Goal: Task Accomplishment & Management: Manage account settings

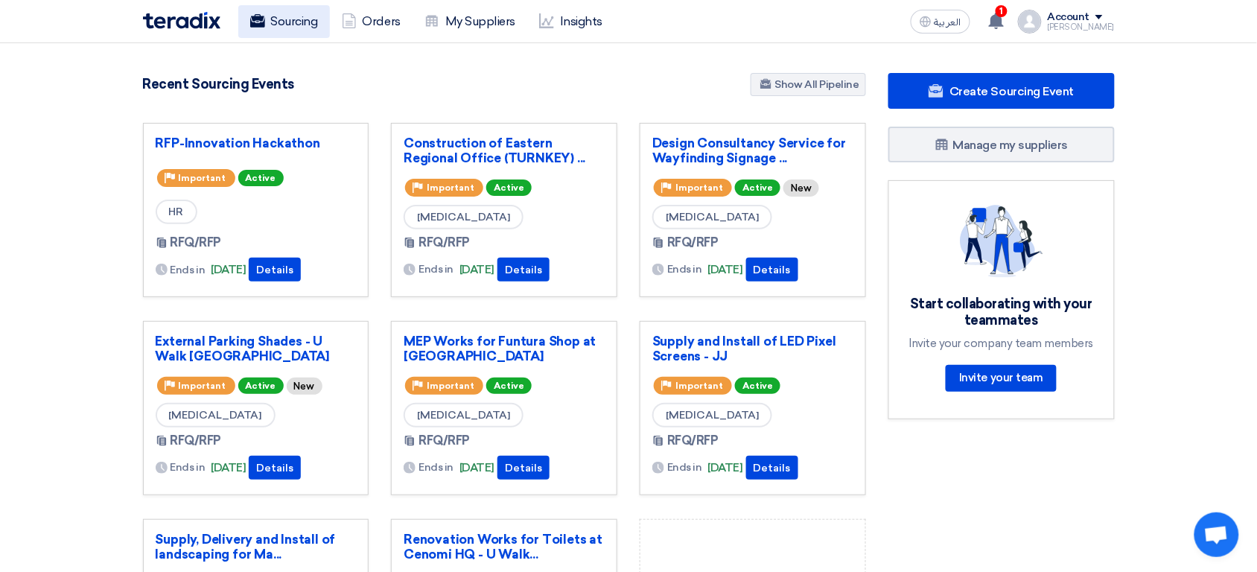
click at [293, 22] on link "Sourcing" at bounding box center [284, 21] width 92 height 33
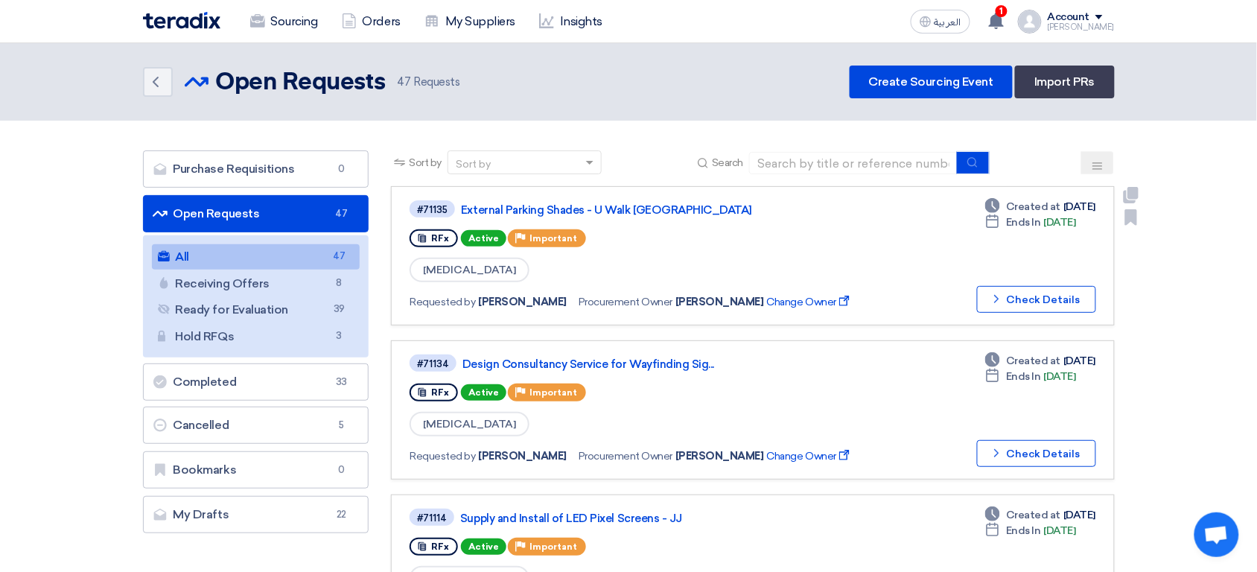
click at [750, 196] on link "#71135 External Parking Shades - U Walk Riyadh RFx Active Priority Important CA…" at bounding box center [752, 255] width 723 height 139
click at [1082, 13] on div "Account" at bounding box center [1068, 17] width 42 height 13
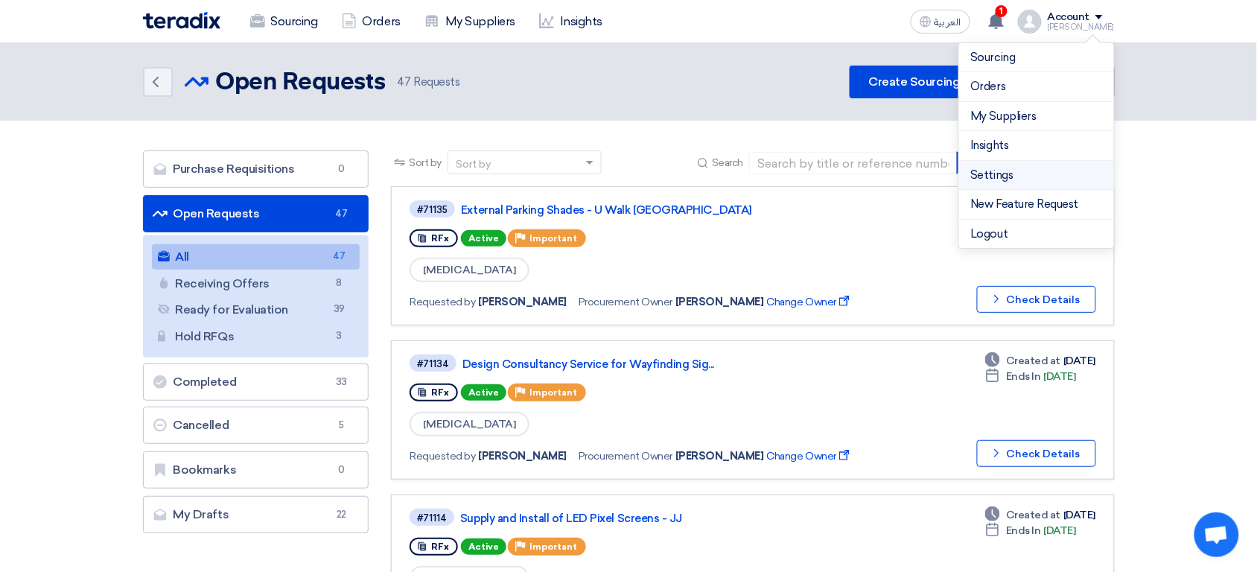
click at [1009, 174] on link "Settings" at bounding box center [1036, 175] width 131 height 17
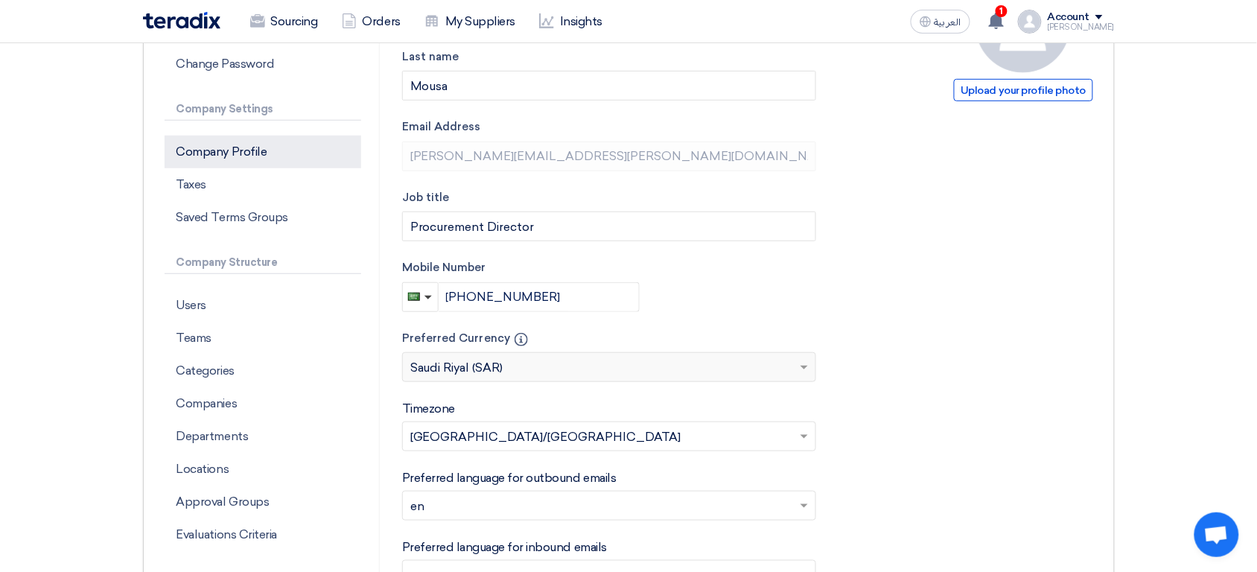
scroll to position [202, 0]
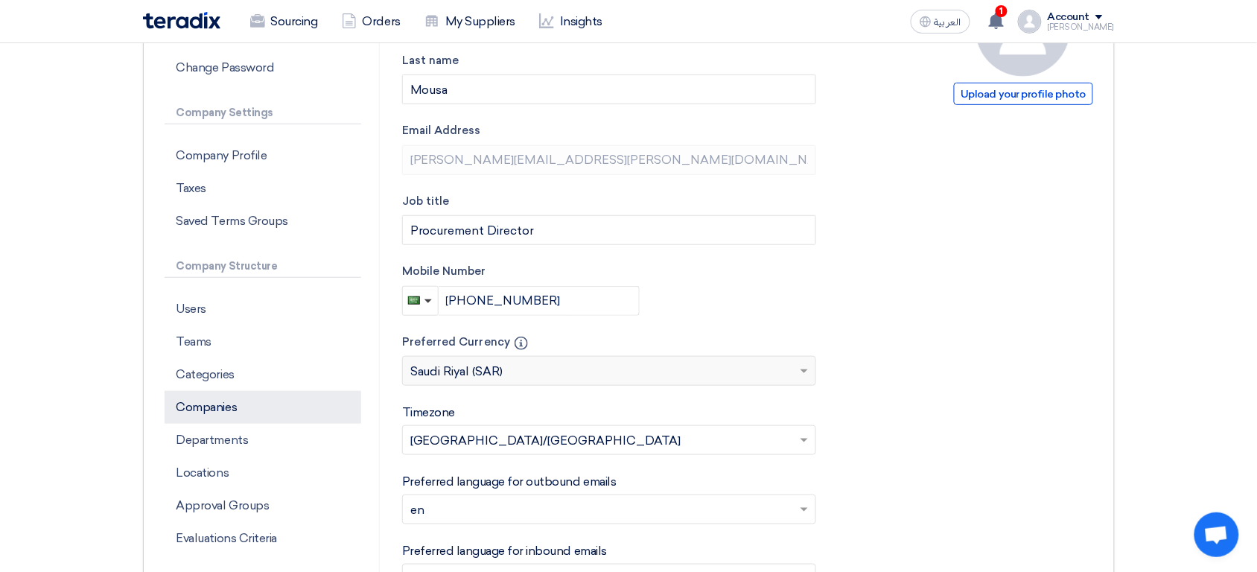
click at [243, 399] on p "Companies" at bounding box center [263, 407] width 197 height 33
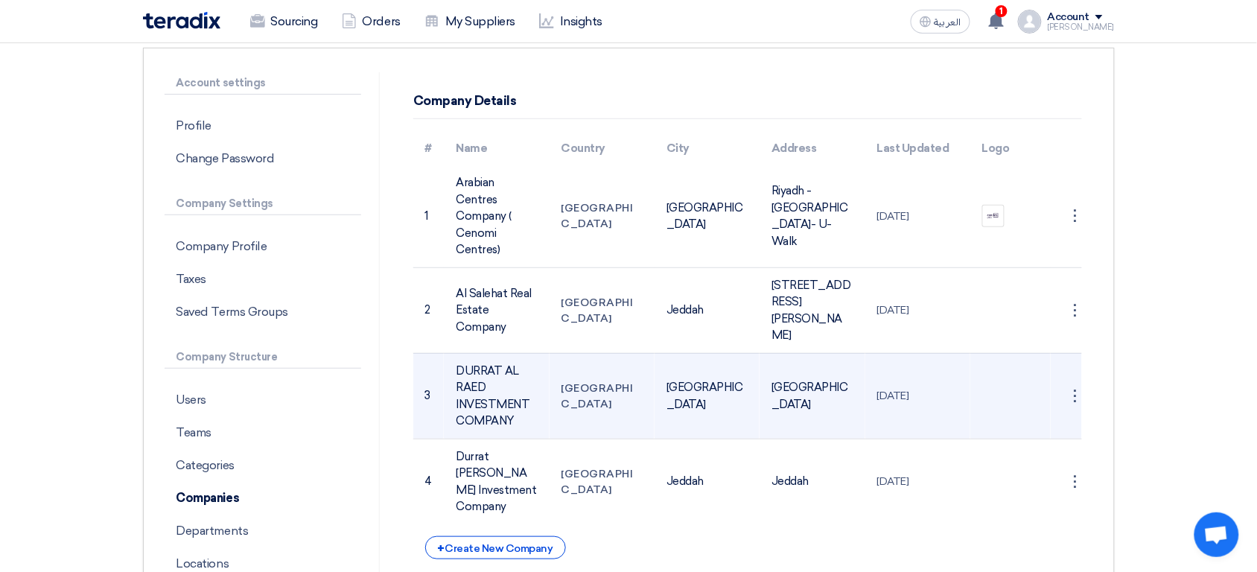
scroll to position [115, 0]
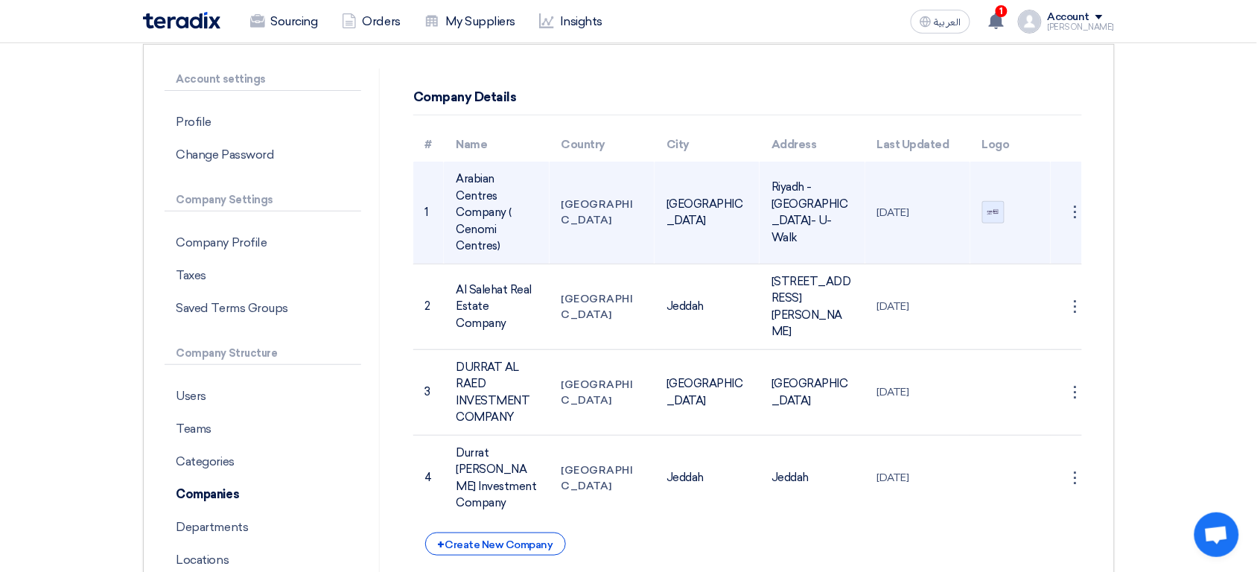
click at [994, 208] on img at bounding box center [993, 212] width 21 height 9
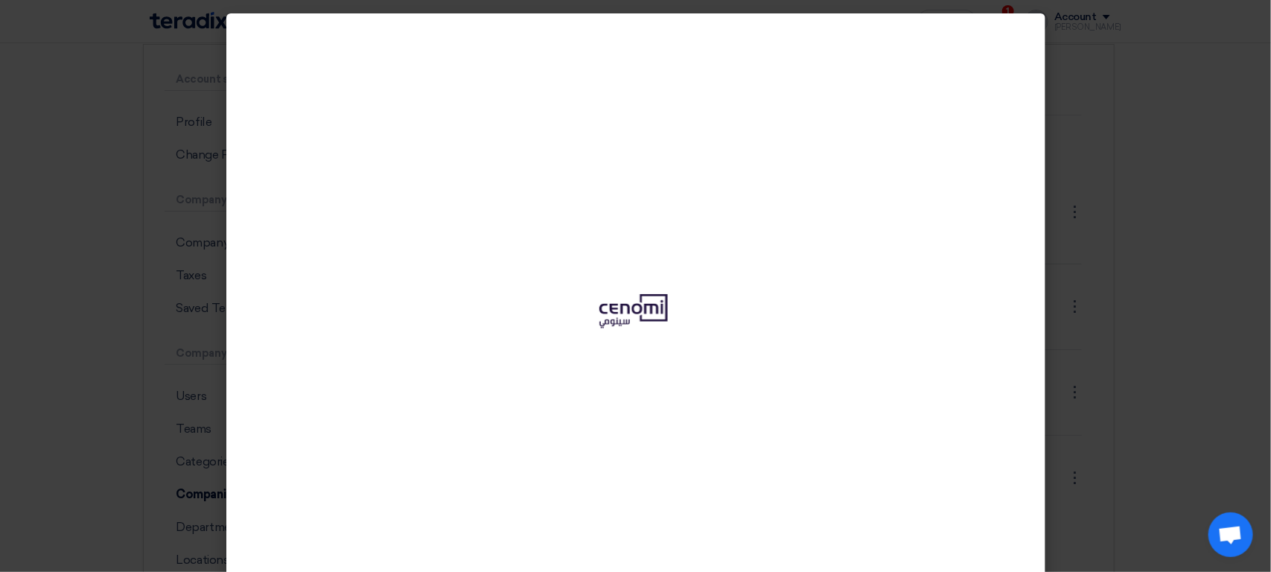
click at [1134, 286] on modal-container at bounding box center [635, 286] width 1271 height 572
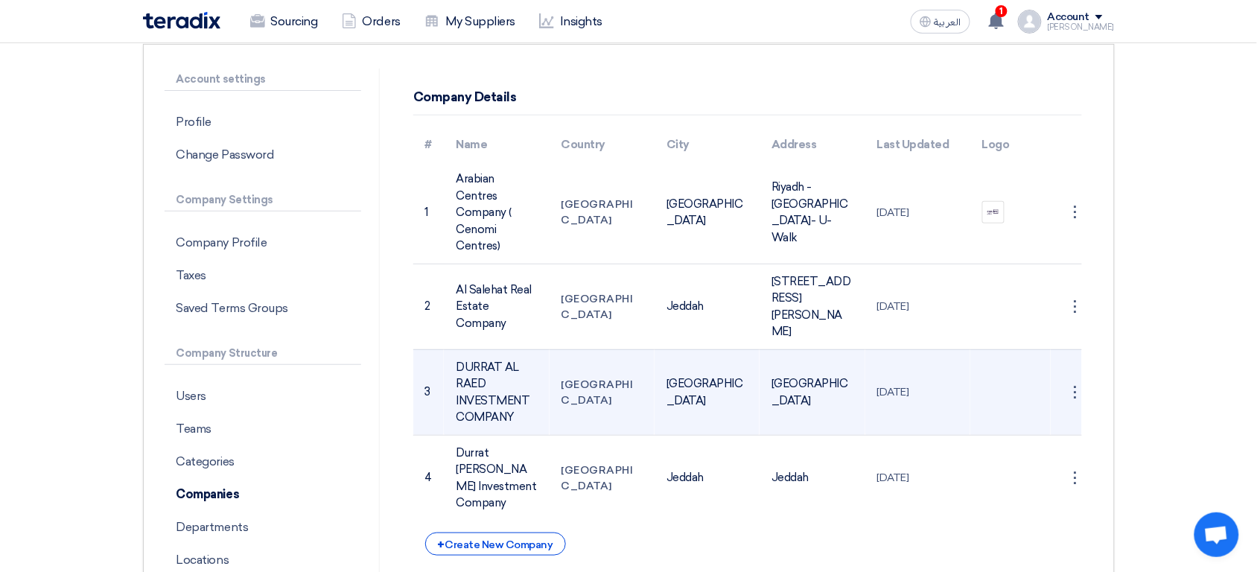
click at [485, 392] on td "DURRAT AL RAED INVESTMENT COMPANY" at bounding box center [496, 392] width 105 height 86
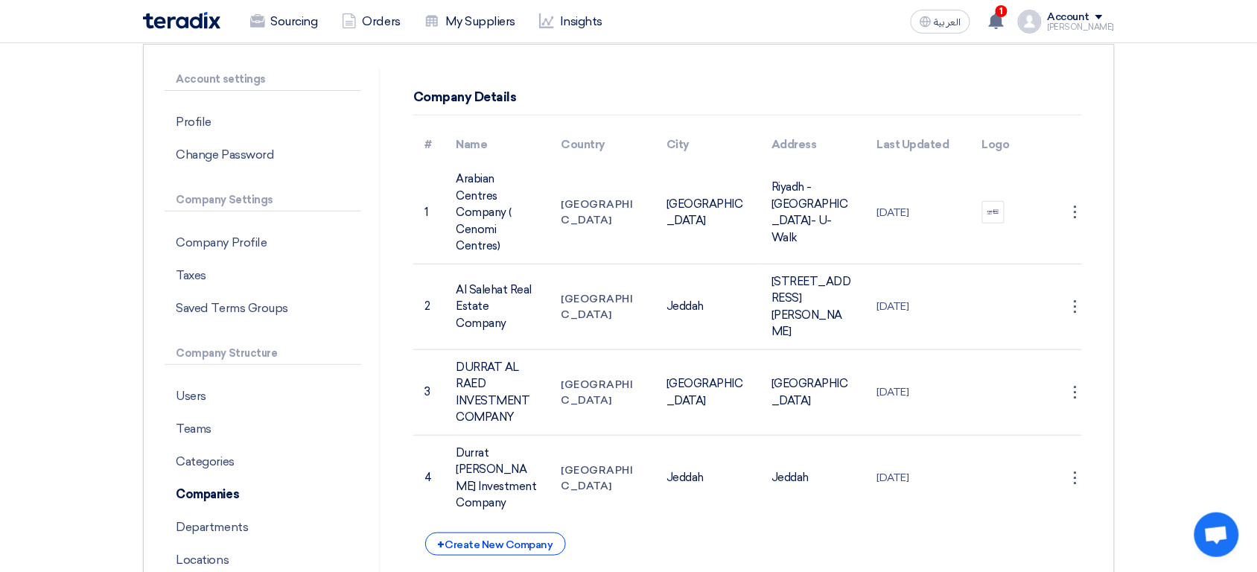
click at [721, 552] on div "Company Details # Name Country City Address Last Updated Logo 1 Arabian Centres…" at bounding box center [747, 363] width 713 height 591
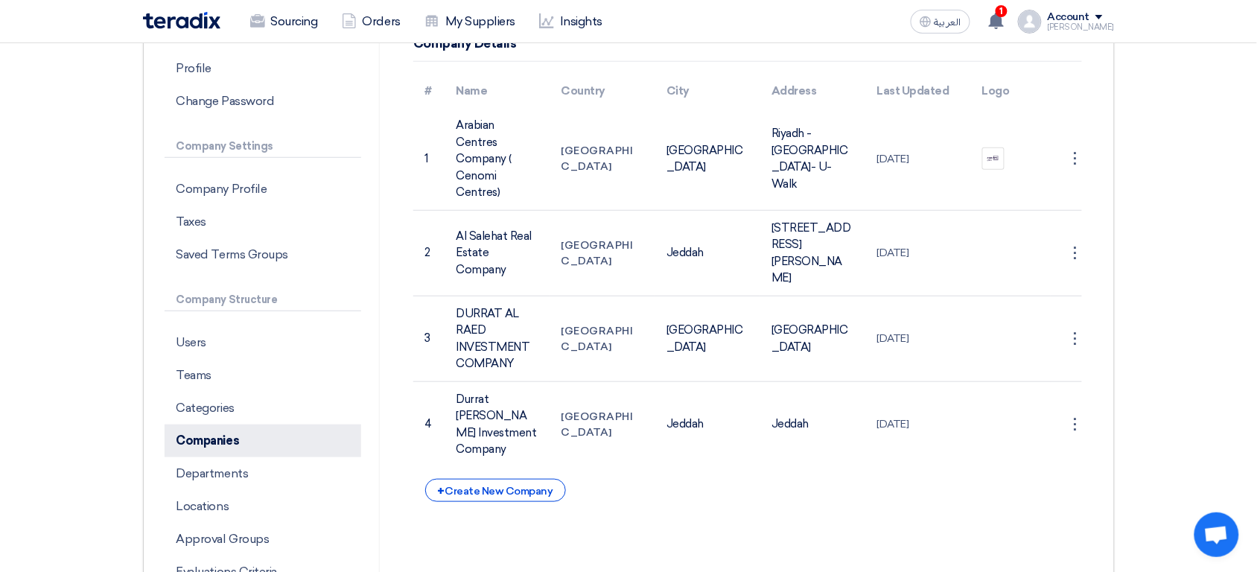
scroll to position [173, 0]
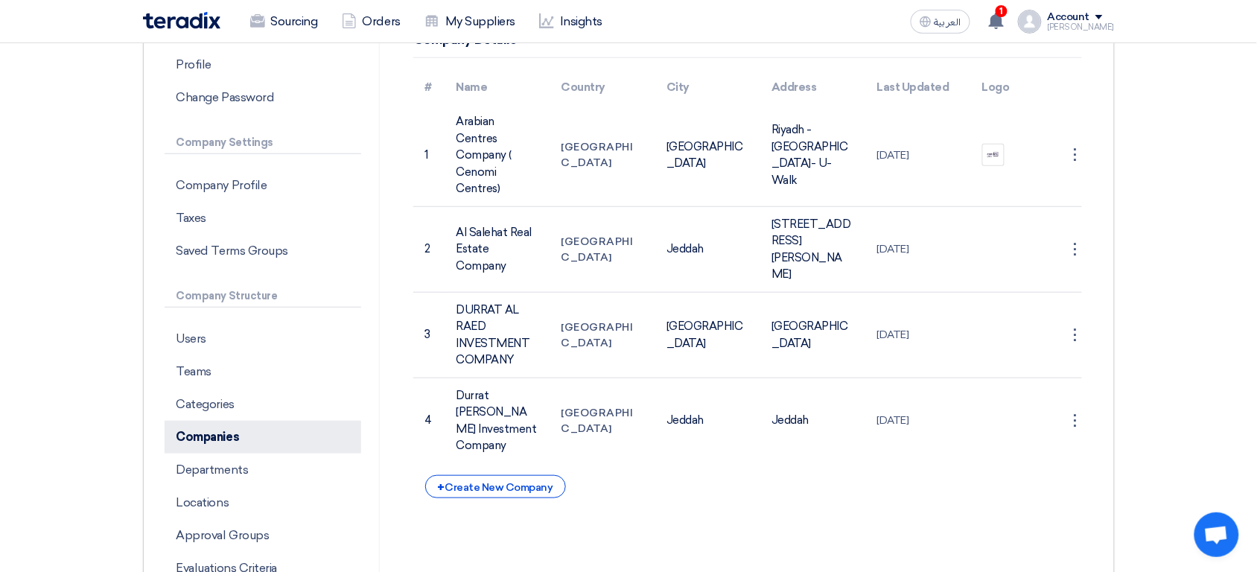
click at [233, 480] on p "Departments" at bounding box center [263, 469] width 197 height 33
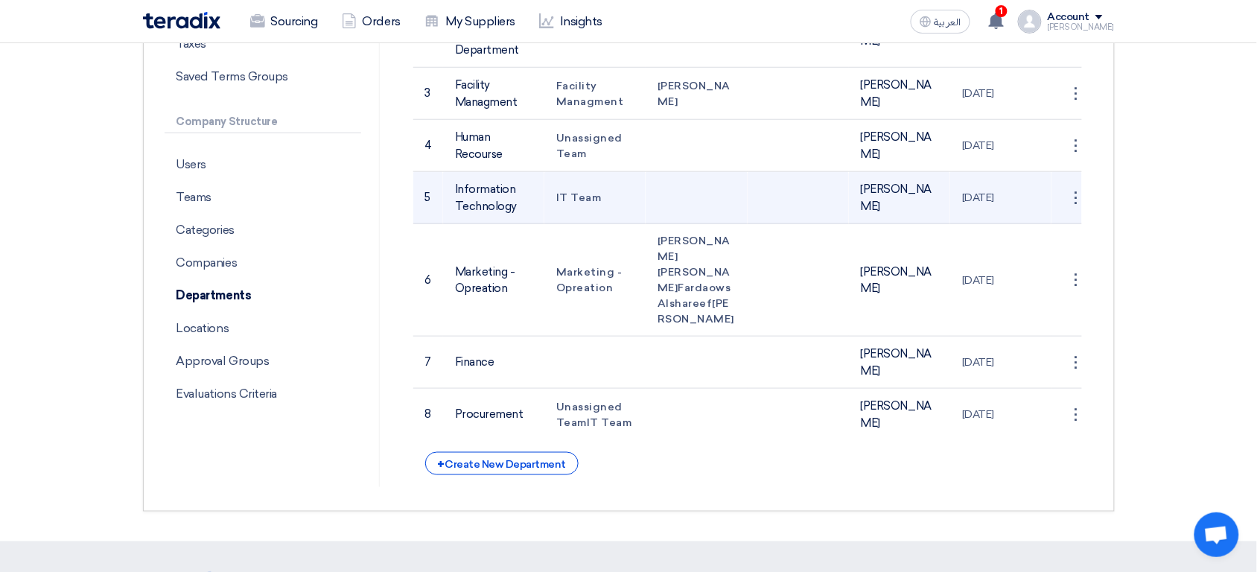
scroll to position [346, 0]
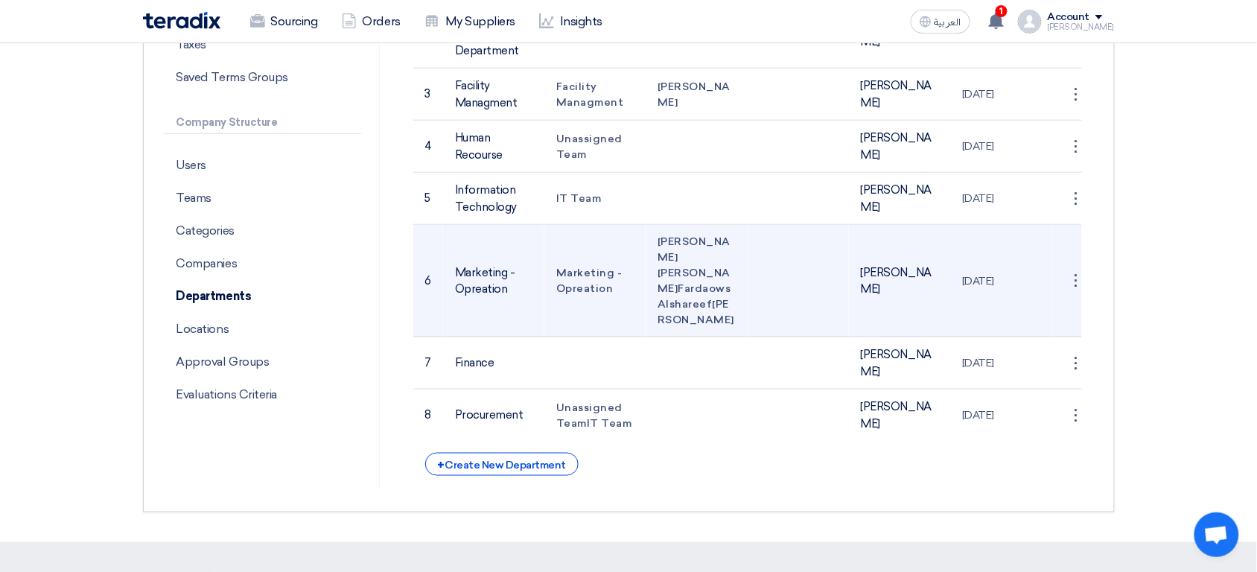
click at [691, 286] on span "Deema Al marsumi" at bounding box center [693, 280] width 73 height 28
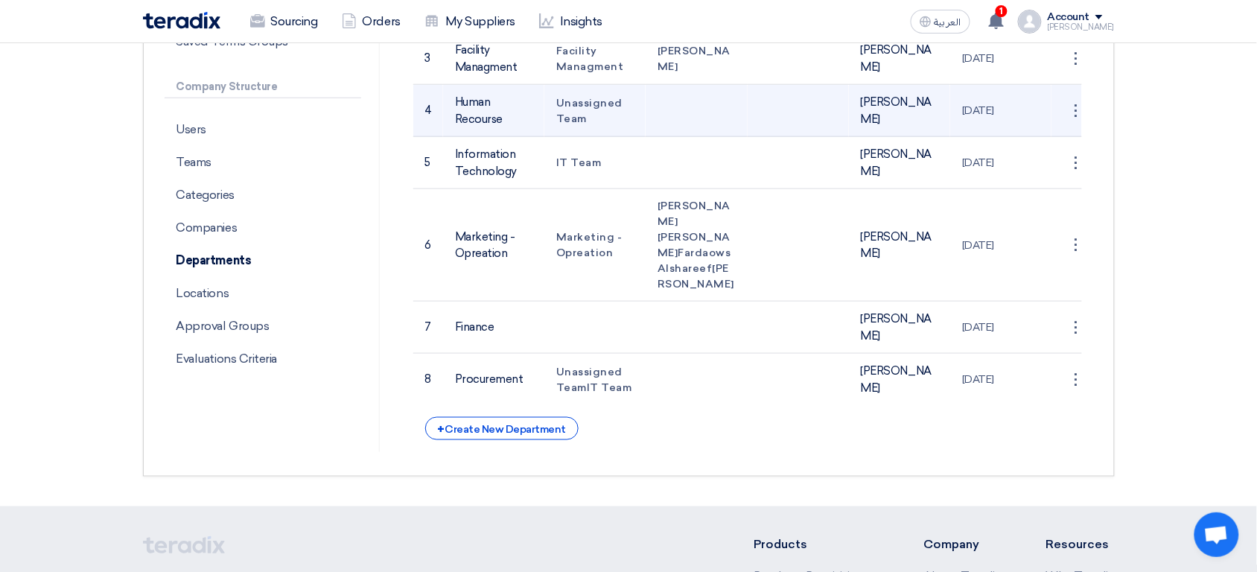
scroll to position [373, 0]
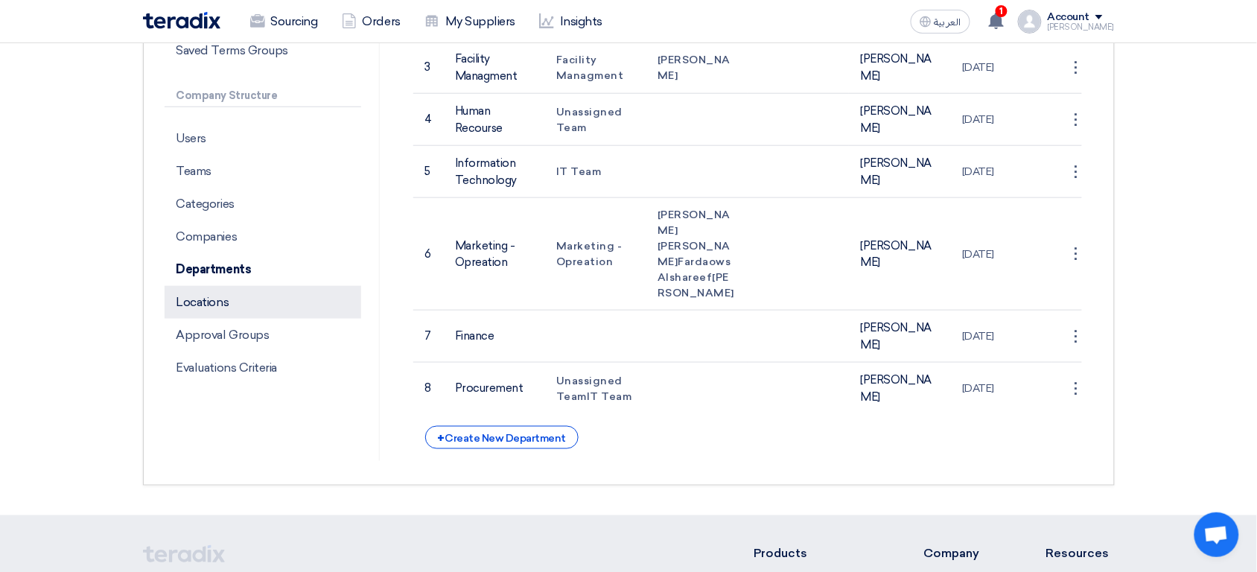
click at [258, 308] on p "Locations" at bounding box center [263, 302] width 197 height 33
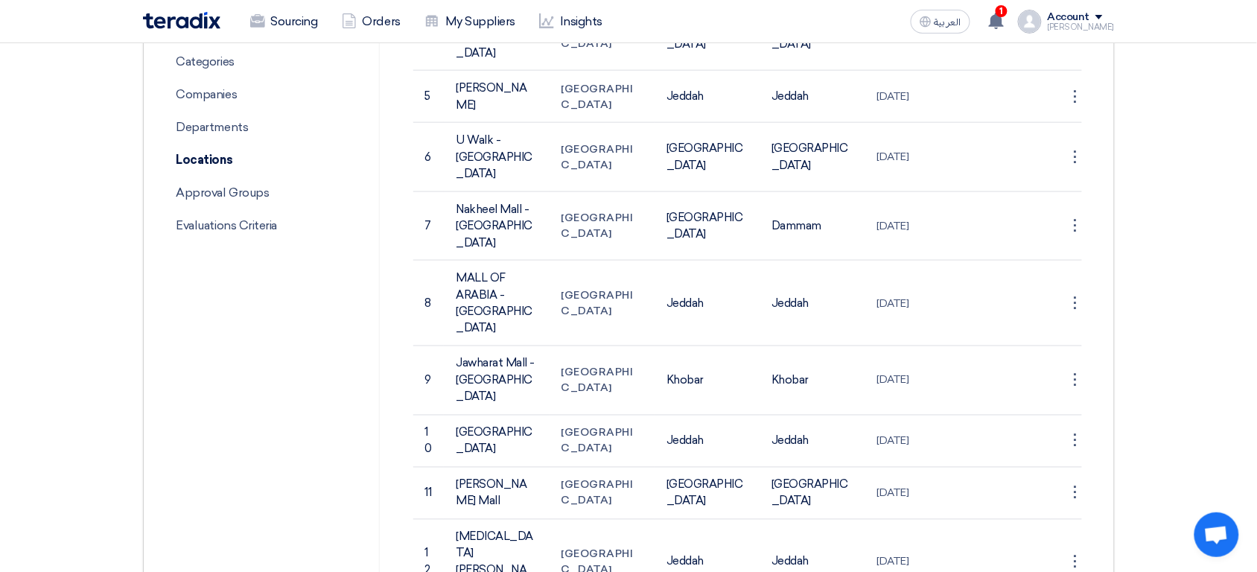
scroll to position [366, 0]
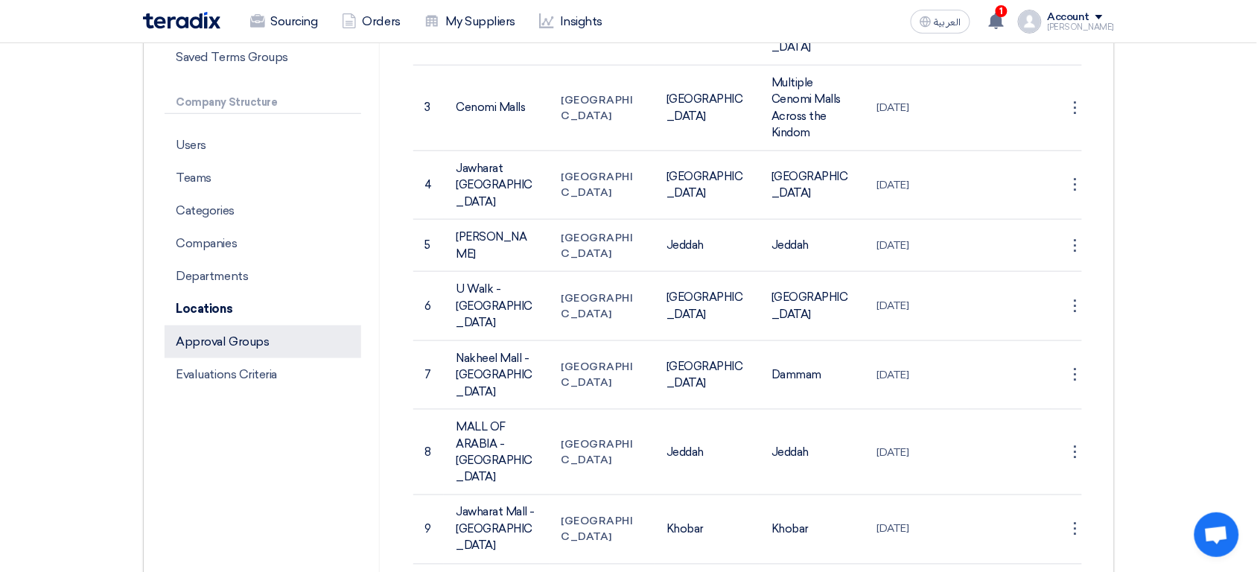
click at [243, 351] on p "Approval Groups" at bounding box center [263, 341] width 197 height 33
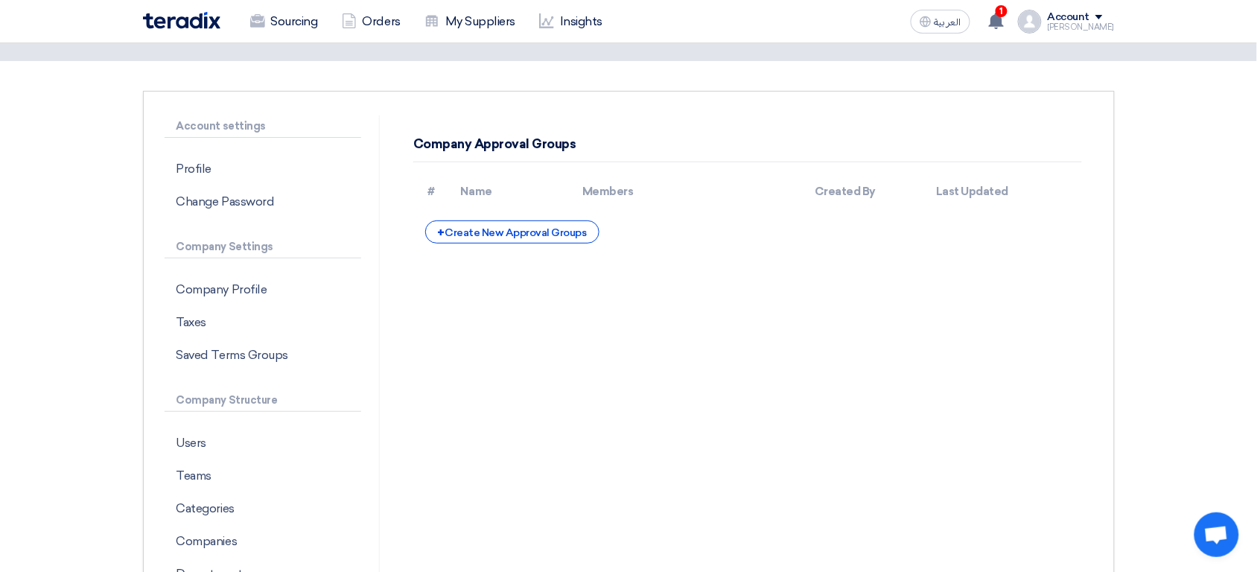
scroll to position [217, 0]
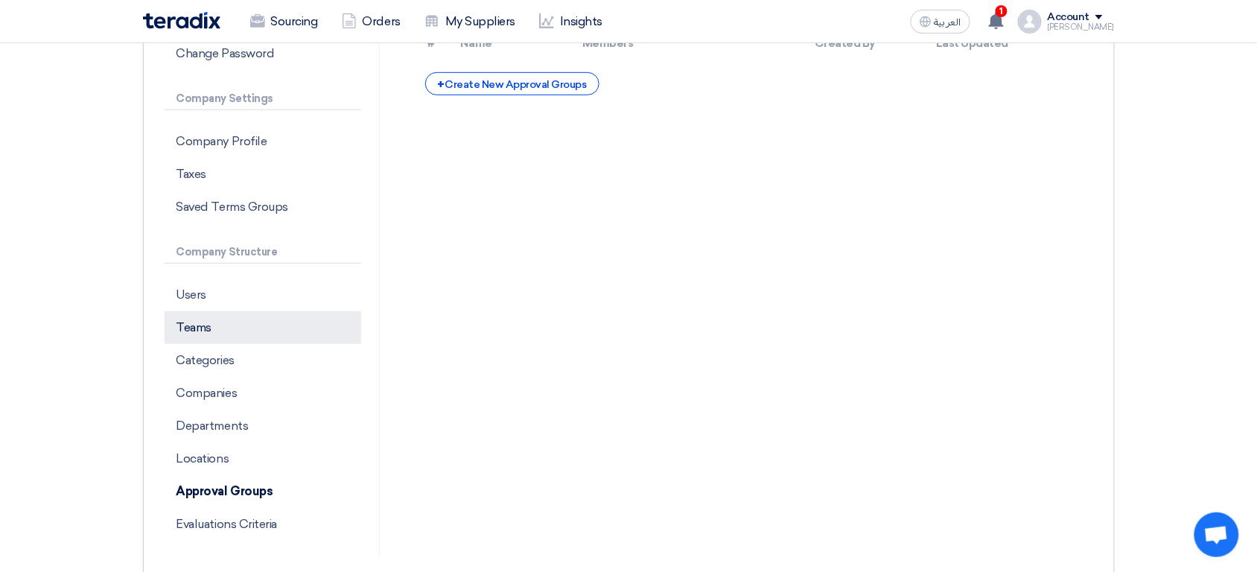
click at [258, 333] on p "Teams" at bounding box center [263, 327] width 197 height 33
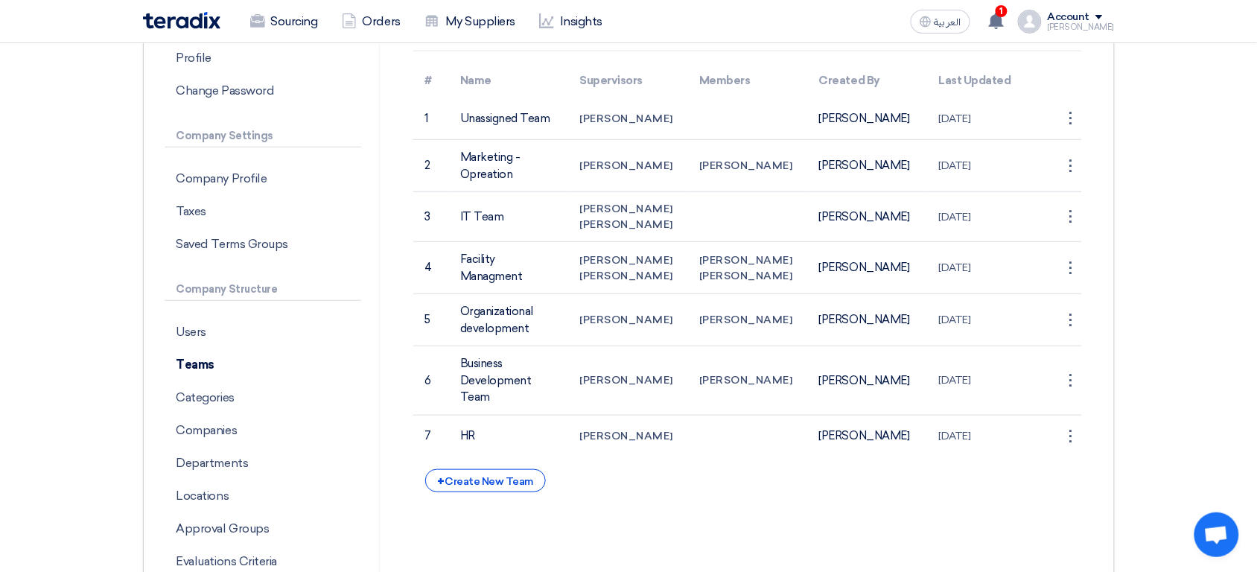
scroll to position [142, 0]
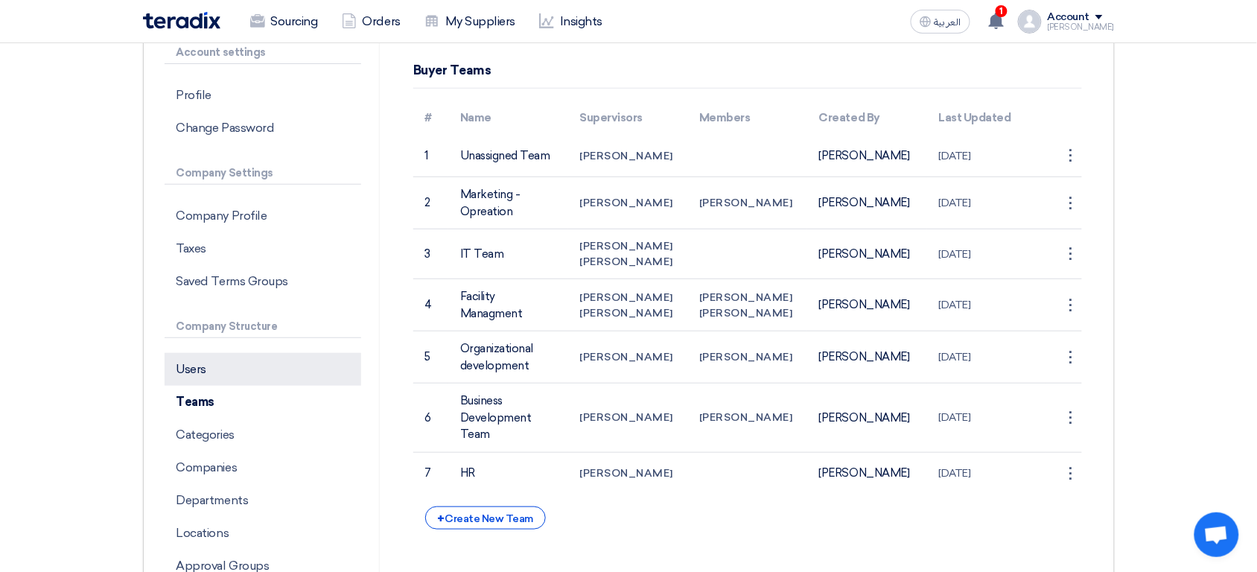
click at [232, 363] on p "Users" at bounding box center [263, 369] width 197 height 33
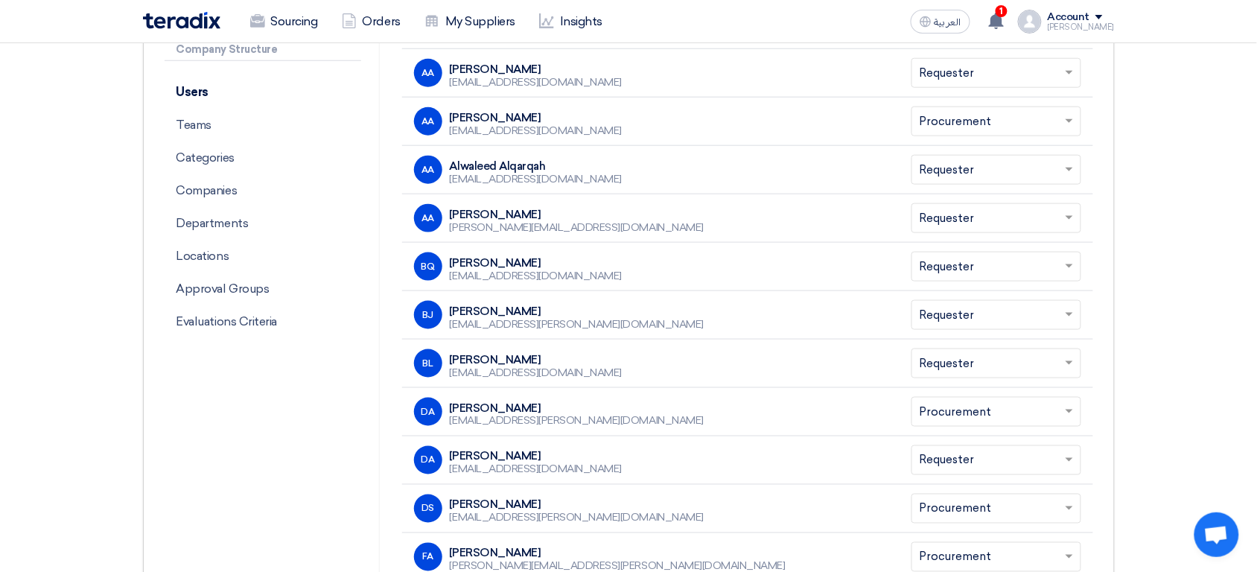
scroll to position [415, 0]
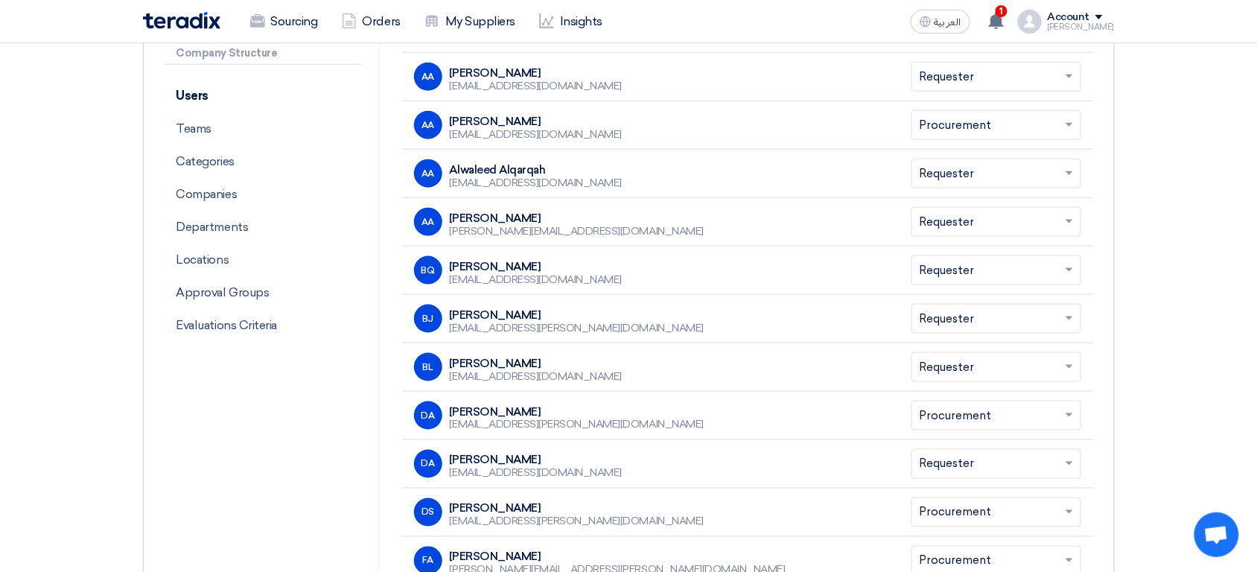
click at [537, 409] on div "Dareen Alkhatib" at bounding box center [577, 411] width 254 height 13
copy div "Dareen Alkhatib"
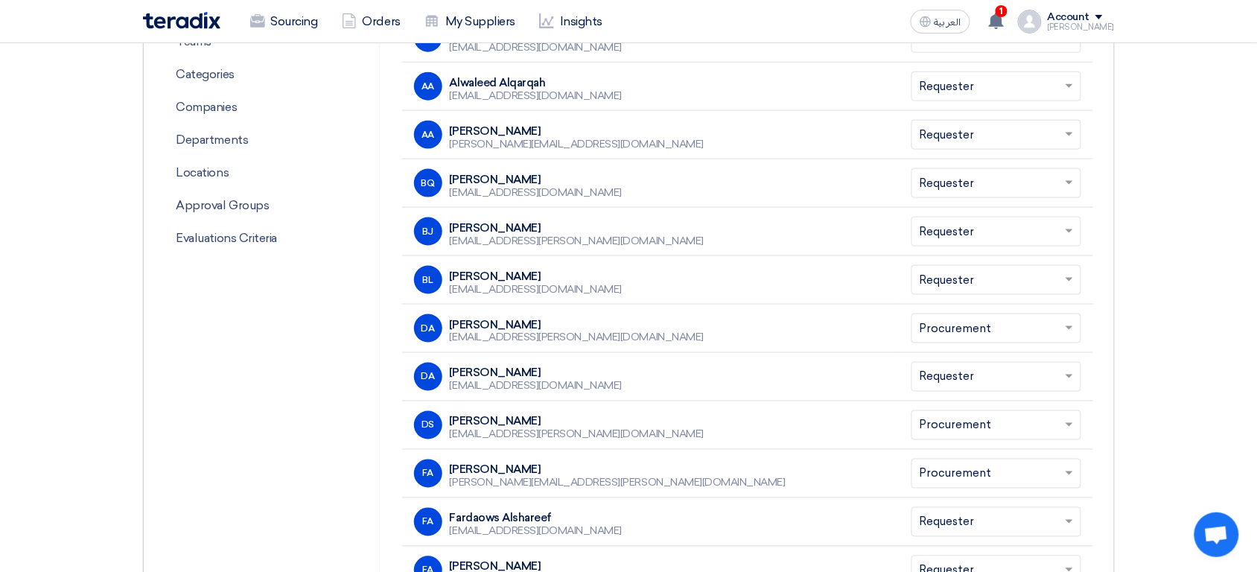
scroll to position [504, 0]
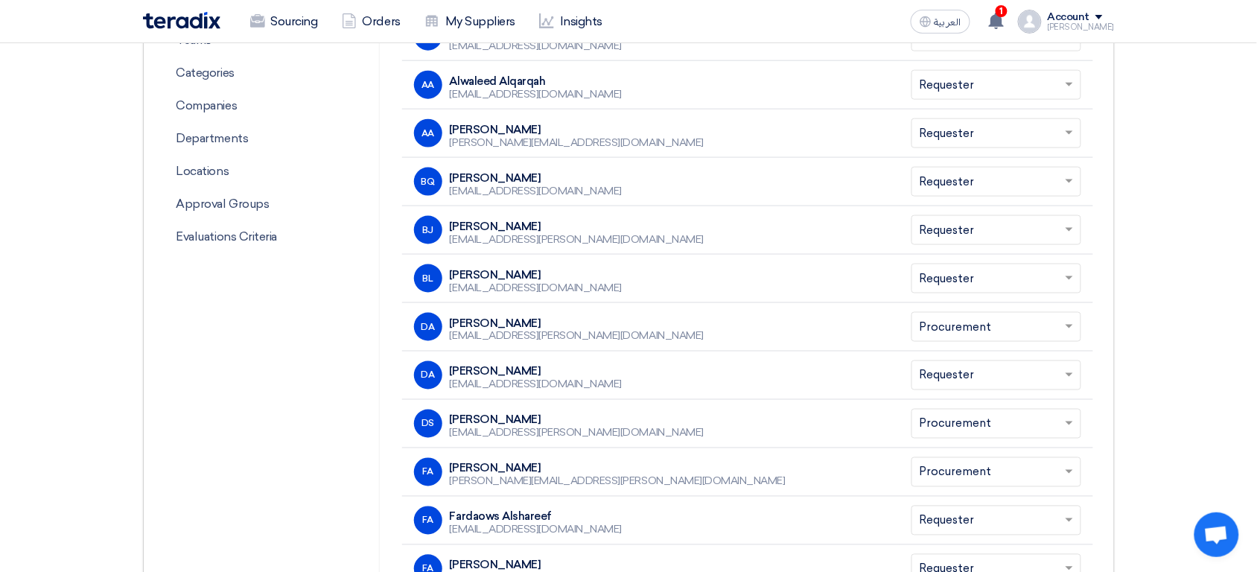
click at [585, 423] on div "DS Dowel Sanchez dowel.sanchez@cenomi.com" at bounding box center [650, 423] width 473 height 28
copy div "Dowel Sanchez"
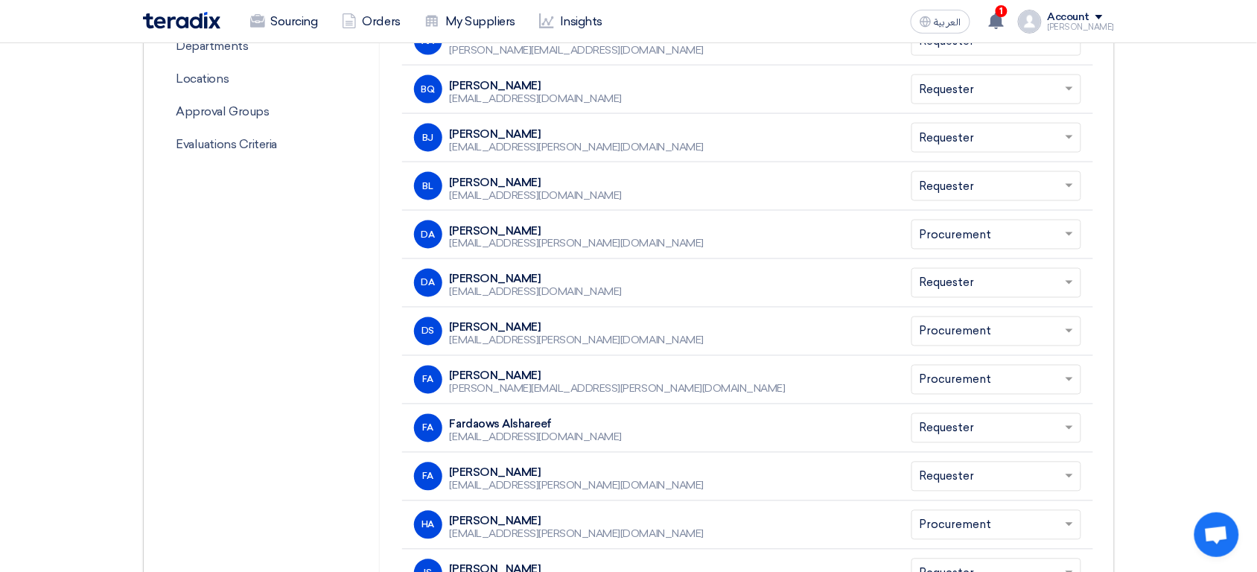
drag, startPoint x: 622, startPoint y: 503, endPoint x: 622, endPoint y: 527, distance: 23.8
click at [622, 527] on td "HA Hissa Alsubaie hissah.alsubaie@cenomi.com" at bounding box center [650, 524] width 497 height 48
click at [622, 526] on div "HA Hissa Alsubaie hissah.alsubaie@cenomi.com" at bounding box center [650, 525] width 473 height 28
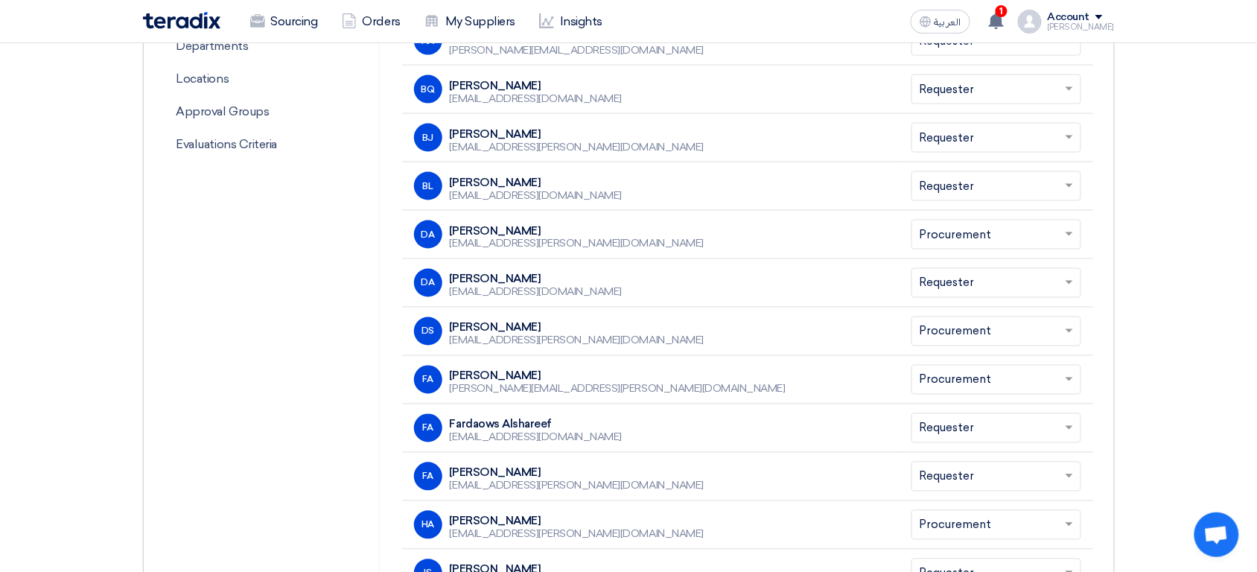
copy div "Hissa Alsubaie"
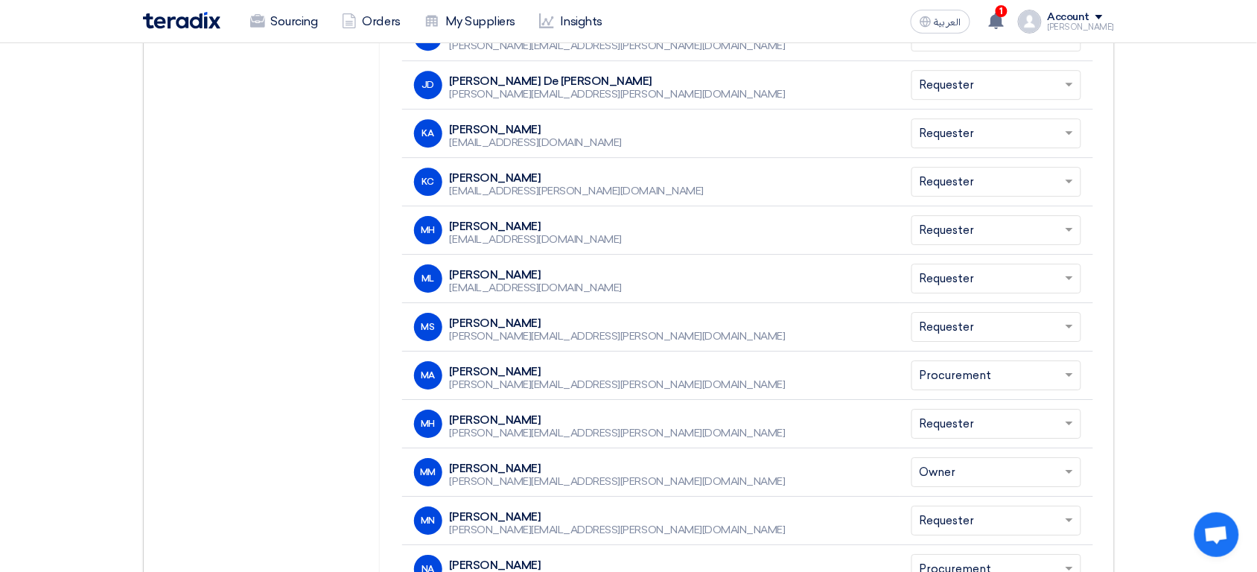
scroll to position [1274, 0]
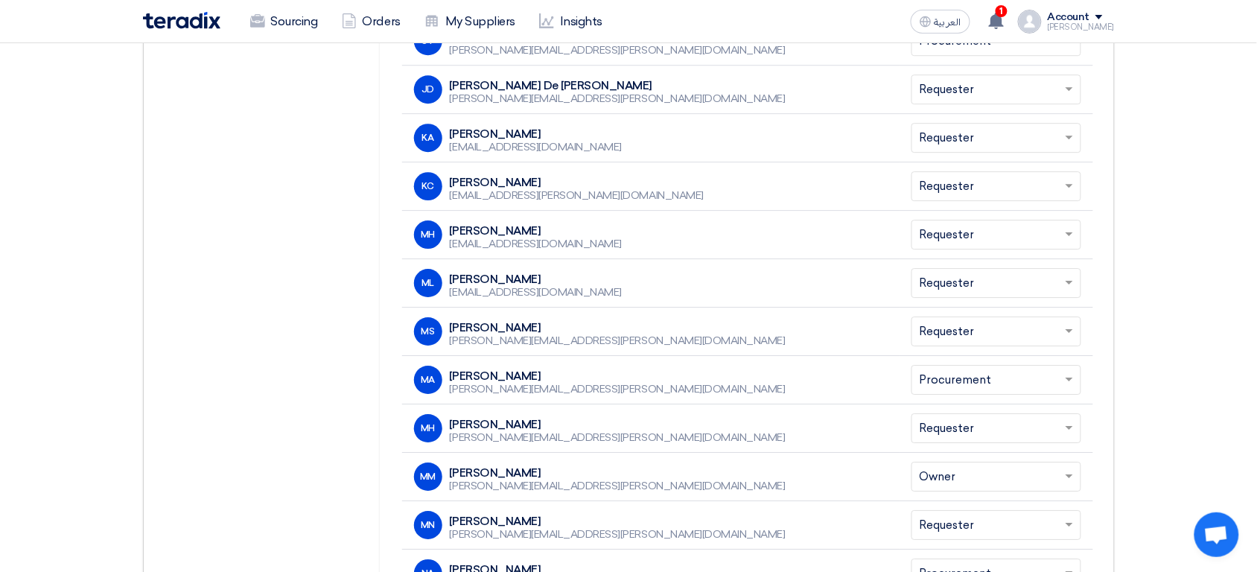
click at [626, 378] on div "MA Mohammad Ansari mohammad.ansari@cenomi.com" at bounding box center [650, 379] width 473 height 28
copy div "Mohammad Ansari"
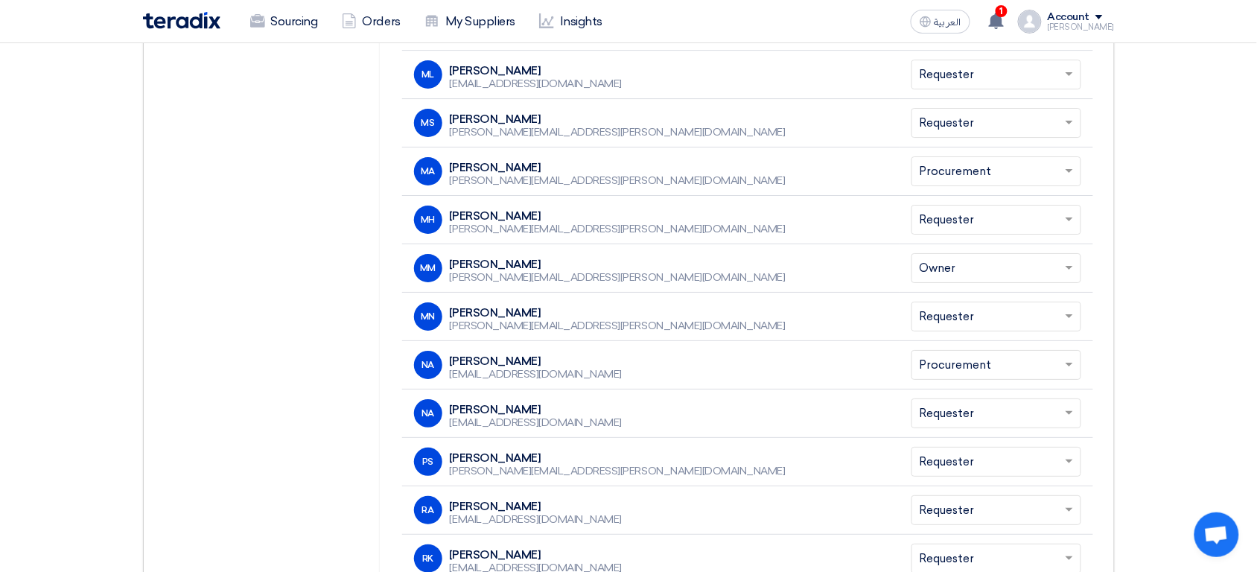
scroll to position [1513, 0]
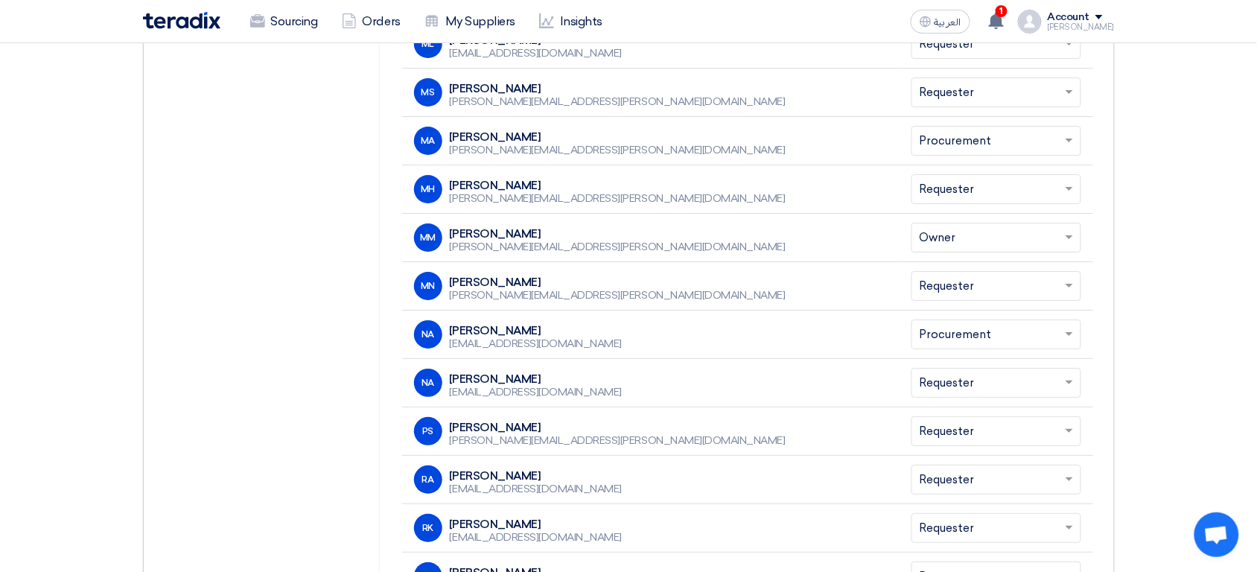
click at [553, 332] on div "Naif Aljebreen" at bounding box center [536, 330] width 173 height 13
copy div "Naif Aljebreen"
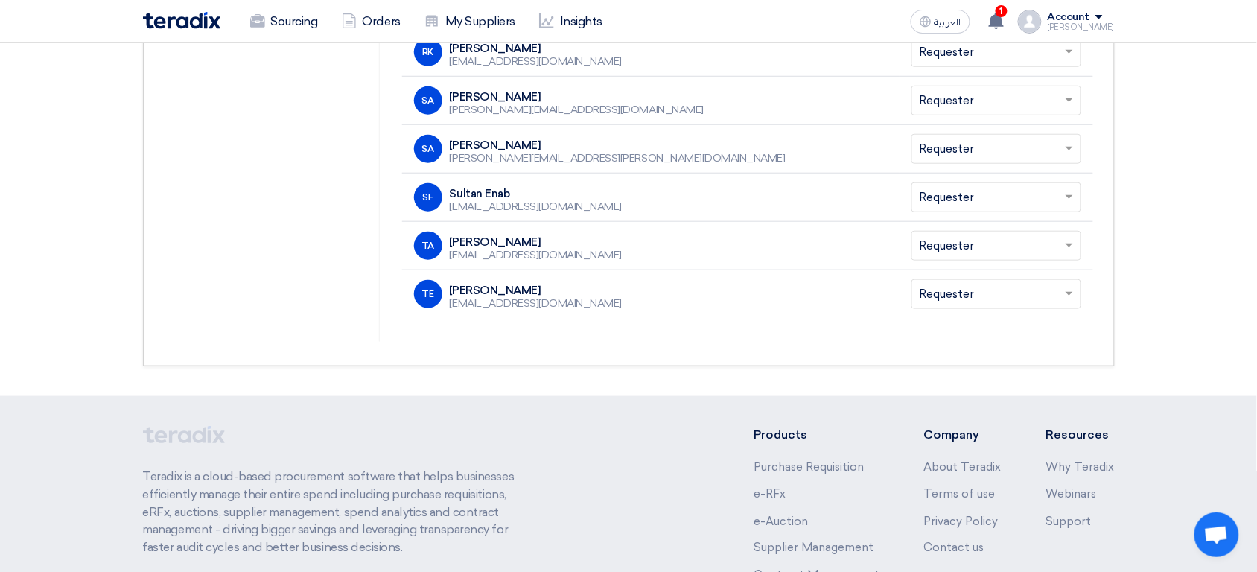
scroll to position [1985, 0]
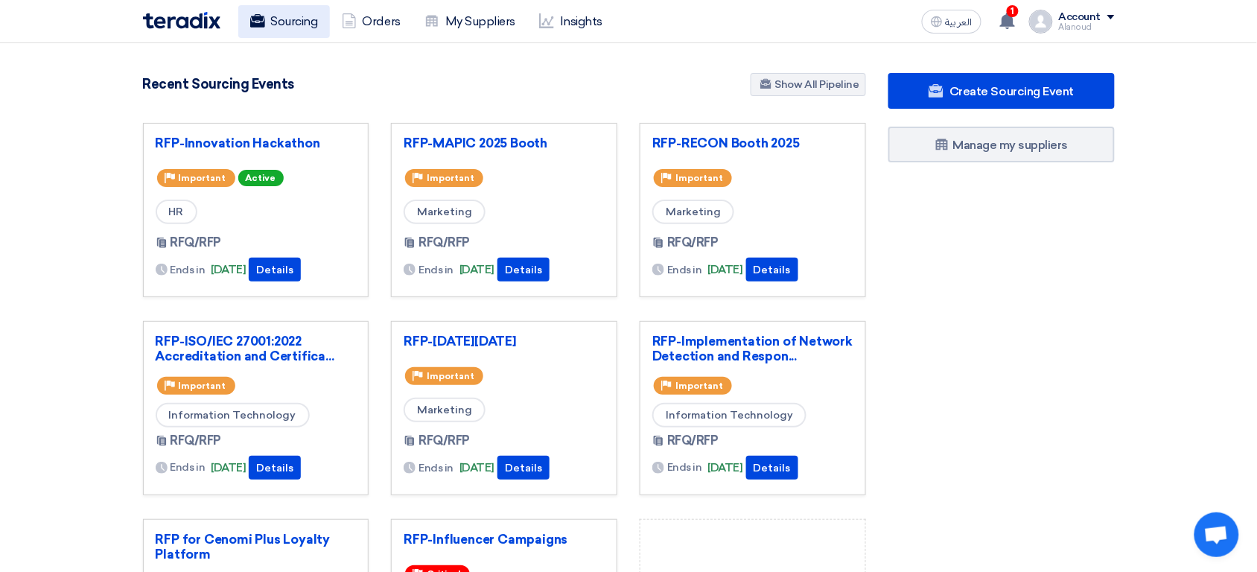
click at [285, 35] on link "Sourcing" at bounding box center [284, 21] width 92 height 33
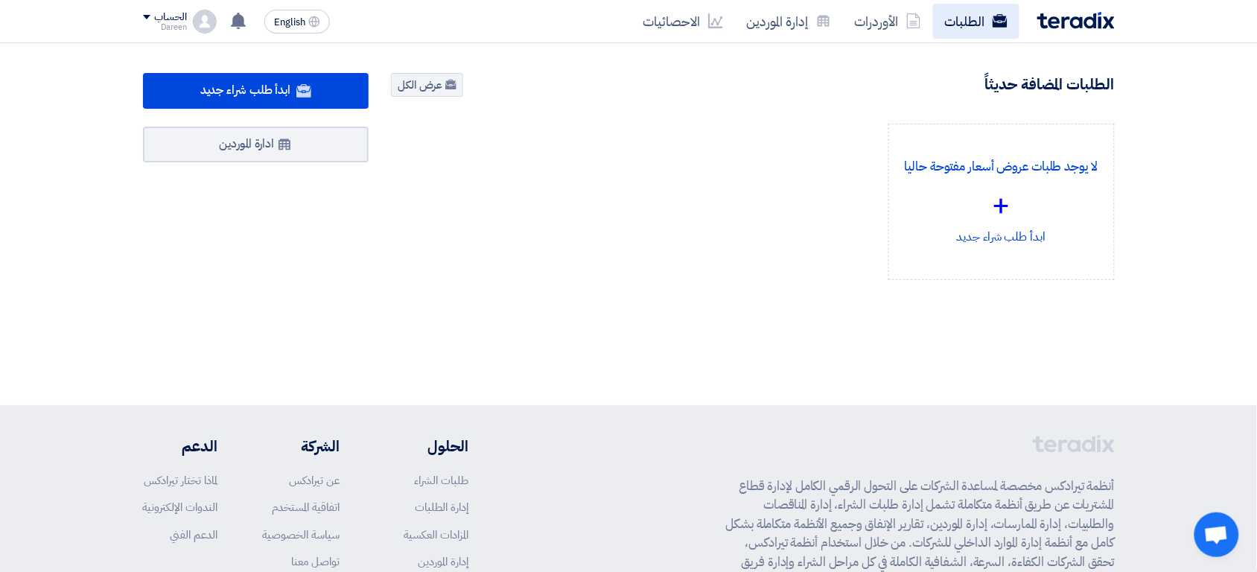
click at [985, 19] on link "الطلبات" at bounding box center [976, 21] width 86 height 35
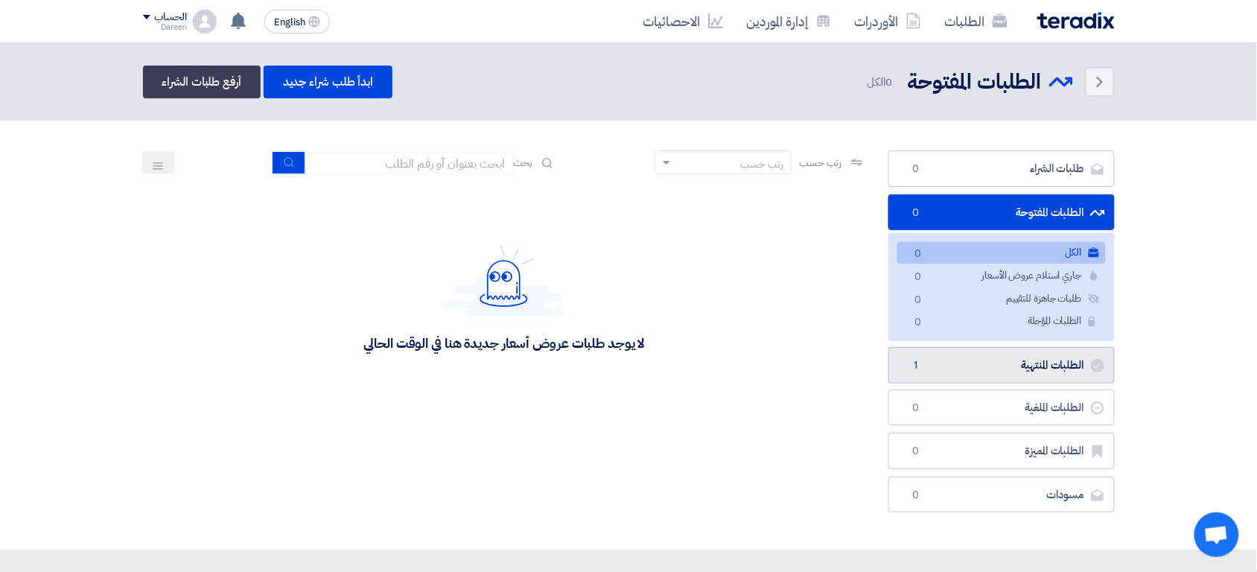
click at [976, 367] on link "الطلبات المنتهية الطلبات المنتهية 1" at bounding box center [1001, 365] width 226 height 36
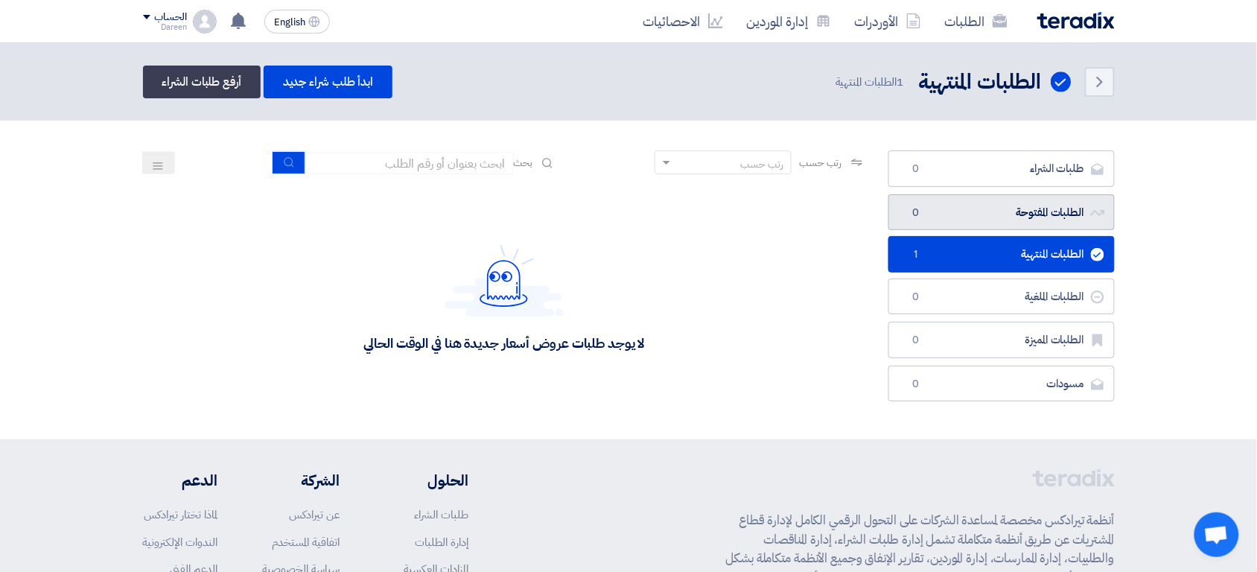
click at [1072, 211] on link "الطلبات المفتوحة الطلبات المفتوحة 0" at bounding box center [1001, 212] width 226 height 36
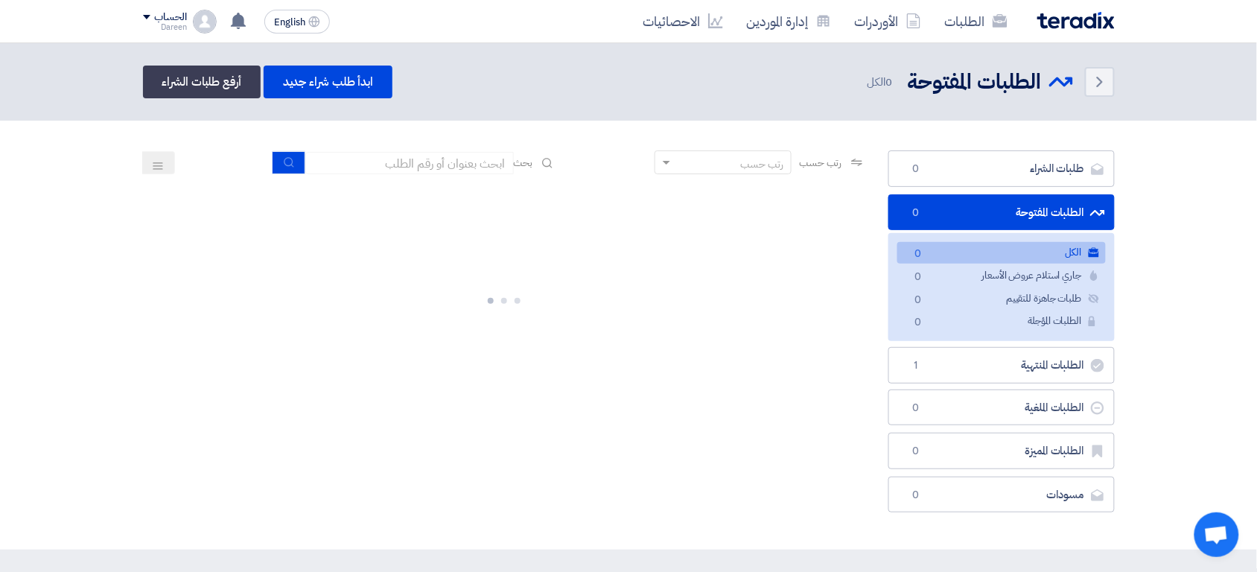
click at [1193, 240] on section "طلبات الشراء طلبات الشراء 0 الطلبات المفتوحة الطلبات المفتوحة 0 الكل الكل 0 جار…" at bounding box center [628, 335] width 1257 height 429
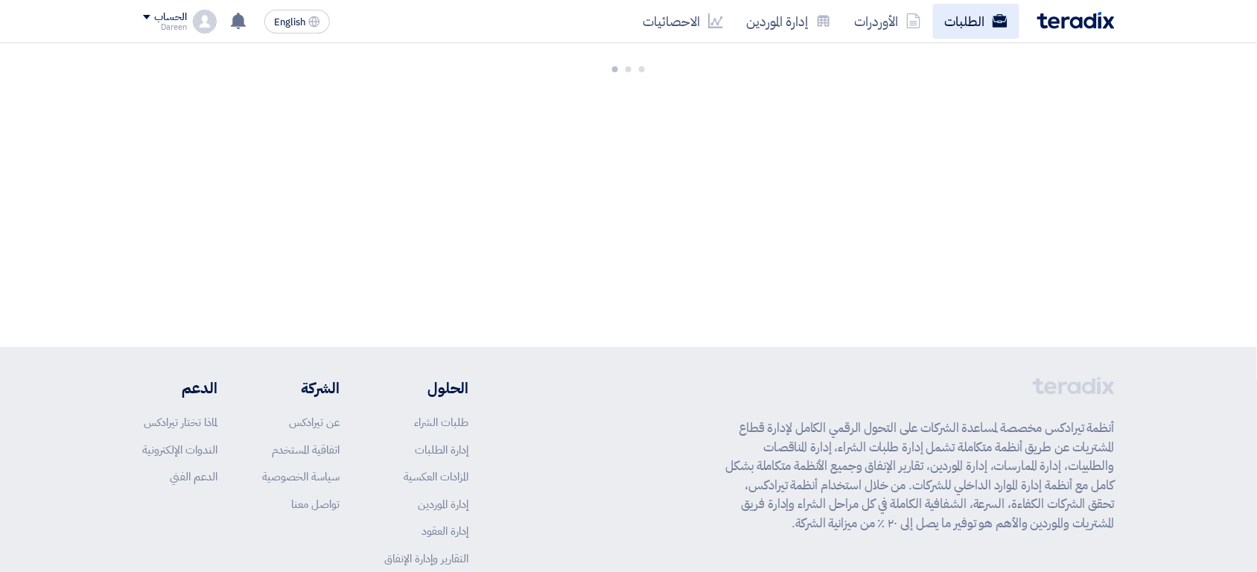
click at [961, 13] on link "الطلبات" at bounding box center [976, 21] width 86 height 35
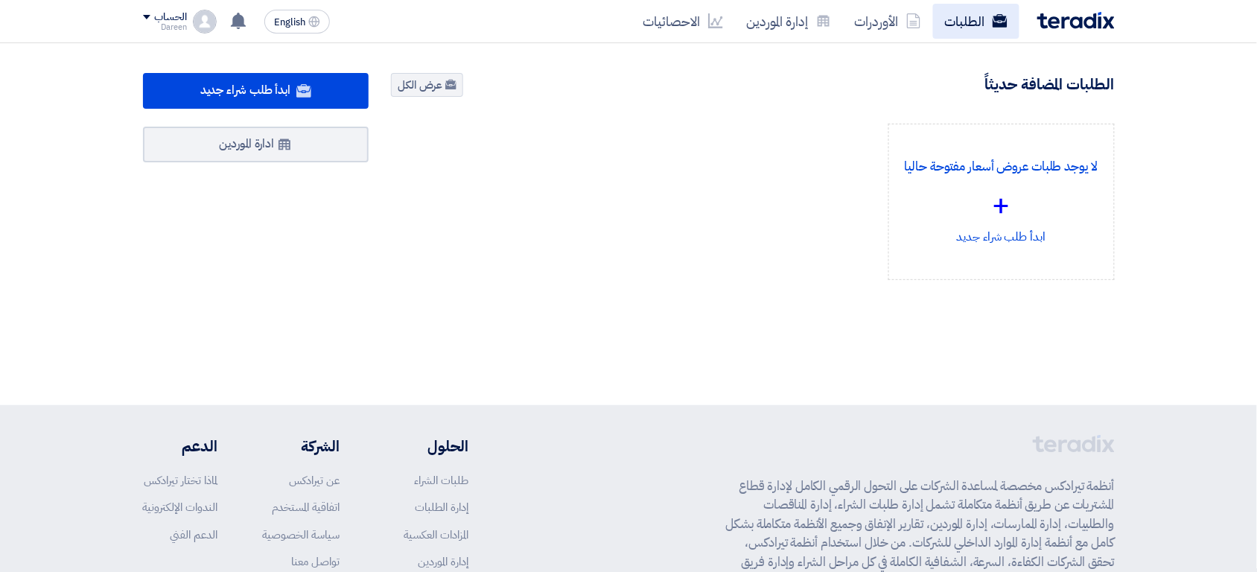
click at [964, 32] on link "الطلبات" at bounding box center [976, 21] width 86 height 35
click at [945, 18] on link "الطلبات" at bounding box center [976, 21] width 86 height 35
click at [971, 25] on link "الطلبات" at bounding box center [976, 21] width 86 height 35
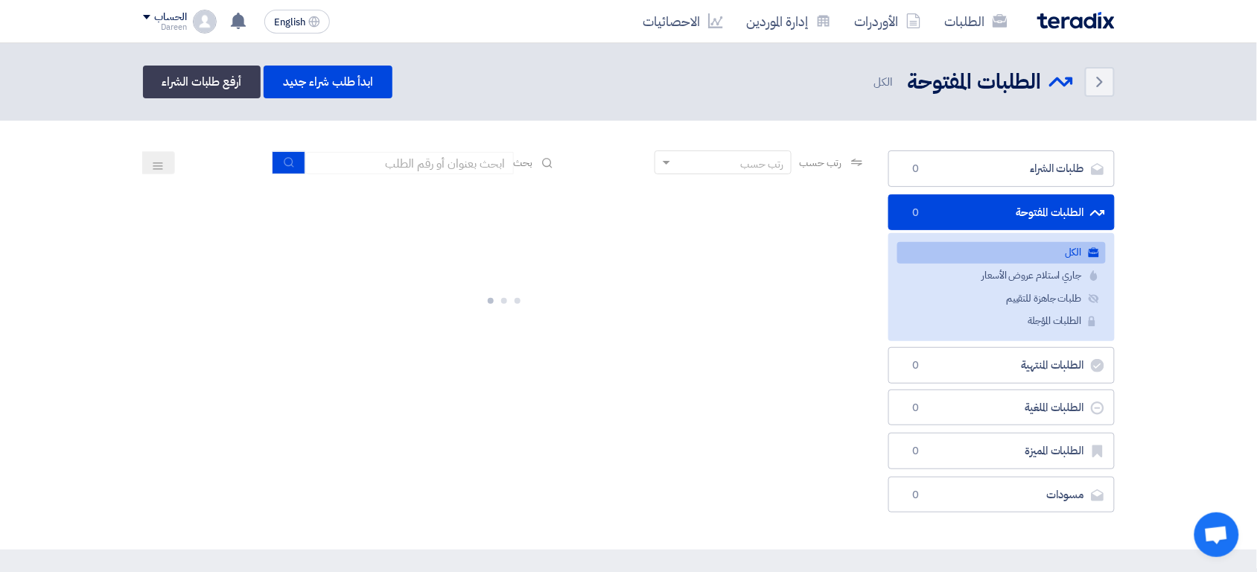
click at [971, 25] on link "الطلبات" at bounding box center [976, 21] width 86 height 35
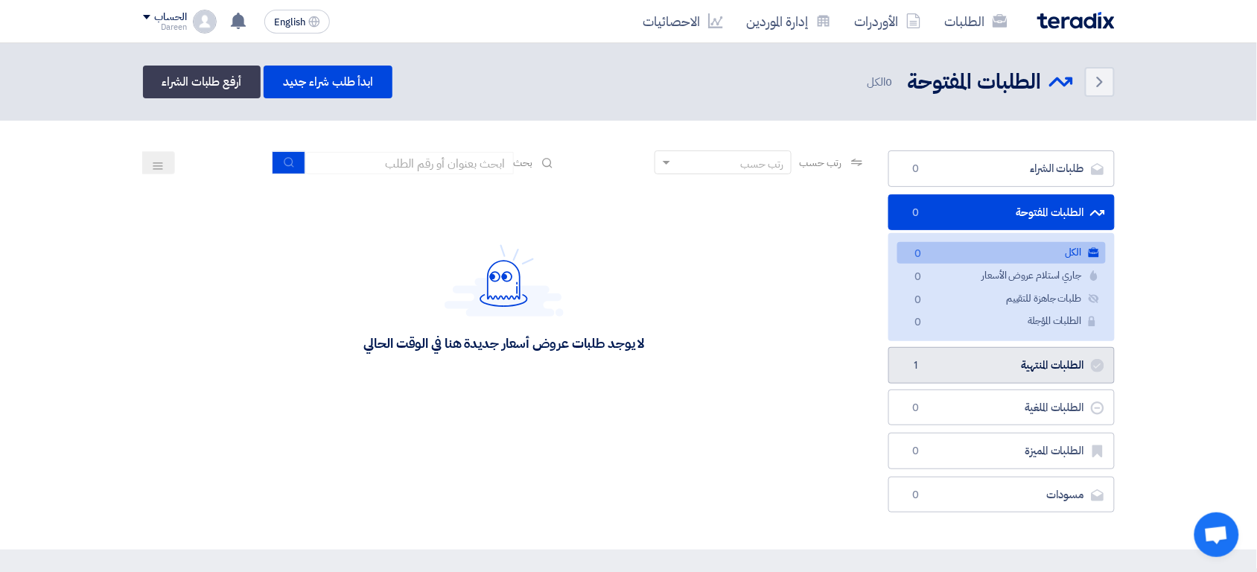
click at [1077, 368] on link "الطلبات المنتهية الطلبات المنتهية 1" at bounding box center [1001, 365] width 226 height 36
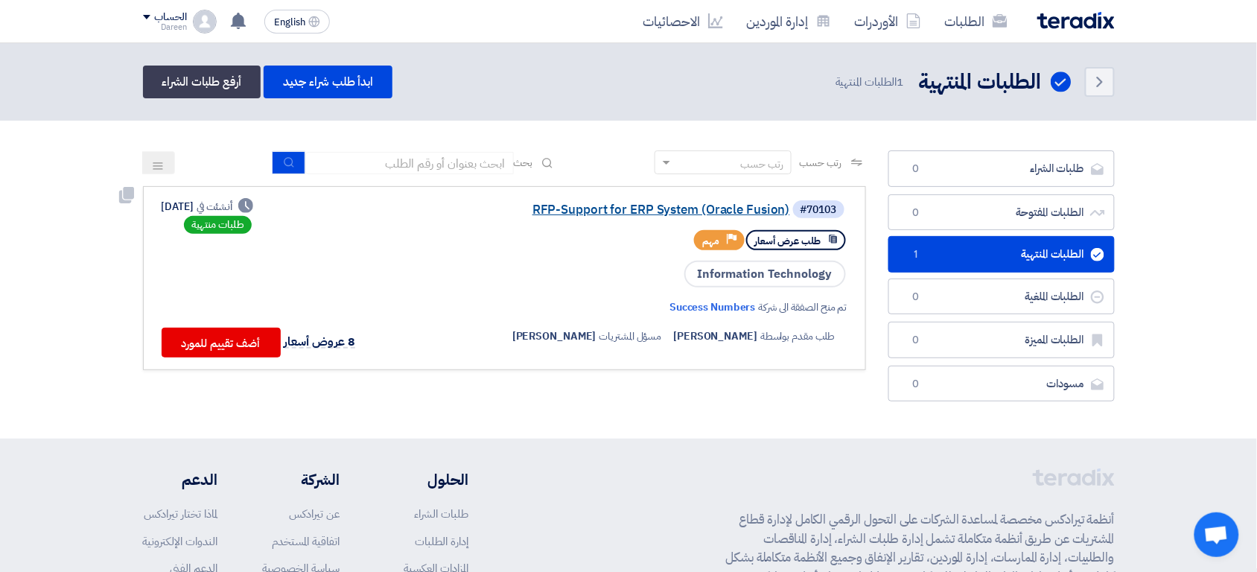
click at [668, 210] on link "RFP-Support for ERP System (Oracle Fusion)" at bounding box center [641, 209] width 298 height 13
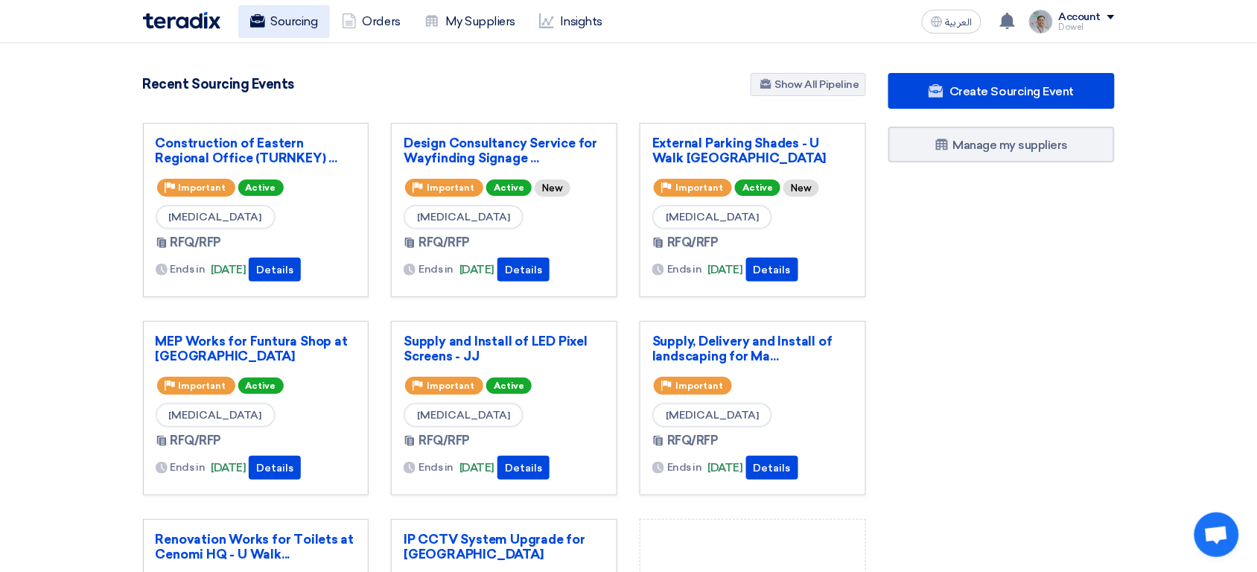
click at [284, 28] on link "Sourcing" at bounding box center [284, 21] width 92 height 33
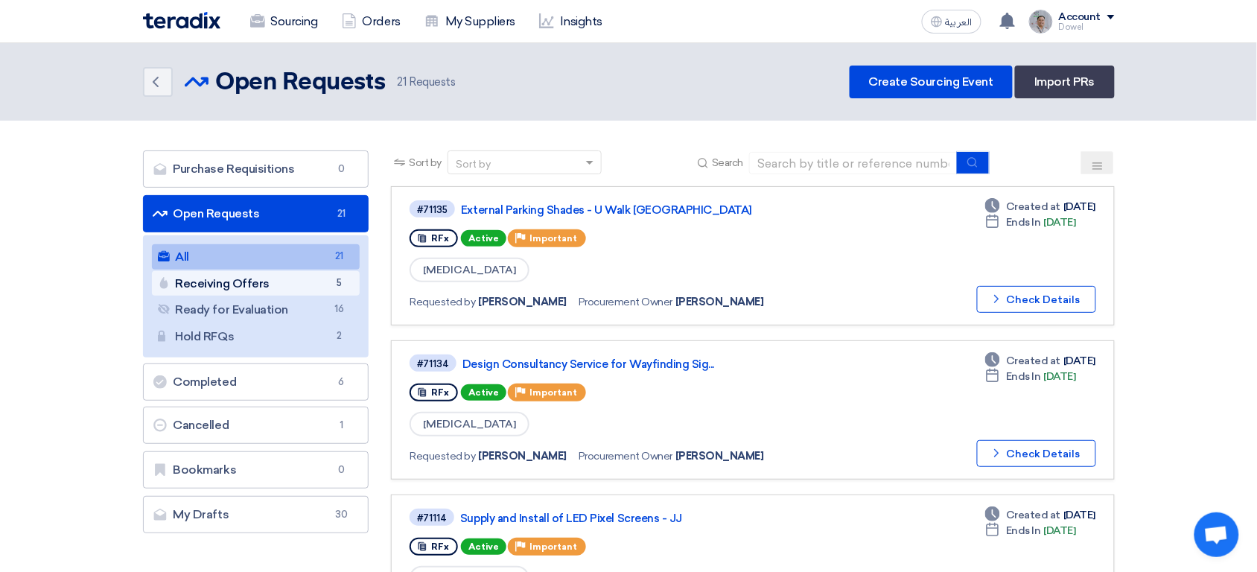
click at [299, 276] on link "Receiving Offers Receiving Offers 5" at bounding box center [256, 283] width 208 height 25
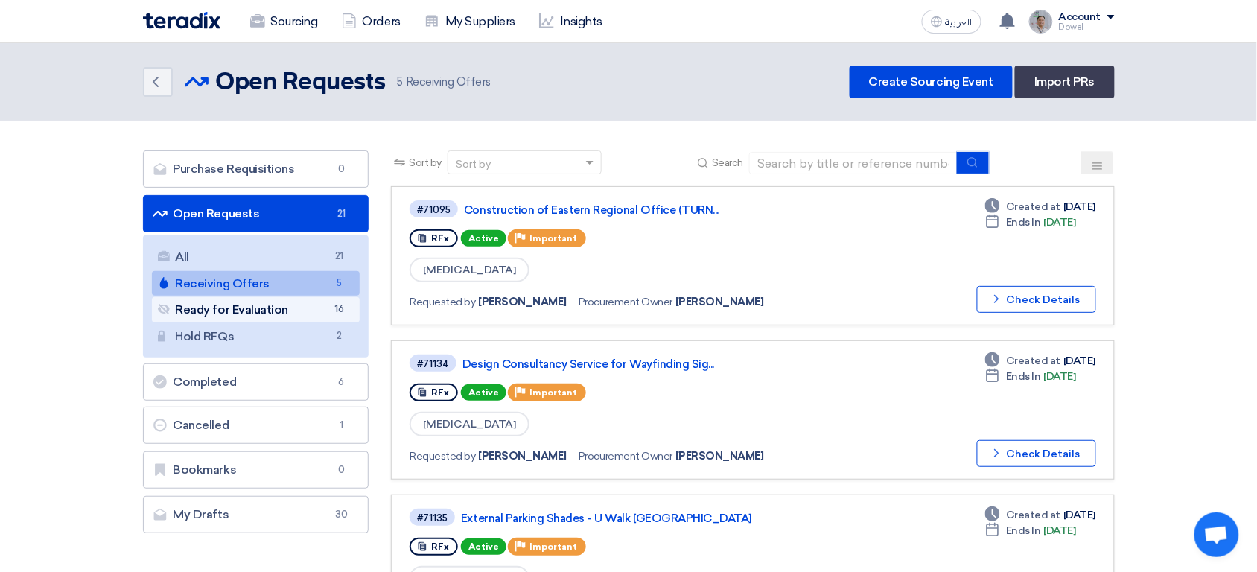
click at [316, 309] on link "Ready for Evaluation Ready for Evaluation 16" at bounding box center [256, 309] width 208 height 25
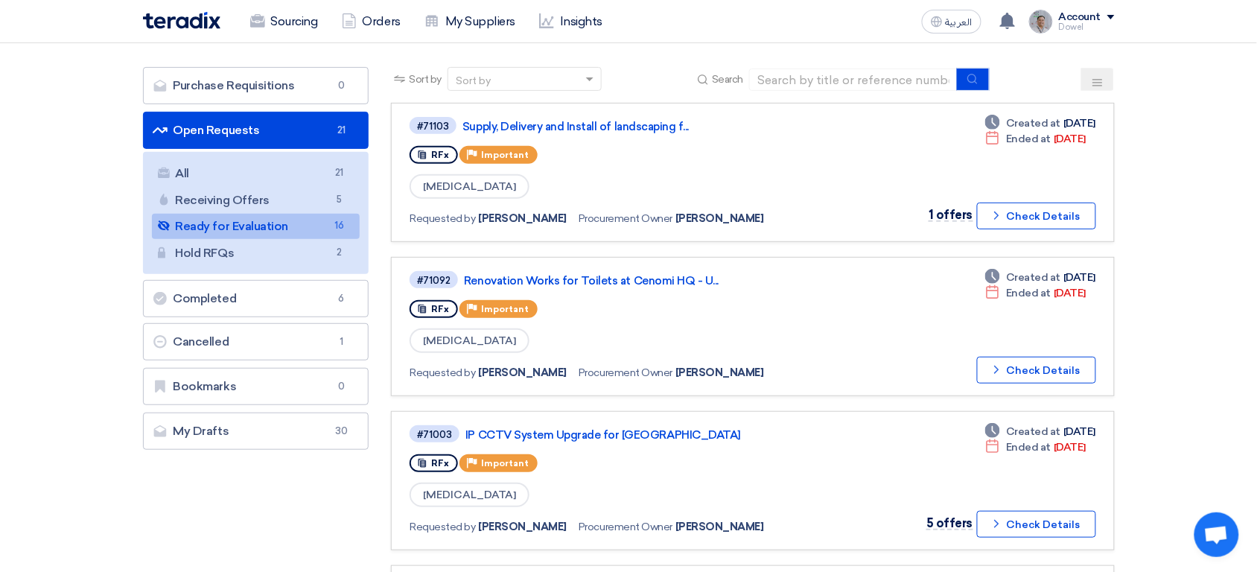
scroll to position [86, 0]
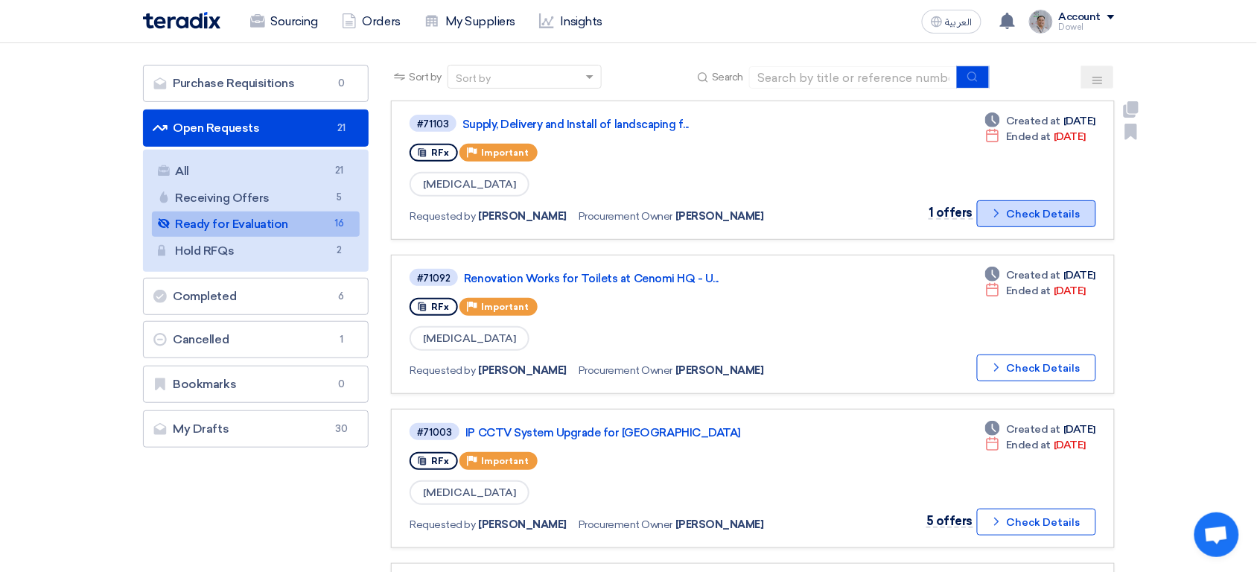
click at [1005, 217] on button "Check details Check Details" at bounding box center [1036, 213] width 119 height 27
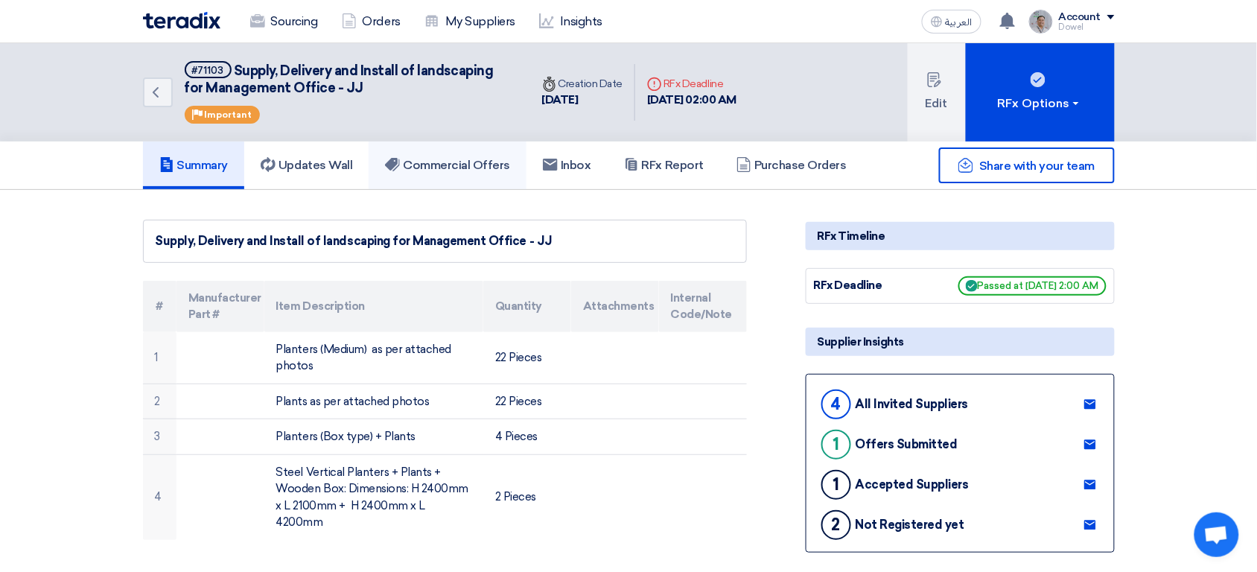
click at [475, 165] on h5 "Commercial Offers" at bounding box center [447, 165] width 125 height 15
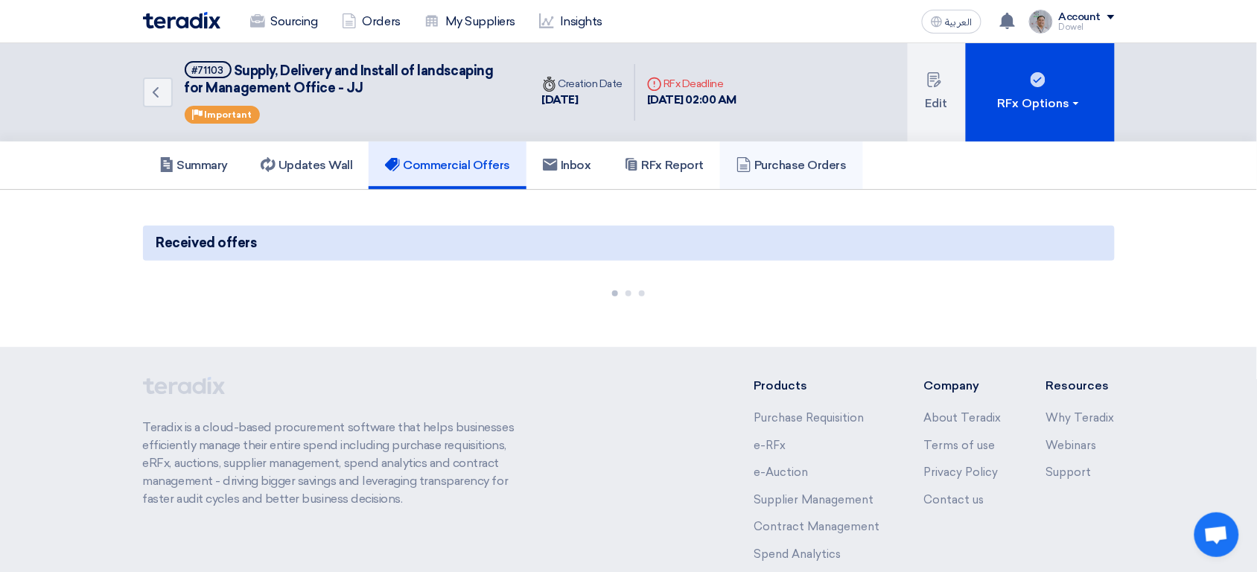
click at [789, 177] on link "Purchase Orders" at bounding box center [791, 165] width 143 height 48
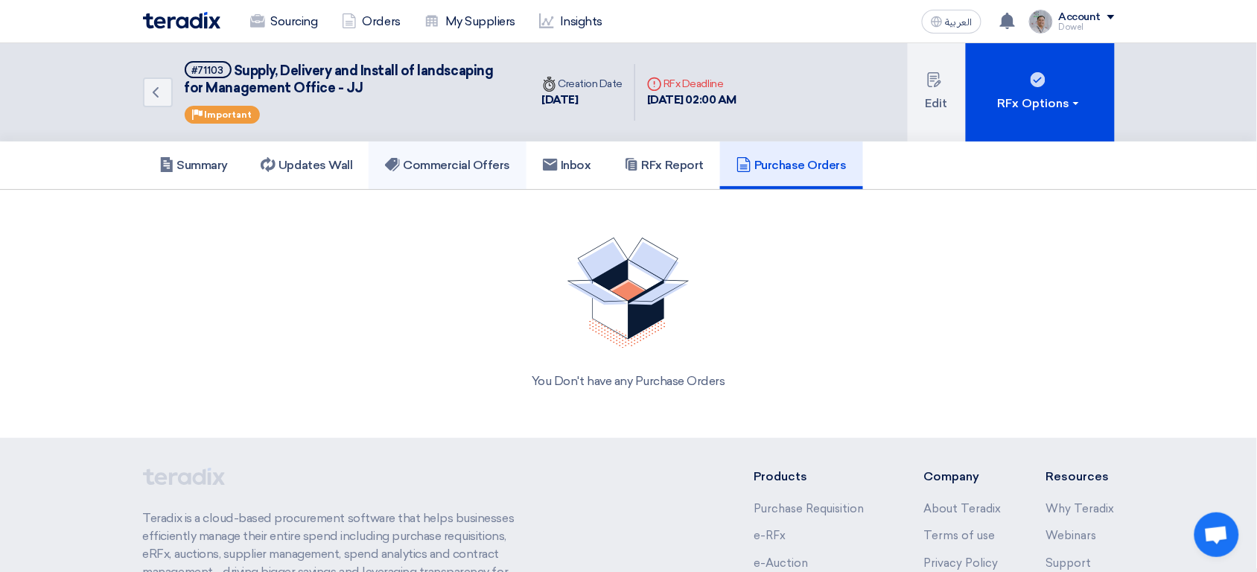
click at [438, 166] on h5 "Commercial Offers" at bounding box center [447, 165] width 125 height 15
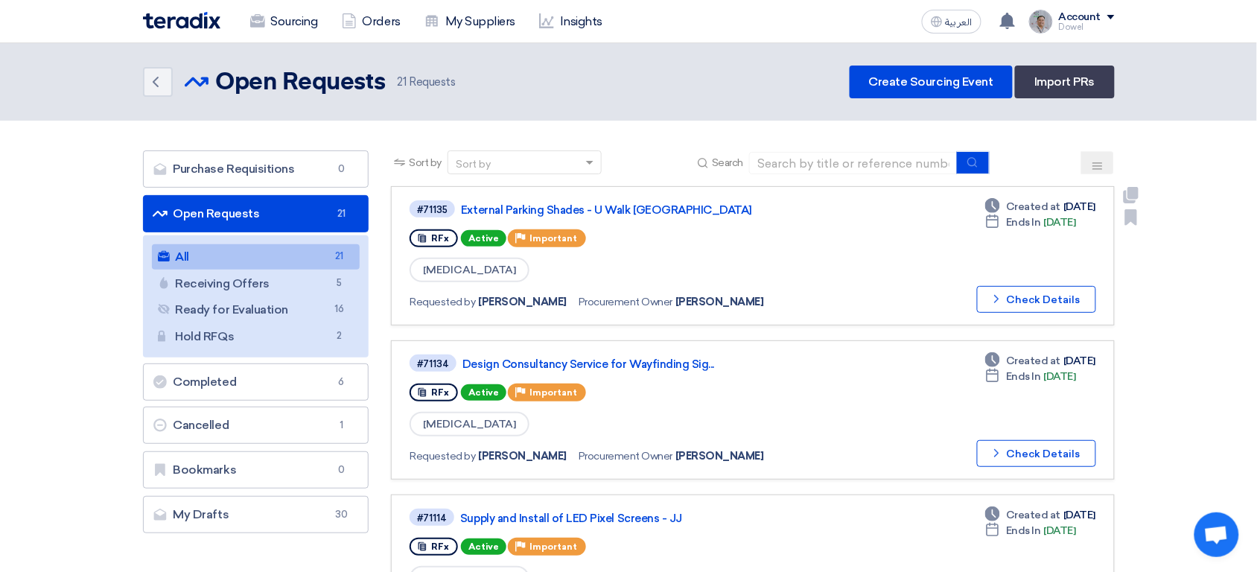
click at [713, 234] on div "RFx Active Priority Important" at bounding box center [622, 238] width 427 height 24
click at [296, 314] on link "Ready for Evaluation Ready for Evaluation 16" at bounding box center [256, 309] width 208 height 25
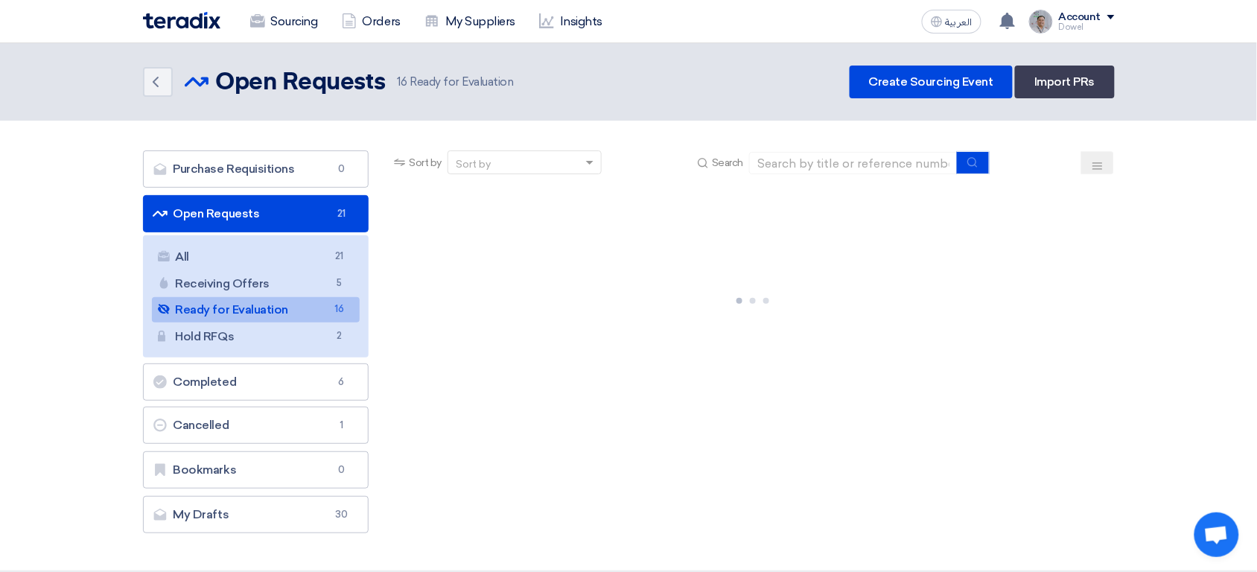
click at [1073, 13] on div "Account" at bounding box center [1080, 17] width 42 height 13
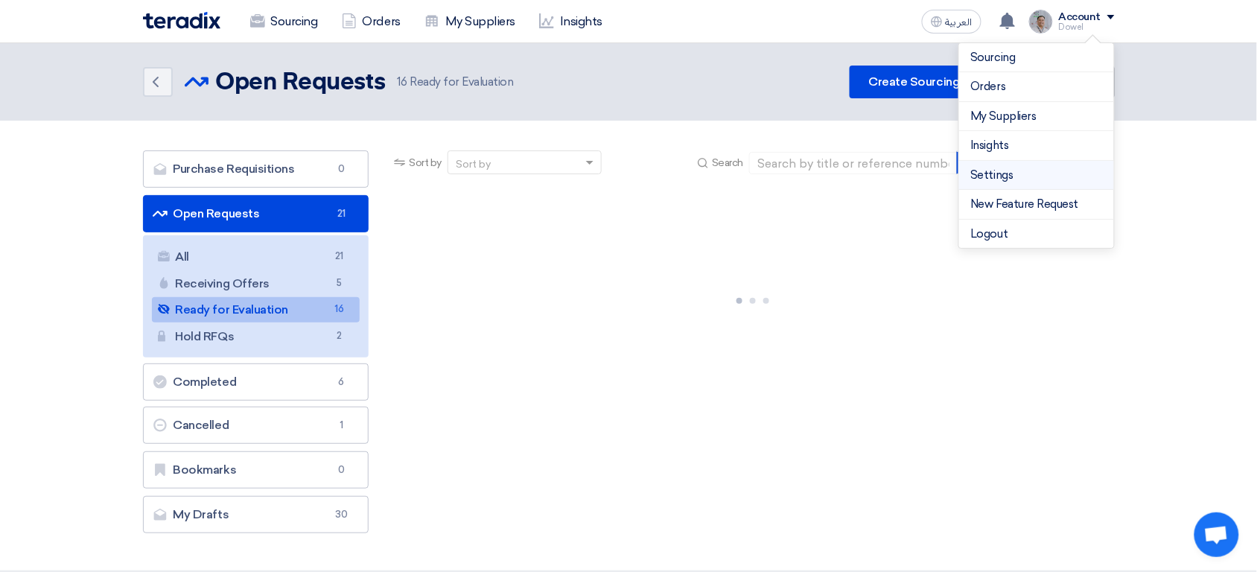
click at [1015, 176] on link "Settings" at bounding box center [1036, 175] width 131 height 17
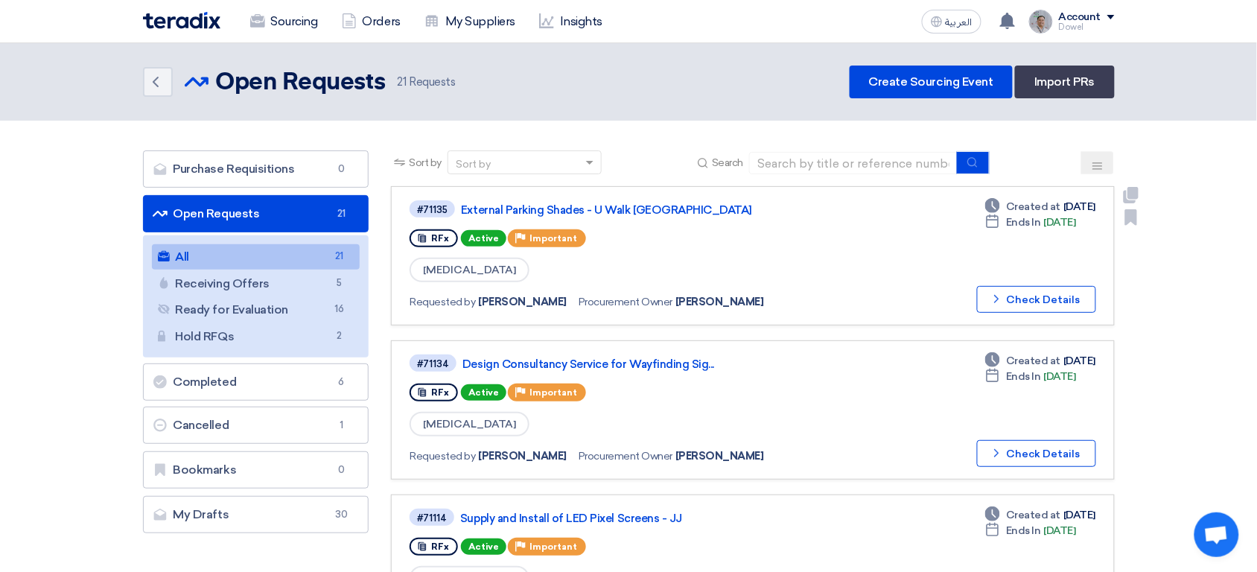
drag, startPoint x: 738, startPoint y: 296, endPoint x: 663, endPoint y: 301, distance: 76.1
click at [663, 301] on div "Requested by Dowel Sanchez Procurement Owner Dowel Sanchez" at bounding box center [621, 302] width 424 height 22
click at [587, 21] on link "Insights" at bounding box center [570, 21] width 87 height 33
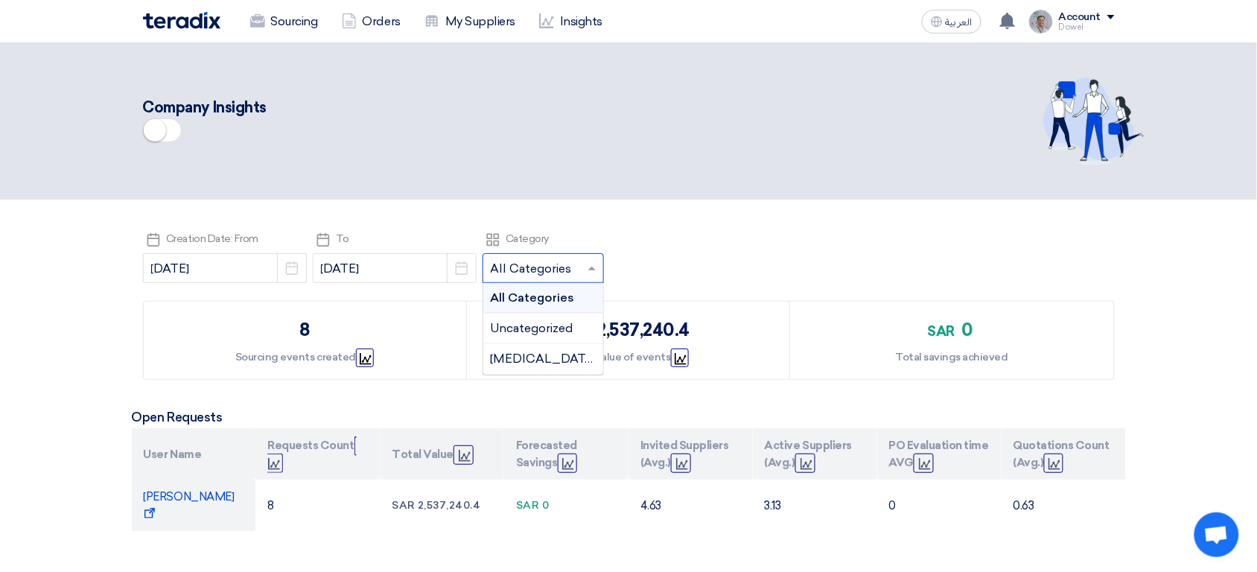
click at [550, 278] on input "text" at bounding box center [536, 270] width 90 height 25
click at [66, 282] on section "Pick a date Creation Date: From 2025-07-01 Pick a date Pick a date To 2025-08-2…" at bounding box center [628, 397] width 1257 height 397
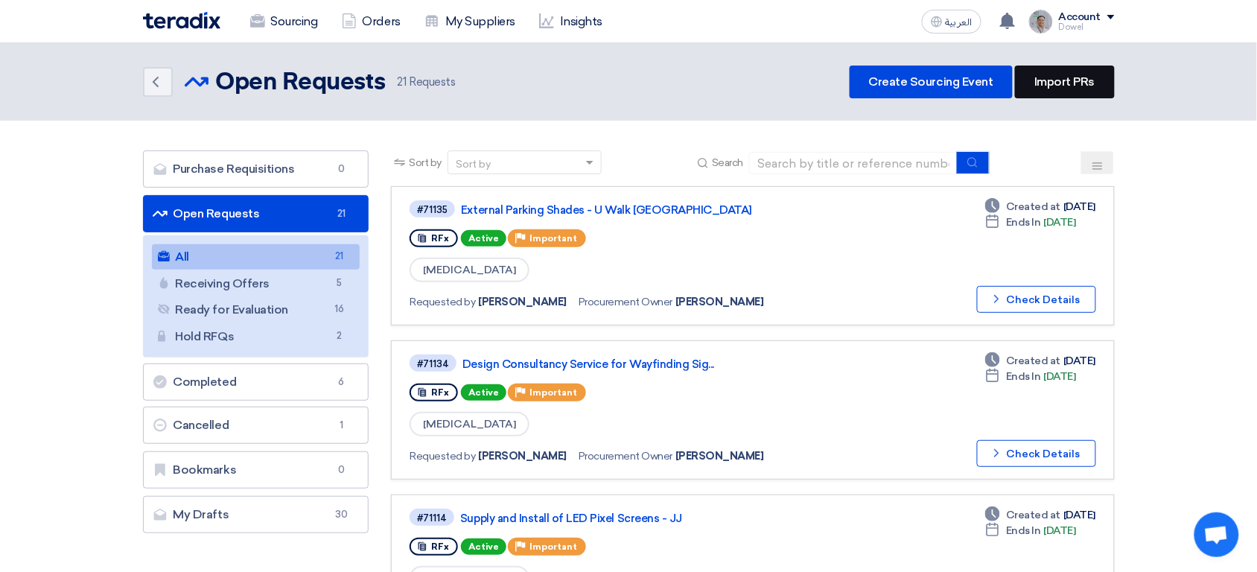
click at [1096, 84] on link "Import PRs" at bounding box center [1064, 82] width 99 height 33
click at [823, 31] on div "Sourcing Orders My Suppliers Insights العربية ع You have a new offer for 'Suppl…" at bounding box center [629, 21] width 994 height 42
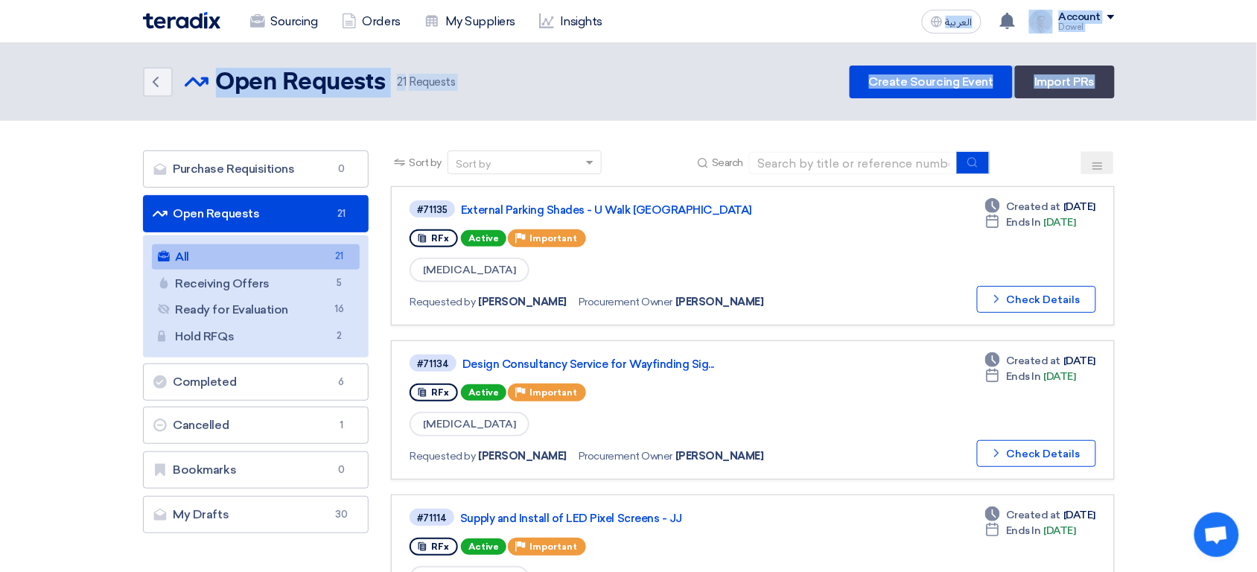
drag, startPoint x: 823, startPoint y: 31, endPoint x: 846, endPoint y: 102, distance: 75.3
click at [846, 102] on header "Back Open Requests Open Requests 21" at bounding box center [628, 81] width 1257 height 77
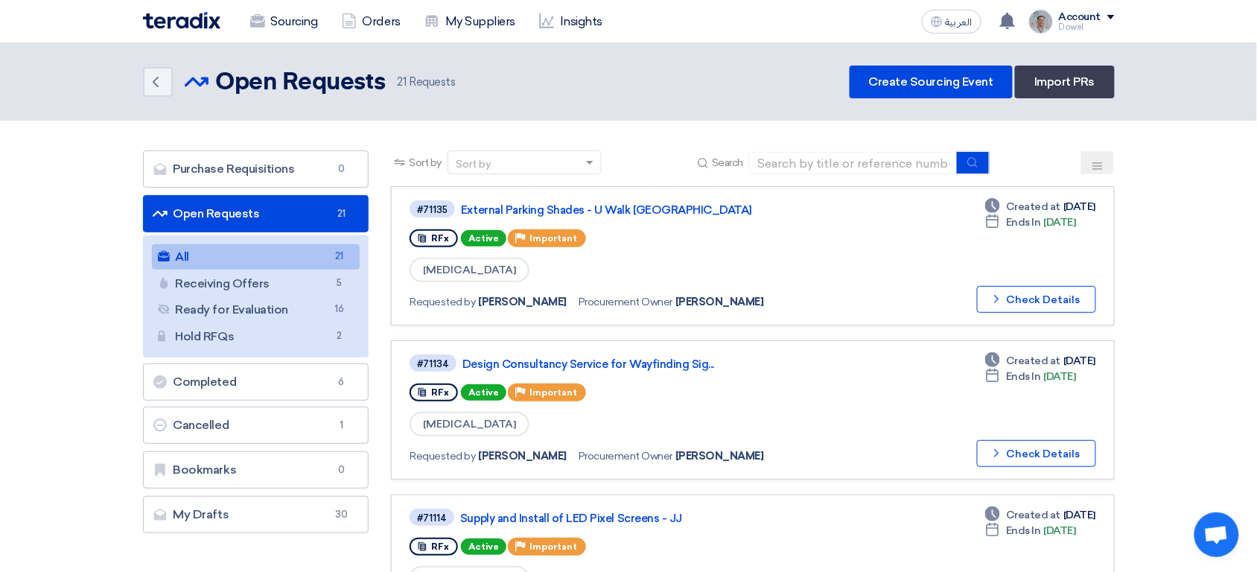
click at [846, 102] on header "Back Open Requests Open Requests 21" at bounding box center [628, 81] width 1257 height 77
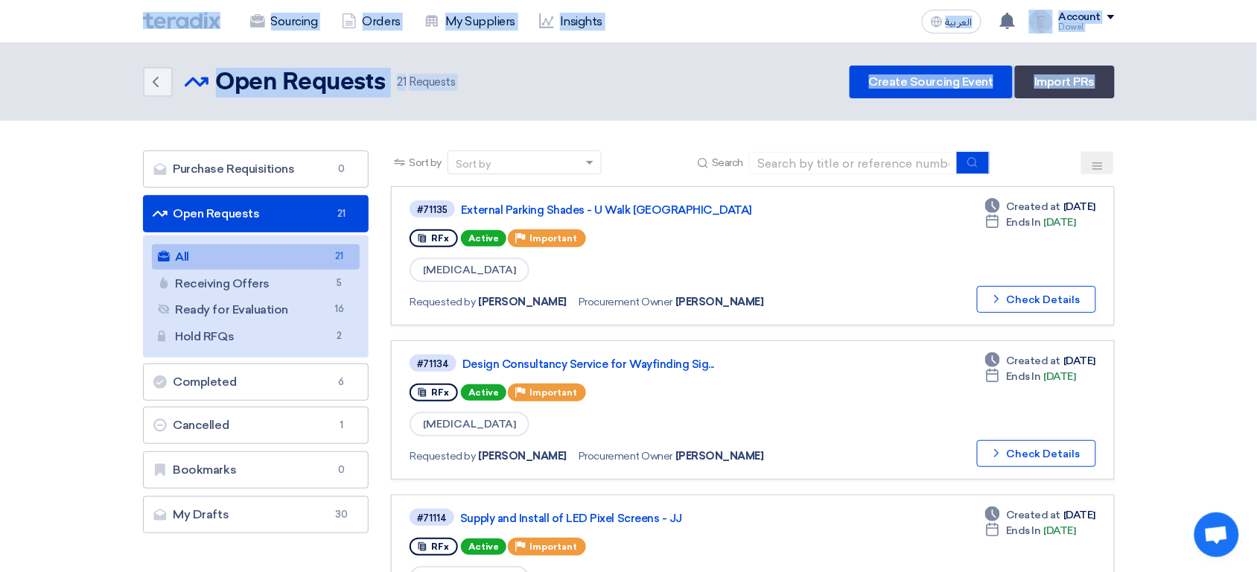
drag, startPoint x: 846, startPoint y: 102, endPoint x: 131, endPoint y: 16, distance: 720.5
click at [132, 16] on div "Sourcing Orders My Suppliers Insights العربية ع You have a new offer for 'Suppl…" at bounding box center [629, 21] width 994 height 42
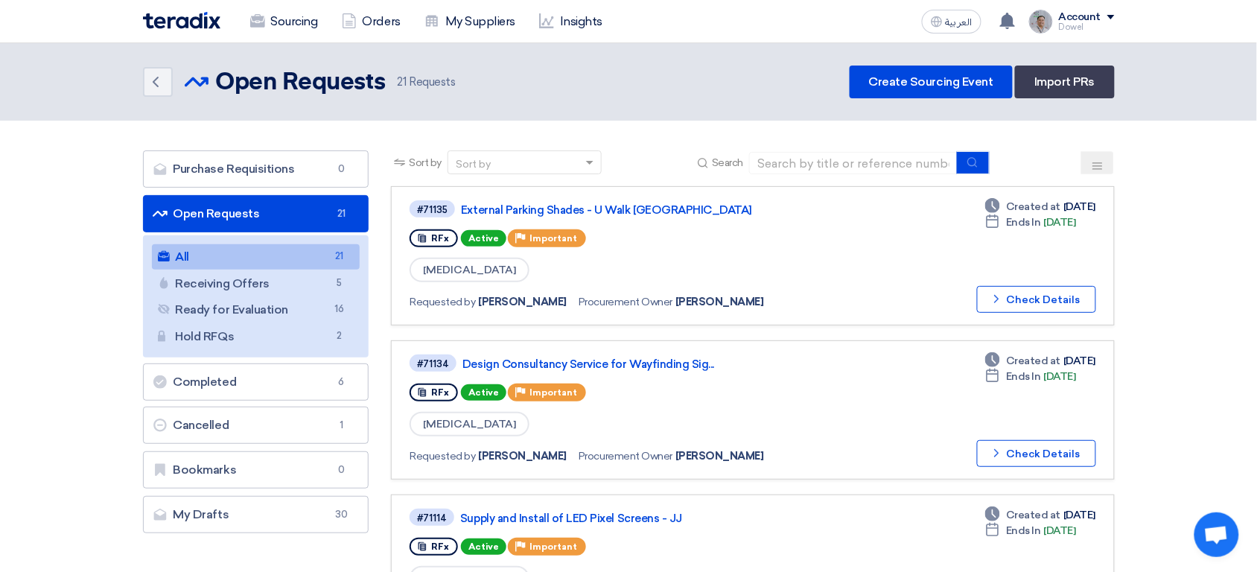
drag, startPoint x: 119, startPoint y: 16, endPoint x: 1131, endPoint y: 64, distance: 1013.5
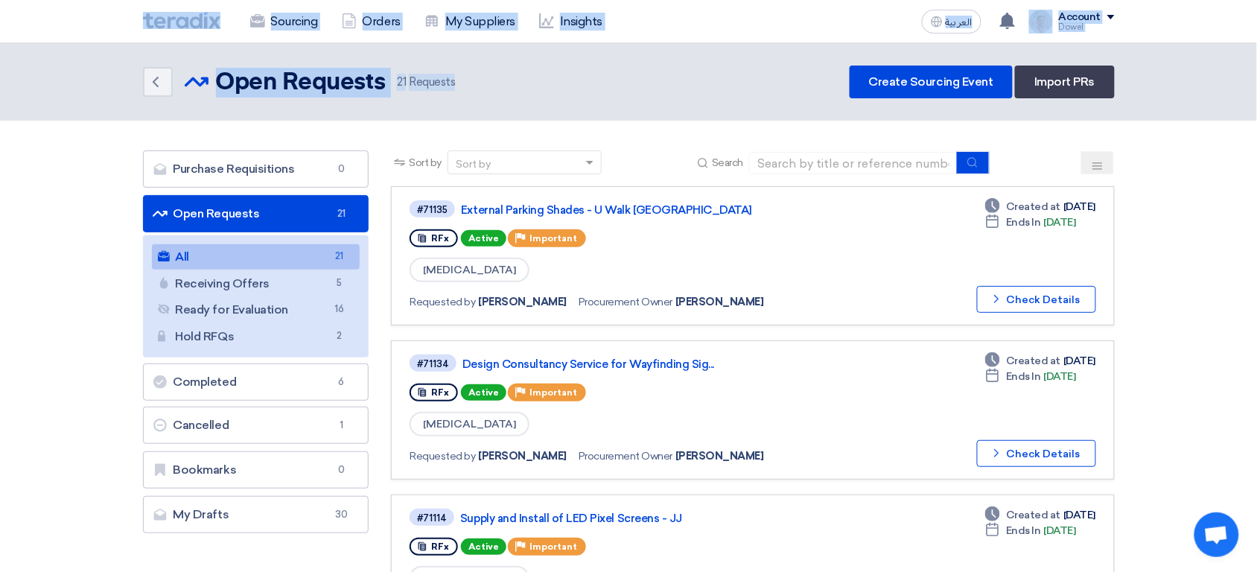
click at [1132, 84] on header "Back Open Requests Open Requests 21" at bounding box center [628, 81] width 1257 height 77
click at [674, 79] on div "Back Open Requests Open Requests 21 Requests Create Sourcing Event Import PRs" at bounding box center [628, 82] width 971 height 33
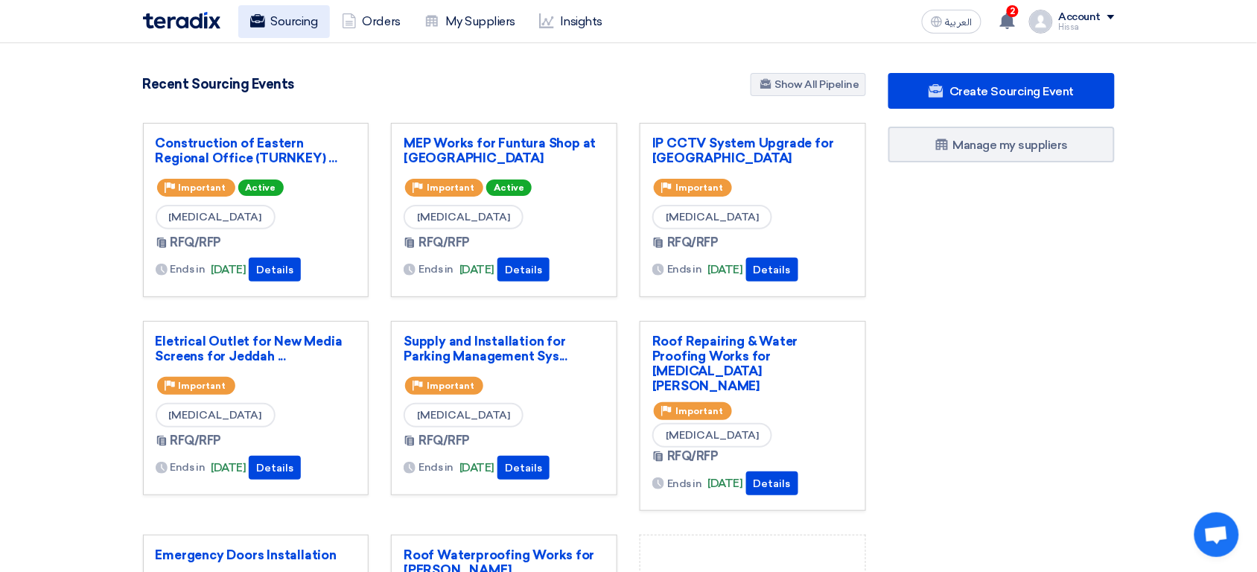
click at [282, 22] on link "Sourcing" at bounding box center [284, 21] width 92 height 33
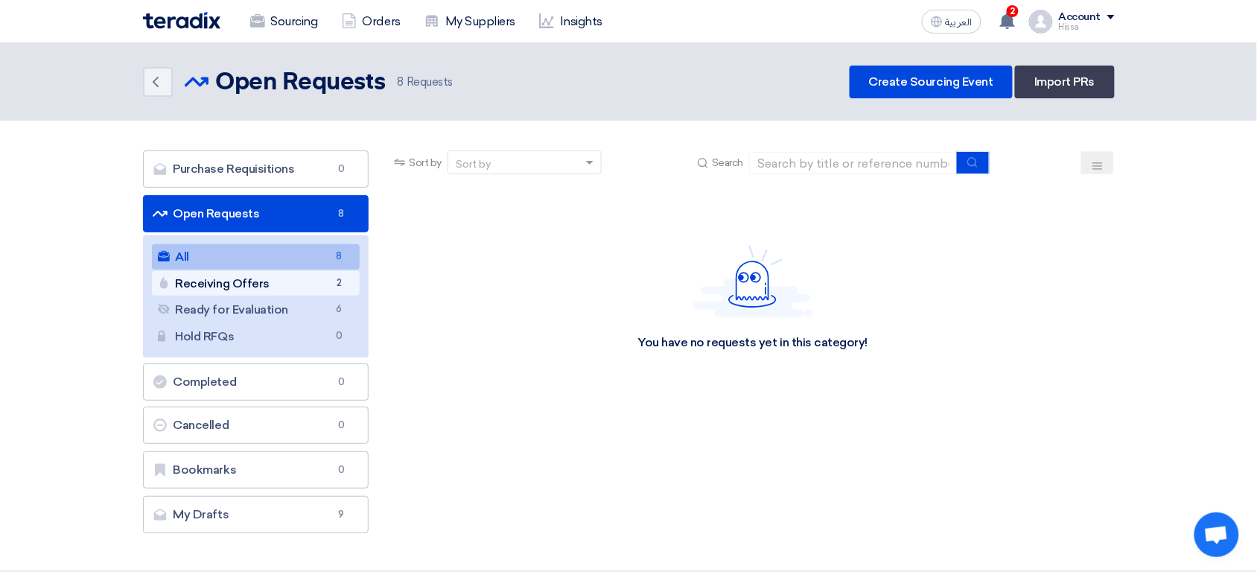
click at [293, 279] on link "Receiving Offers Receiving Offers 2" at bounding box center [256, 283] width 208 height 25
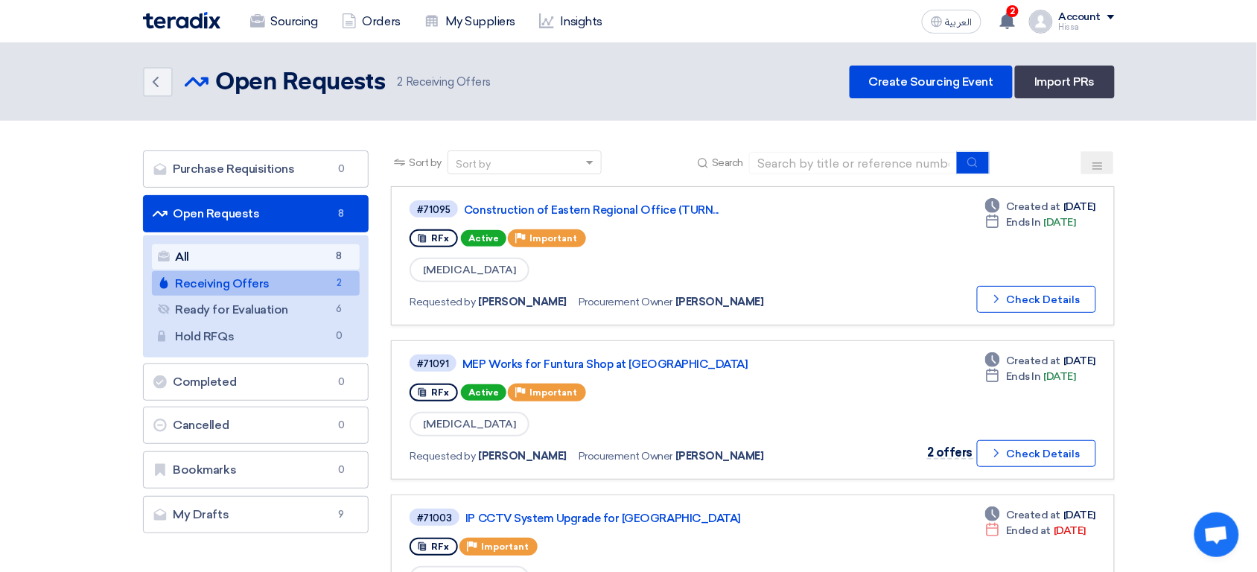
click at [307, 256] on link "All All 8" at bounding box center [256, 256] width 208 height 25
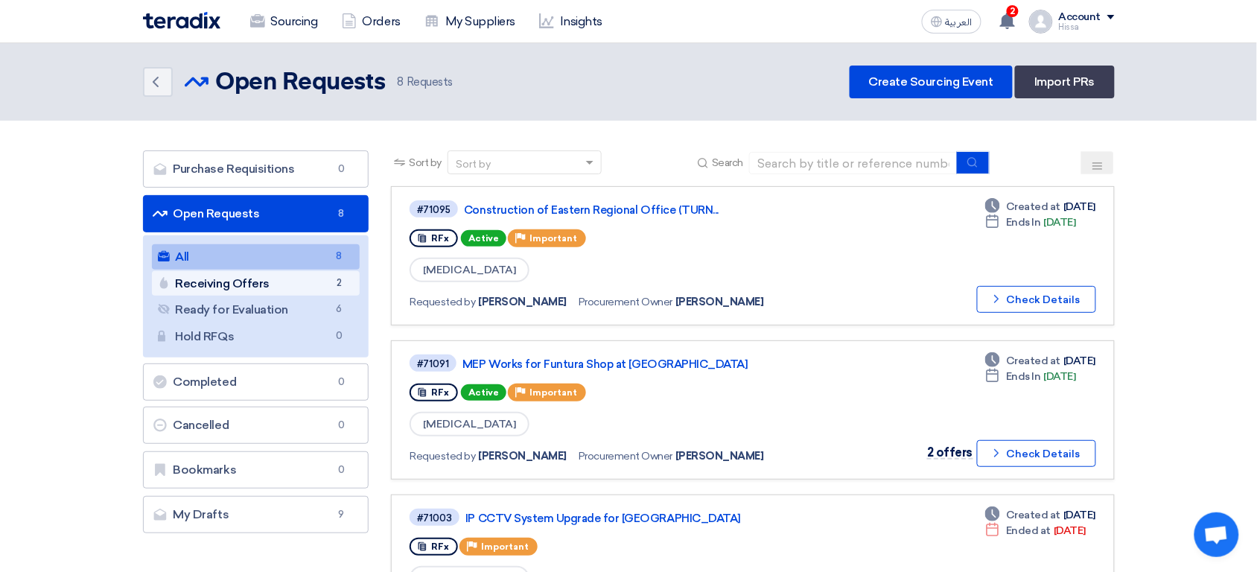
click at [336, 281] on span "2" at bounding box center [339, 283] width 18 height 16
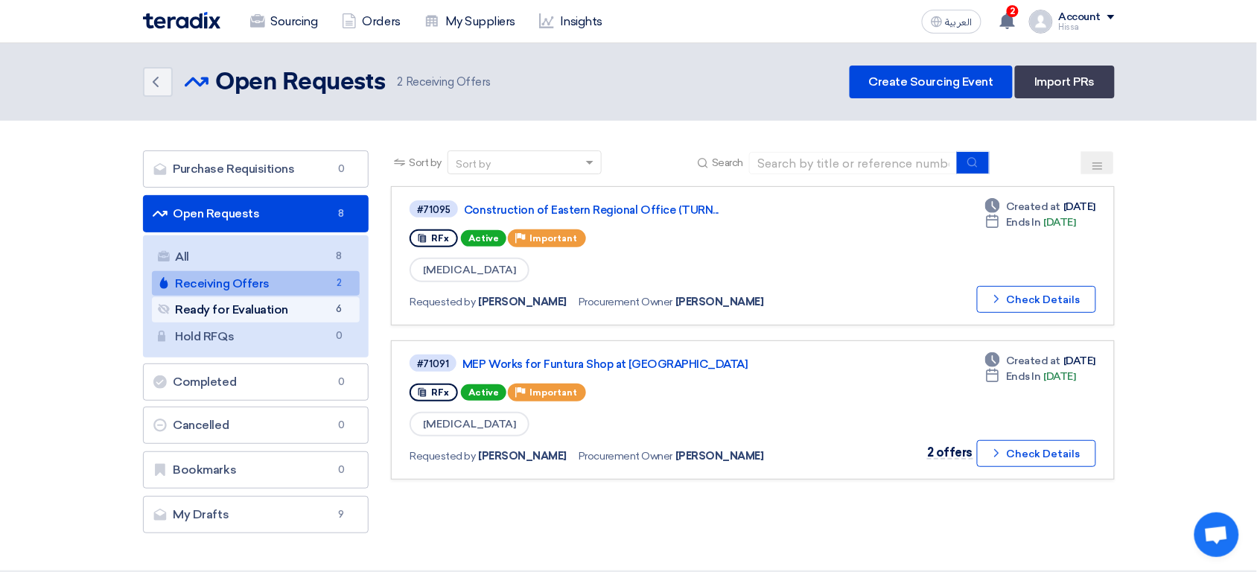
click at [298, 304] on link "Ready for Evaluation Ready for Evaluation 6" at bounding box center [256, 309] width 208 height 25
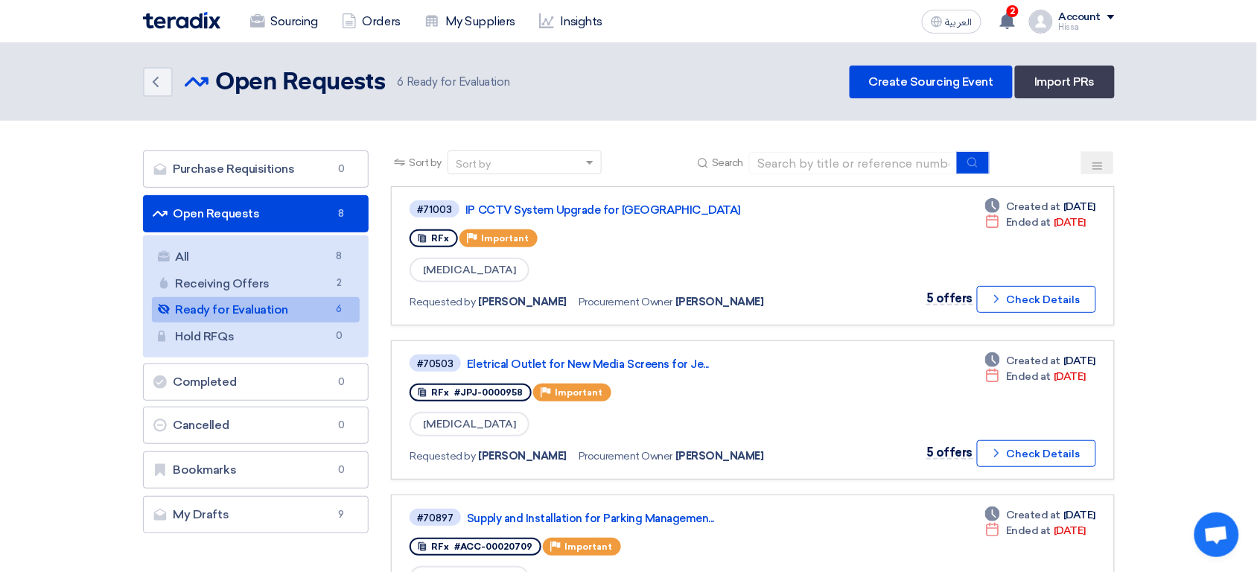
click at [643, 96] on div "Back Open Requests Open Requests 6 Ready for Evaluation Create Sourcing Event I…" at bounding box center [628, 82] width 971 height 33
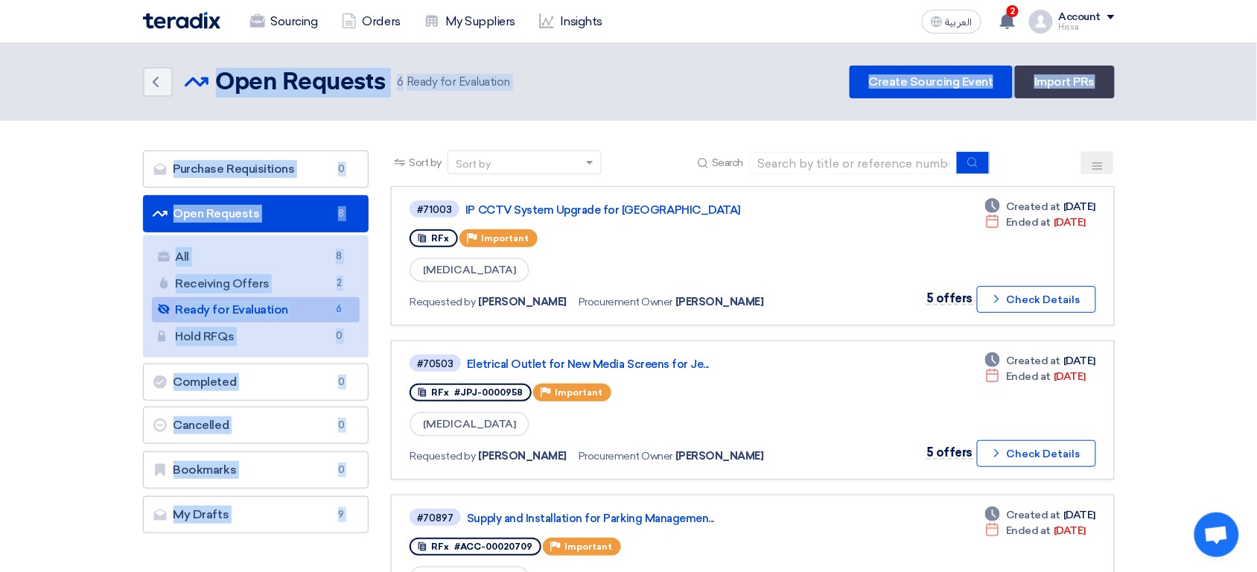
drag, startPoint x: 601, startPoint y: 130, endPoint x: 234, endPoint y: 63, distance: 373.1
click at [234, 63] on header "Back Open Requests Open Requests 6" at bounding box center [628, 81] width 1257 height 77
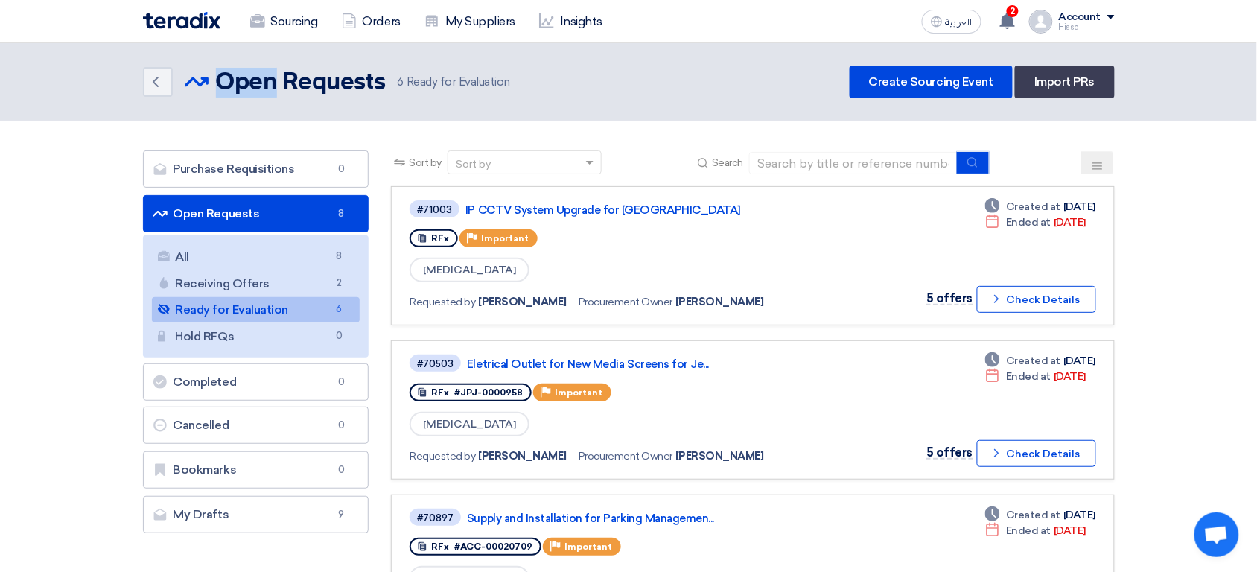
click at [234, 63] on header "Back Open Requests Open Requests 6" at bounding box center [628, 81] width 1257 height 77
drag, startPoint x: 234, startPoint y: 63, endPoint x: 590, endPoint y: 82, distance: 356.3
click at [590, 82] on header "Back Open Requests Open Requests 6" at bounding box center [628, 81] width 1257 height 77
click at [589, 106] on header "Back Open Requests Open Requests 6" at bounding box center [628, 81] width 1257 height 77
click at [604, 76] on div "Back Open Requests Open Requests 6 Ready for Evaluation Create Sourcing Event I…" at bounding box center [628, 82] width 971 height 33
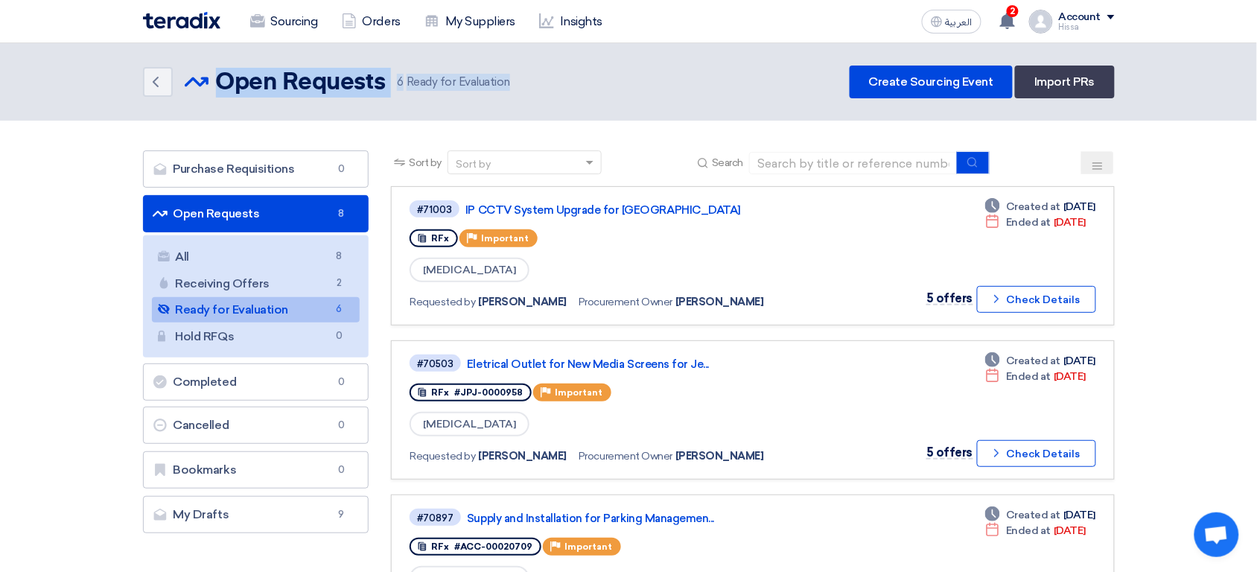
drag, startPoint x: 604, startPoint y: 76, endPoint x: 233, endPoint y: 63, distance: 371.7
click at [233, 63] on header "Back Open Requests Open Requests 6" at bounding box center [628, 81] width 1257 height 77
click at [572, 70] on div "Back Open Requests Open Requests 6 Ready for Evaluation Create Sourcing Event I…" at bounding box center [628, 82] width 971 height 33
drag, startPoint x: 124, startPoint y: 25, endPoint x: 584, endPoint y: 83, distance: 463.6
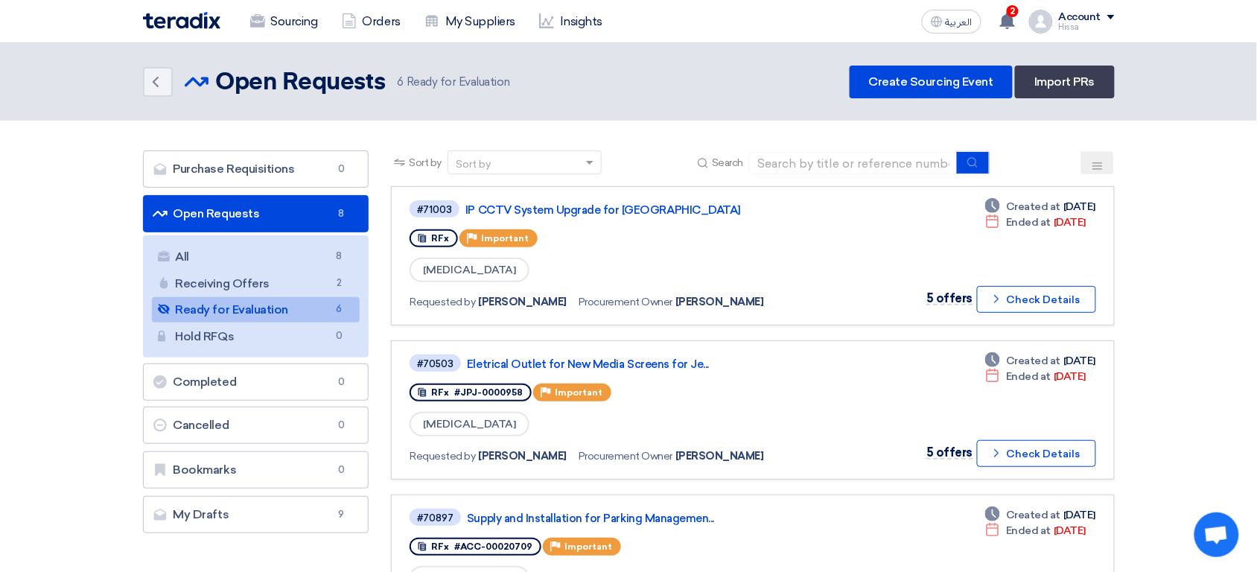
click at [610, 105] on header "Back Open Requests Open Requests 6" at bounding box center [628, 81] width 1257 height 77
drag, startPoint x: 121, startPoint y: 20, endPoint x: 1169, endPoint y: 83, distance: 1050.0
click at [668, 92] on div "Back Open Requests Open Requests 6 Ready for Evaluation Create Sourcing Event I…" at bounding box center [628, 82] width 971 height 33
drag, startPoint x: 126, startPoint y: 20, endPoint x: 1175, endPoint y: 87, distance: 1051.0
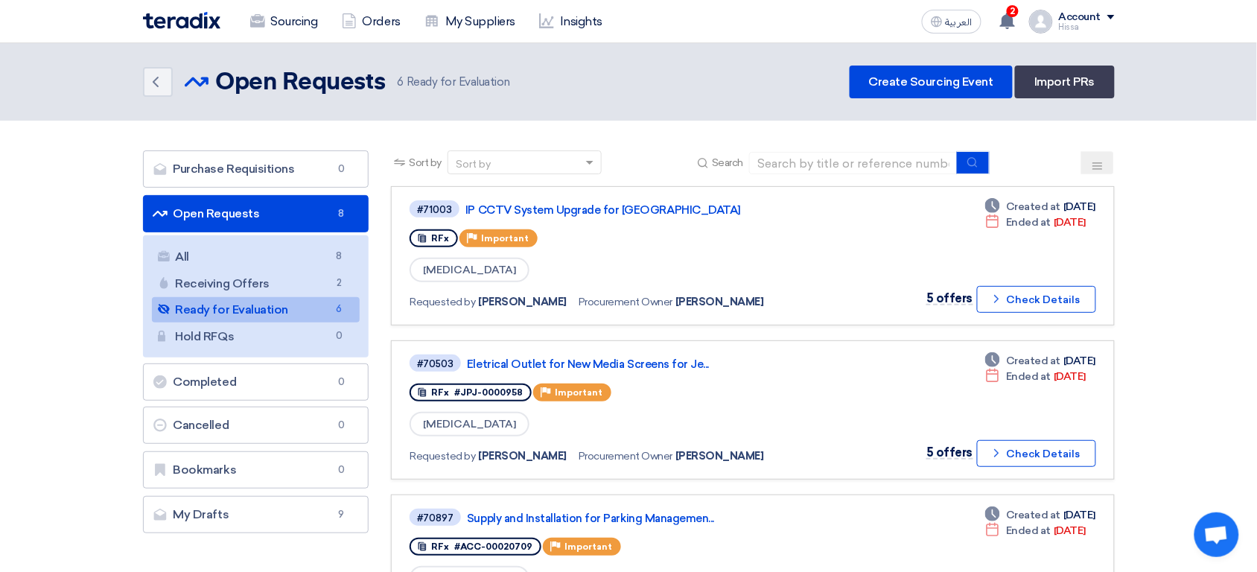
click at [1175, 87] on header "Back Open Requests Open Requests 6" at bounding box center [628, 81] width 1257 height 77
click at [563, 77] on div "Back Open Requests Open Requests 6 Ready for Evaluation Create Sourcing Event I…" at bounding box center [628, 82] width 971 height 33
drag, startPoint x: 106, startPoint y: 19, endPoint x: 1170, endPoint y: 93, distance: 1066.3
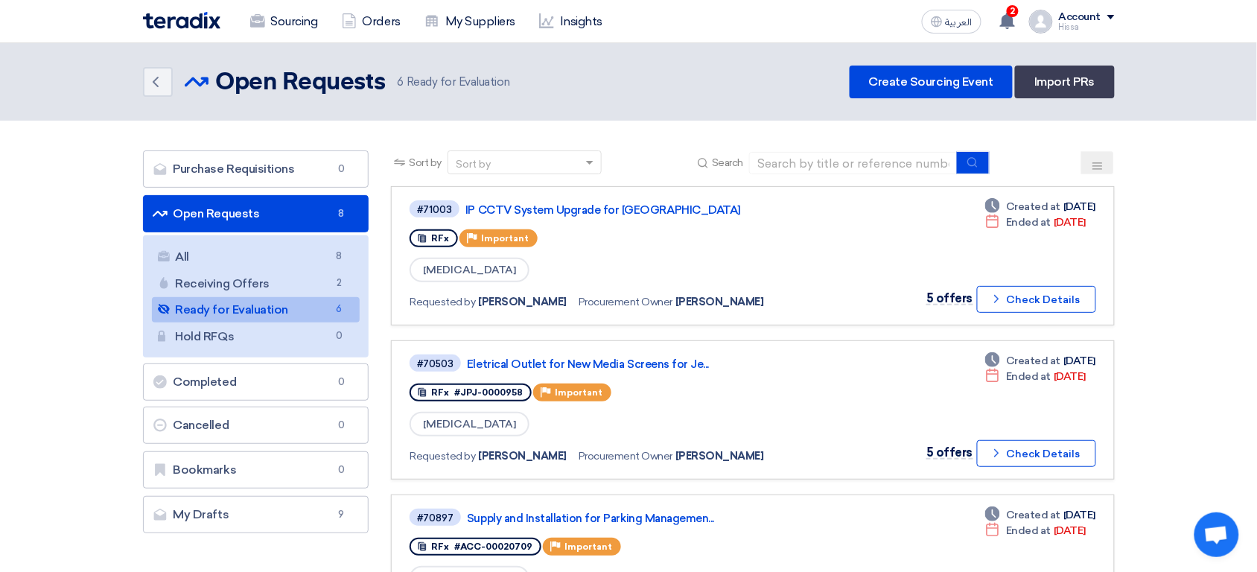
click at [684, 98] on header "Back Open Requests Open Requests 6" at bounding box center [628, 81] width 1257 height 77
drag, startPoint x: 118, startPoint y: 29, endPoint x: 1170, endPoint y: 77, distance: 1053.7
click at [706, 86] on div "Back Open Requests Open Requests 6 Ready for Evaluation Create Sourcing Event I…" at bounding box center [628, 82] width 971 height 33
drag, startPoint x: 130, startPoint y: 10, endPoint x: 1177, endPoint y: 73, distance: 1049.2
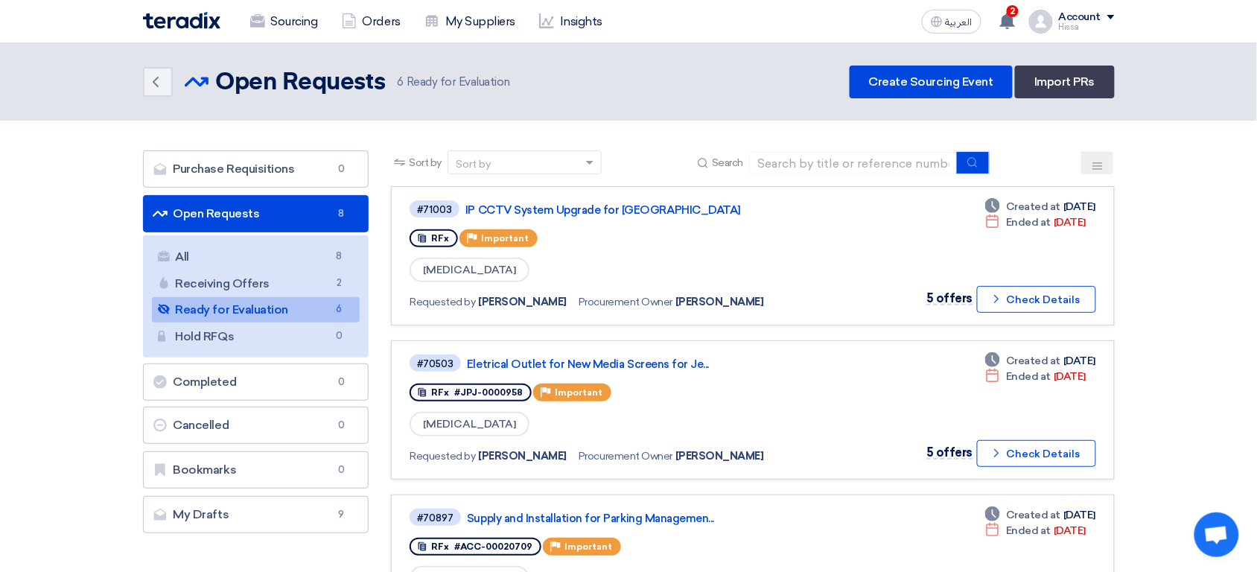
click at [719, 92] on div "Back Open Requests Open Requests 6 Ready for Evaluation Create Sourcing Event I…" at bounding box center [628, 82] width 971 height 33
click at [547, 209] on link "IP CCTV System Upgrade for Makkah Mall" at bounding box center [651, 209] width 372 height 13
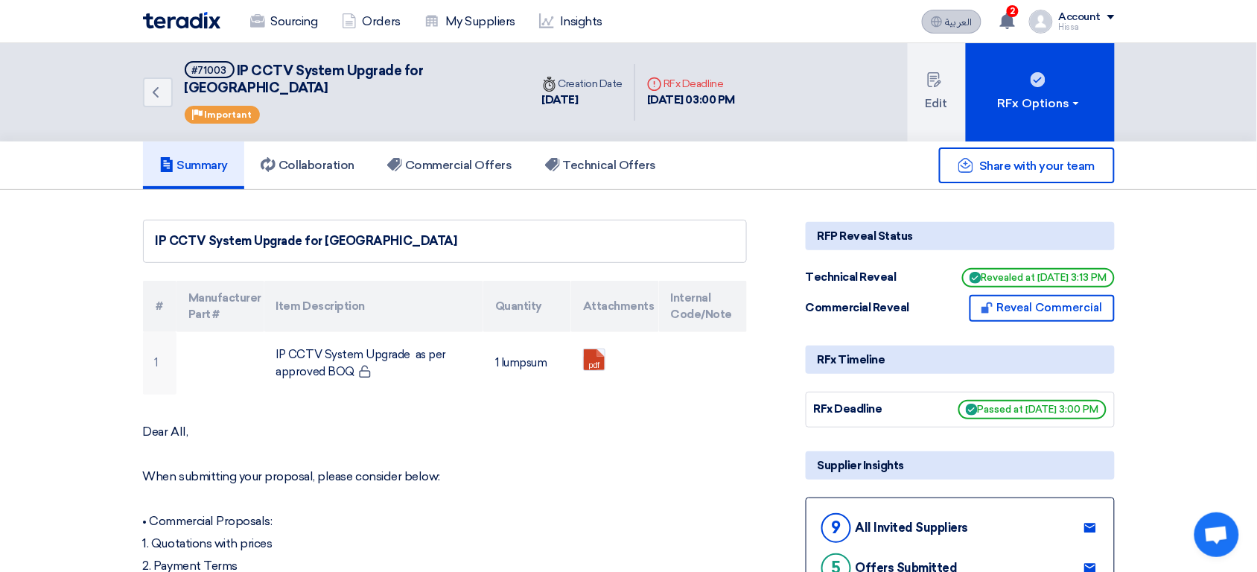
click at [965, 19] on span "العربية" at bounding box center [958, 22] width 27 height 10
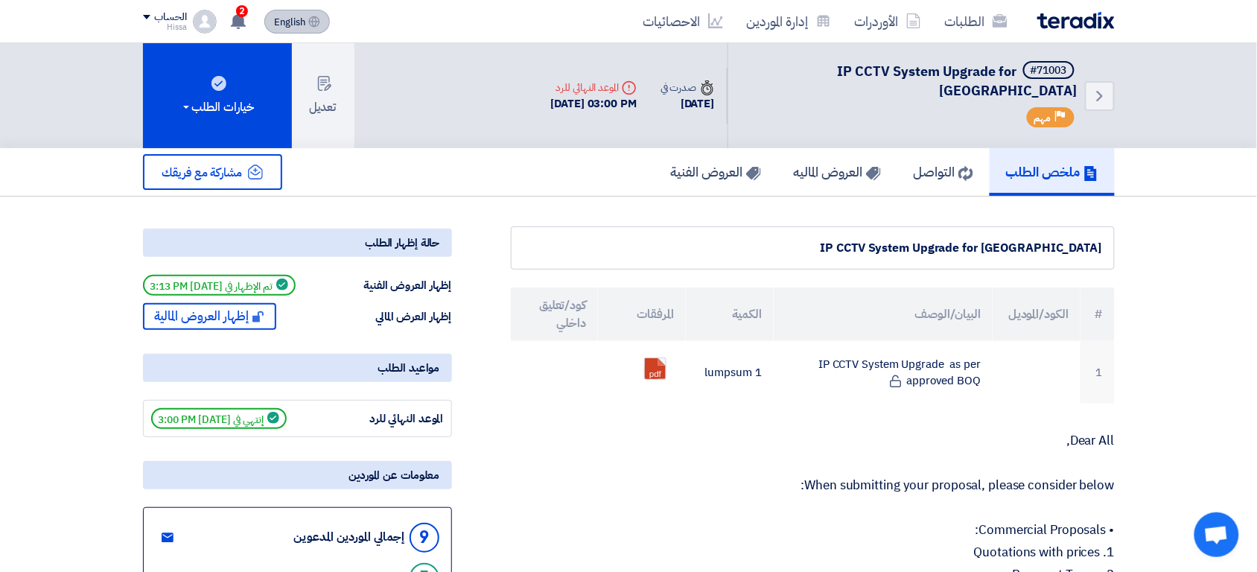
click at [965, 19] on link "الطلبات" at bounding box center [976, 21] width 86 height 35
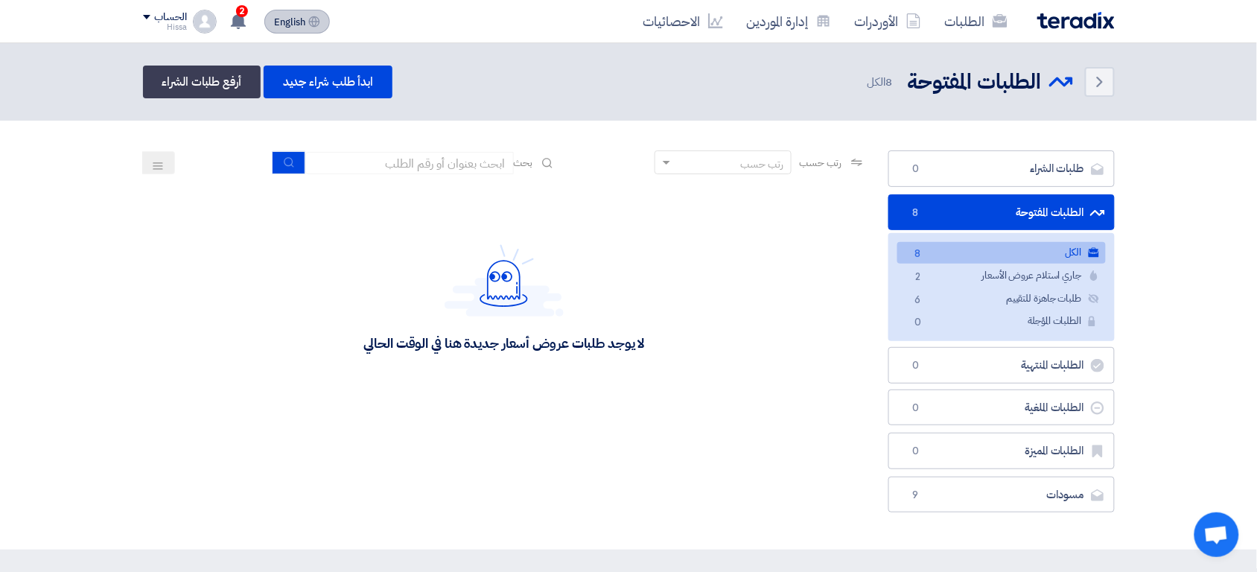
click at [298, 19] on span "English" at bounding box center [289, 22] width 31 height 10
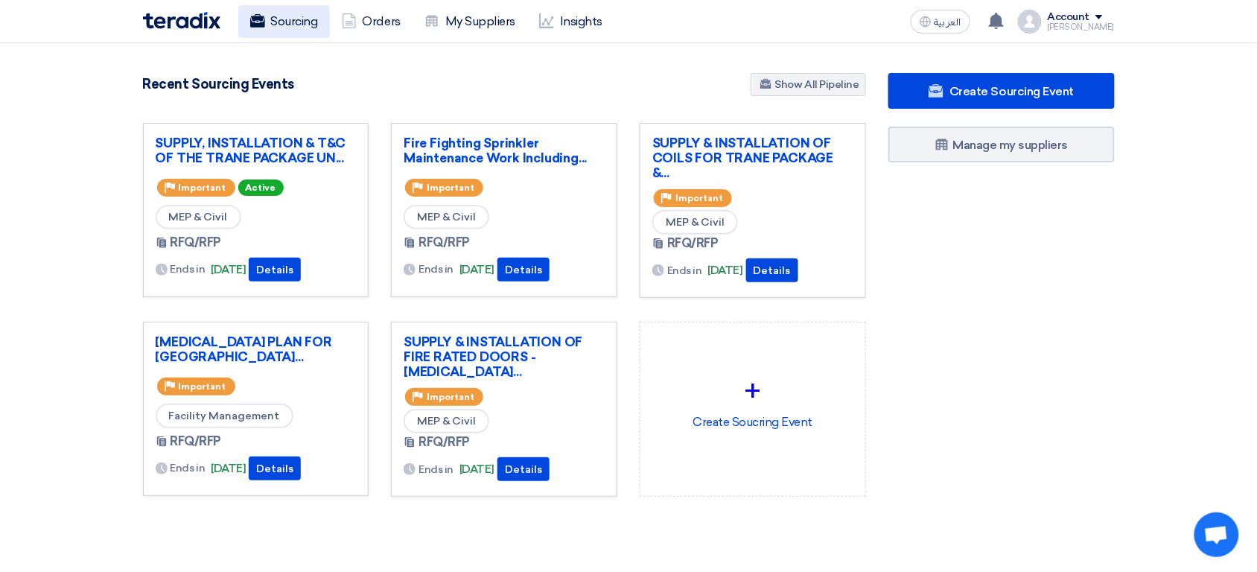
click at [284, 28] on link "Sourcing" at bounding box center [284, 21] width 92 height 33
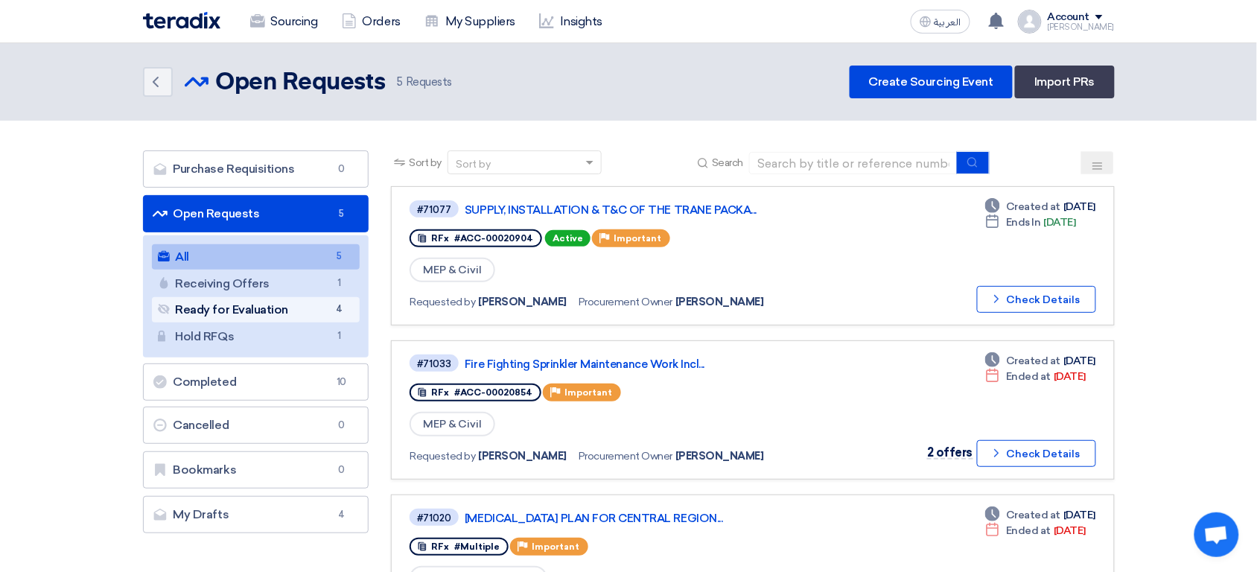
click at [303, 310] on link "Ready for Evaluation Ready for Evaluation 4" at bounding box center [256, 309] width 208 height 25
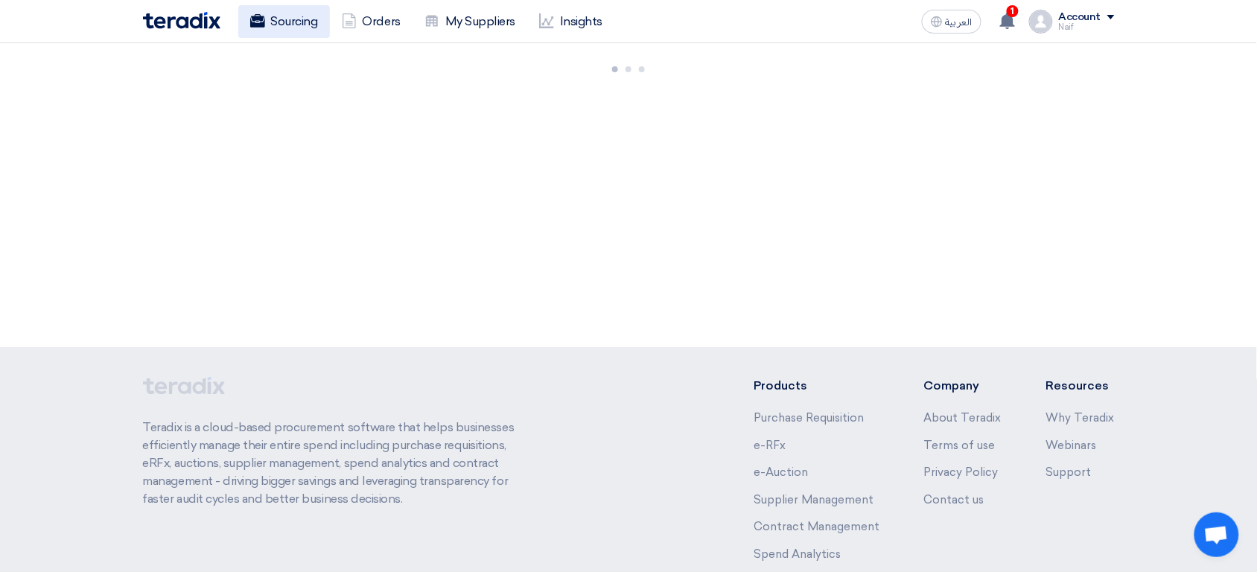
click at [301, 27] on link "Sourcing" at bounding box center [284, 21] width 92 height 33
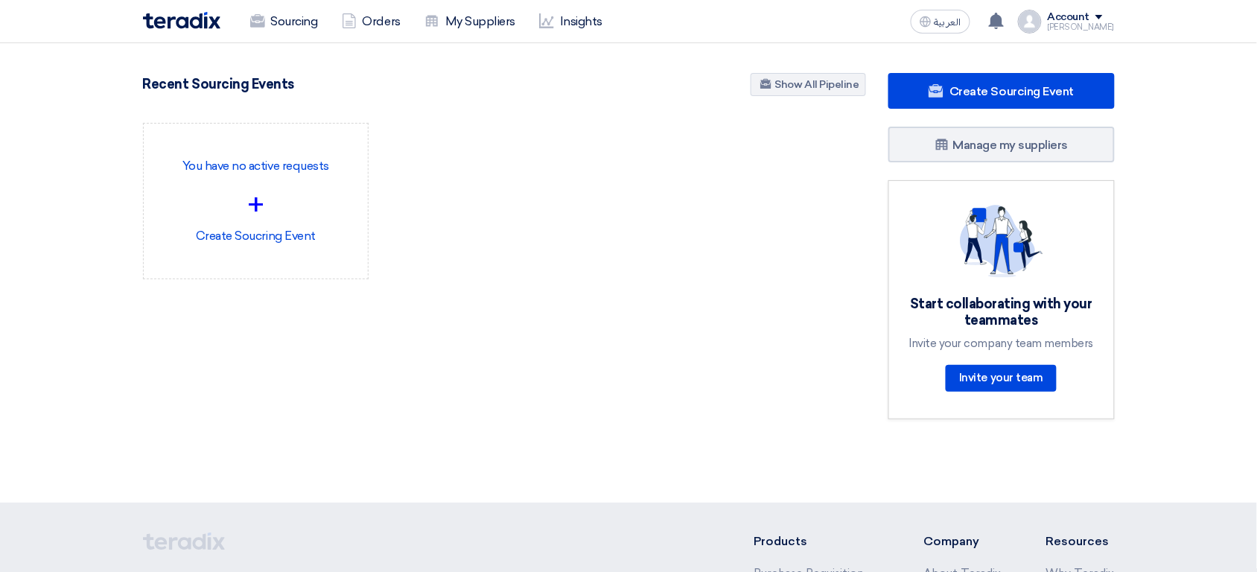
click at [1090, 15] on div "Account" at bounding box center [1068, 17] width 42 height 13
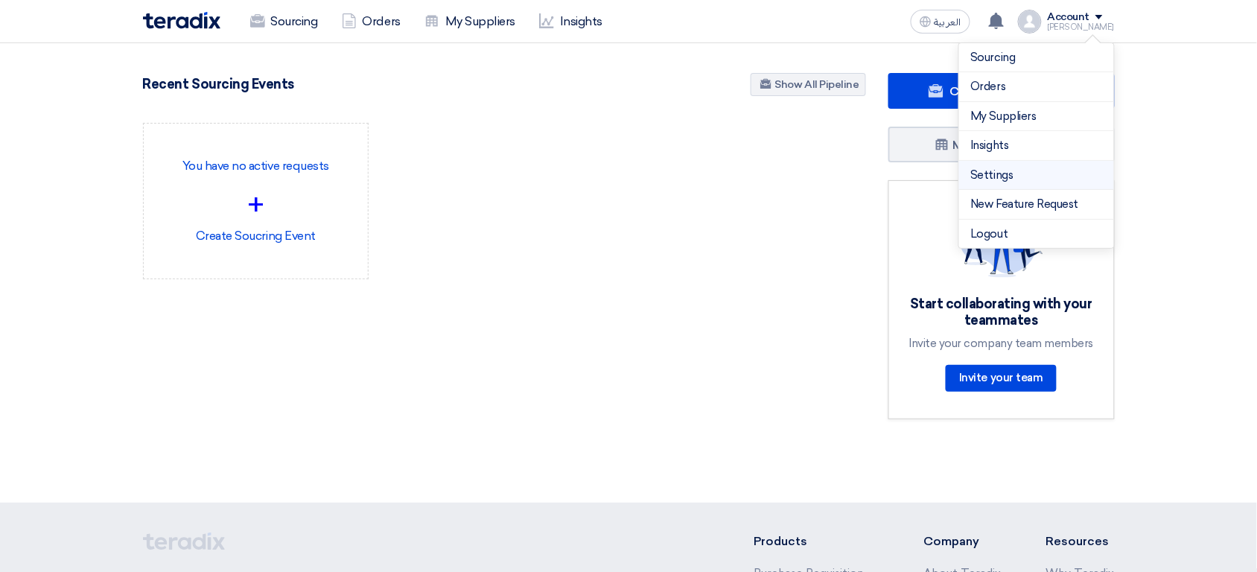
click at [1025, 180] on link "Settings" at bounding box center [1036, 175] width 131 height 17
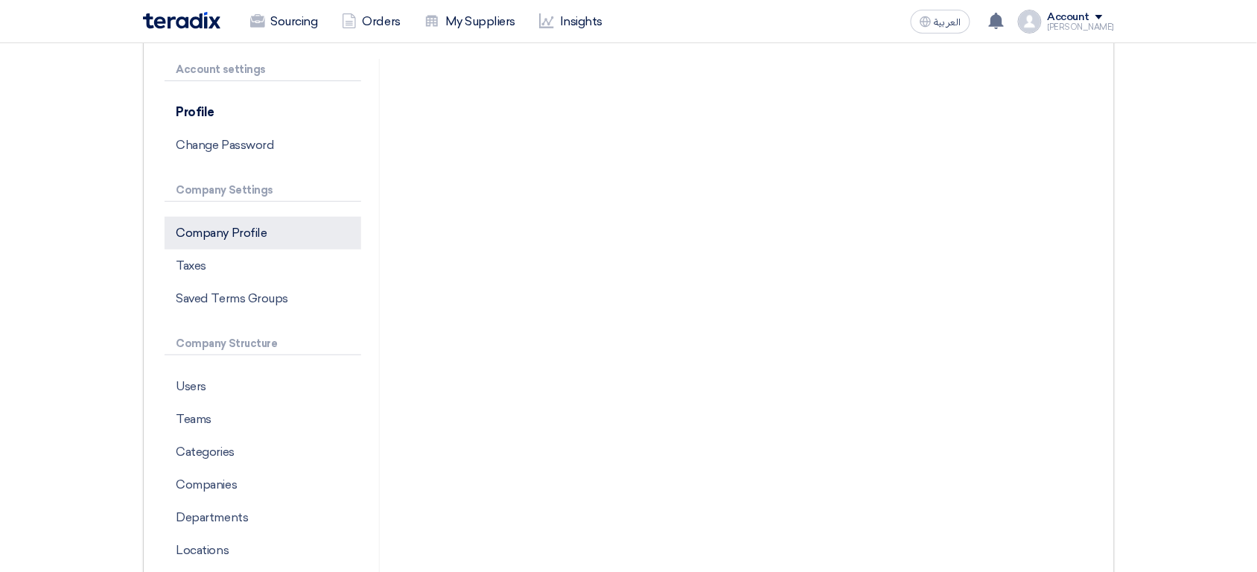
scroll to position [109, 0]
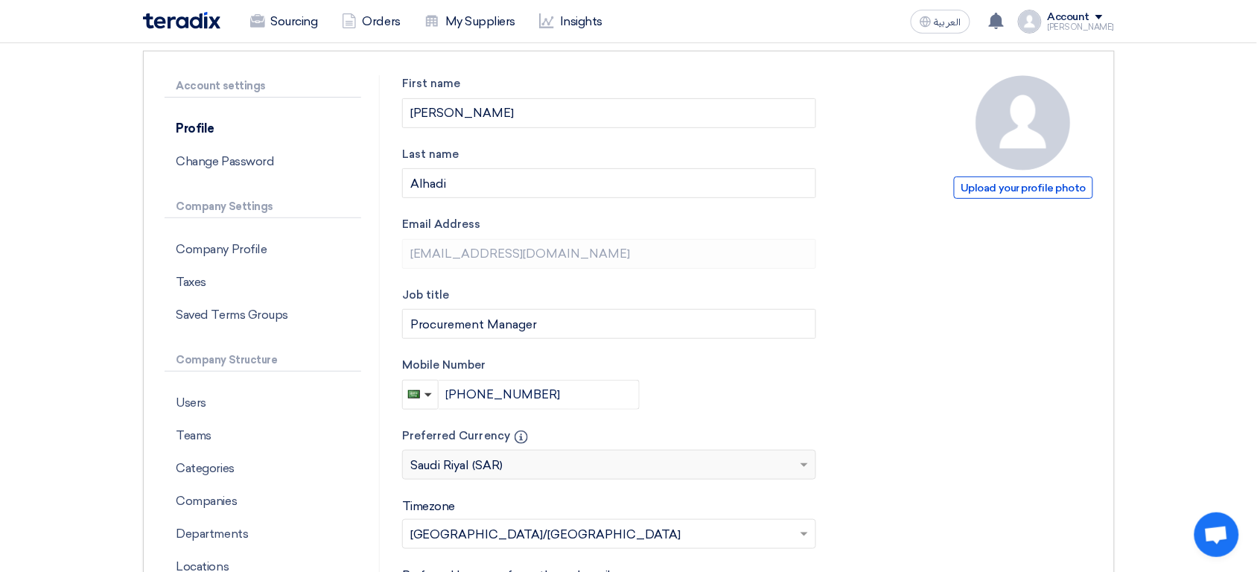
click at [193, 363] on p "Company Structure" at bounding box center [263, 360] width 197 height 22
click at [192, 98] on div "Account settings Profile Change Password Company Settings Company Profile Taxes…" at bounding box center [272, 469] width 215 height 789
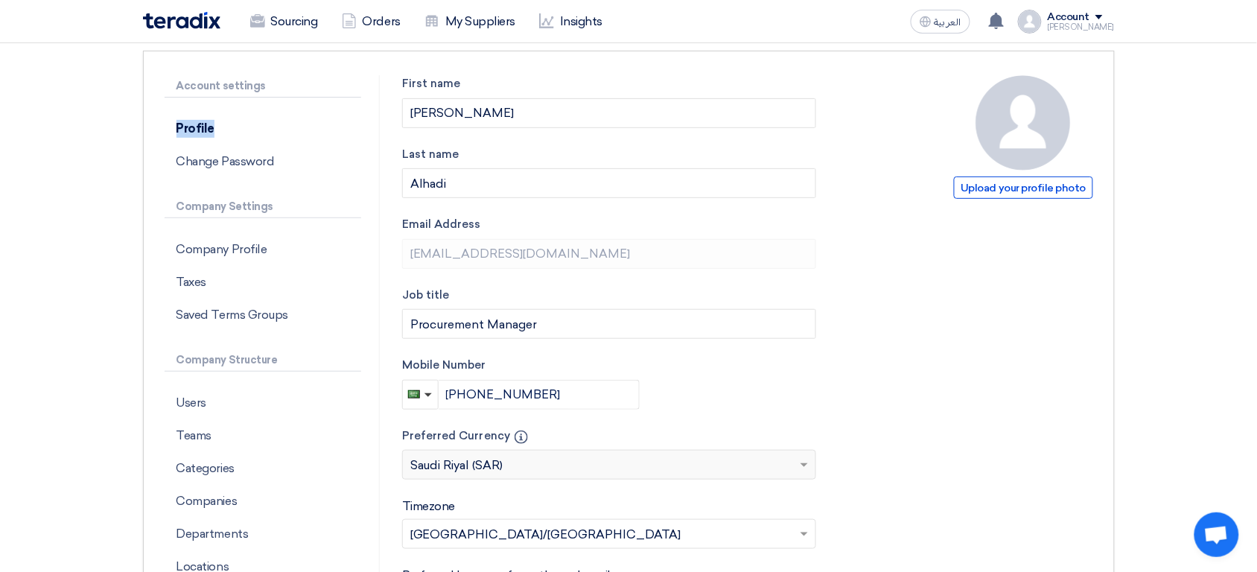
click at [192, 98] on div "Account settings Profile Change Password Company Settings Company Profile Taxes…" at bounding box center [272, 469] width 215 height 789
click at [182, 90] on p "Account settings" at bounding box center [263, 86] width 197 height 22
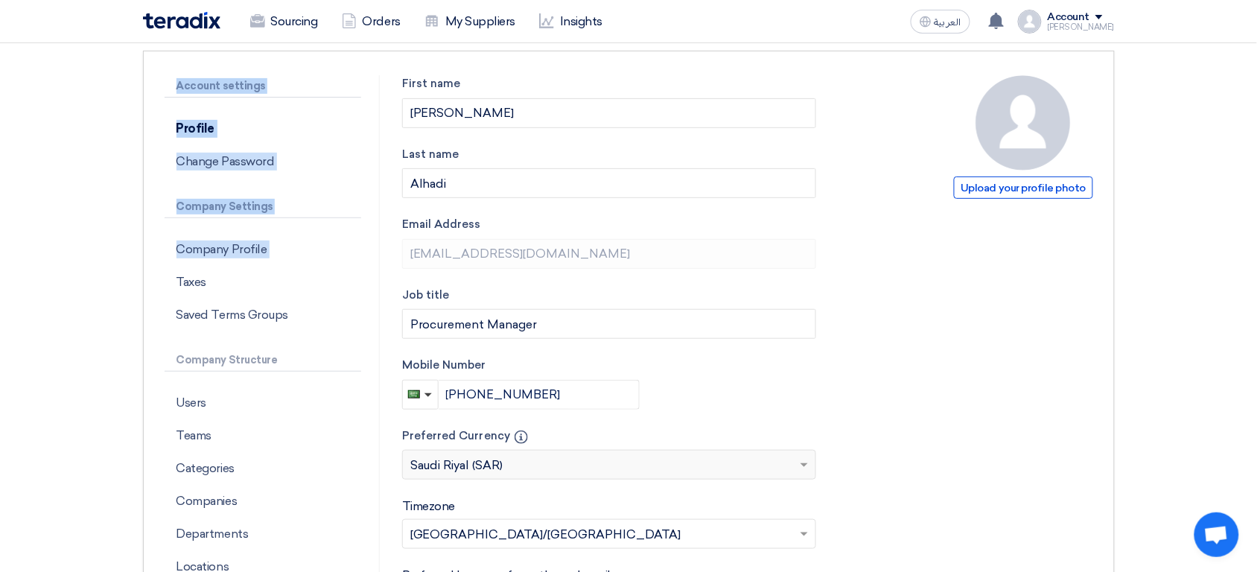
drag, startPoint x: 182, startPoint y: 90, endPoint x: 143, endPoint y: 259, distance: 173.5
click at [143, 259] on div "Account settings Profile Change Password Company Settings Company Profile Taxes…" at bounding box center [628, 470] width 971 height 838
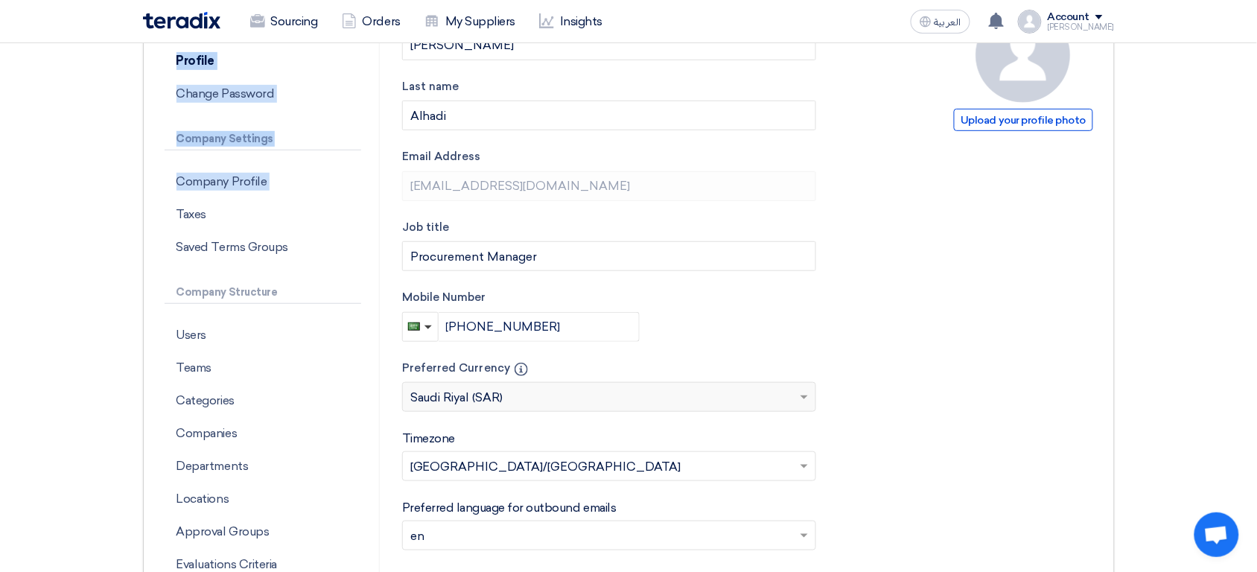
scroll to position [171, 0]
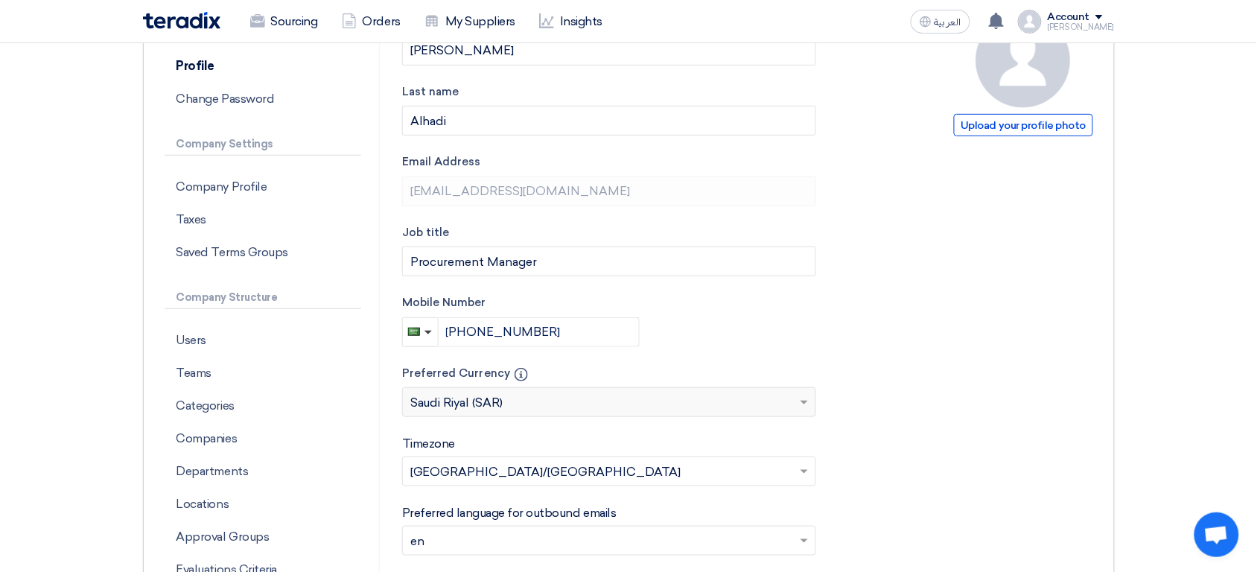
click at [143, 259] on div "Account settings Profile Change Password Company Settings Company Profile Taxes…" at bounding box center [628, 407] width 971 height 838
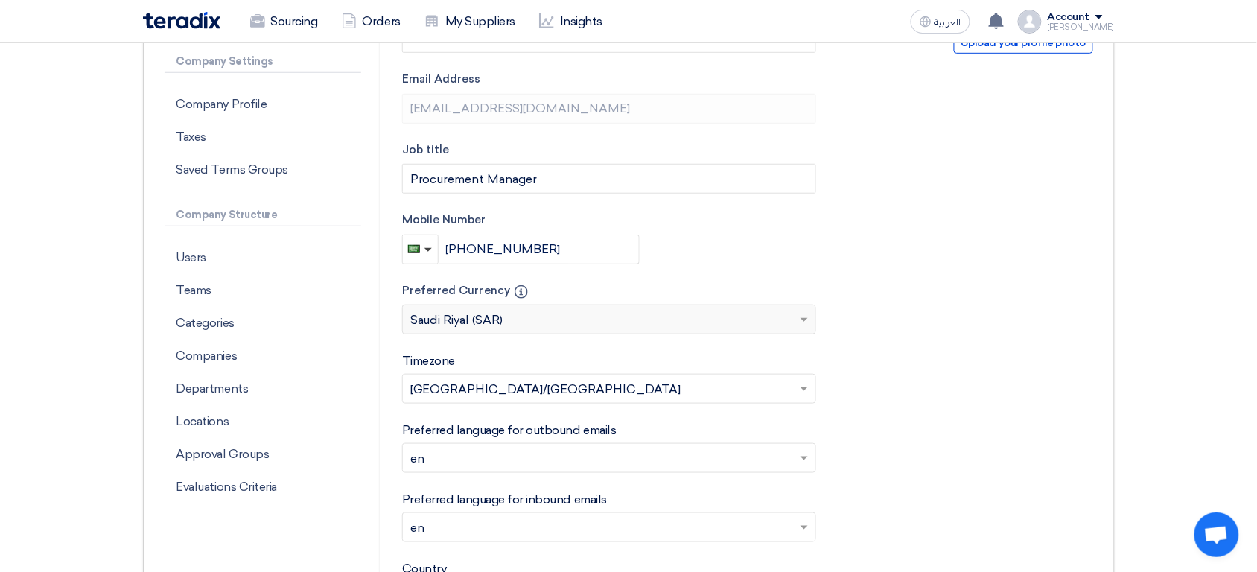
scroll to position [192, 0]
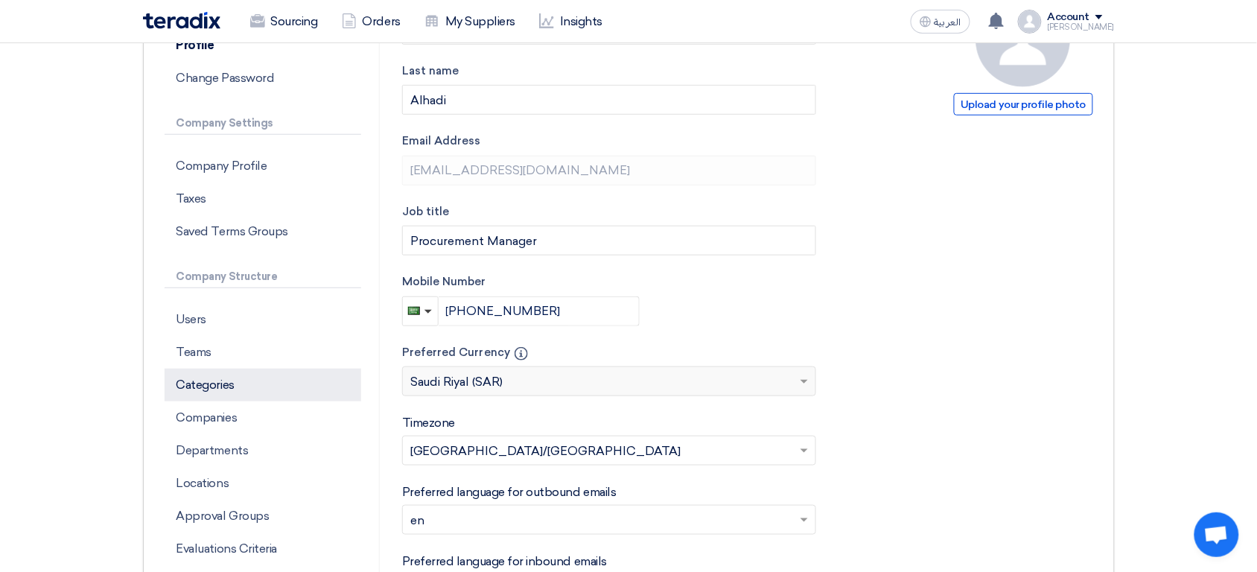
click at [244, 395] on p "Categories" at bounding box center [263, 384] width 197 height 33
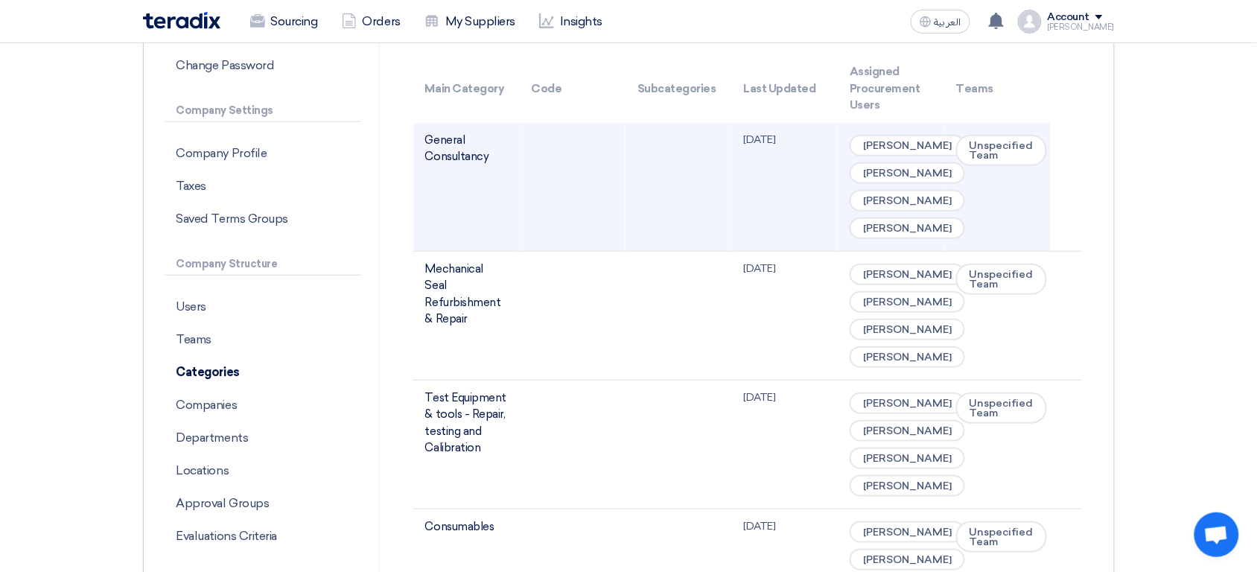
scroll to position [22, 0]
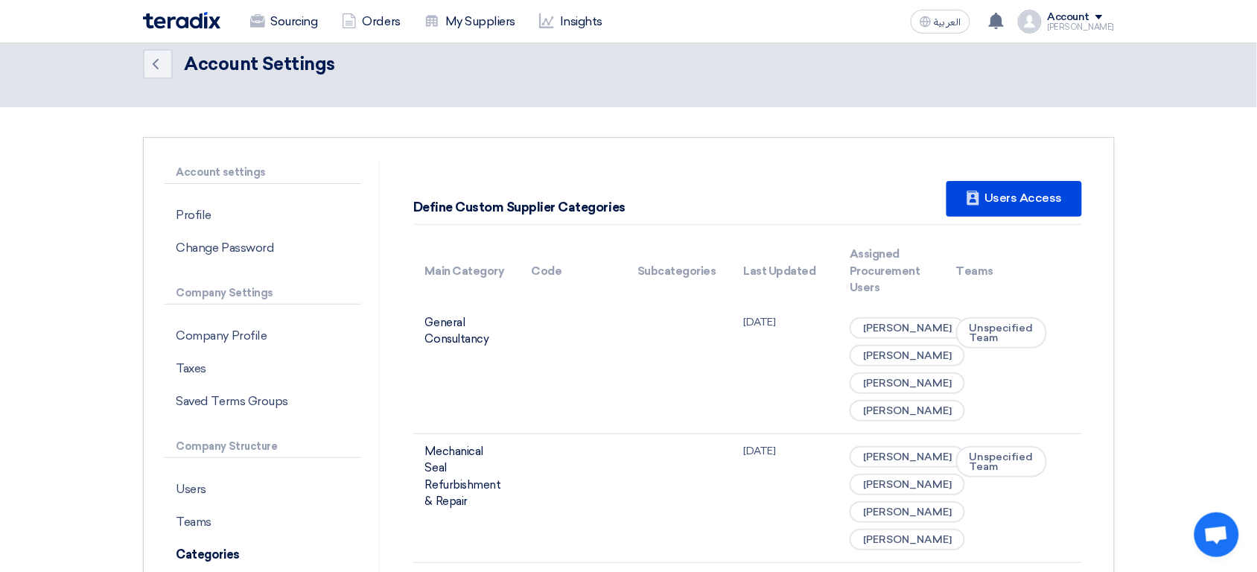
click at [460, 206] on div "Define Custom Supplier Categories" at bounding box center [519, 207] width 212 height 19
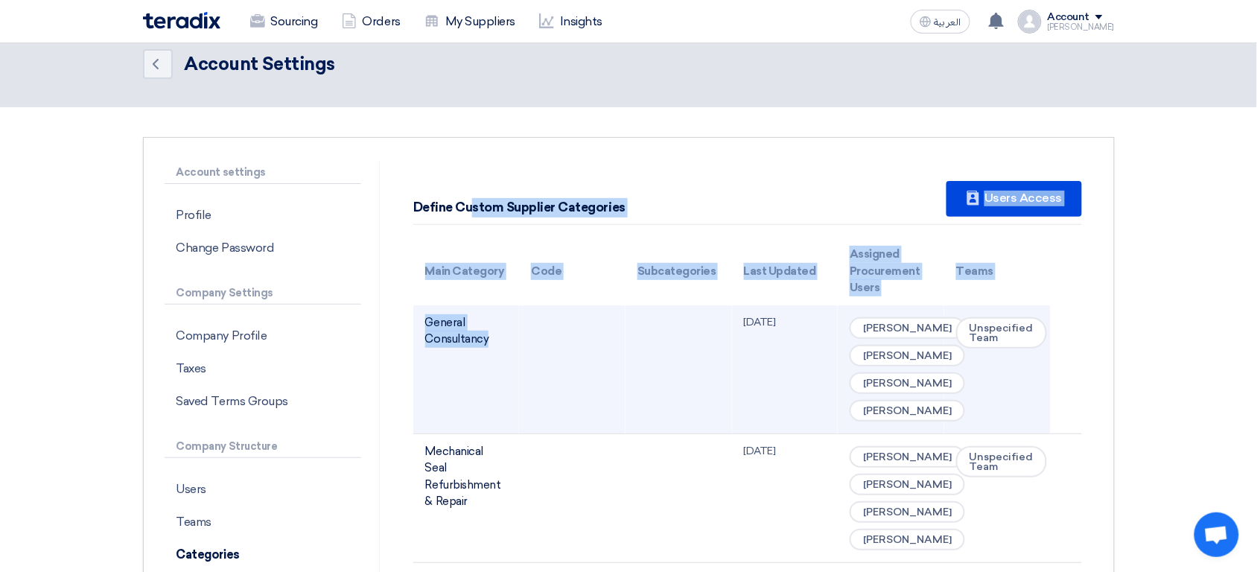
drag, startPoint x: 460, startPoint y: 206, endPoint x: 601, endPoint y: 387, distance: 229.2
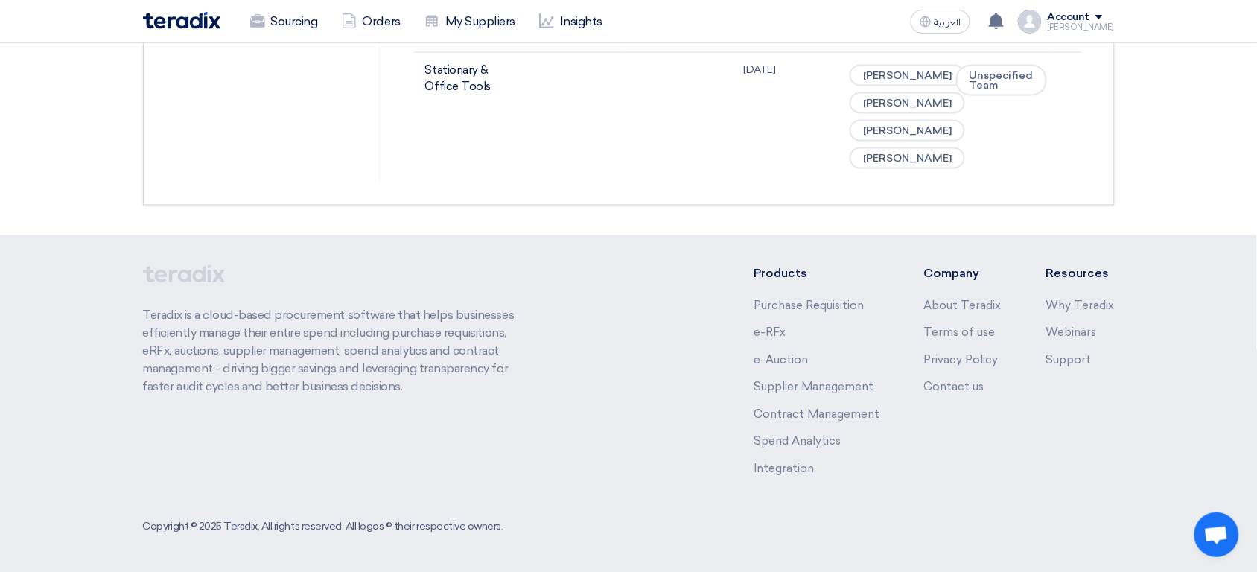
scroll to position [7047, 0]
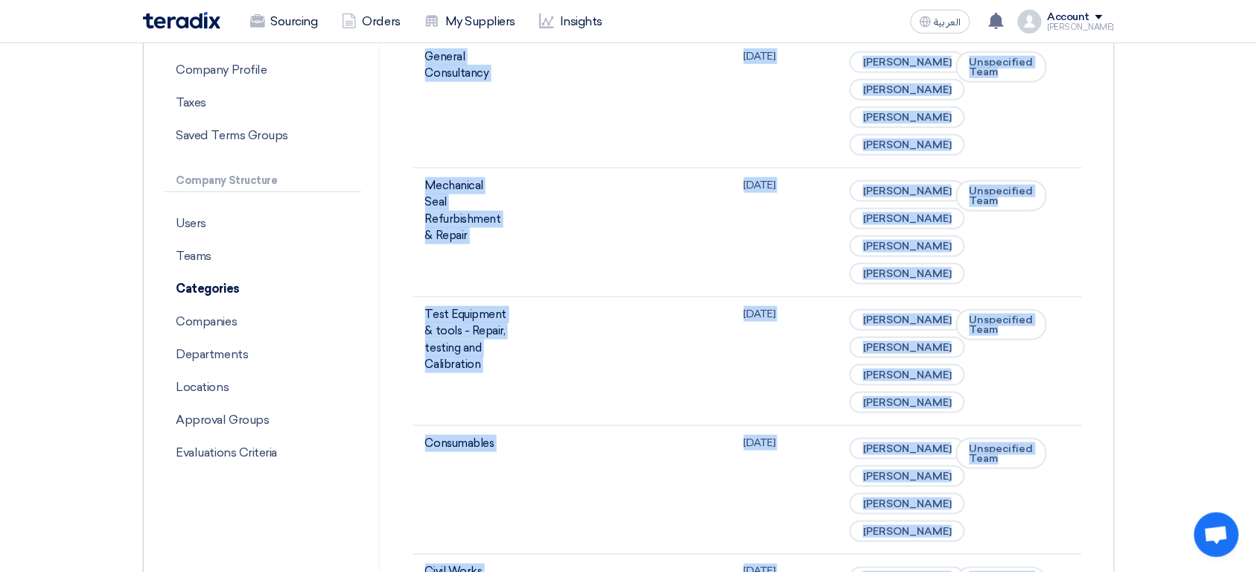
scroll to position [0, 0]
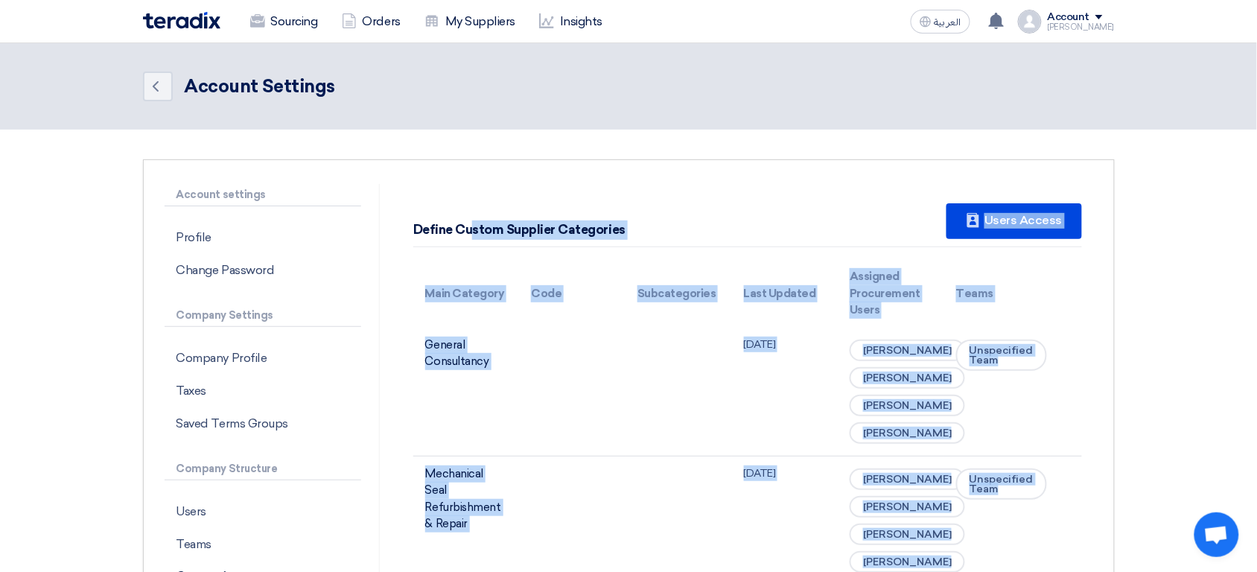
click at [591, 232] on div "Define Custom Supplier Categories" at bounding box center [519, 229] width 212 height 19
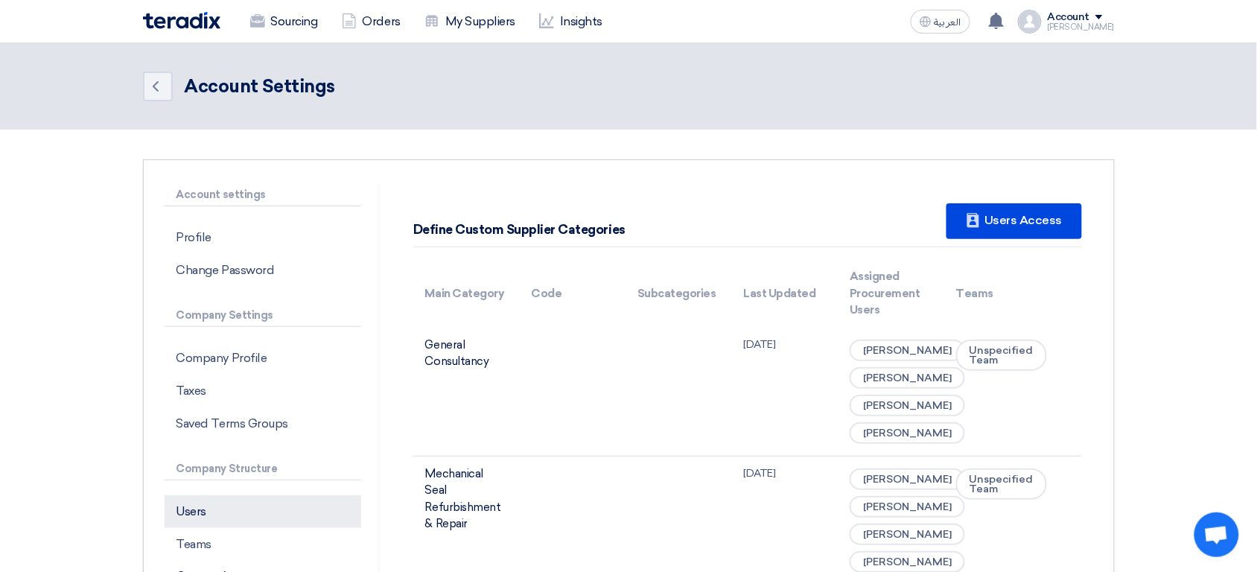
click at [219, 498] on p "Users" at bounding box center [263, 511] width 197 height 33
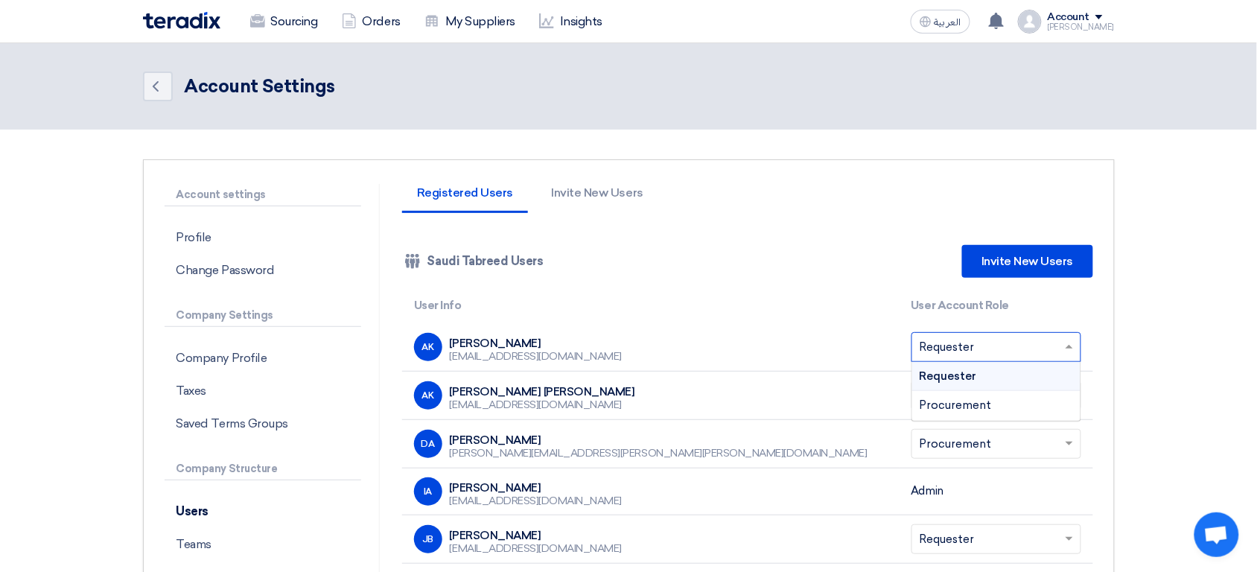
click at [1009, 354] on input "text" at bounding box center [988, 348] width 138 height 25
click at [714, 297] on th "User Info" at bounding box center [650, 305] width 497 height 35
click at [564, 435] on div "DA Dana Alomran dana.alomran@stom.sa" at bounding box center [650, 444] width 473 height 28
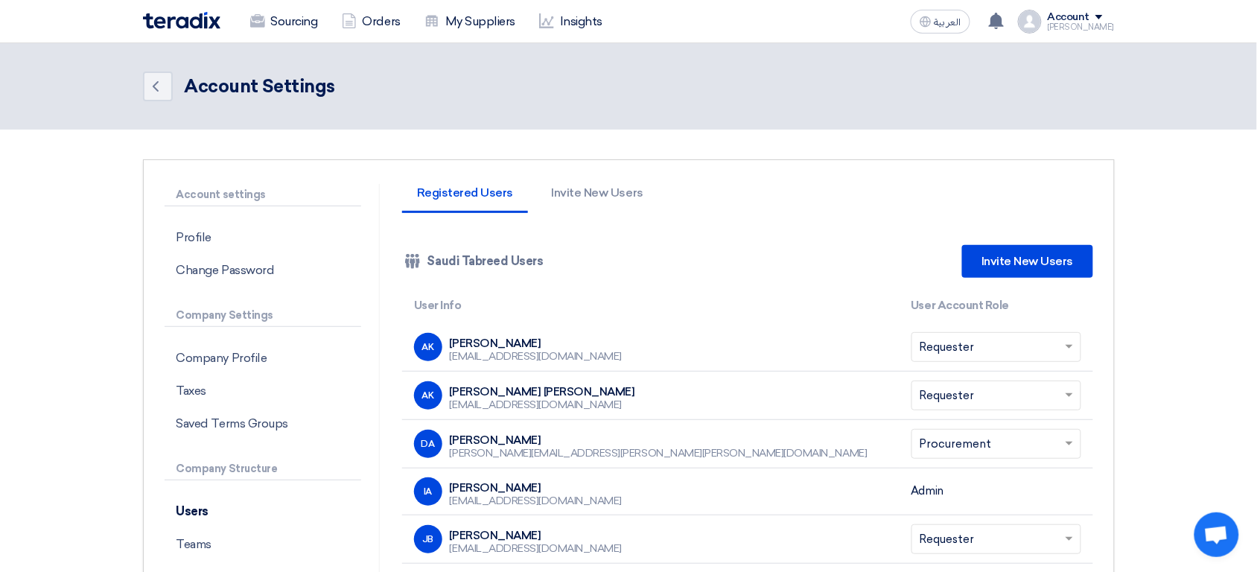
copy div "Dana Alomran"
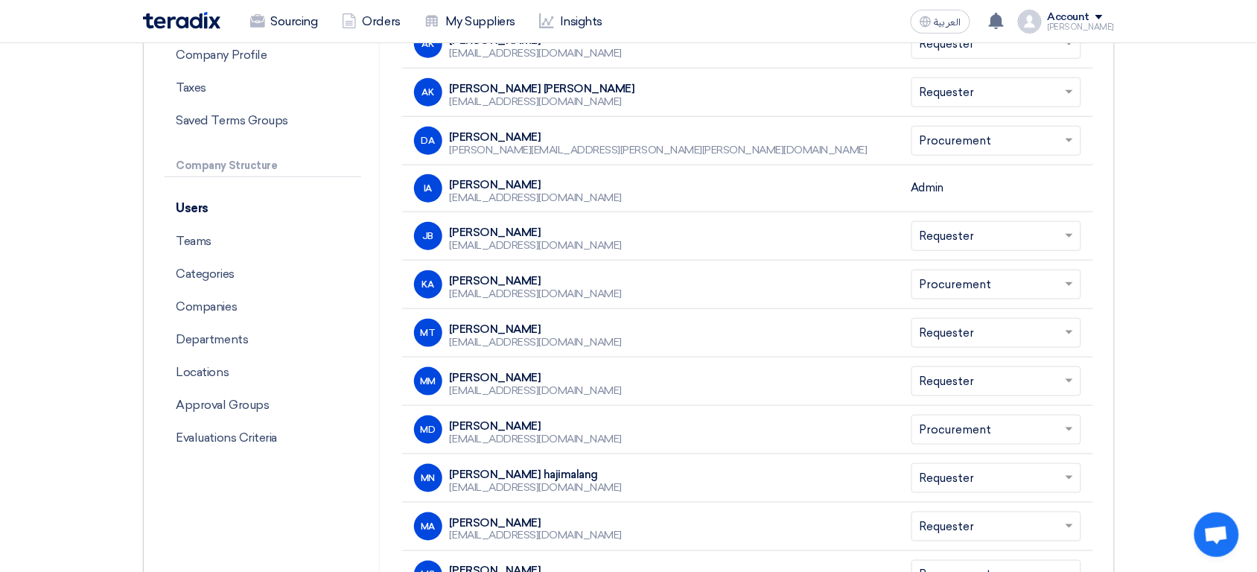
click at [562, 278] on div "[PERSON_NAME]" at bounding box center [536, 280] width 173 height 13
copy div "[PERSON_NAME]"
click at [620, 427] on div "MD Mohammed Dilshad mshareef@sauditabreed.com" at bounding box center [650, 429] width 473 height 28
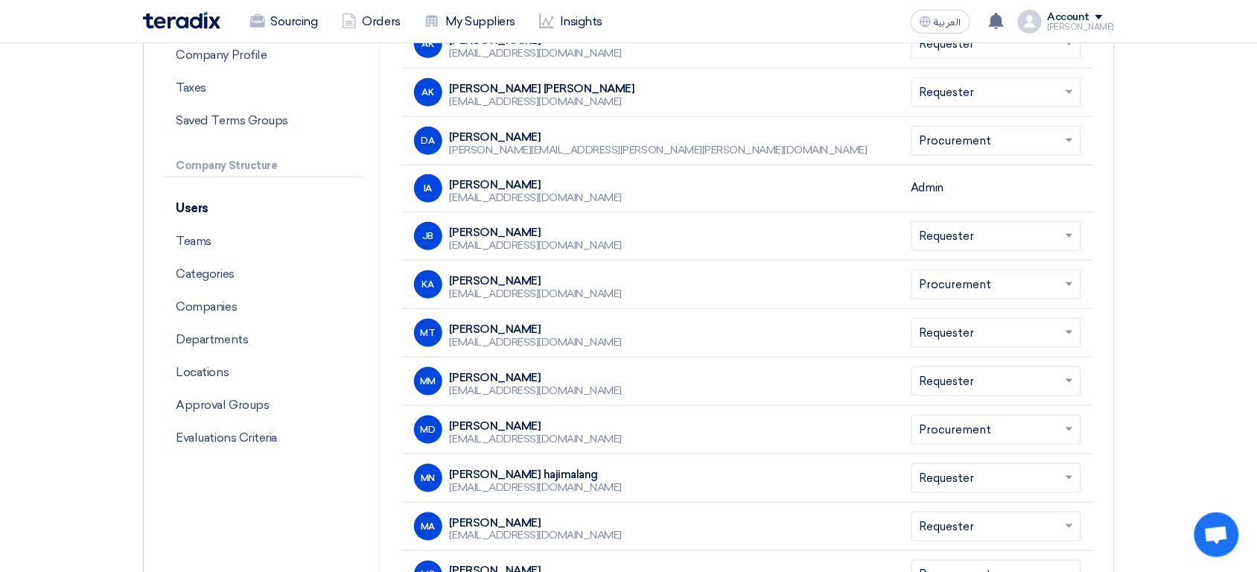
click at [620, 427] on div "MD Mohammed Dilshad mshareef@sauditabreed.com" at bounding box center [650, 429] width 473 height 28
copy div "Mohammed Dilshad"
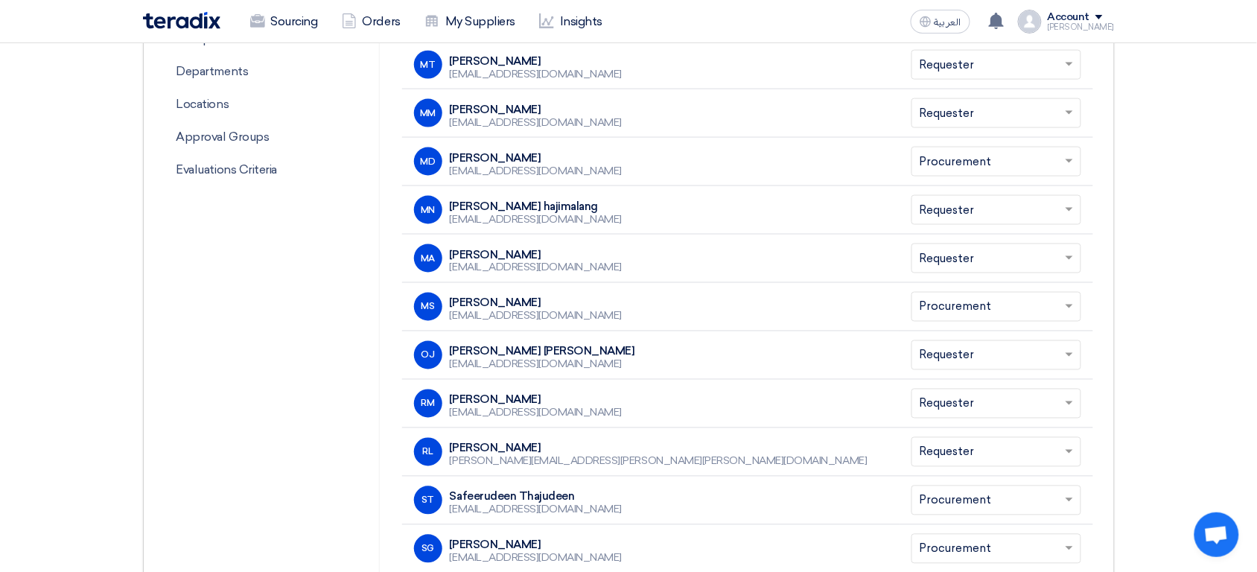
scroll to position [560, 0]
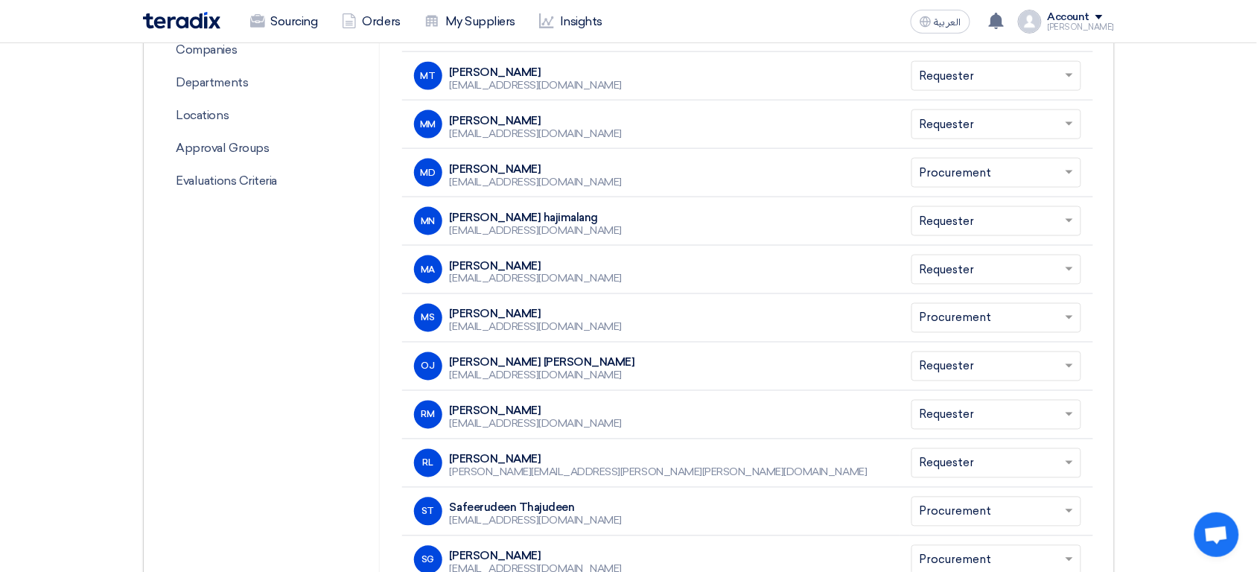
click at [605, 309] on div "MS Muslehuddin Siddiqui msiddiqui@stom.sa" at bounding box center [650, 318] width 473 height 28
copy div "Muslehuddin Siddiqui"
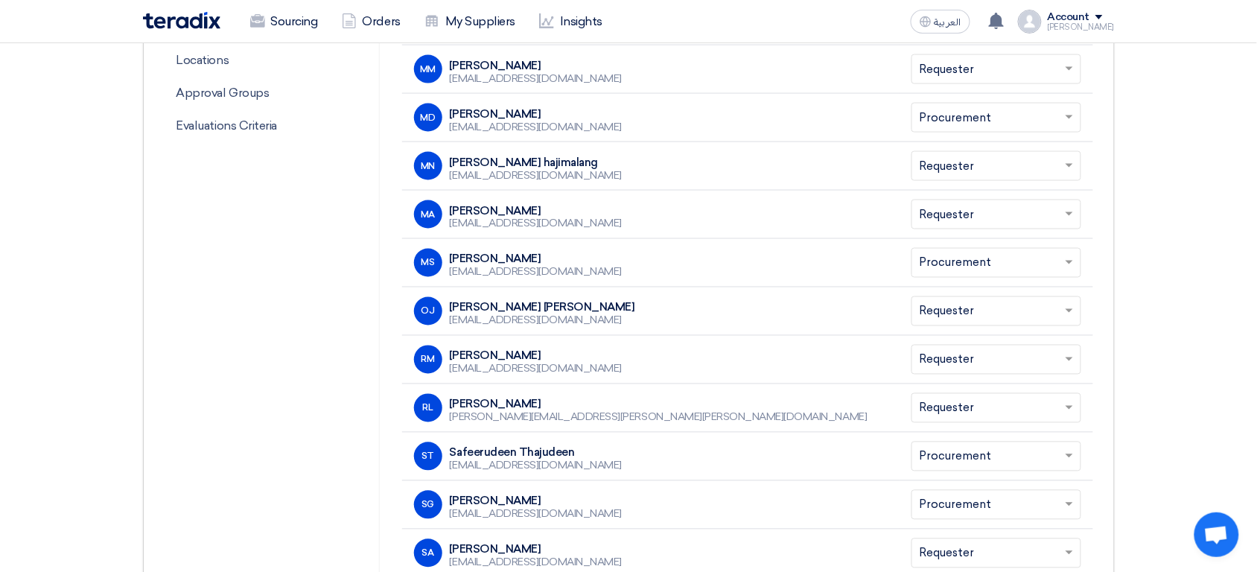
scroll to position [607, 0]
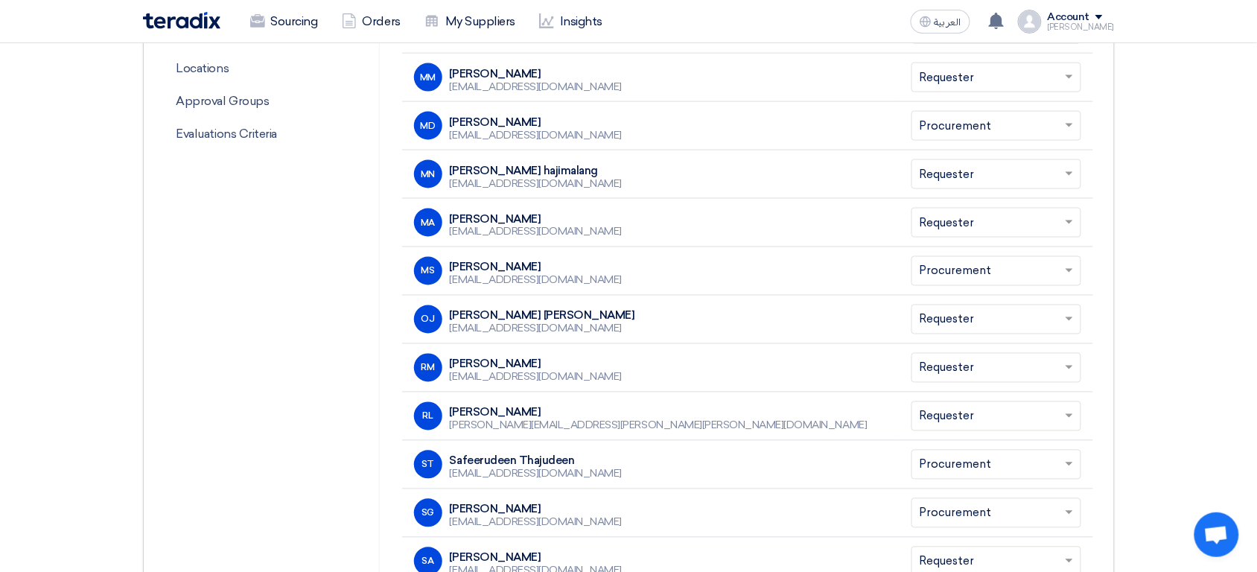
click at [641, 460] on div "ST Safeerudeen Thajudeen sthajudeen@stom.sa" at bounding box center [650, 464] width 473 height 28
copy div "Safeerudeen Thajudeen"
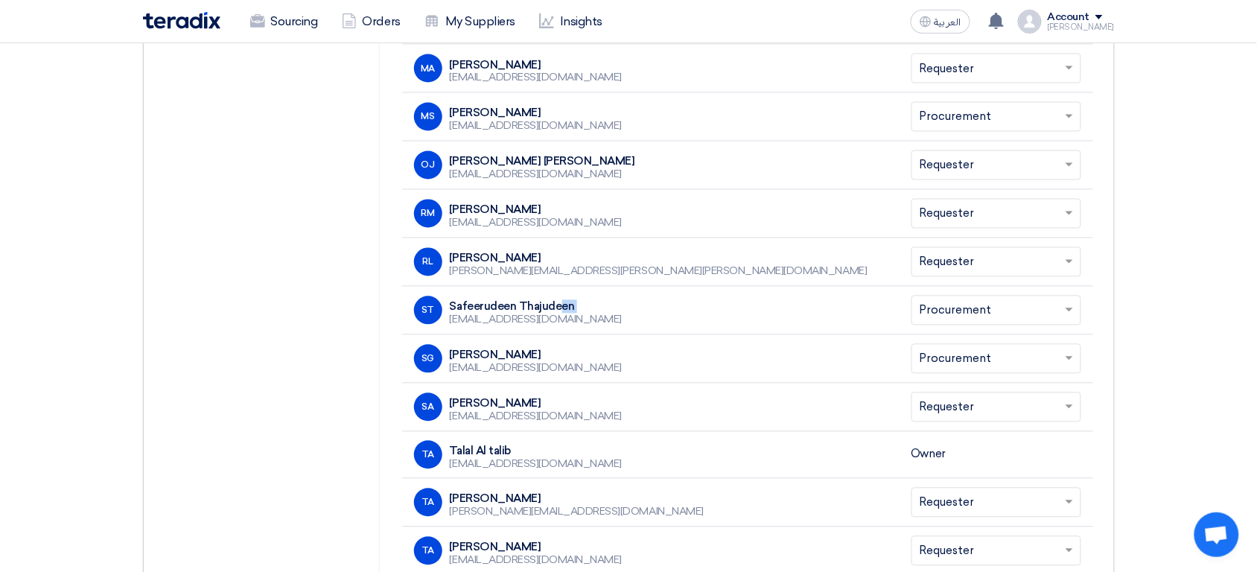
scroll to position [752, 0]
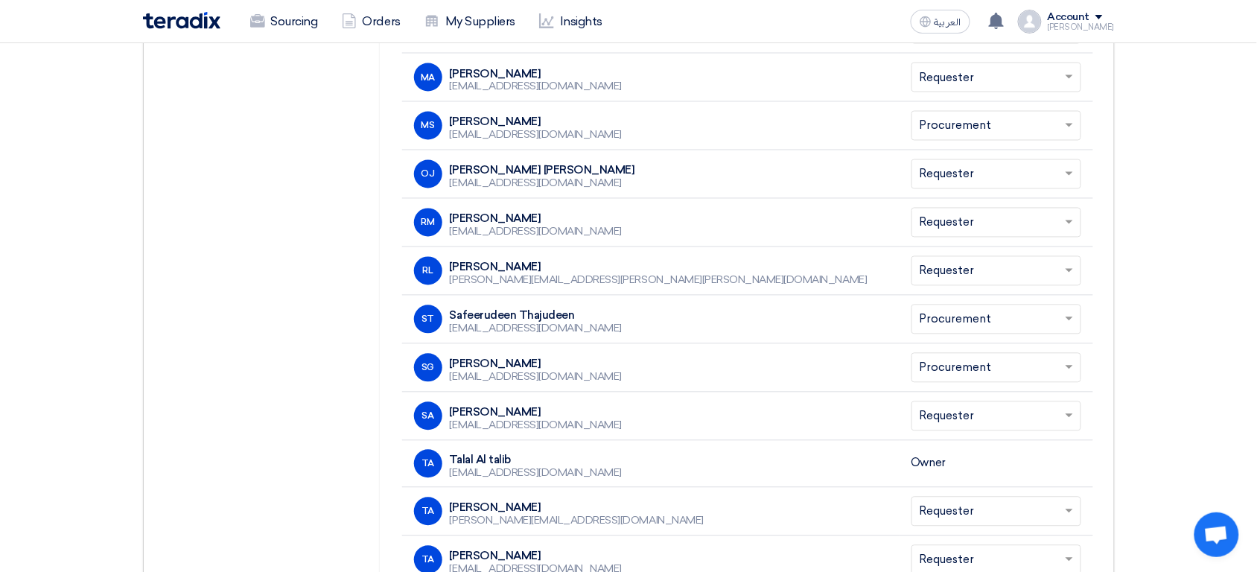
click at [649, 364] on div "SG Sameer Gulam rasul sultan ssultan@stom.sa" at bounding box center [650, 368] width 473 height 28
copy div "Sameer Gulam rasul sultan"
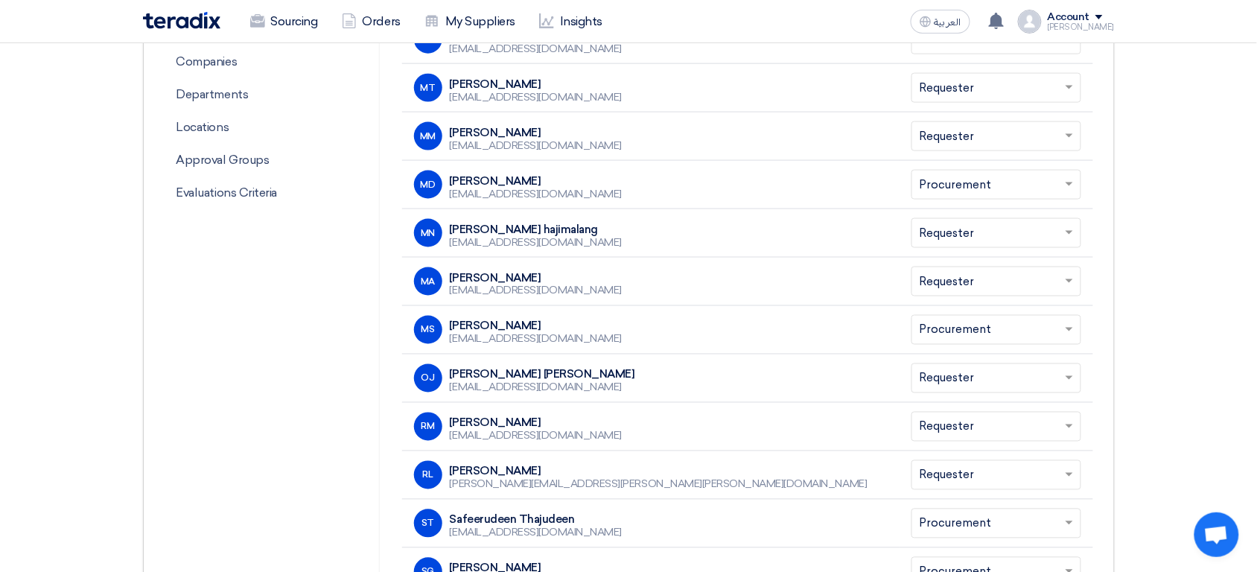
scroll to position [542, 0]
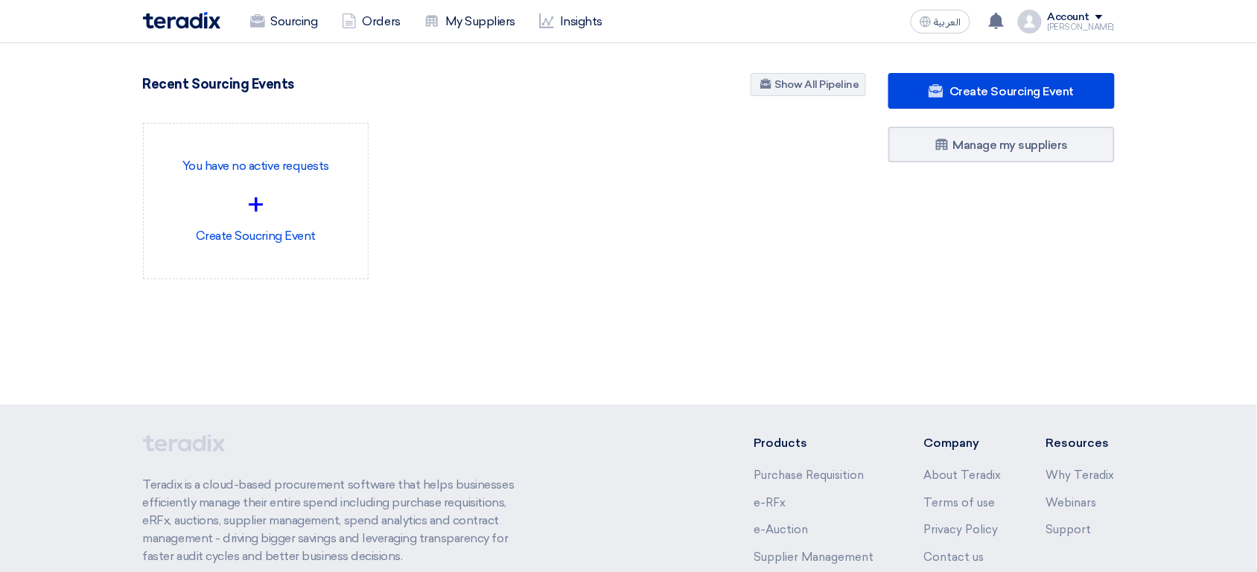
click at [284, 22] on link "Sourcing" at bounding box center [284, 21] width 92 height 33
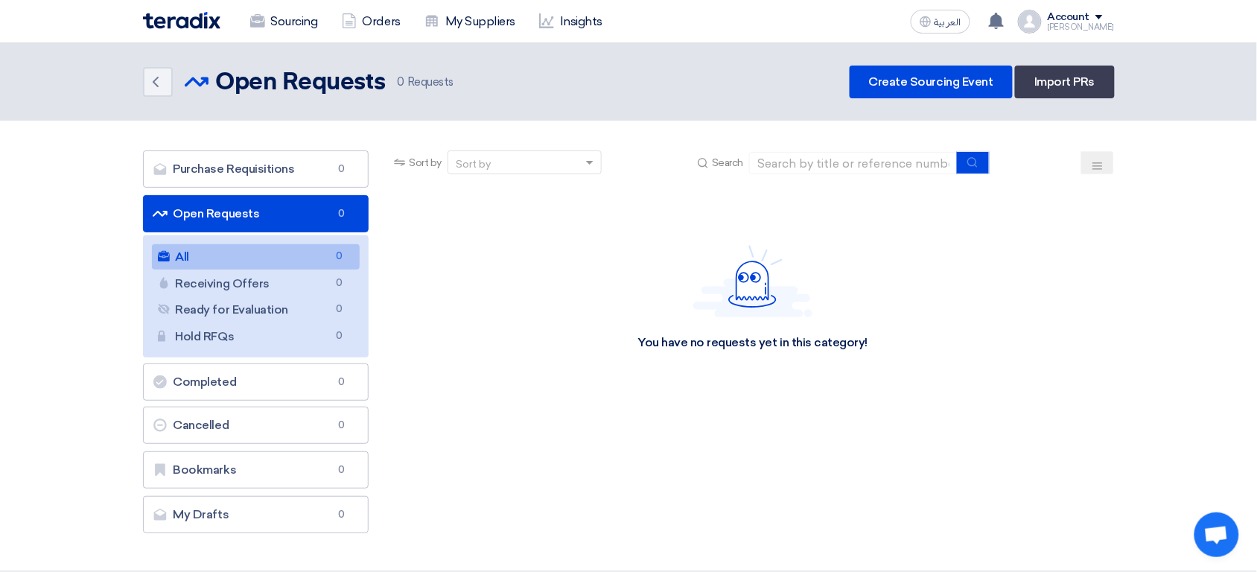
click at [284, 22] on link "Sourcing" at bounding box center [284, 21] width 92 height 33
click at [274, 287] on link "Receiving Offers Receiving Offers 0" at bounding box center [256, 283] width 208 height 25
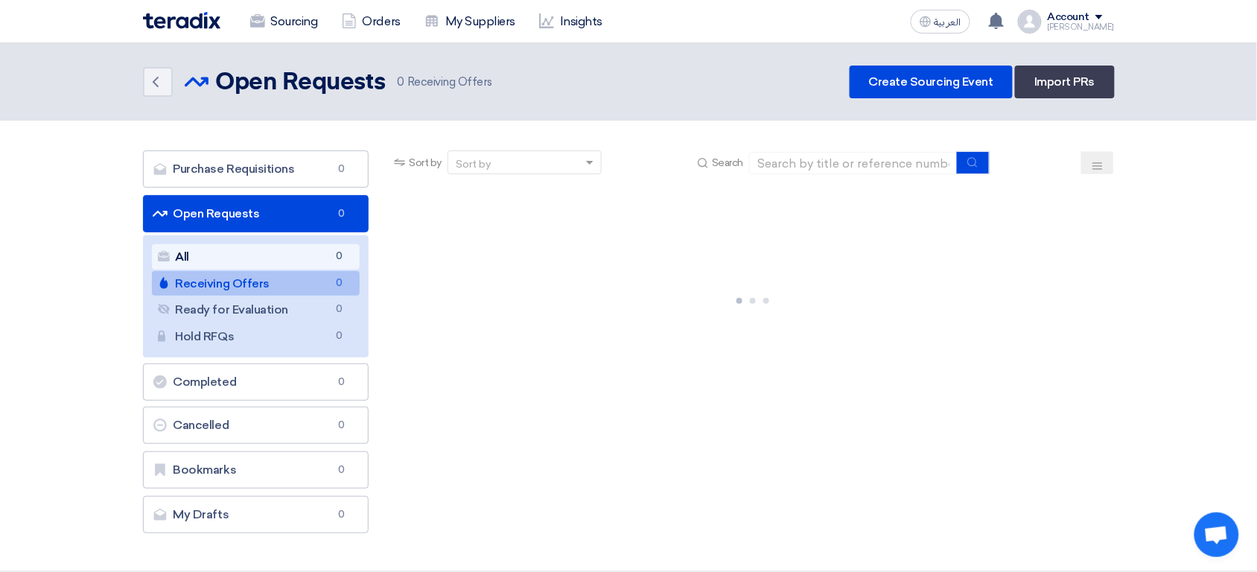
click at [266, 255] on link "All All 0" at bounding box center [256, 256] width 208 height 25
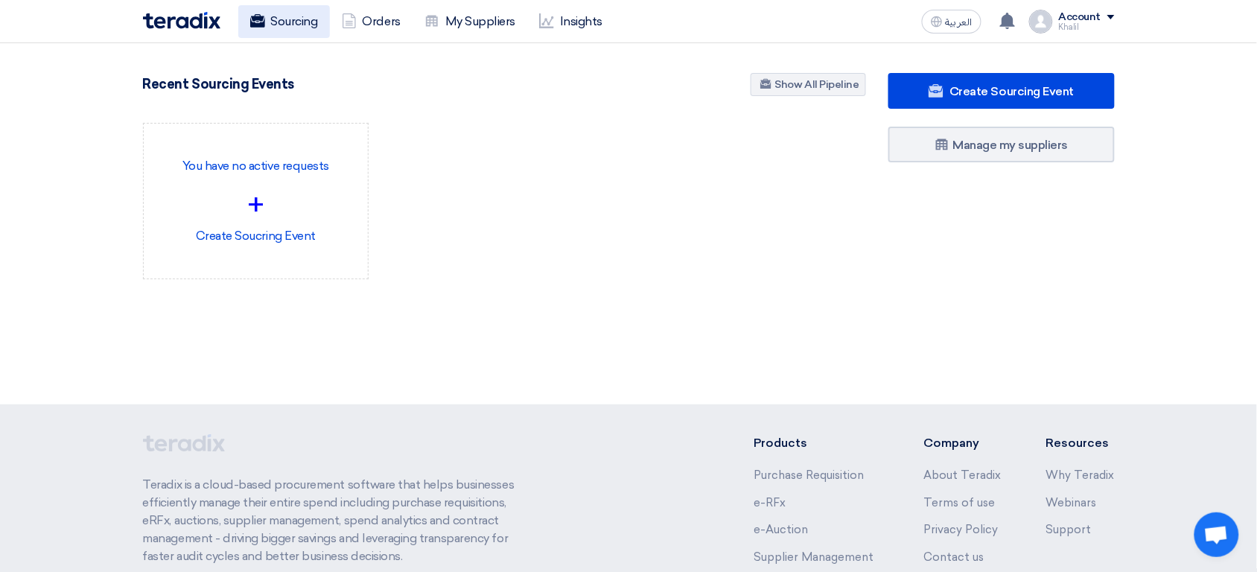
click at [307, 27] on link "Sourcing" at bounding box center [284, 21] width 92 height 33
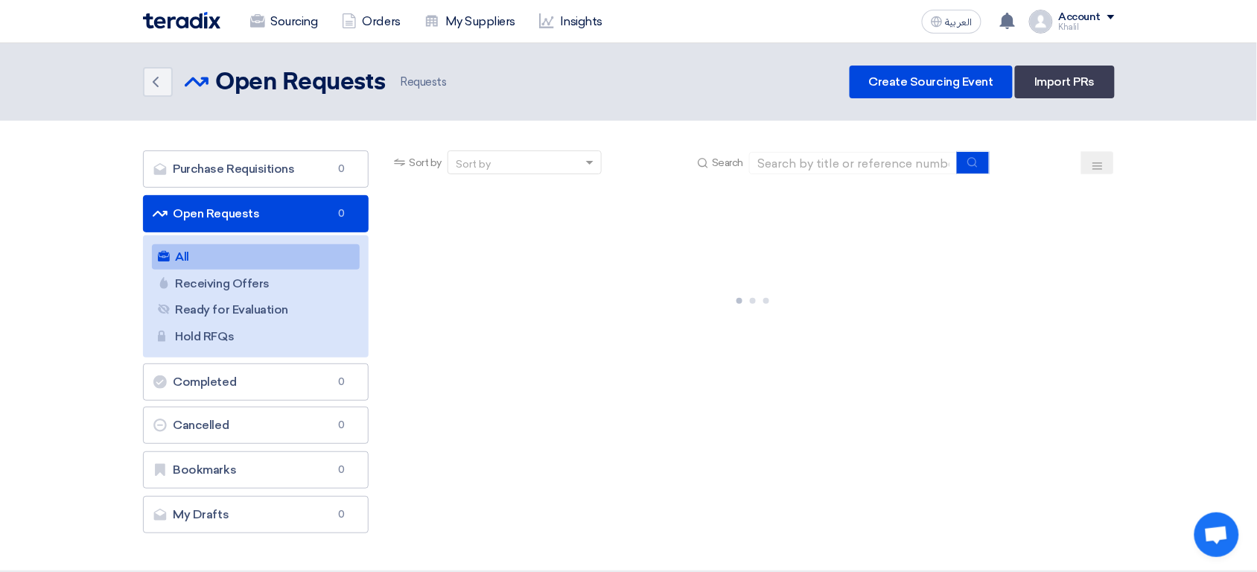
click at [109, 19] on nav "Sourcing Orders My Suppliers Insights العربية ع Your notification list is empty" at bounding box center [628, 21] width 1257 height 43
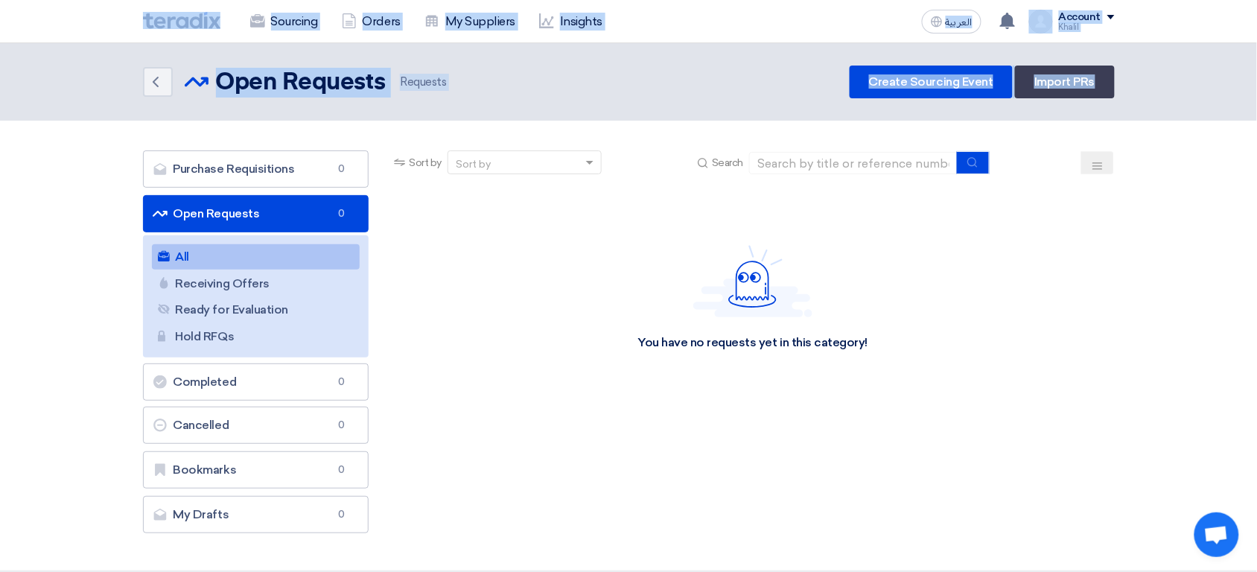
drag, startPoint x: 109, startPoint y: 19, endPoint x: 1186, endPoint y: 71, distance: 1078.4
click at [1186, 71] on app-shell "Sourcing Orders My Suppliers Insights العربية ع Your notification list is empty" at bounding box center [628, 475] width 1257 height 864
click at [752, 74] on div "Back Open Requests Open Requests 7 Requests Create Sourcing Event Import PRs" at bounding box center [628, 82] width 971 height 33
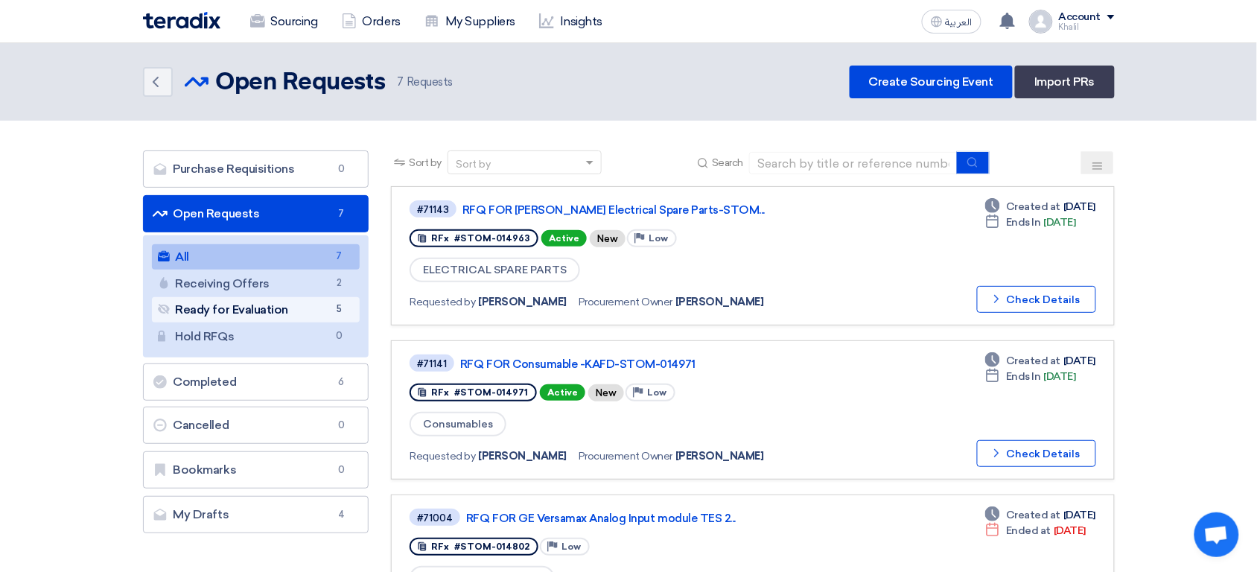
click at [290, 309] on link "Ready for Evaluation Ready for Evaluation 5" at bounding box center [256, 309] width 208 height 25
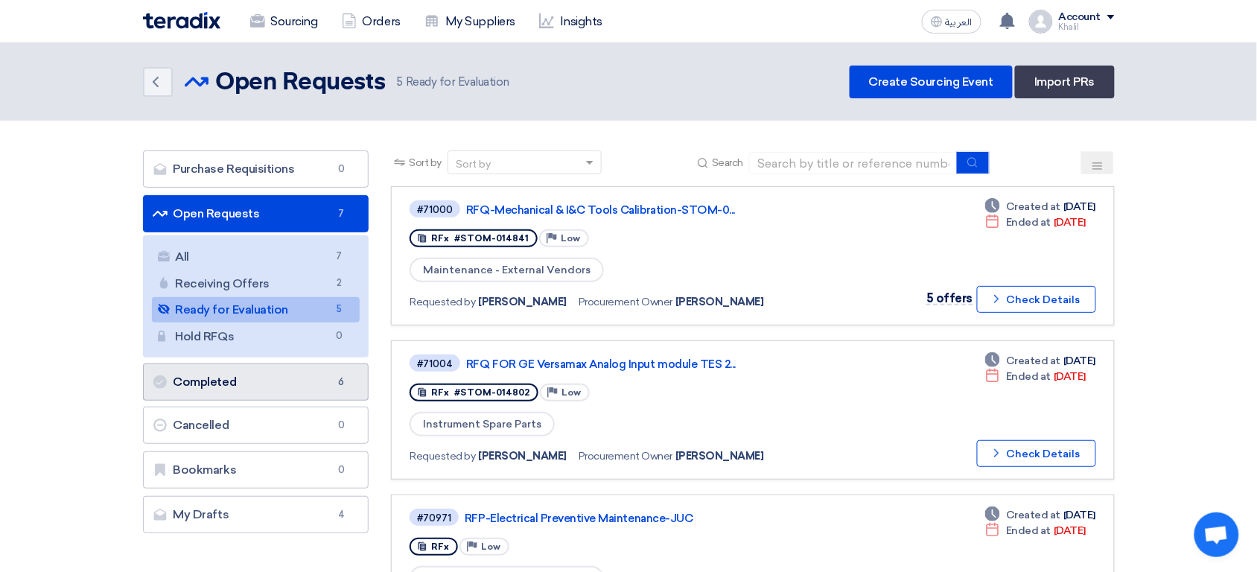
click at [302, 368] on link "Completed Completed 6" at bounding box center [256, 381] width 226 height 37
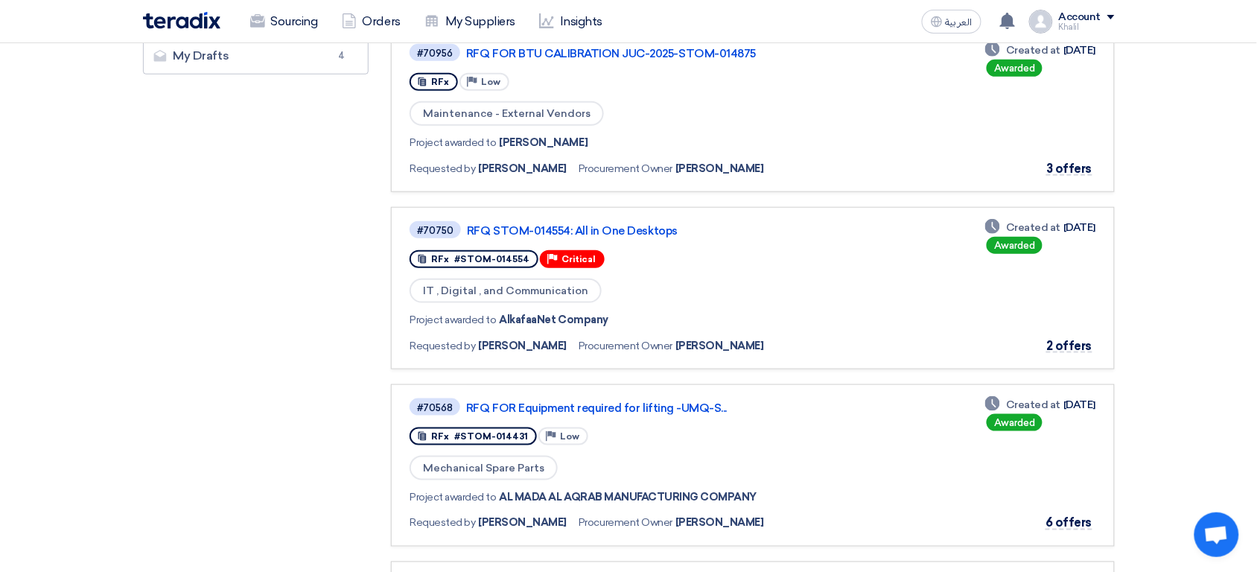
scroll to position [328, 0]
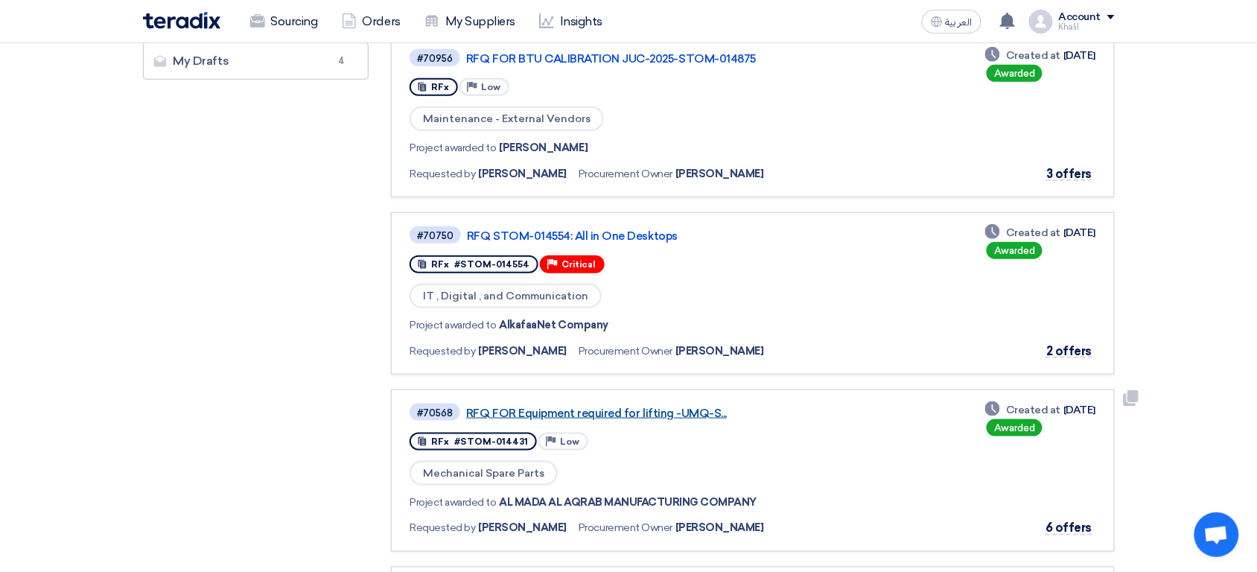
click at [669, 409] on link "RFQ FOR Equipment required for lifting -UMQ-S..." at bounding box center [652, 412] width 372 height 13
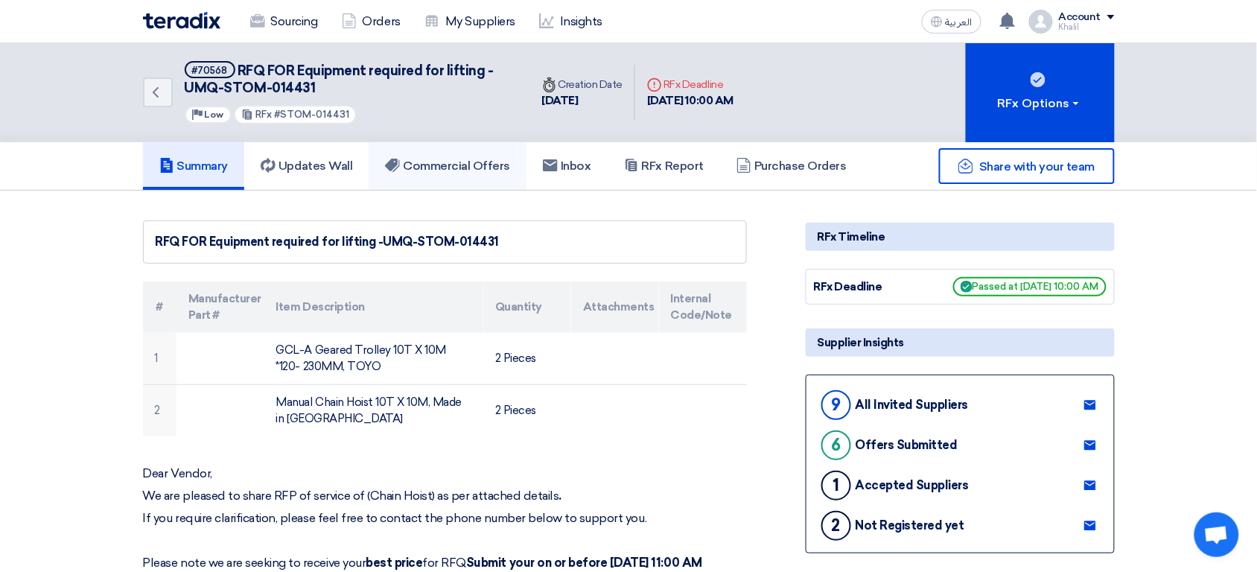
click at [425, 169] on h5 "Commercial Offers" at bounding box center [447, 166] width 125 height 15
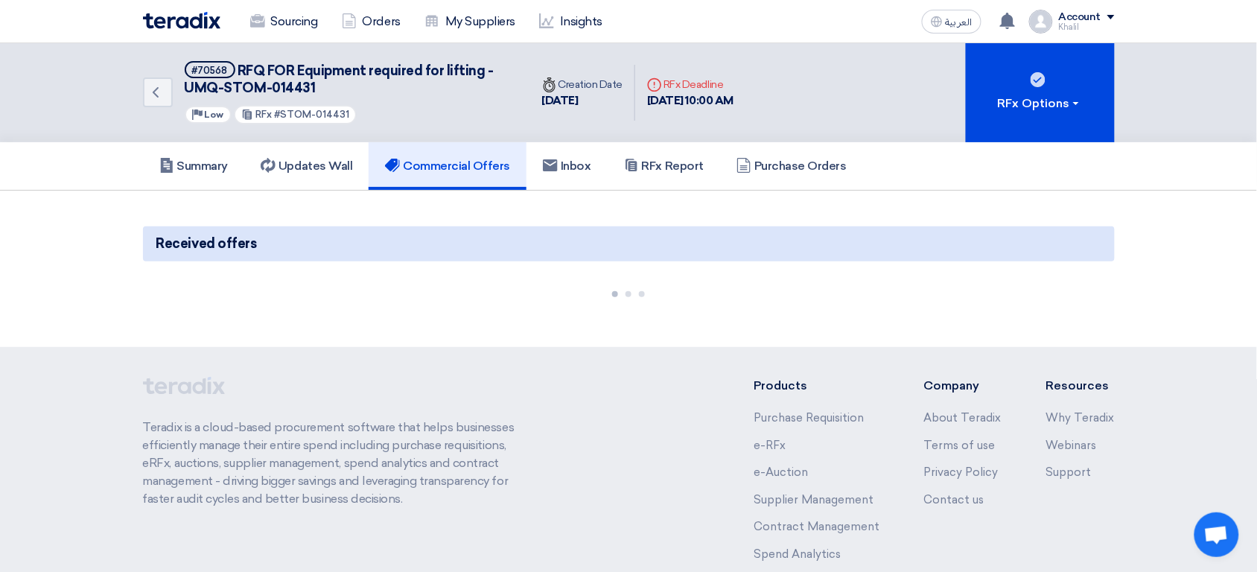
scroll to position [112, 0]
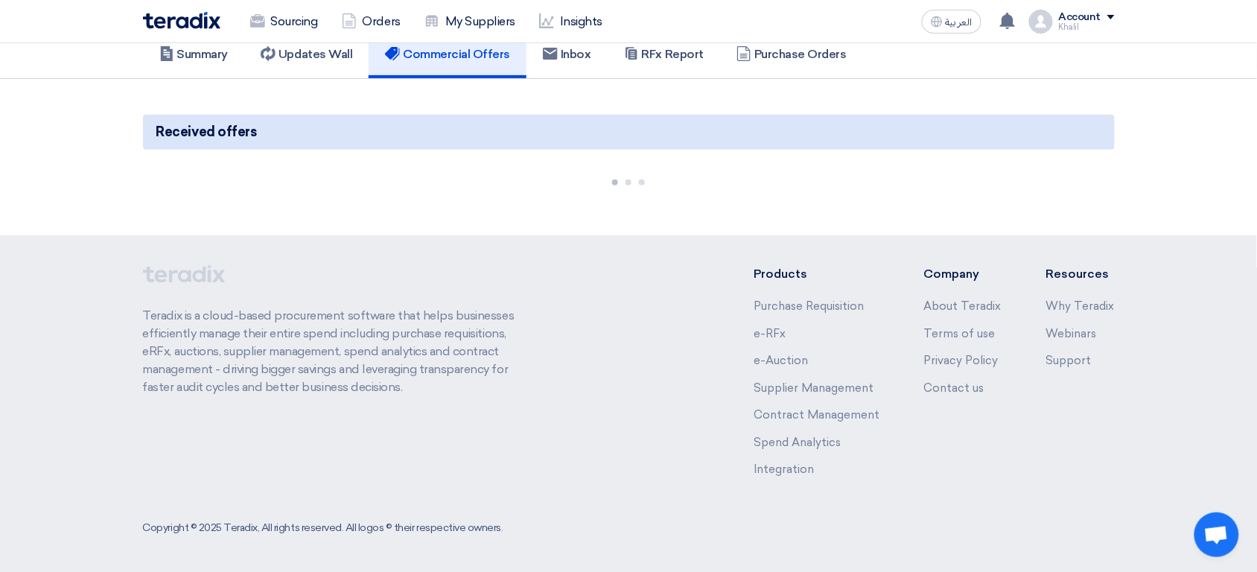
click at [475, 316] on p "Teradix is a cloud-based procurement software that helps businesses efficiently…" at bounding box center [337, 351] width 389 height 89
click at [476, 316] on p "Teradix is a cloud-based procurement software that helps businesses efficiently…" at bounding box center [337, 351] width 389 height 89
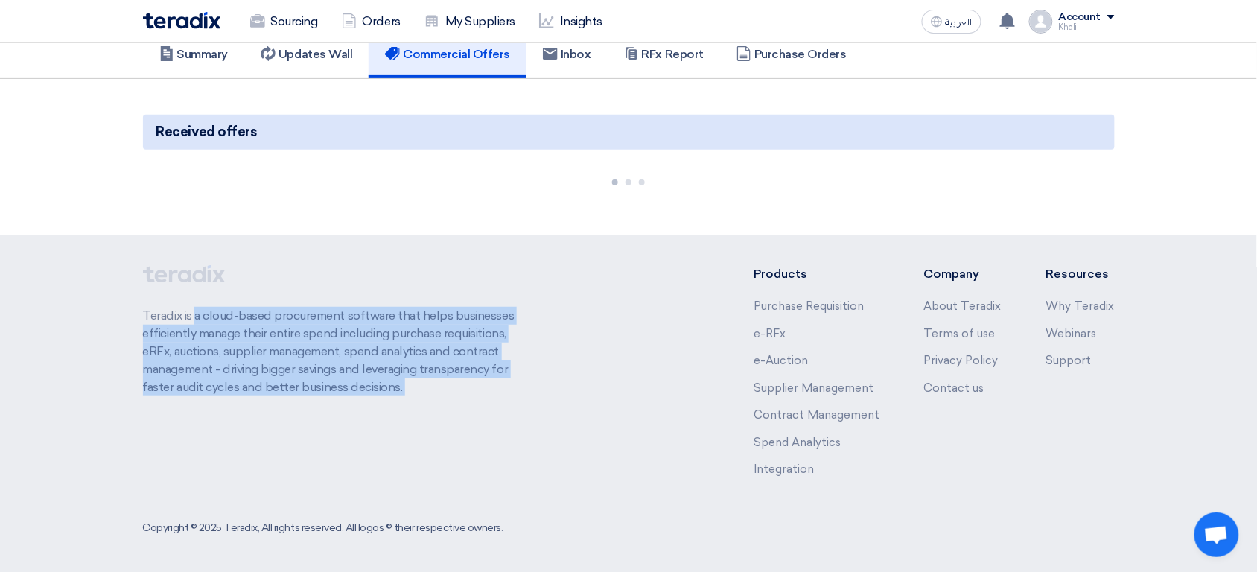
click at [476, 316] on p "Teradix is a cloud-based procurement software that helps businesses efficiently…" at bounding box center [337, 351] width 389 height 89
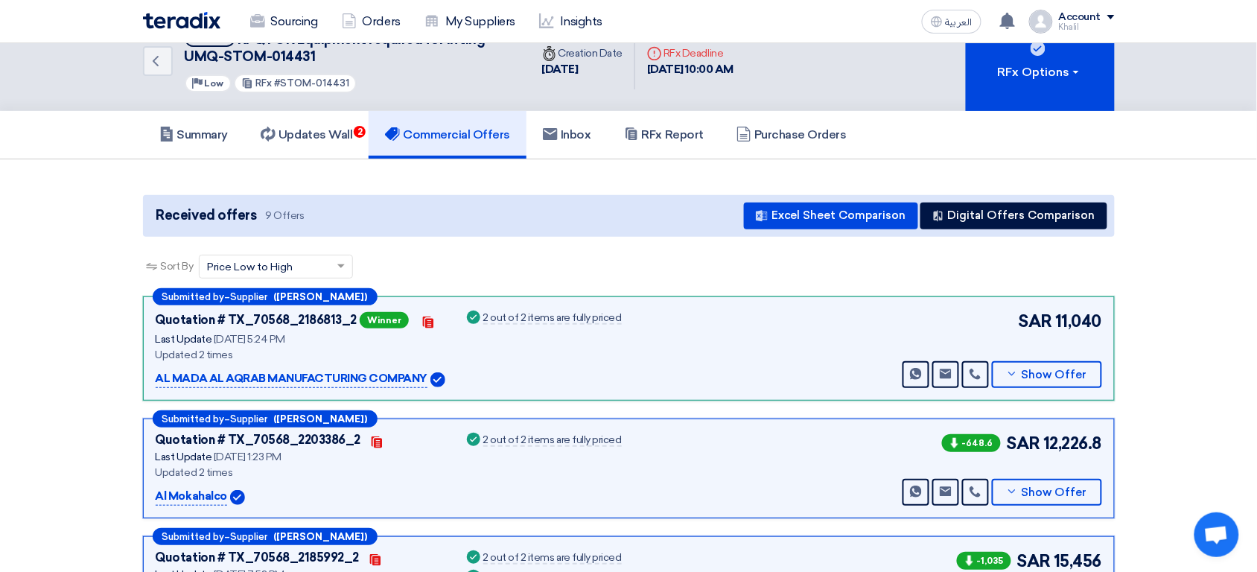
scroll to position [0, 0]
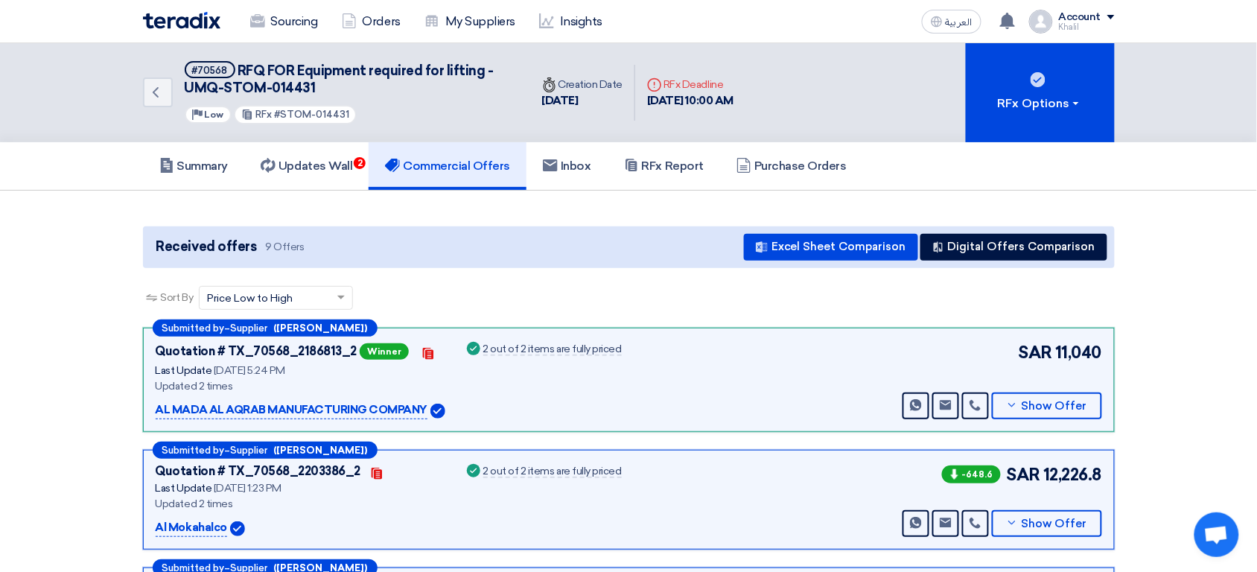
click at [345, 412] on p "AL MADA AL AQRAB MANUFACTURING COMPANY" at bounding box center [292, 410] width 272 height 18
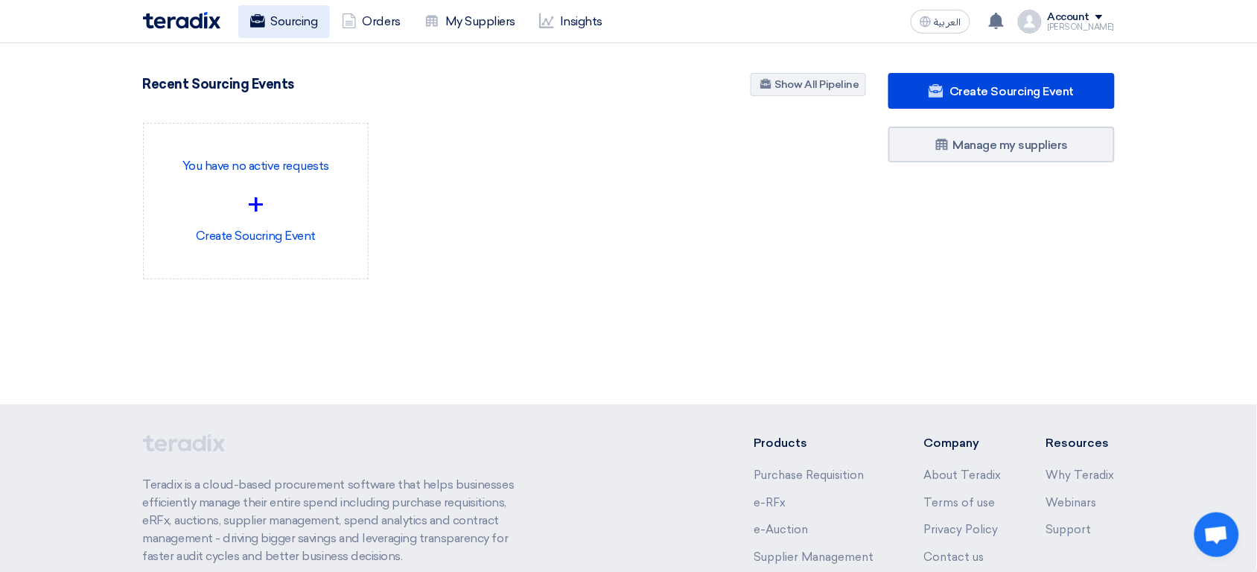
click at [281, 7] on link "Sourcing" at bounding box center [284, 21] width 92 height 33
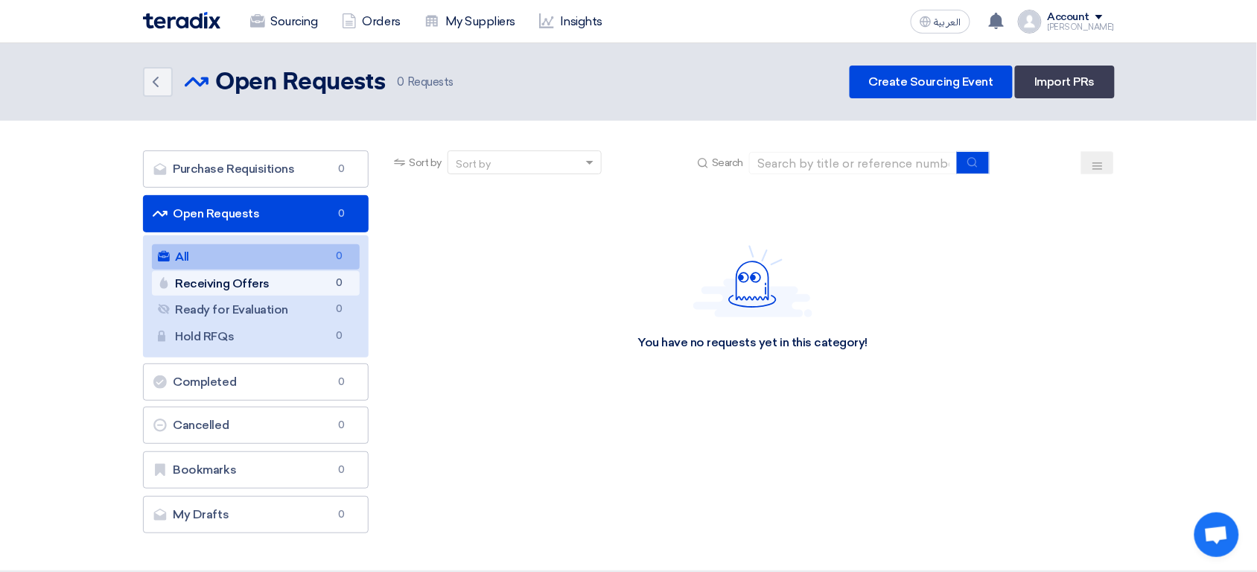
click at [318, 278] on link "Receiving Offers Receiving Offers 0" at bounding box center [256, 283] width 208 height 25
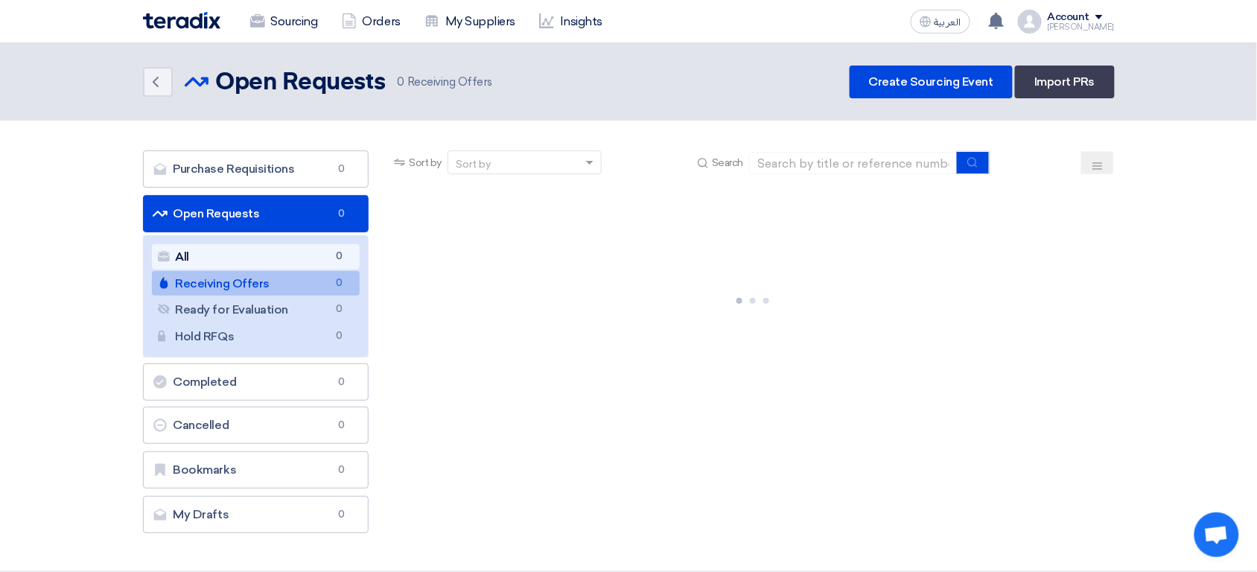
click at [277, 261] on link "All All 0" at bounding box center [256, 256] width 208 height 25
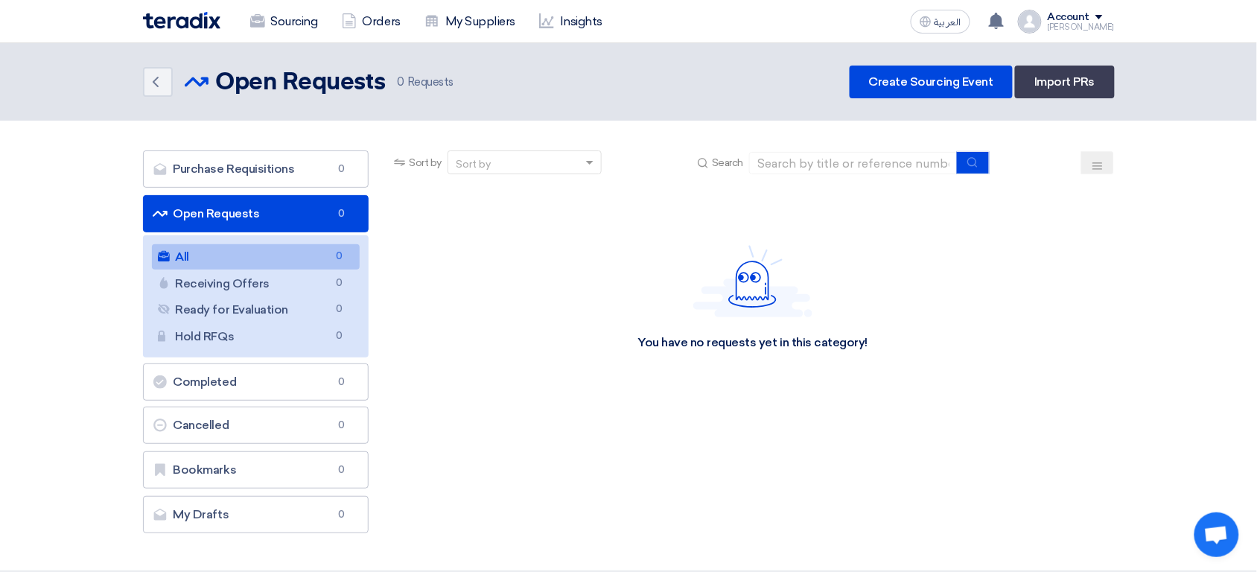
click at [1102, 16] on div "Account" at bounding box center [1080, 17] width 67 height 13
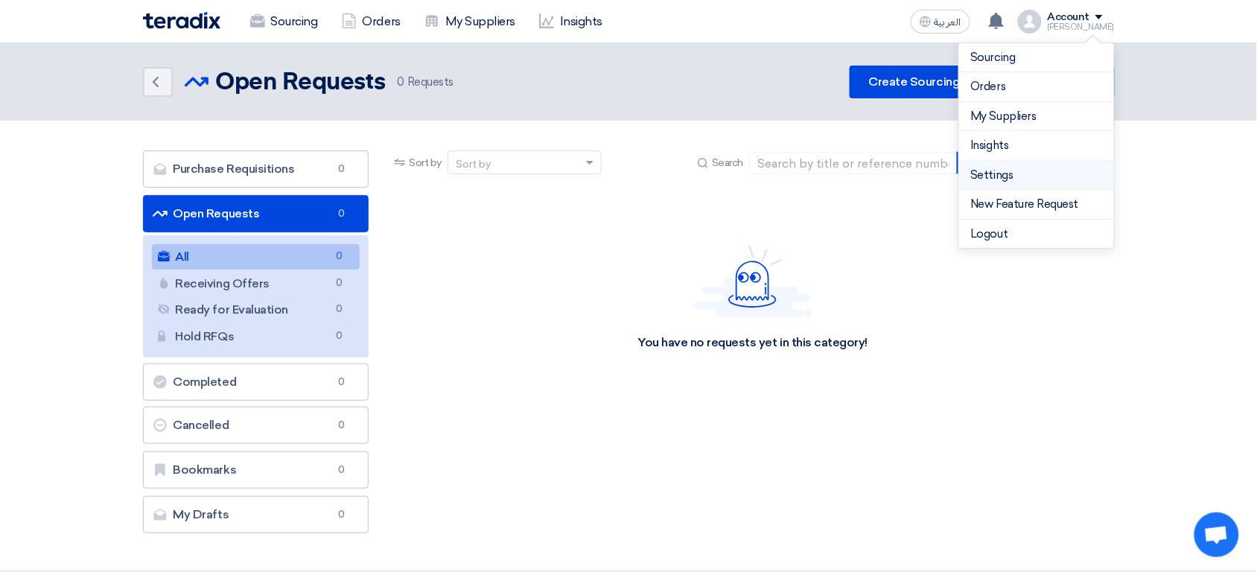
click at [1043, 173] on link "Settings" at bounding box center [1036, 175] width 131 height 17
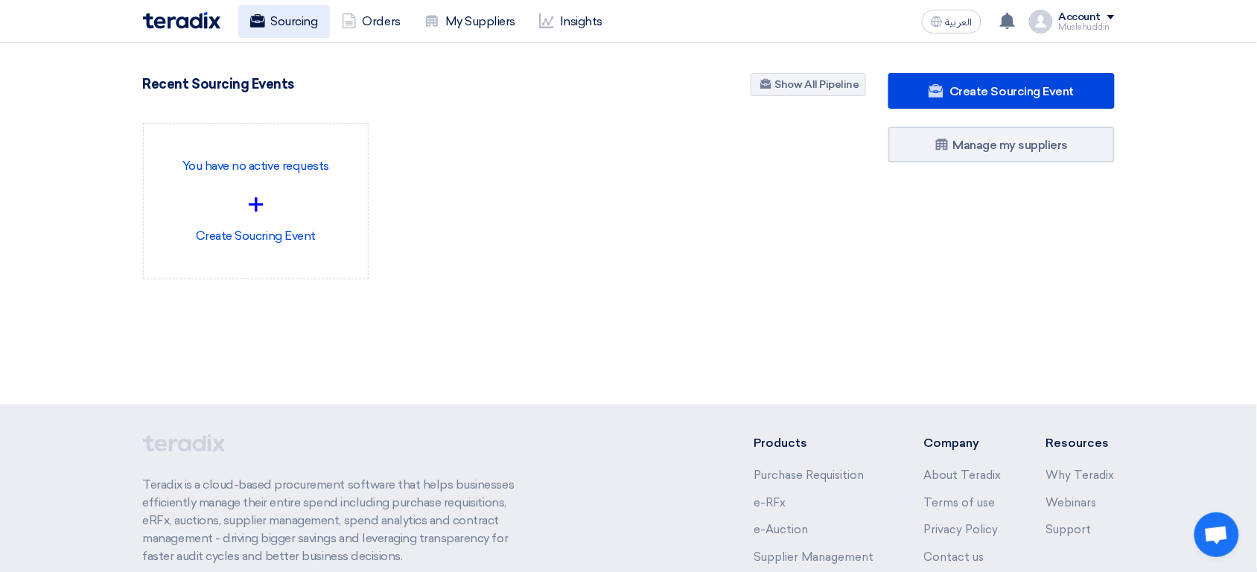
click at [292, 26] on link "Sourcing" at bounding box center [284, 21] width 92 height 33
click at [278, 31] on link "Sourcing" at bounding box center [284, 21] width 92 height 33
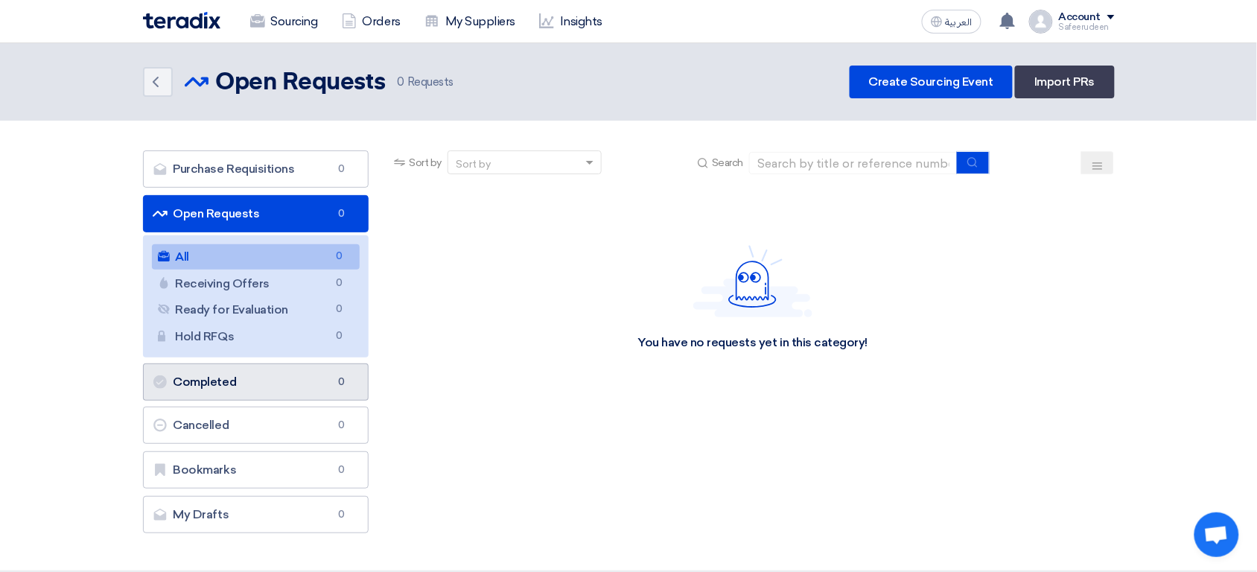
click at [312, 377] on link "Completed Completed 0" at bounding box center [256, 381] width 226 height 37
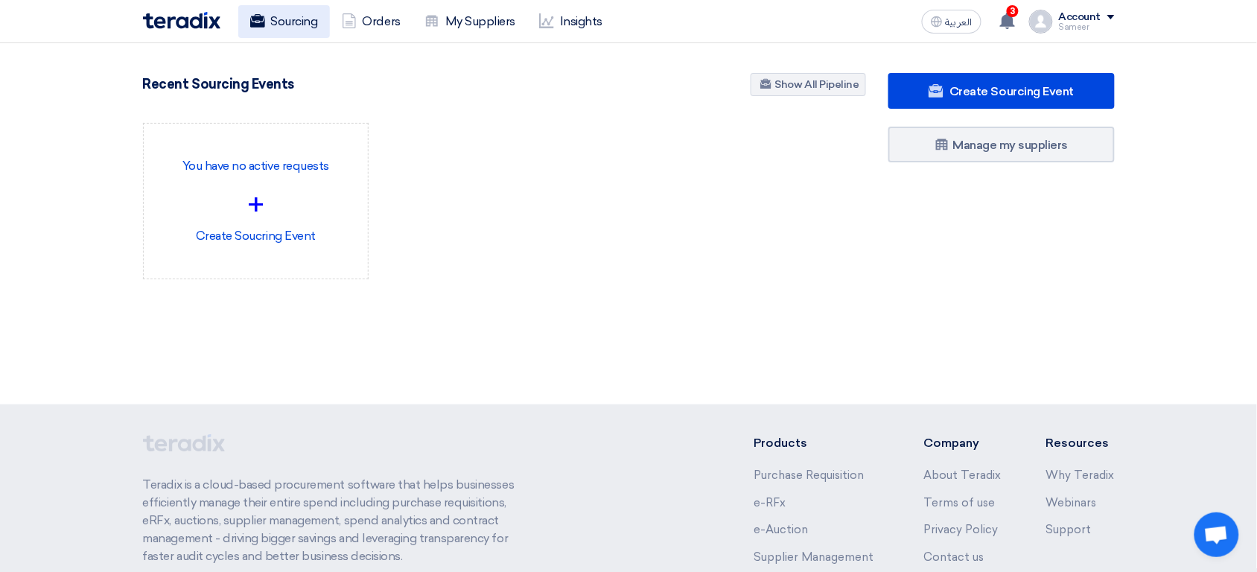
click at [290, 13] on link "Sourcing" at bounding box center [284, 21] width 92 height 33
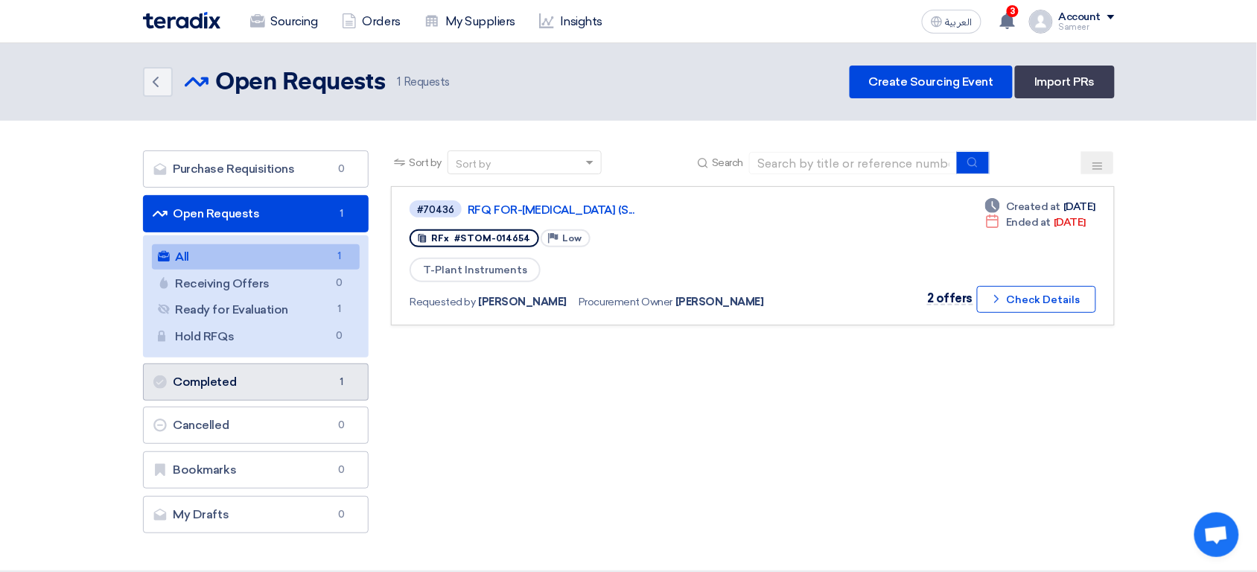
click at [299, 380] on link "Completed Completed 1" at bounding box center [256, 381] width 226 height 37
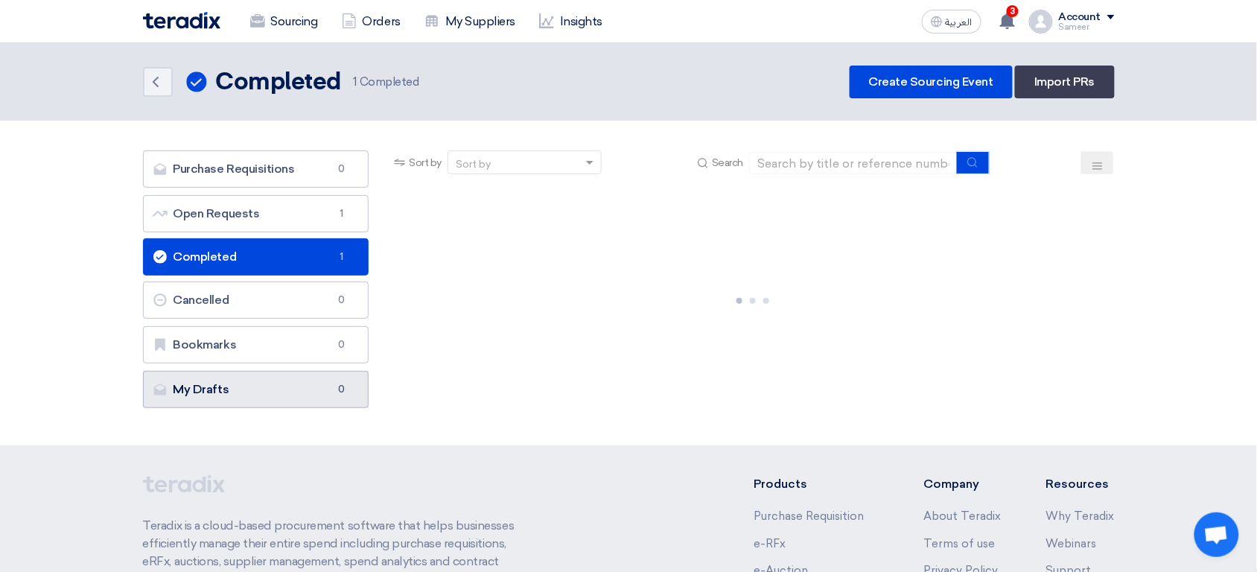
click at [299, 380] on link "My Drafts My Drafts 0" at bounding box center [256, 389] width 226 height 37
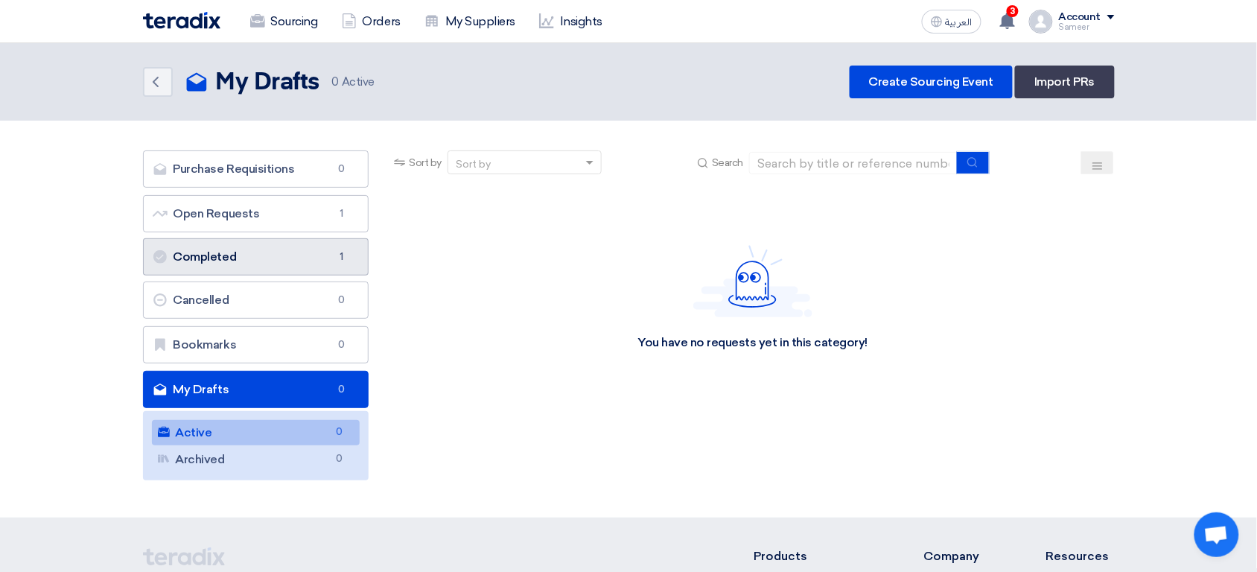
click at [285, 249] on link "Completed Completed 1" at bounding box center [256, 256] width 226 height 37
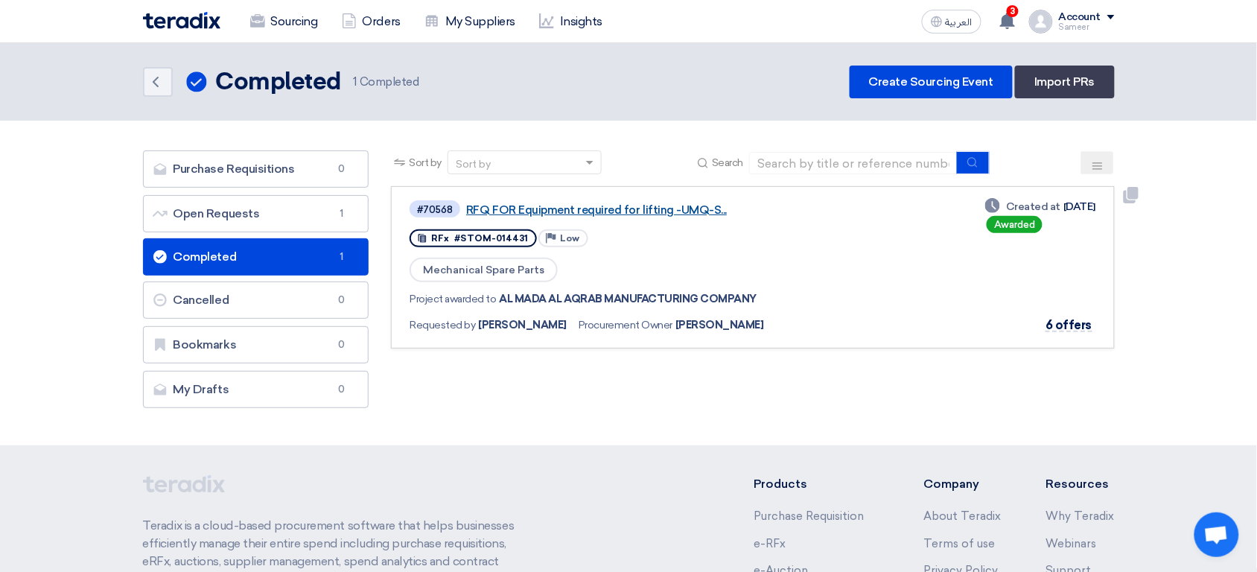
click at [613, 209] on link "RFQ FOR Equipment required for lifting -UMQ-S..." at bounding box center [652, 209] width 372 height 13
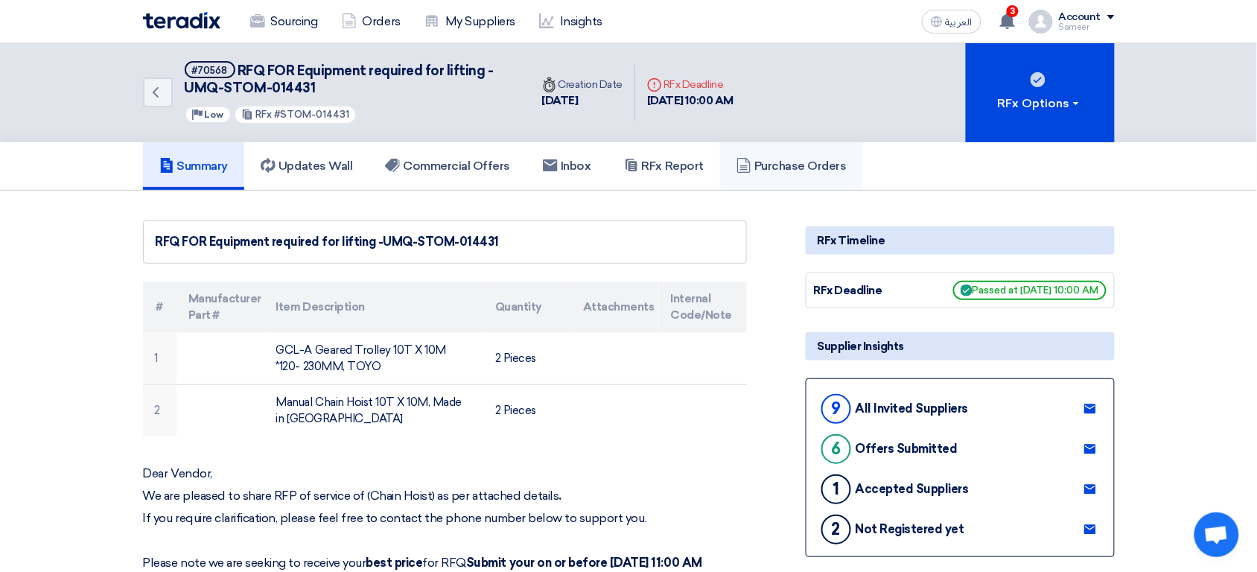
click at [834, 167] on h5 "Purchase Orders" at bounding box center [791, 166] width 110 height 15
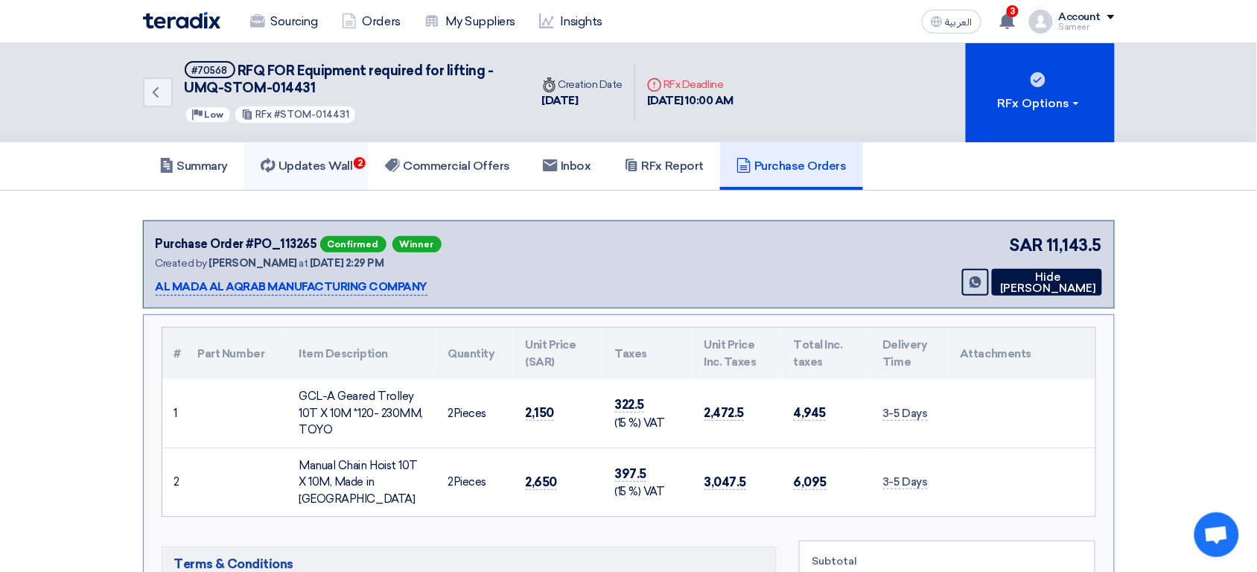
click at [345, 175] on link "Updates Wall 2" at bounding box center [306, 166] width 124 height 48
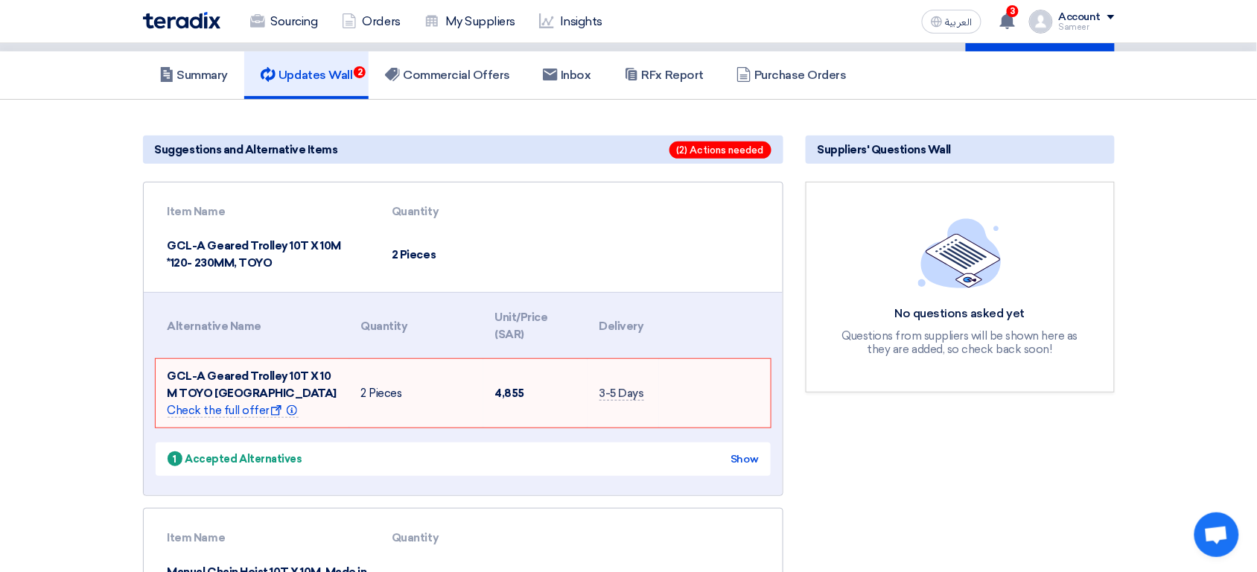
scroll to position [83, 0]
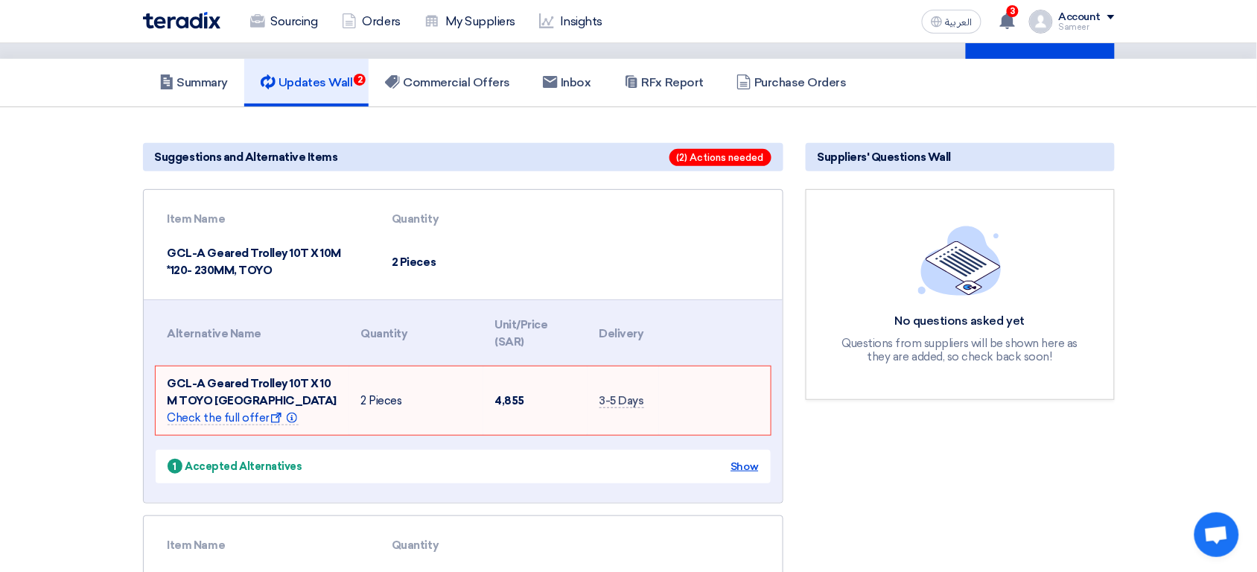
click at [740, 459] on div "Show" at bounding box center [744, 467] width 28 height 16
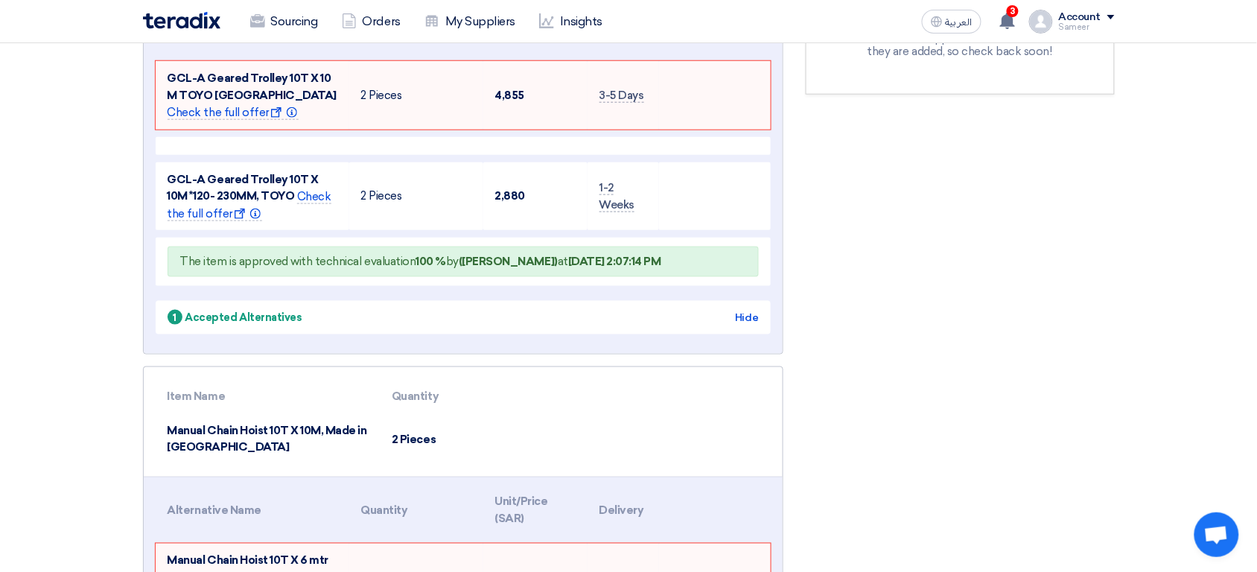
scroll to position [388, 0]
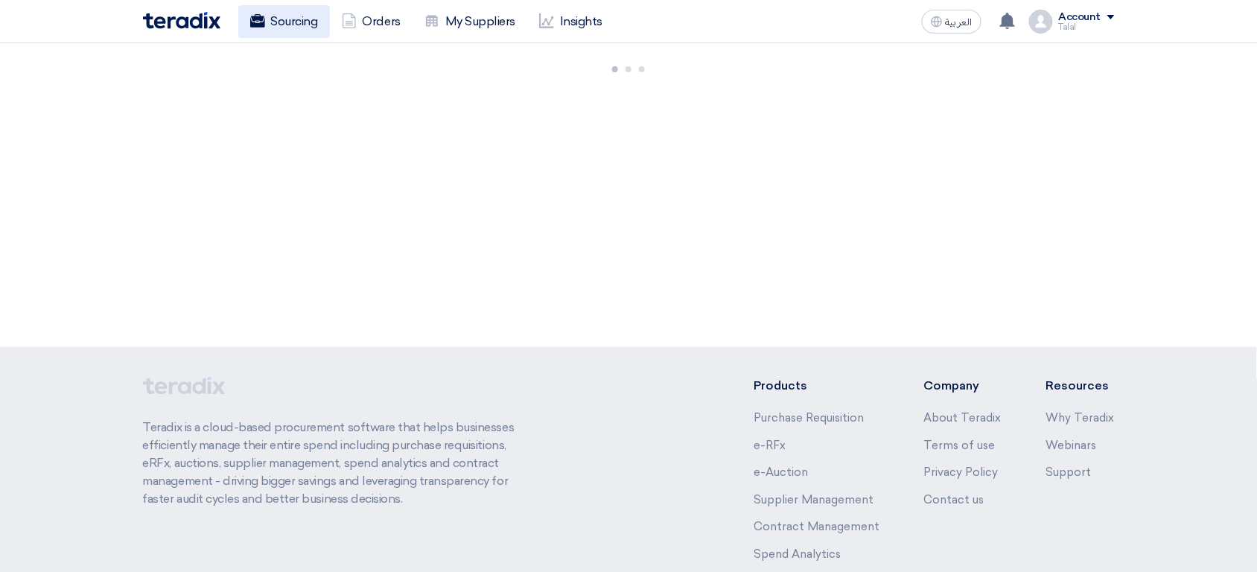
click at [306, 12] on link "Sourcing" at bounding box center [284, 21] width 92 height 33
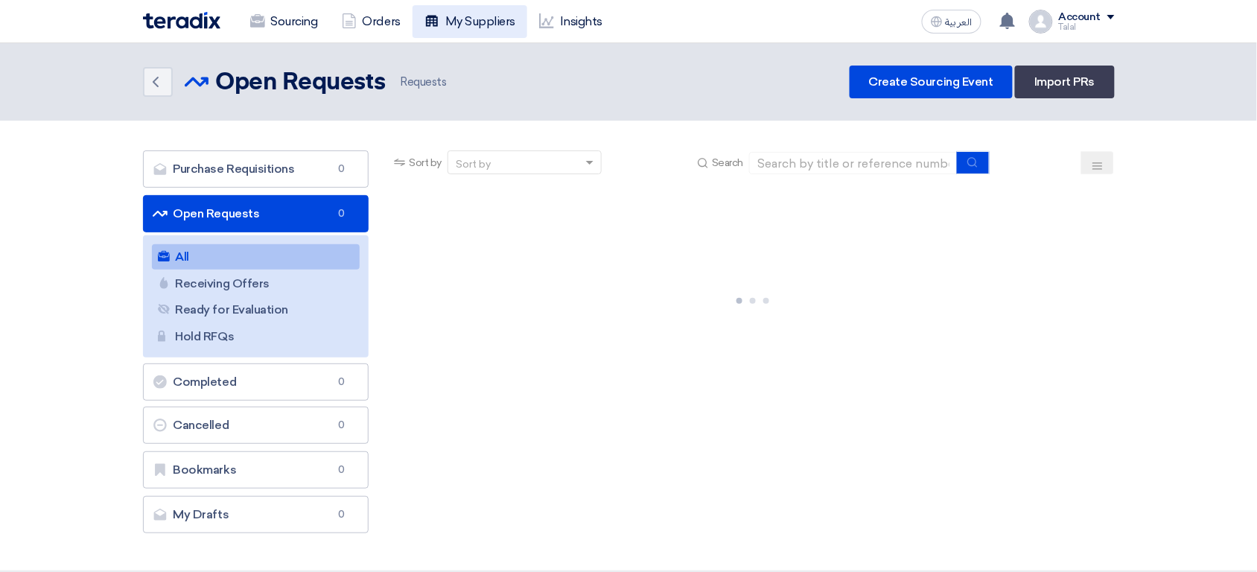
click at [497, 25] on link "My Suppliers" at bounding box center [469, 21] width 115 height 33
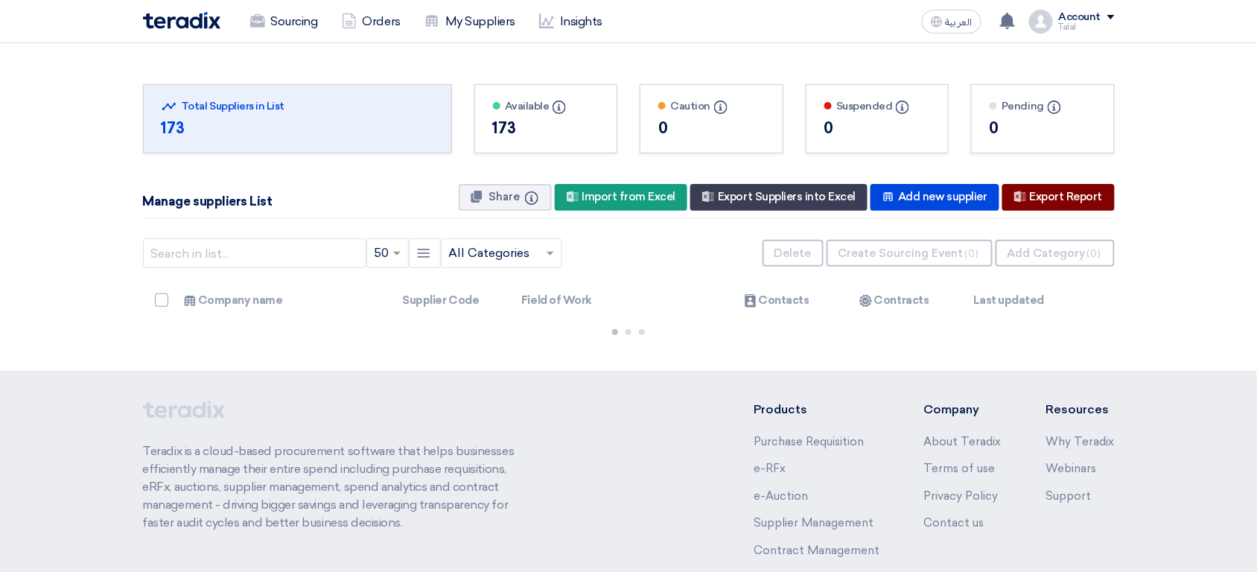
click at [1082, 194] on div "Export All Suppliers Data Export Report" at bounding box center [1058, 197] width 112 height 27
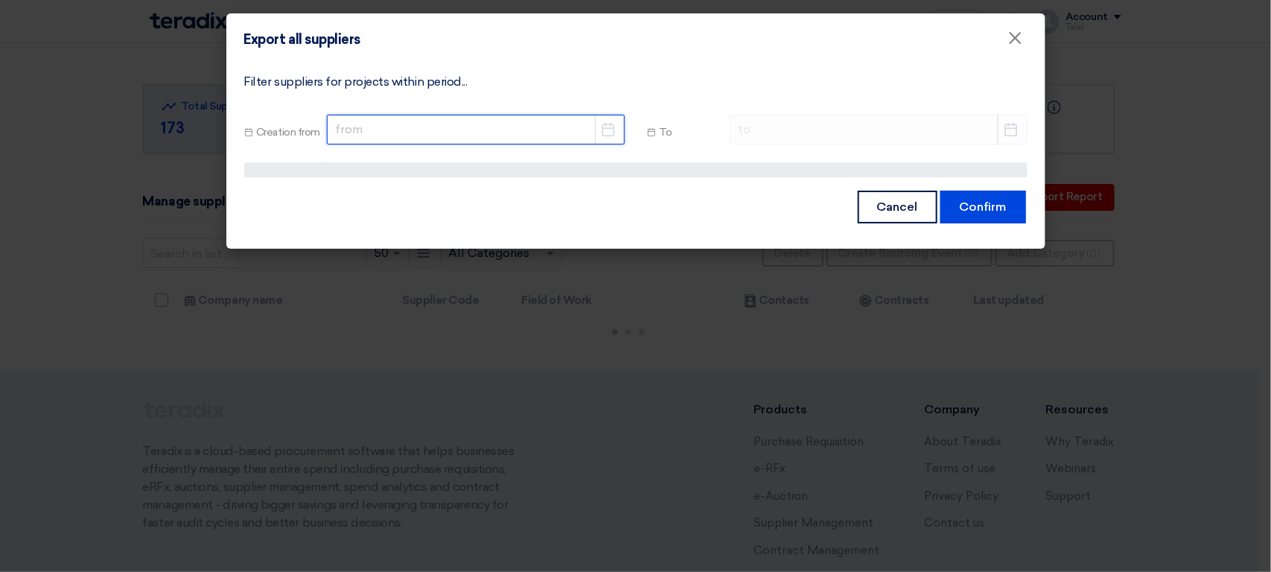
click at [561, 115] on input at bounding box center [475, 130] width 297 height 30
select select "8"
select select "2025"
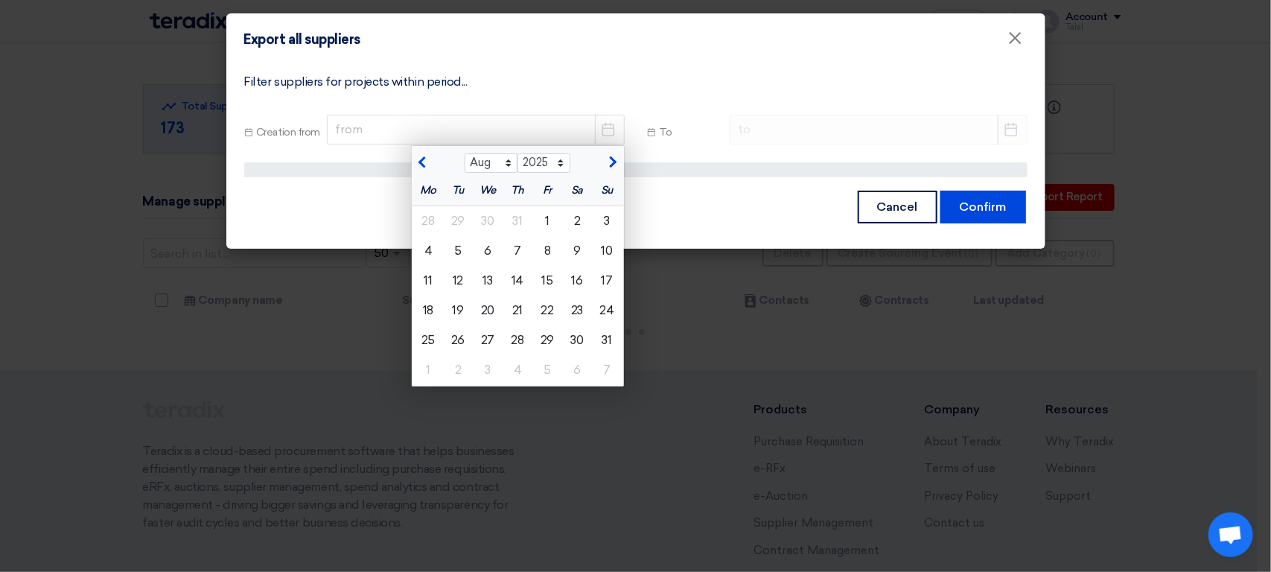
click at [428, 162] on span "button" at bounding box center [424, 162] width 8 height 13
select select "5"
click at [461, 223] on div "29" at bounding box center [458, 221] width 30 height 30
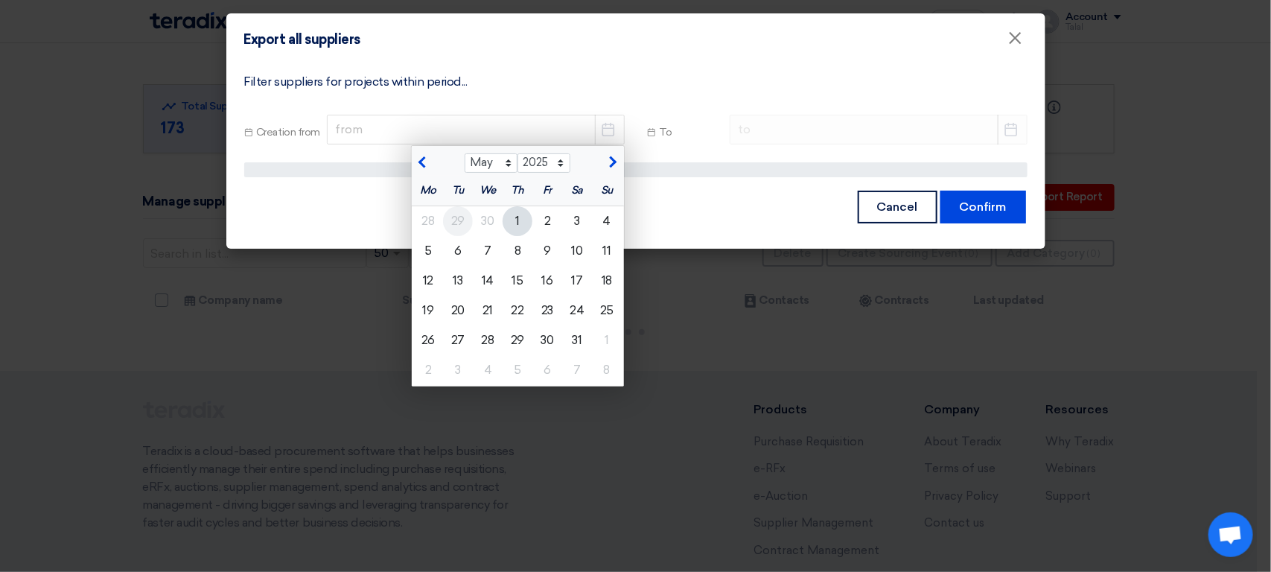
type input "[DATE]"
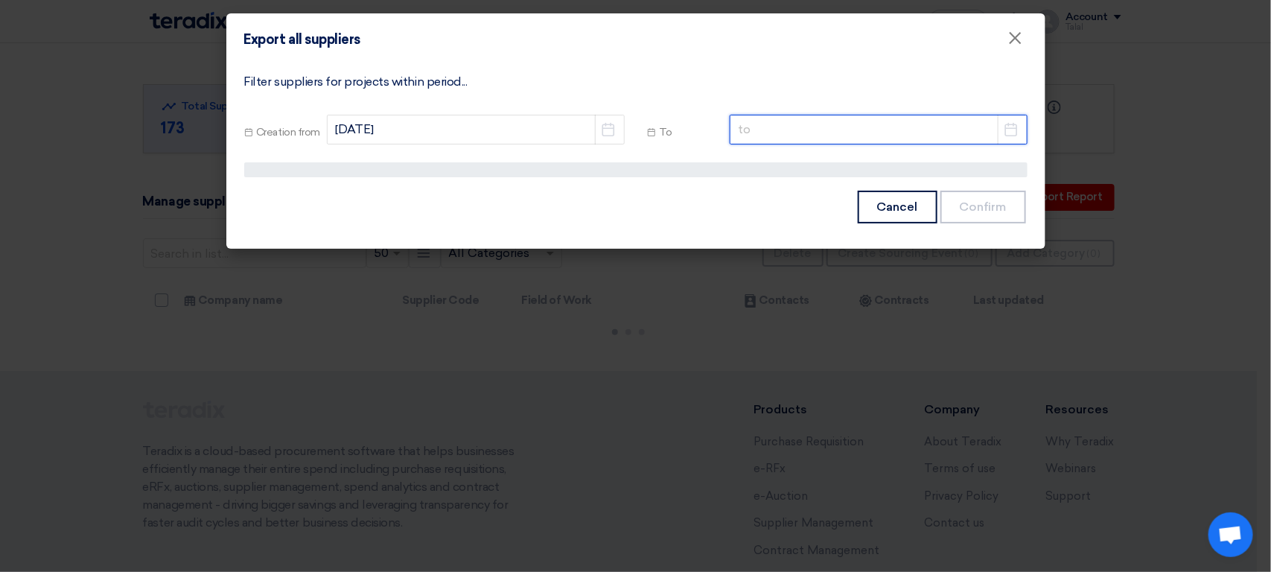
click at [776, 118] on input at bounding box center [878, 130] width 297 height 30
select select "8"
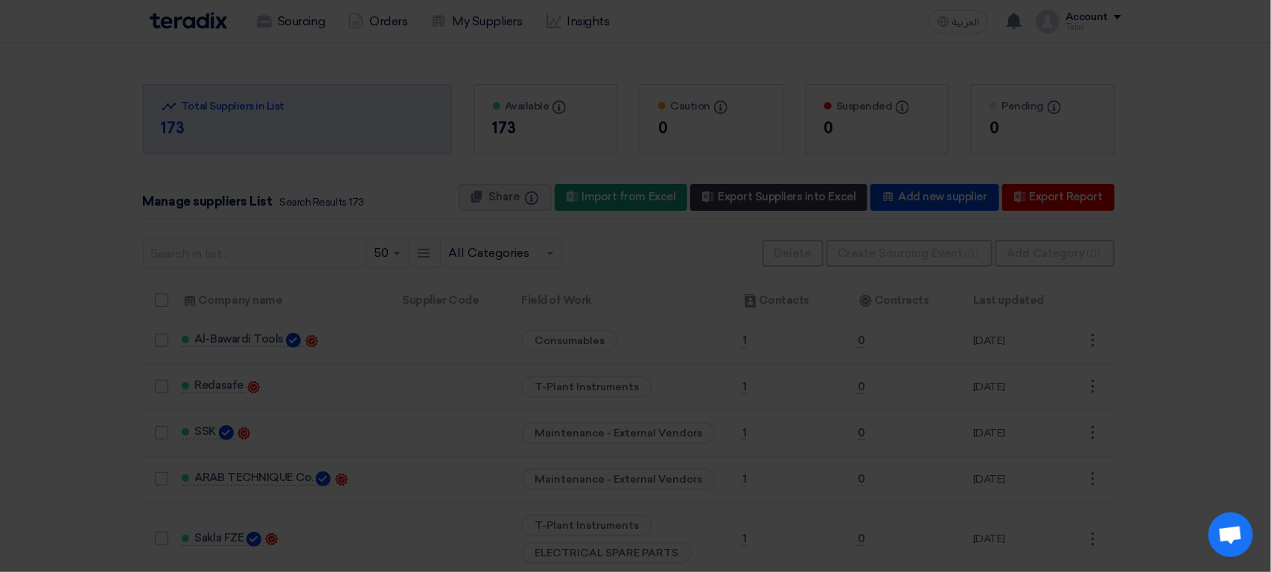
click at [835, 318] on div "25" at bounding box center [831, 303] width 30 height 30
type input "[DATE]"
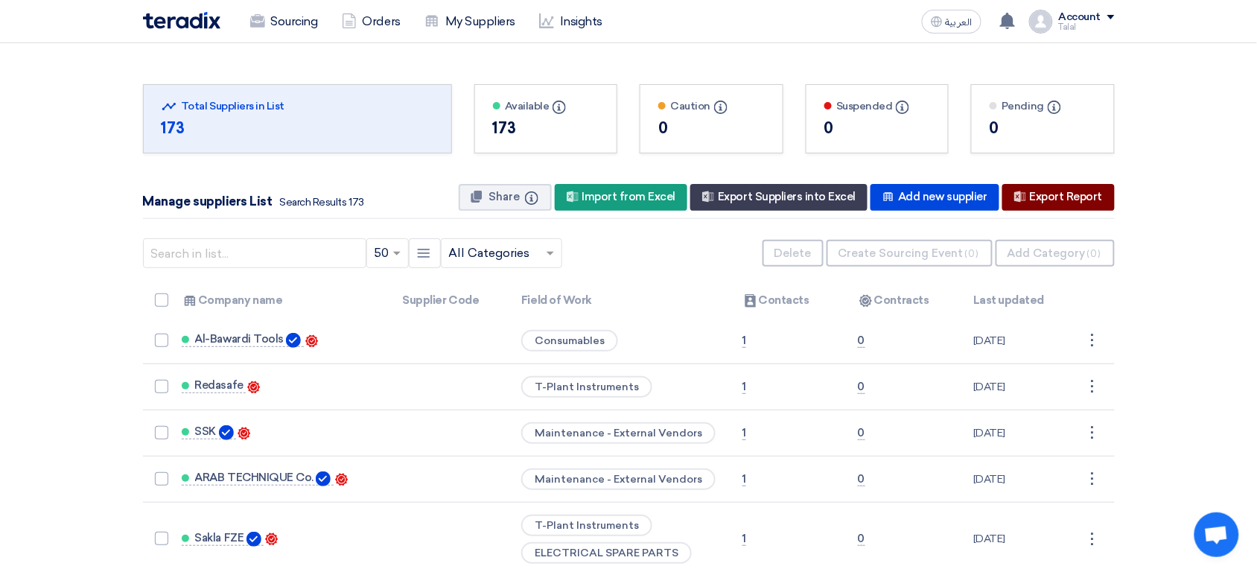
click at [1069, 204] on div "Export All Suppliers Data Export Report" at bounding box center [1058, 197] width 112 height 27
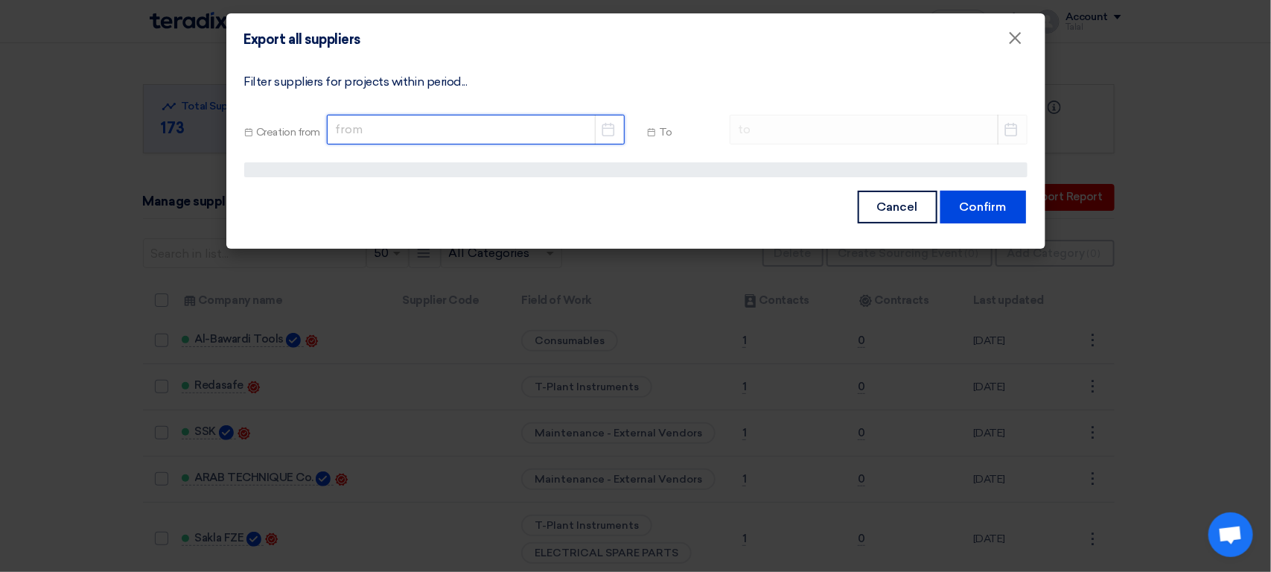
click at [537, 138] on input at bounding box center [475, 130] width 297 height 30
select select "8"
select select "2025"
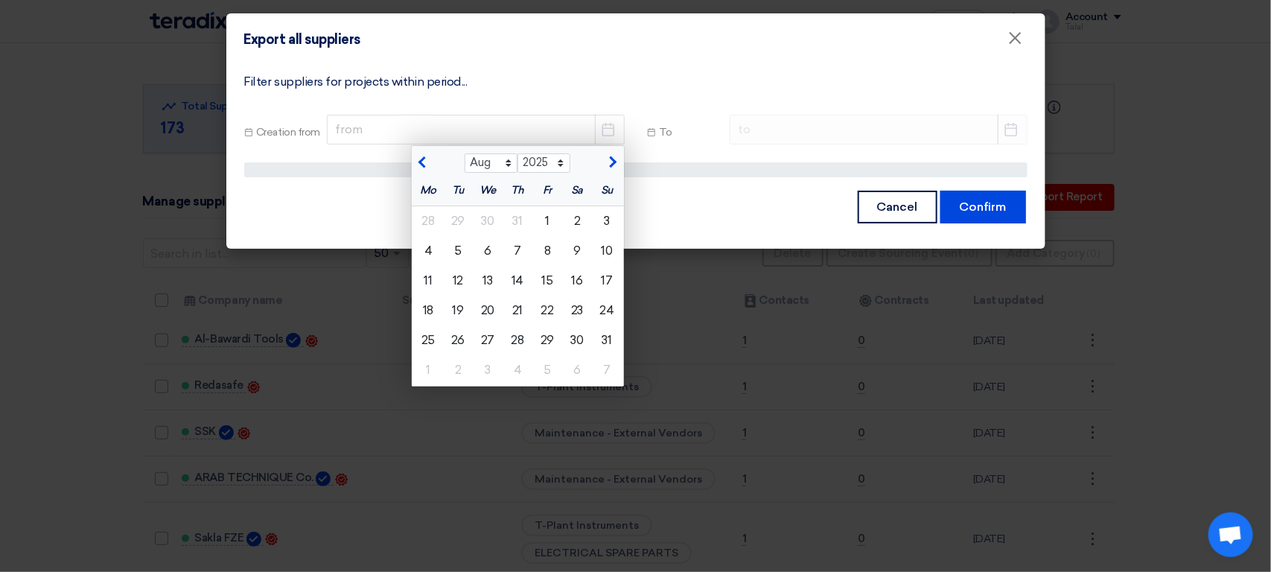
click at [424, 163] on span "button" at bounding box center [424, 162] width 8 height 13
select select "5"
click at [450, 281] on div "13" at bounding box center [458, 281] width 30 height 30
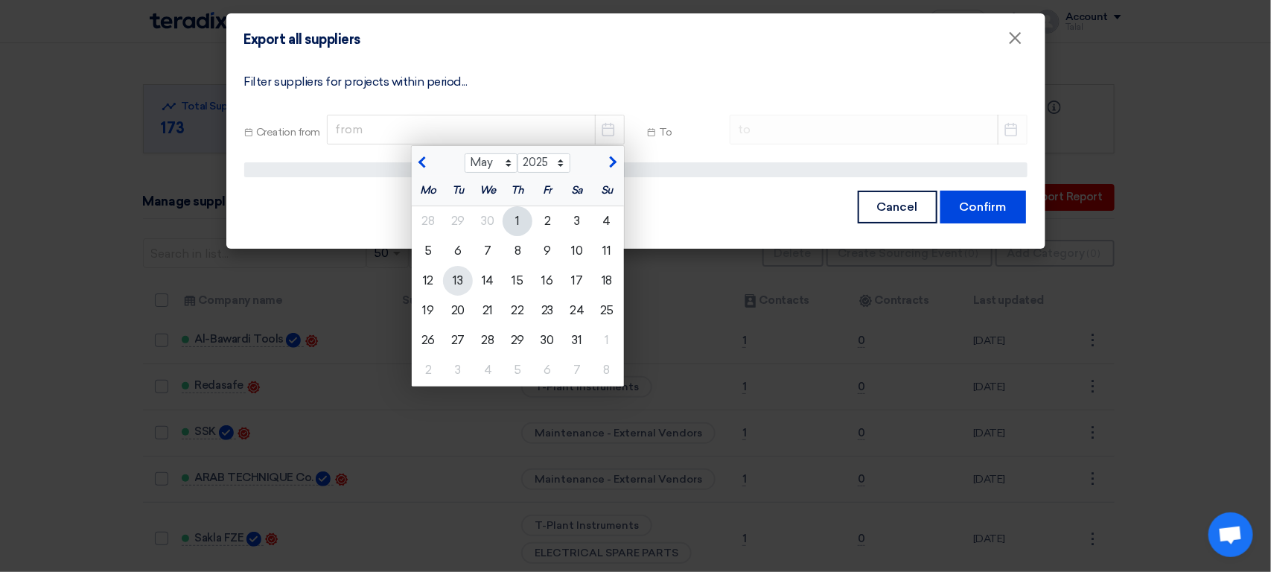
type input "5/13/2025"
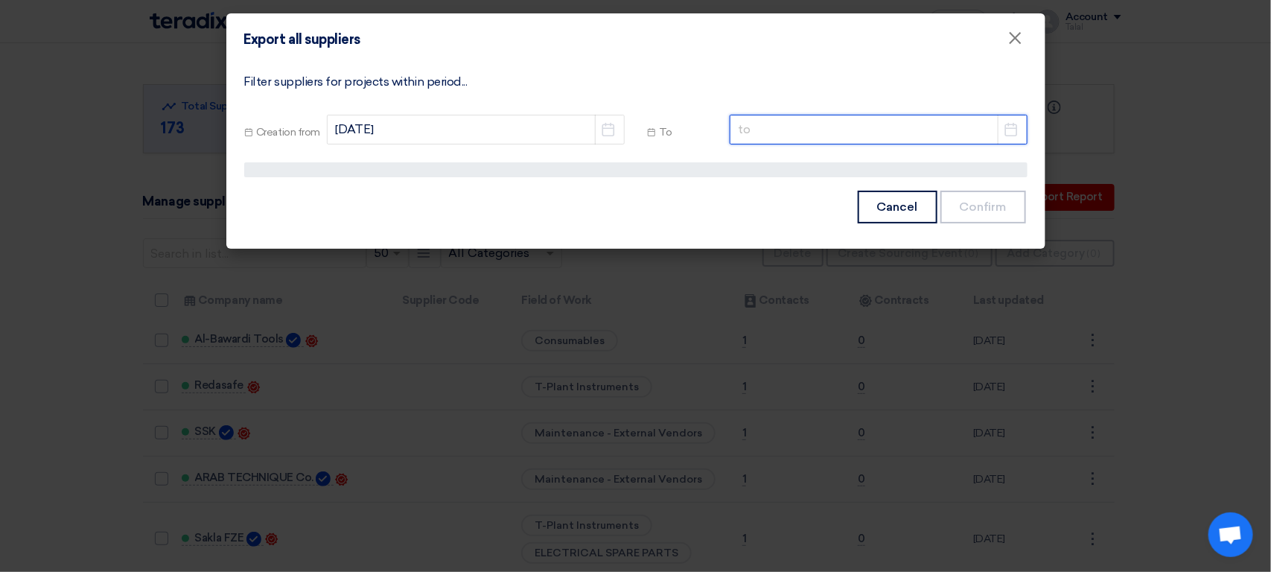
click at [804, 138] on input at bounding box center [878, 130] width 297 height 30
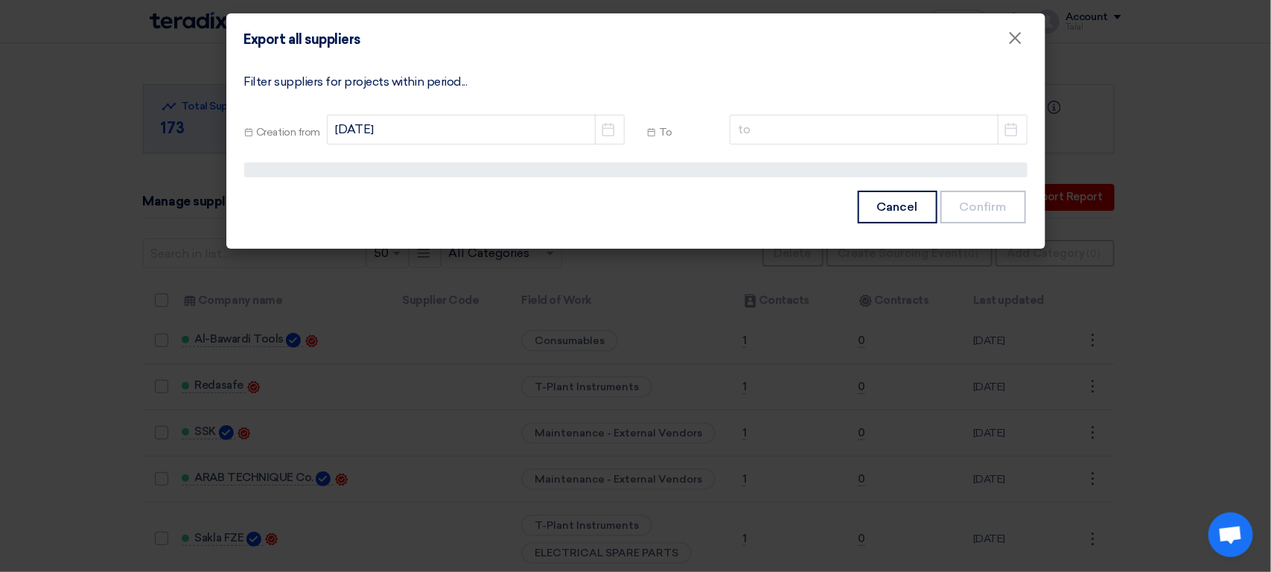
select select "8"
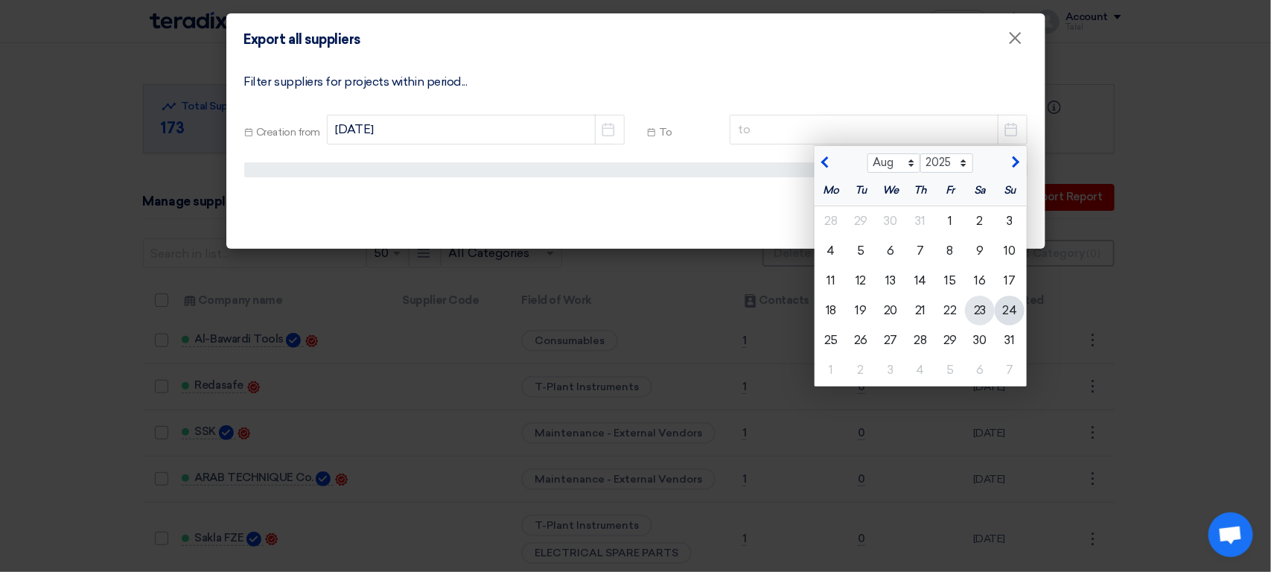
click at [979, 311] on div "23" at bounding box center [980, 311] width 30 height 30
type input "8/23/2025"
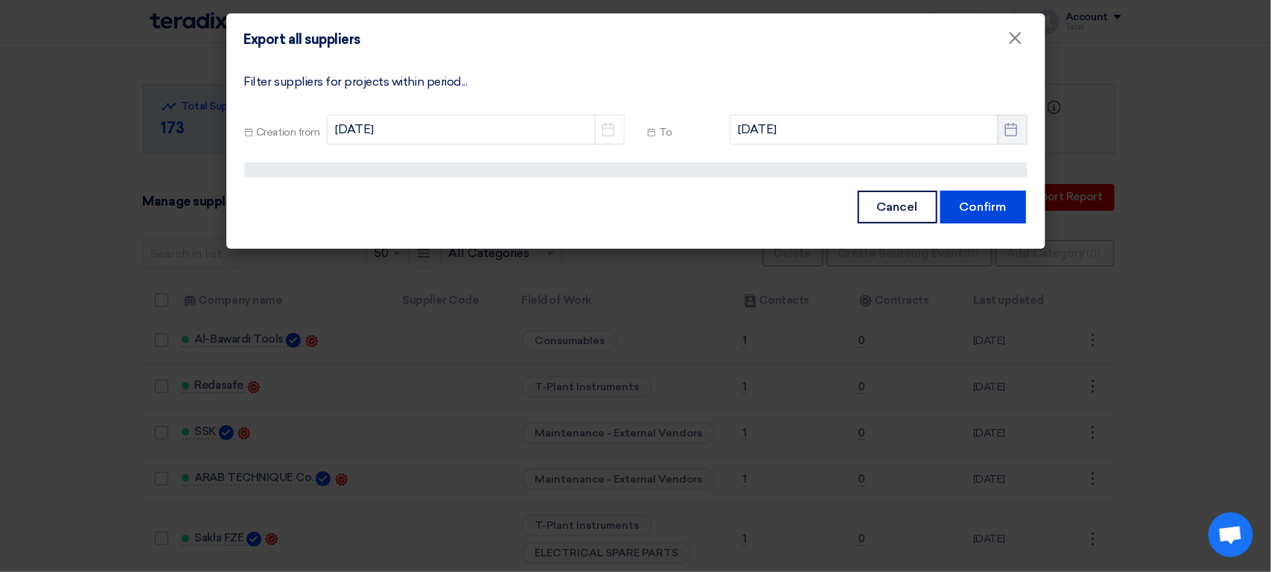
click at [1010, 127] on icon "Pick a date" at bounding box center [1010, 129] width 15 height 15
select select "8"
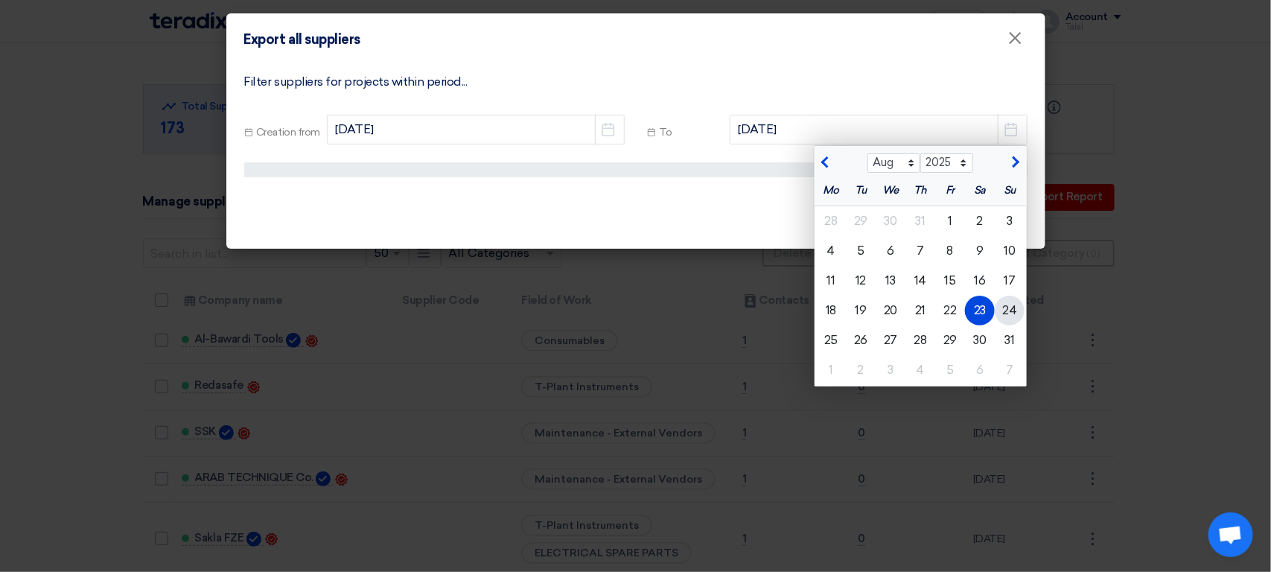
click at [1006, 313] on div "24" at bounding box center [1010, 311] width 30 height 30
type input "8/24/2025"
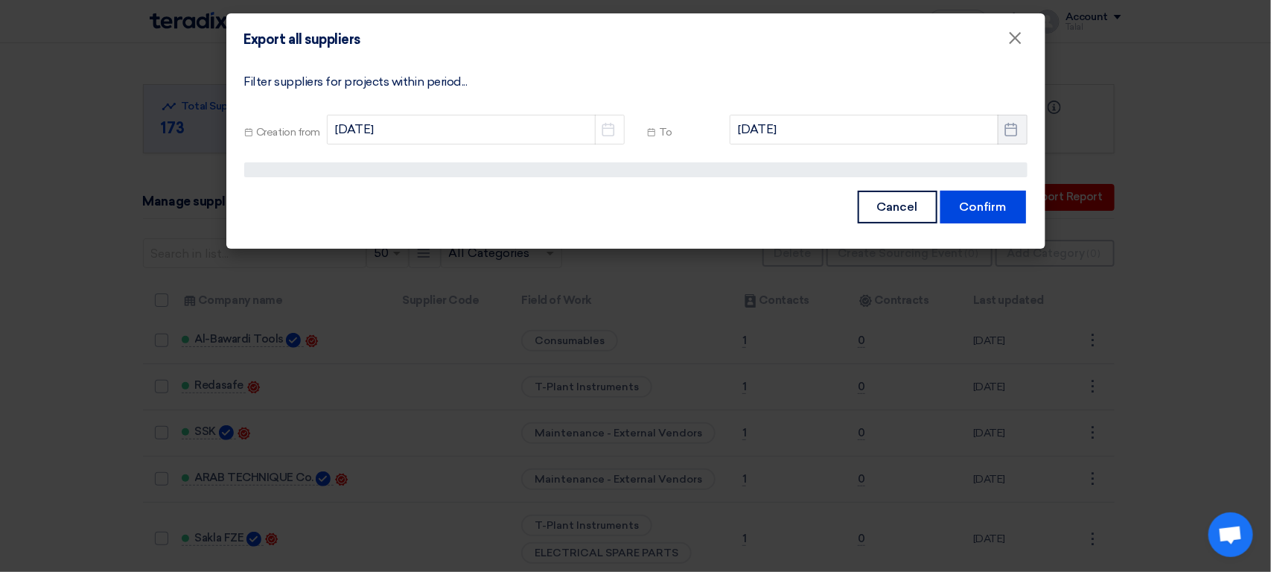
click at [1012, 135] on use "button" at bounding box center [1011, 128] width 13 height 13
select select "8"
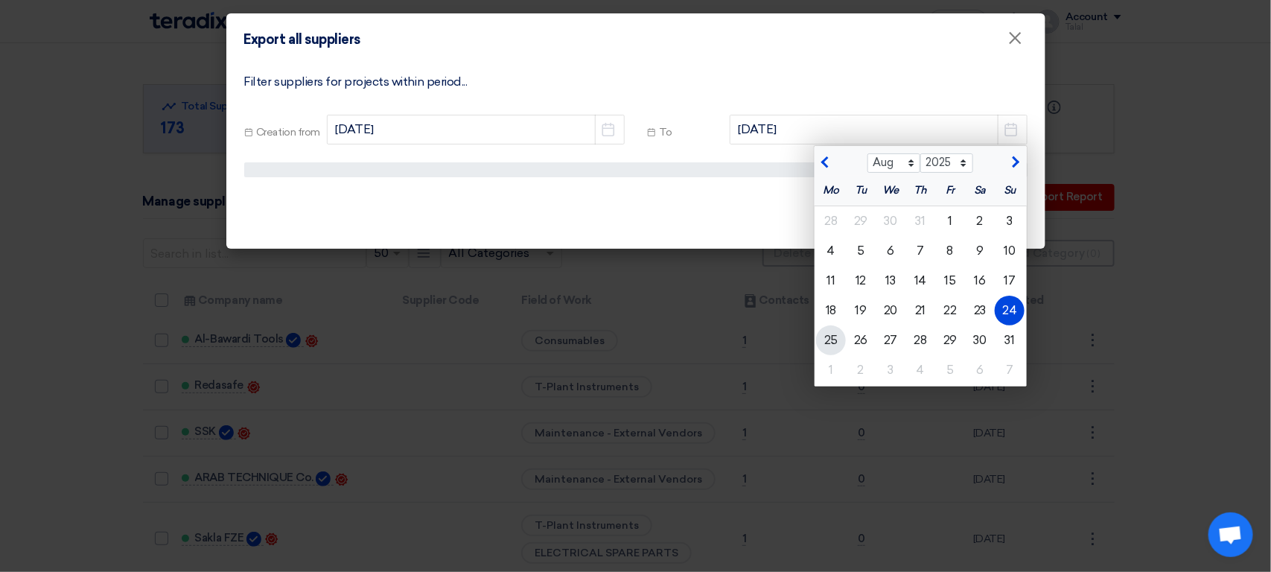
click at [825, 345] on div "25" at bounding box center [831, 340] width 30 height 30
type input "8/25/2025"
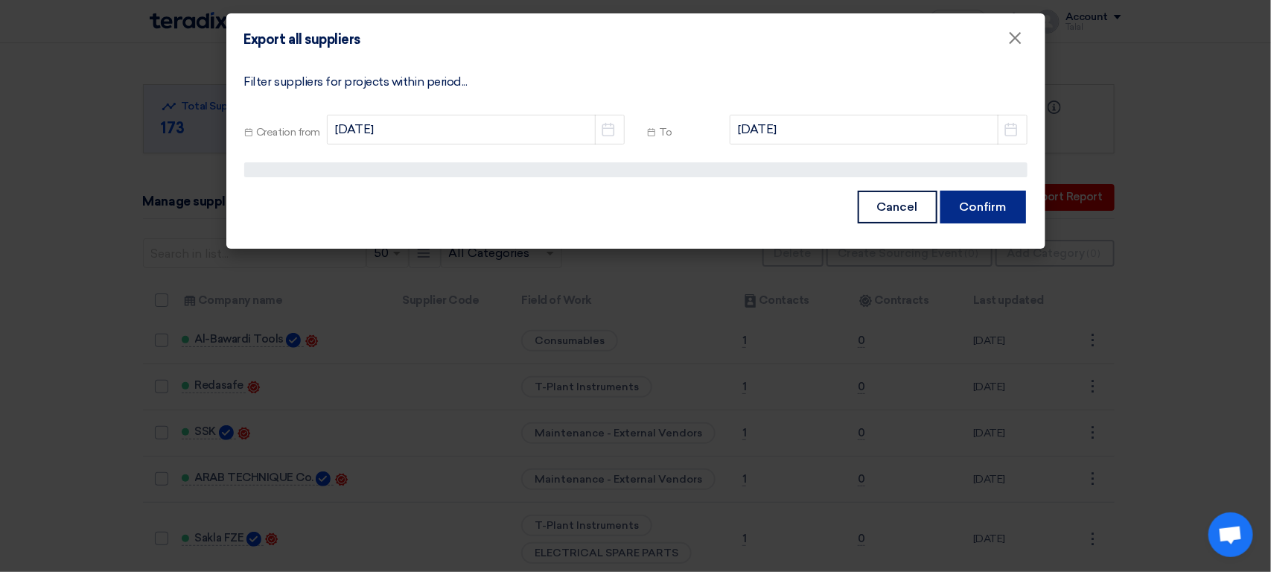
click at [983, 208] on button "Confirm" at bounding box center [983, 207] width 86 height 33
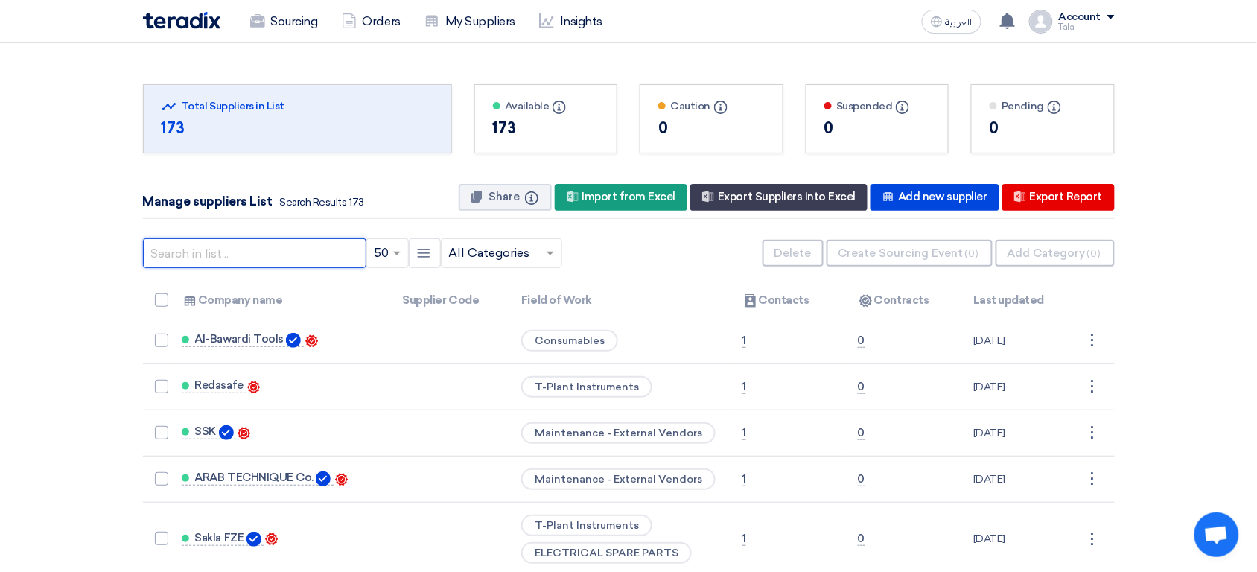
click at [261, 250] on input "text" at bounding box center [254, 253] width 223 height 30
type input "abb"
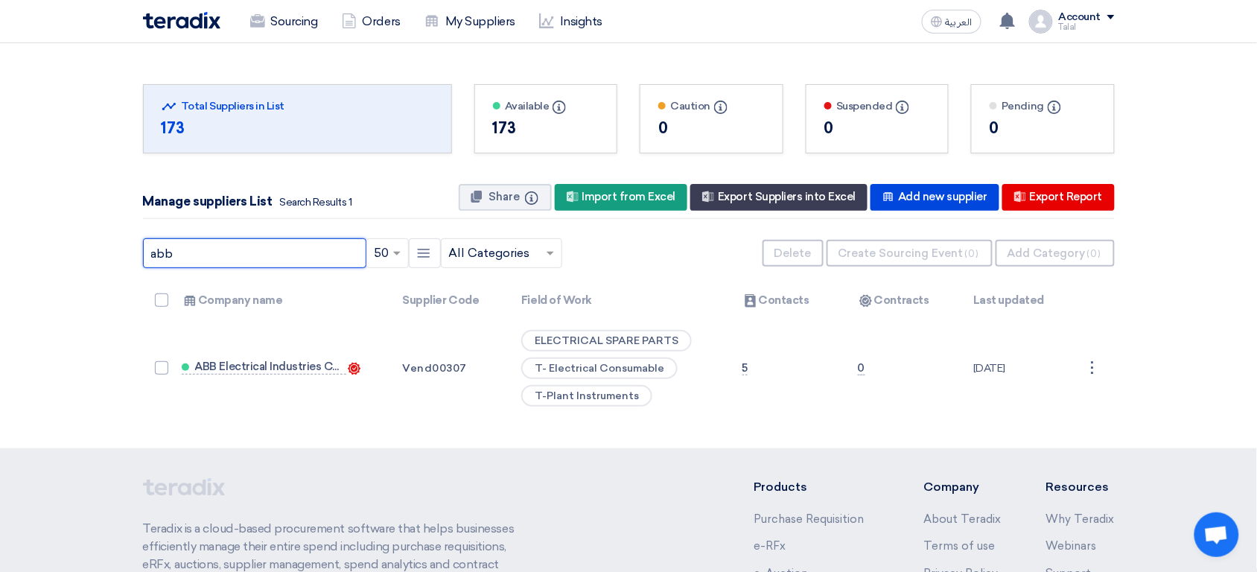
click at [271, 256] on input "abb" at bounding box center [254, 253] width 223 height 30
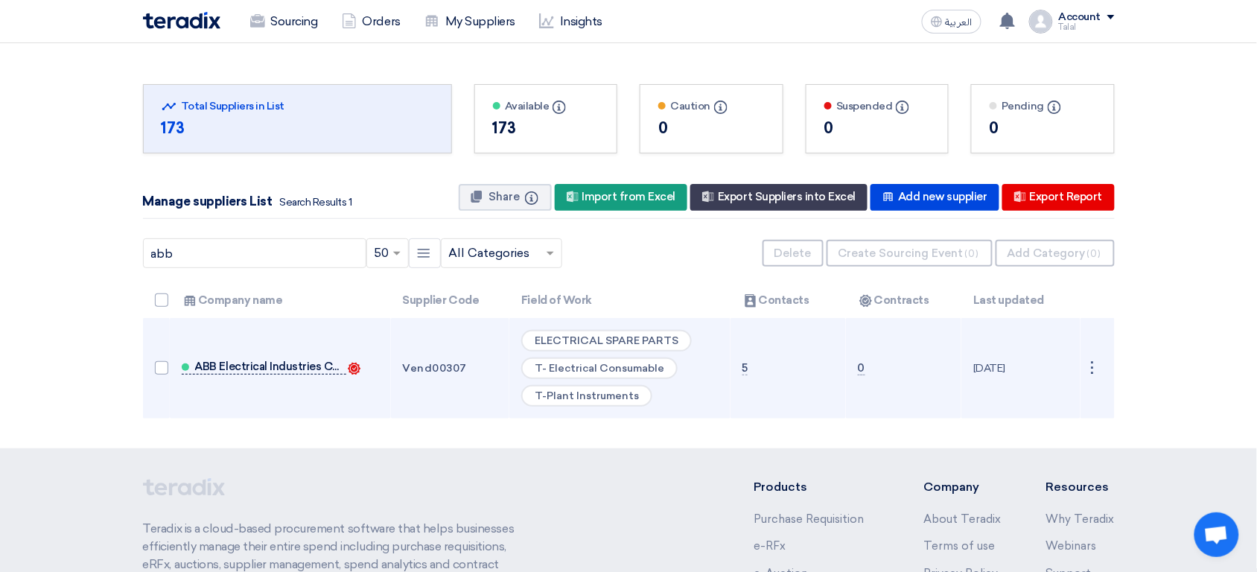
click at [264, 363] on span "ABB Electrical Industries Co. ltd." at bounding box center [269, 366] width 149 height 12
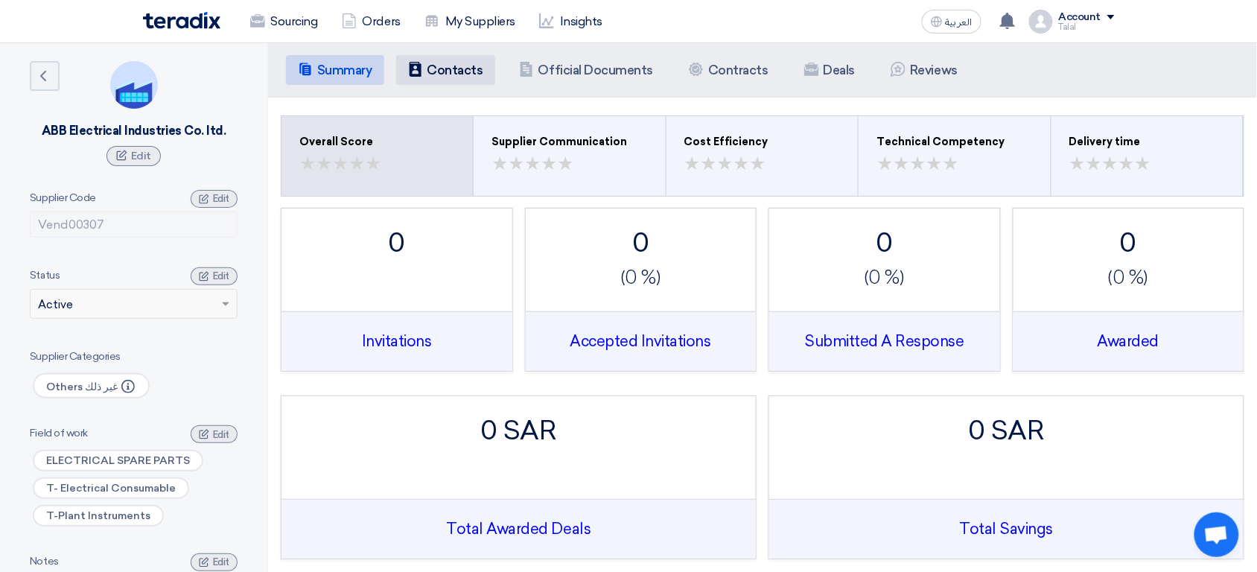
click at [453, 79] on li "Contacts Contacts" at bounding box center [445, 70] width 99 height 30
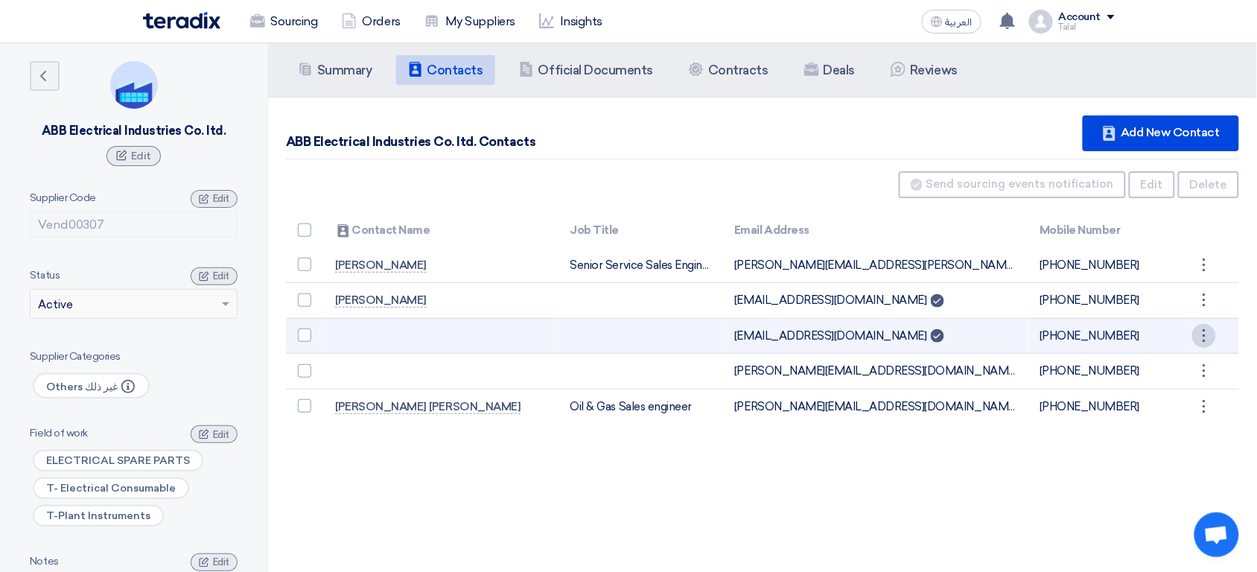
click at [1201, 277] on div "⋮" at bounding box center [1204, 265] width 24 height 24
click at [1201, 330] on div "⋮" at bounding box center [1204, 336] width 24 height 24
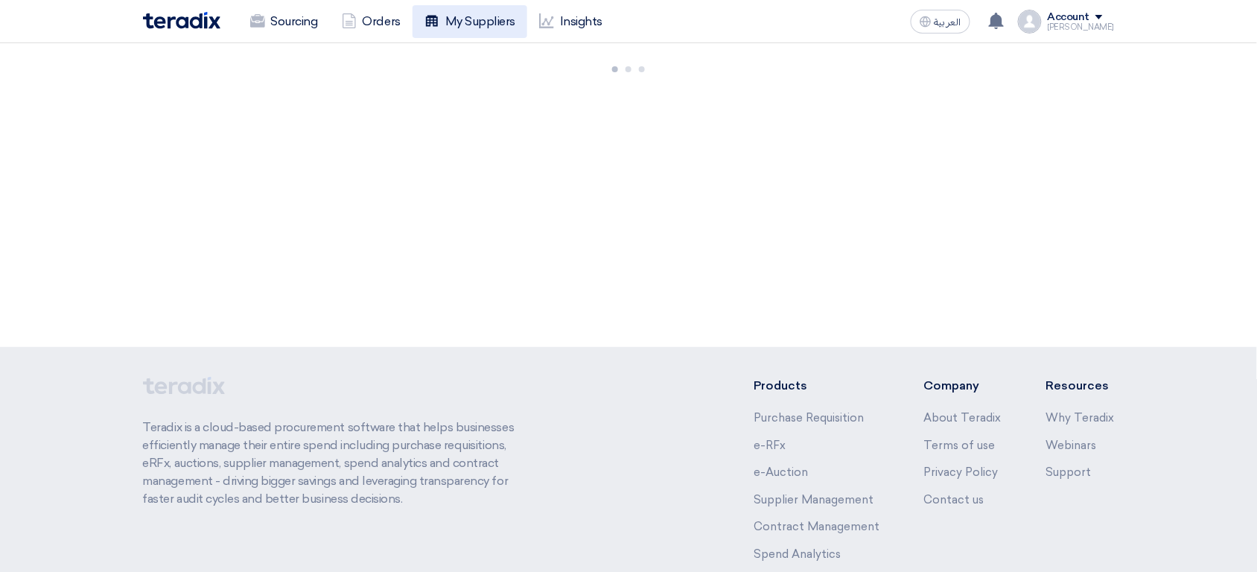
click at [465, 13] on link "My Suppliers" at bounding box center [469, 21] width 115 height 33
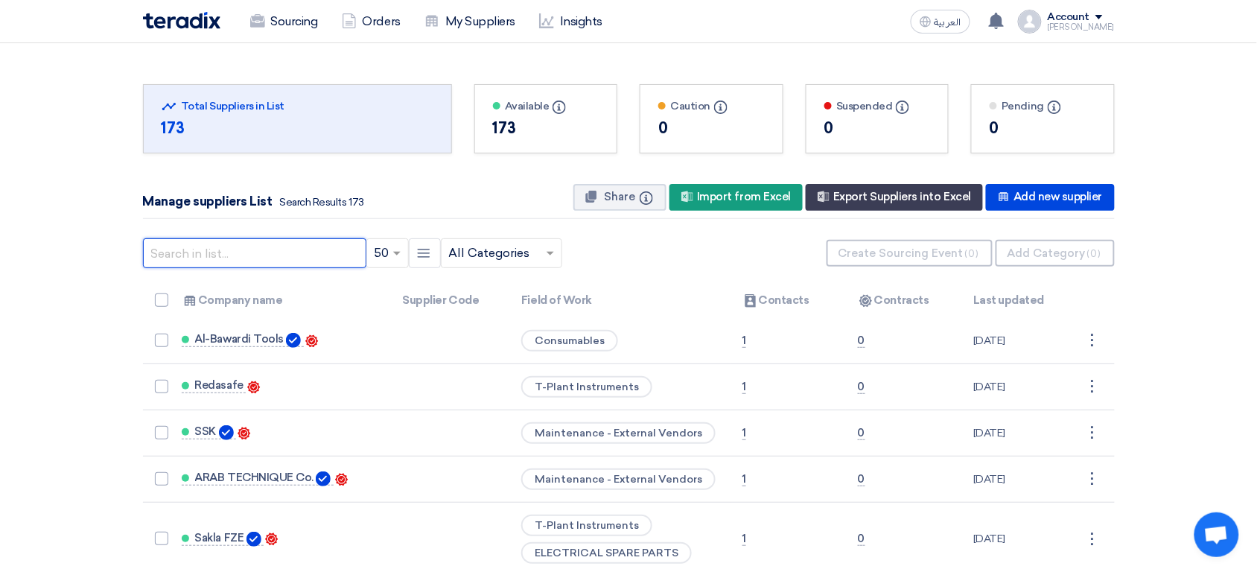
click at [252, 259] on input "text" at bounding box center [254, 253] width 223 height 30
type input "abb"
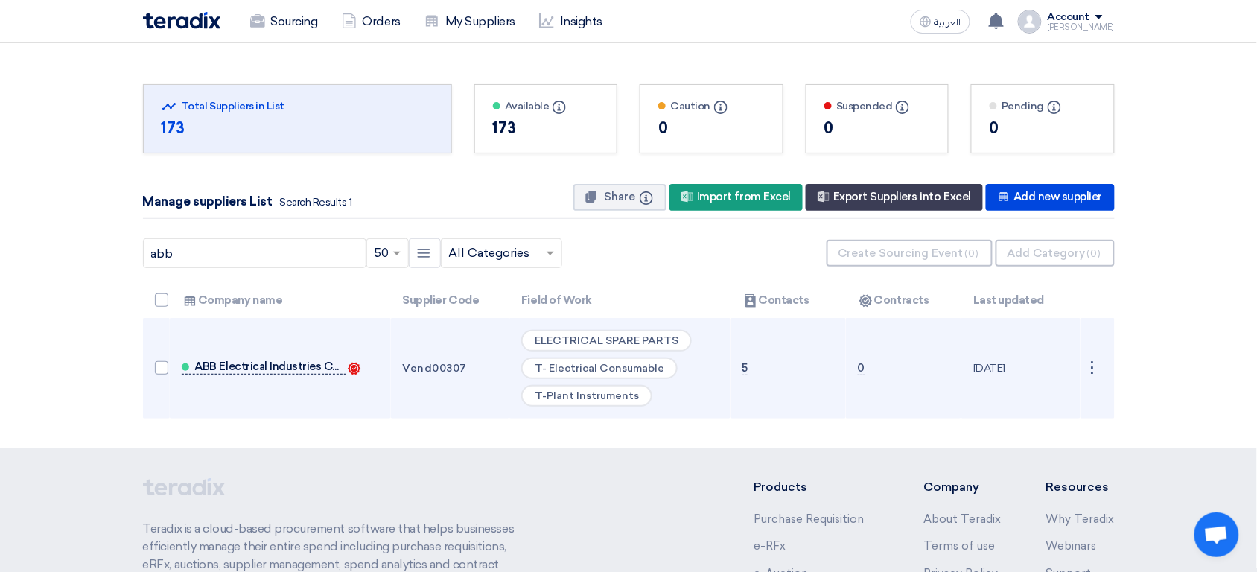
click at [242, 371] on span "ABB Electrical Industries Co. ltd." at bounding box center [269, 366] width 149 height 12
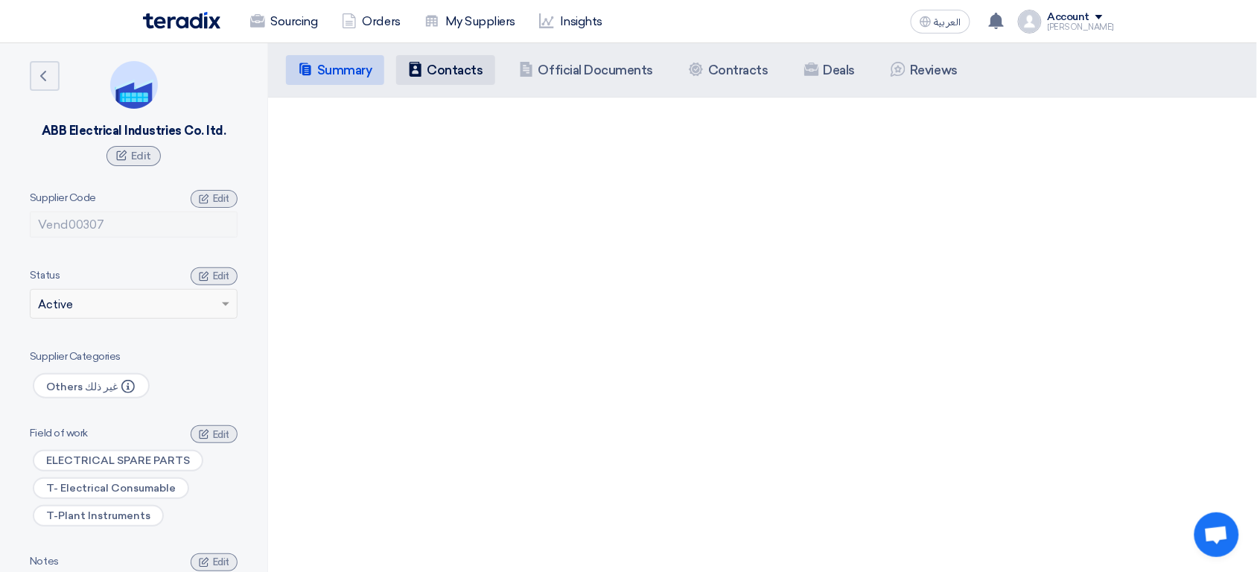
click at [474, 77] on li "Contacts Contacts" at bounding box center [445, 70] width 99 height 30
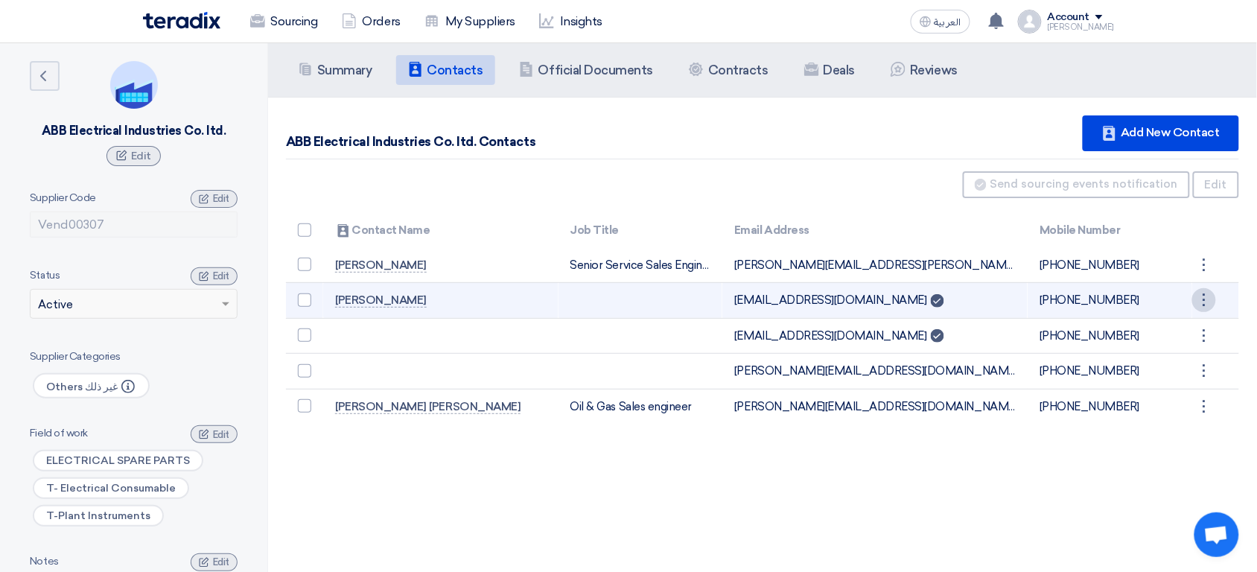
click at [1201, 277] on div "⋮" at bounding box center [1204, 265] width 24 height 24
click at [1173, 336] on link "Edit" at bounding box center [1178, 329] width 73 height 22
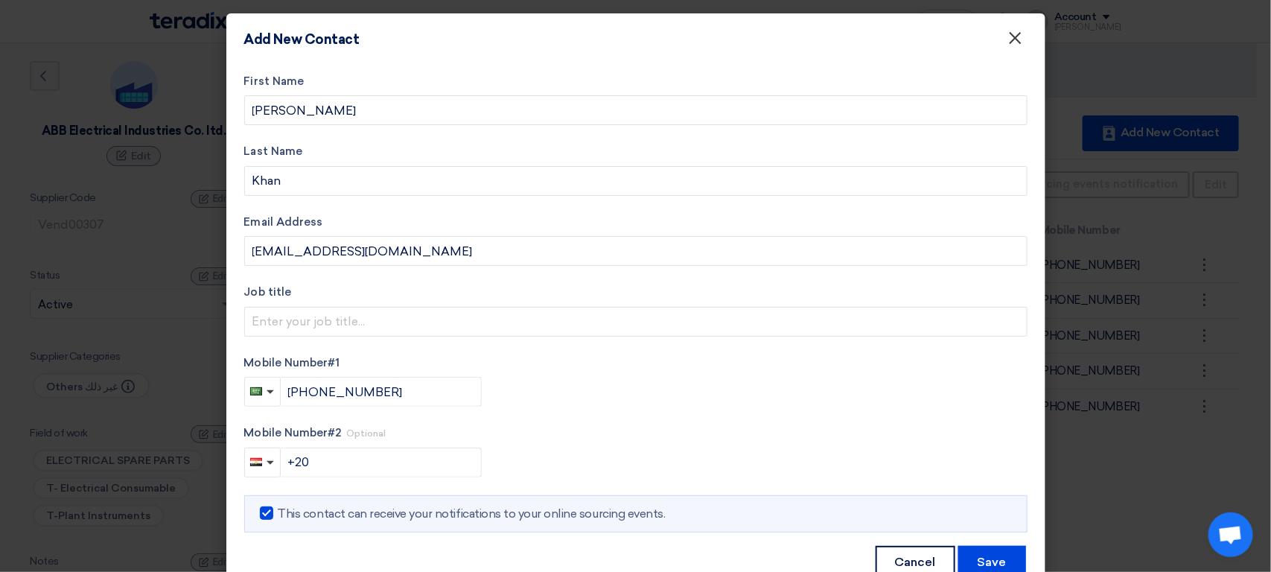
click at [1008, 48] on span "×" at bounding box center [1015, 42] width 15 height 30
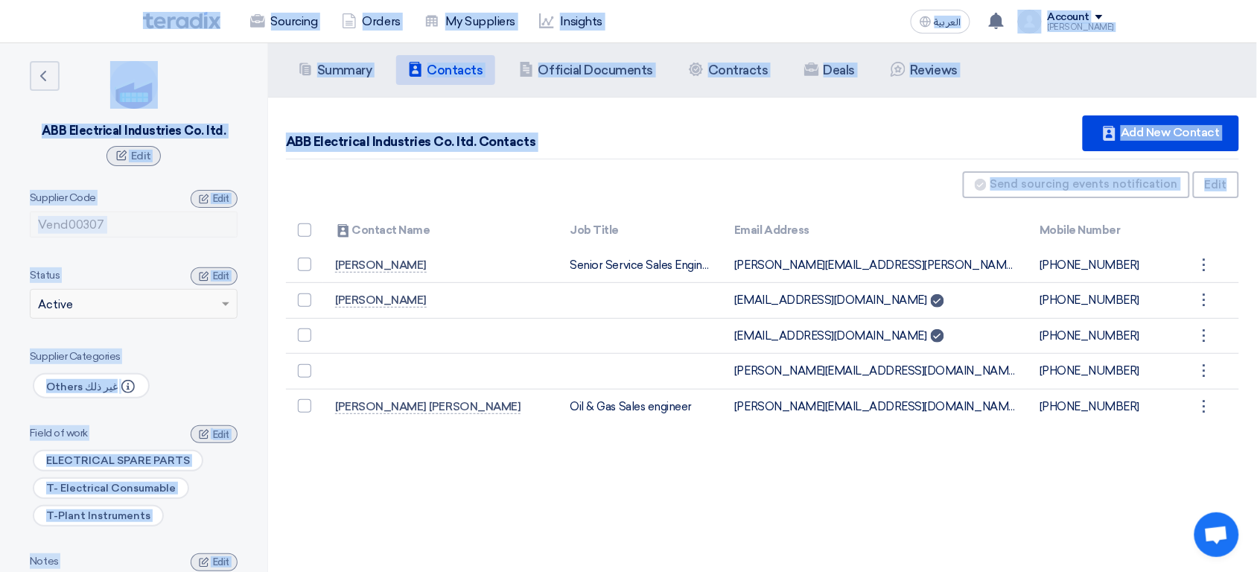
drag, startPoint x: 98, startPoint y: 19, endPoint x: 945, endPoint y: 437, distance: 945.1
click at [945, 437] on app-shell "Sourcing Orders My Suppliers Insights العربية ع Khalil Albinali shared RFQ: RFP…" at bounding box center [628, 528] width 1257 height 971
click at [762, 142] on div "ABB Electrical Industries Co. ltd. Contacts Contacts Add New Contact" at bounding box center [762, 137] width 953 height 44
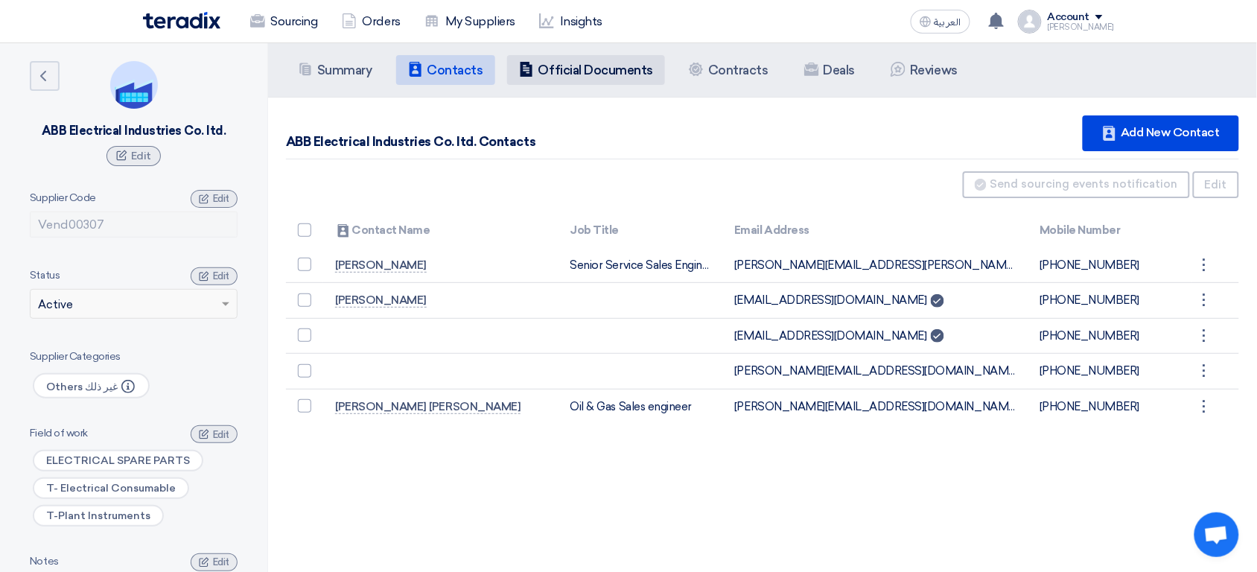
click at [564, 68] on h5 "Official Documents" at bounding box center [595, 70] width 115 height 15
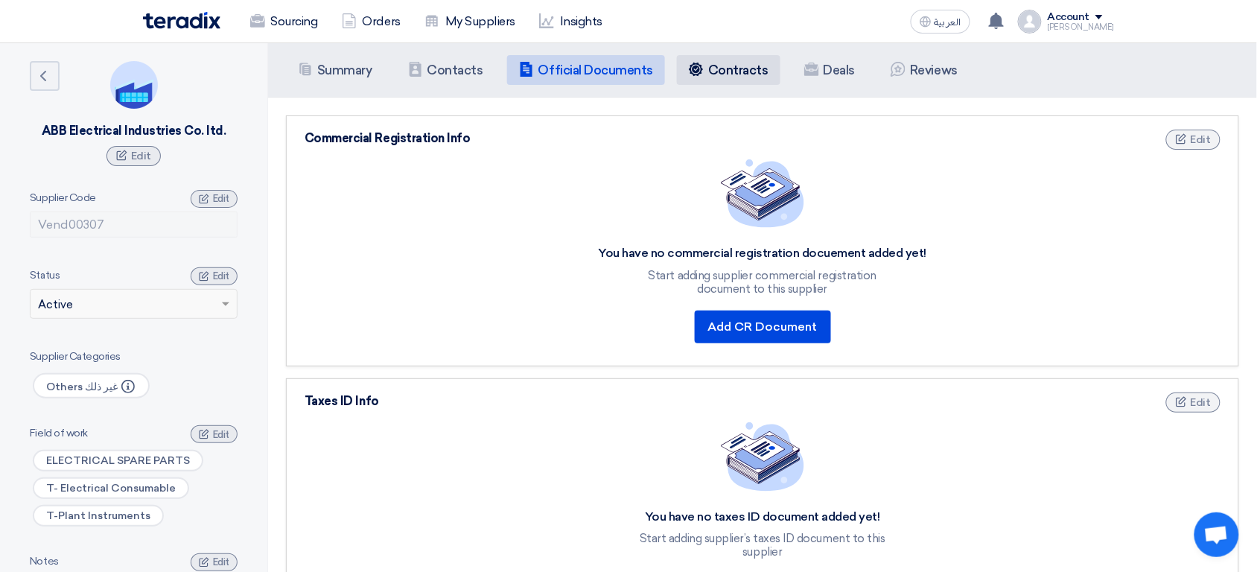
click at [741, 79] on li "Contracts Contracts" at bounding box center [728, 70] width 103 height 30
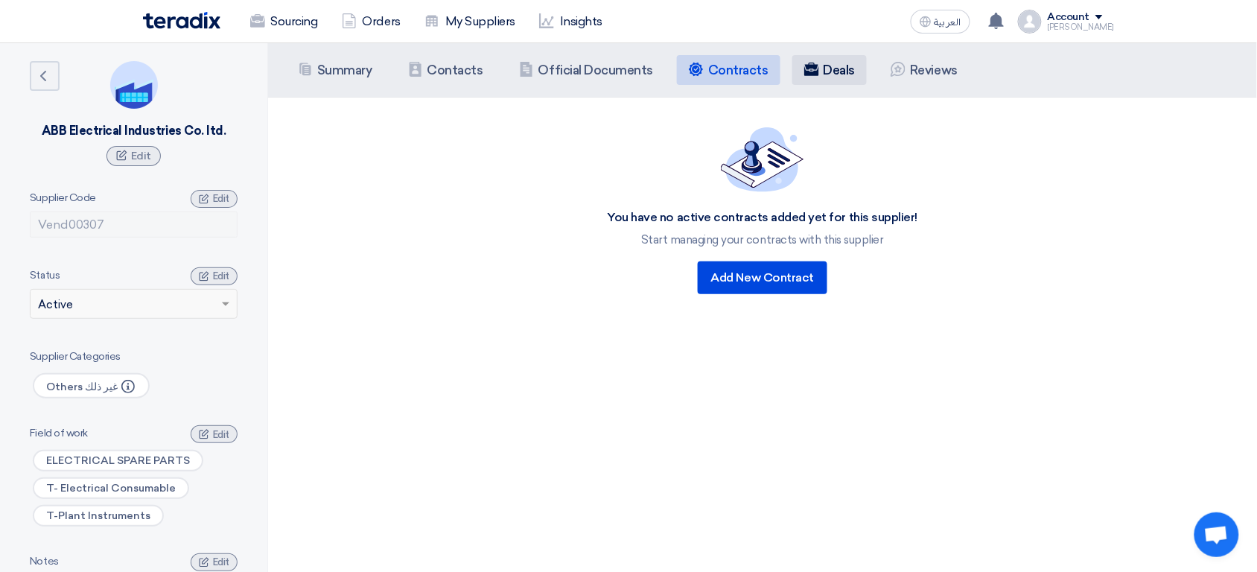
click at [823, 68] on h5 "Deals" at bounding box center [839, 70] width 32 height 15
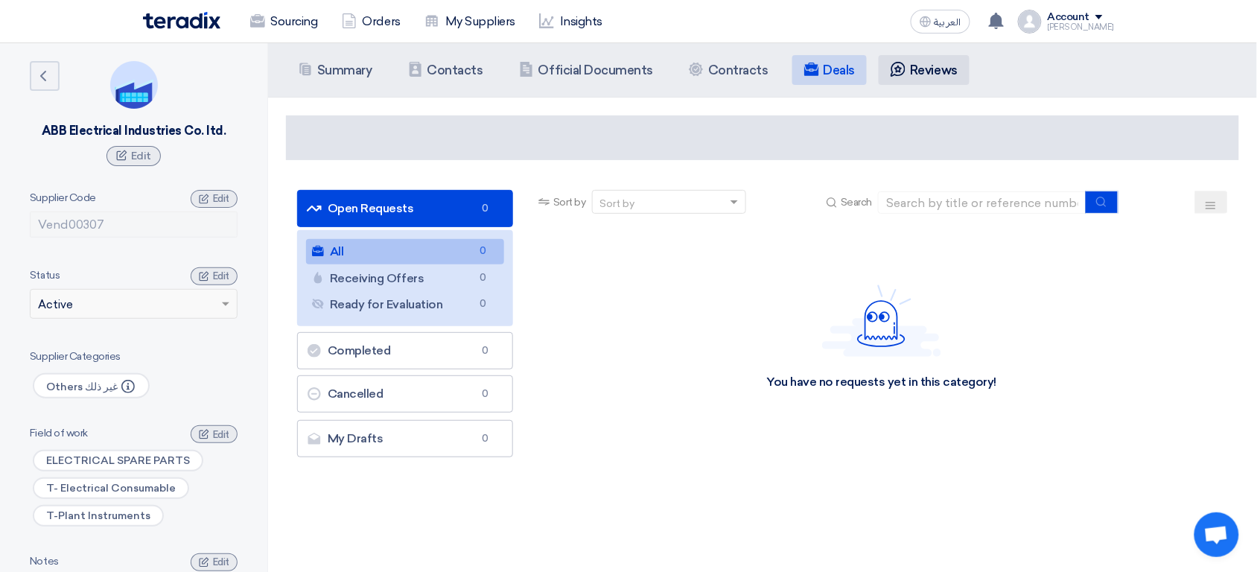
click at [915, 75] on h5 "Reviews" at bounding box center [934, 70] width 48 height 15
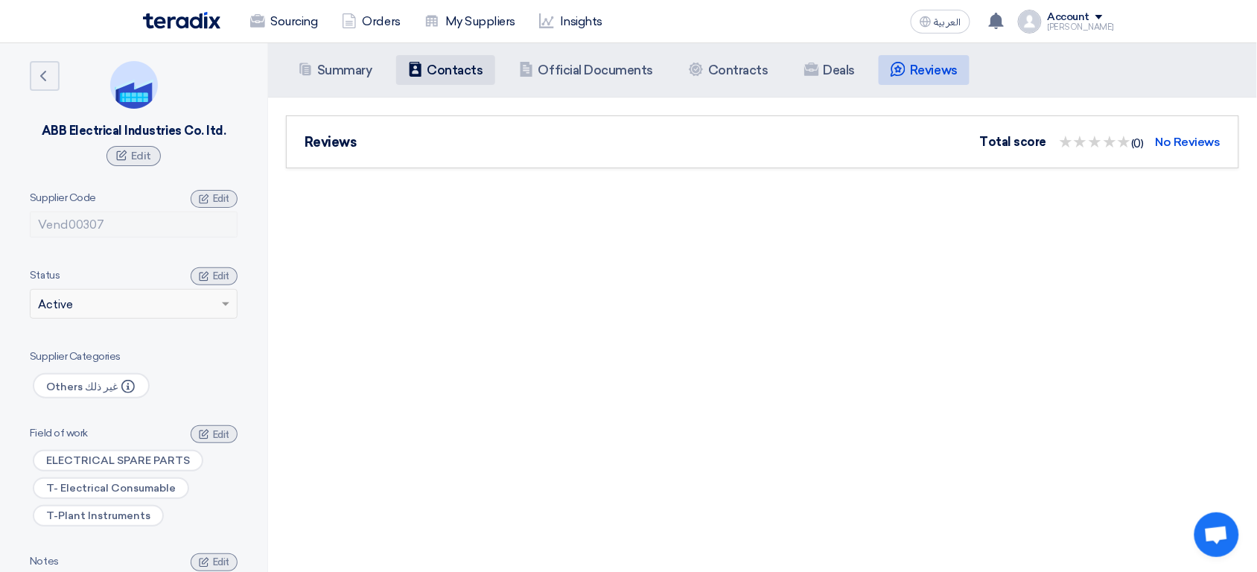
click at [437, 77] on li "Contacts Contacts" at bounding box center [445, 70] width 99 height 30
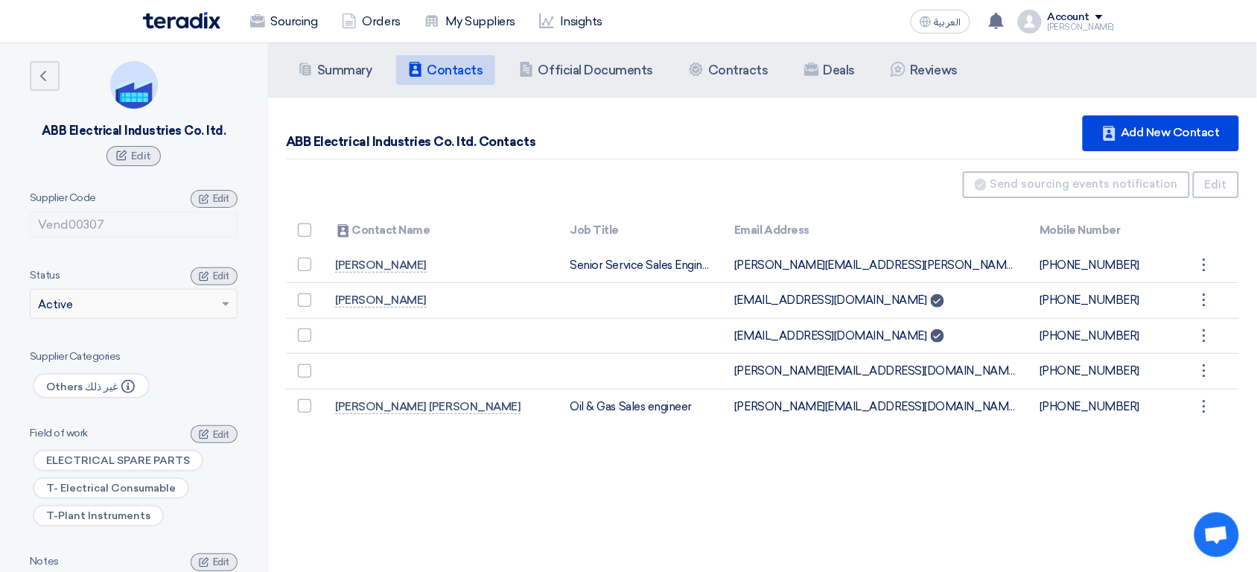
drag, startPoint x: 316, startPoint y: 453, endPoint x: 1176, endPoint y: 424, distance: 861.0
click at [1176, 424] on div "Summary Summary Contacts Contacts Company Officials Official Documents Contract…" at bounding box center [762, 329] width 989 height 572
click at [1139, 495] on div "Summary Summary Contacts Contacts Company Officials Official Documents Contract…" at bounding box center [762, 329] width 989 height 572
click at [1029, 453] on div "Summary Summary Contacts Contacts Company Officials Official Documents Contract…" at bounding box center [762, 329] width 989 height 572
click at [914, 444] on div "Summary Summary Contacts Contacts Company Officials Official Documents Contract…" at bounding box center [762, 329] width 989 height 572
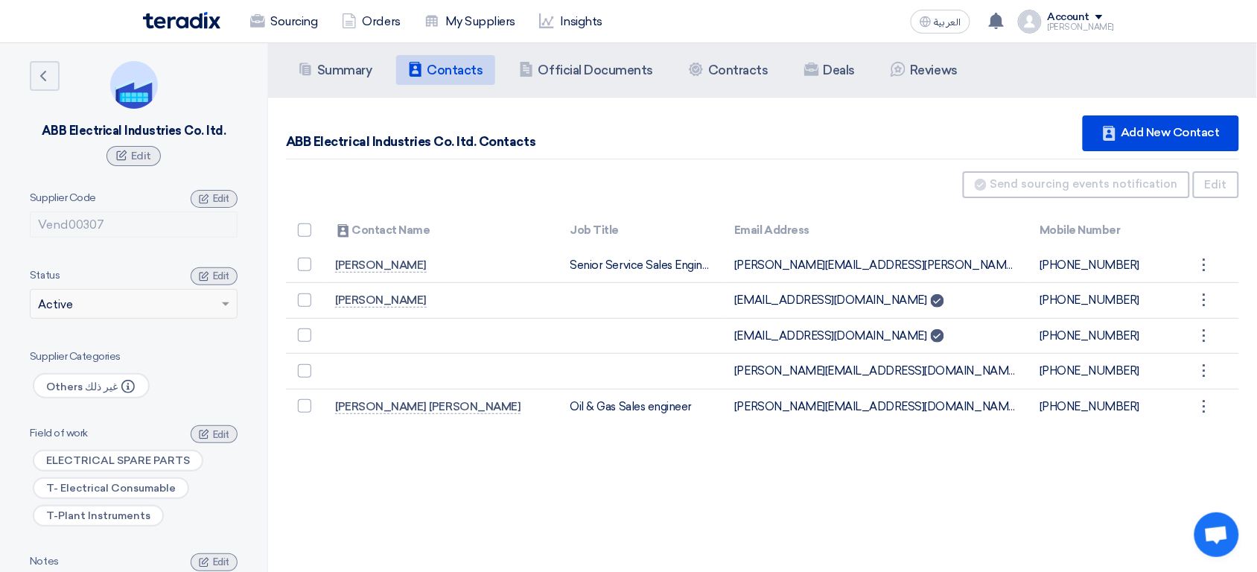
click at [587, 444] on div "Summary Summary Contacts Contacts Company Officials Official Documents Contract…" at bounding box center [762, 329] width 989 height 572
click at [511, 470] on div "Summary Summary Contacts Contacts Company Officials Official Documents Contract…" at bounding box center [762, 329] width 989 height 572
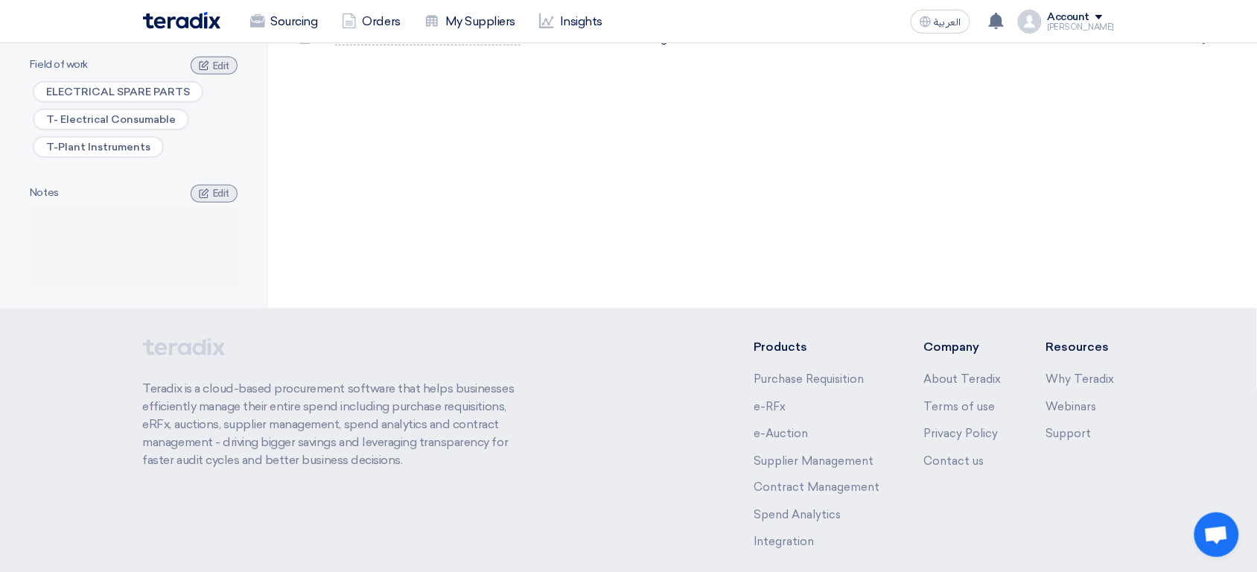
scroll to position [436, 0]
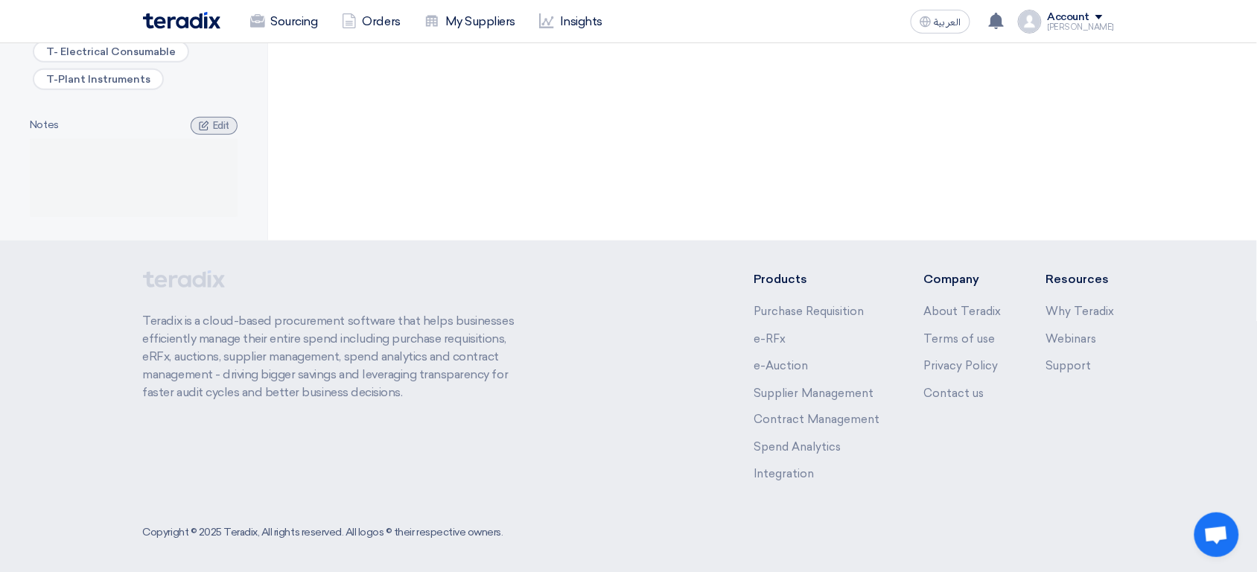
drag, startPoint x: 511, startPoint y: 470, endPoint x: 601, endPoint y: 260, distance: 229.4
click at [601, 260] on app-shell "Sourcing Orders My Suppliers Insights العربية ع Khalil Albinali shared RFQ: RFP…" at bounding box center [628, 92] width 1257 height 971
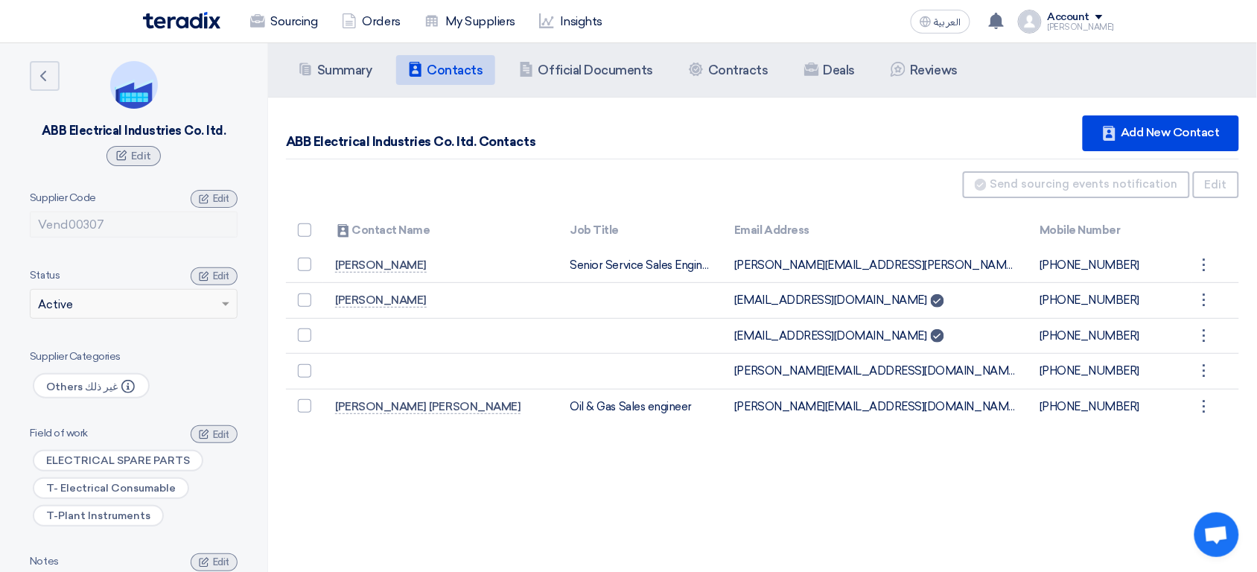
click at [601, 528] on div "Summary Summary Contacts Contacts Company Officials Official Documents Contract…" at bounding box center [762, 329] width 989 height 572
click at [347, 122] on div "ABB Electrical Industries Co. ltd. Contacts Contacts Add New Contact" at bounding box center [762, 137] width 953 height 44
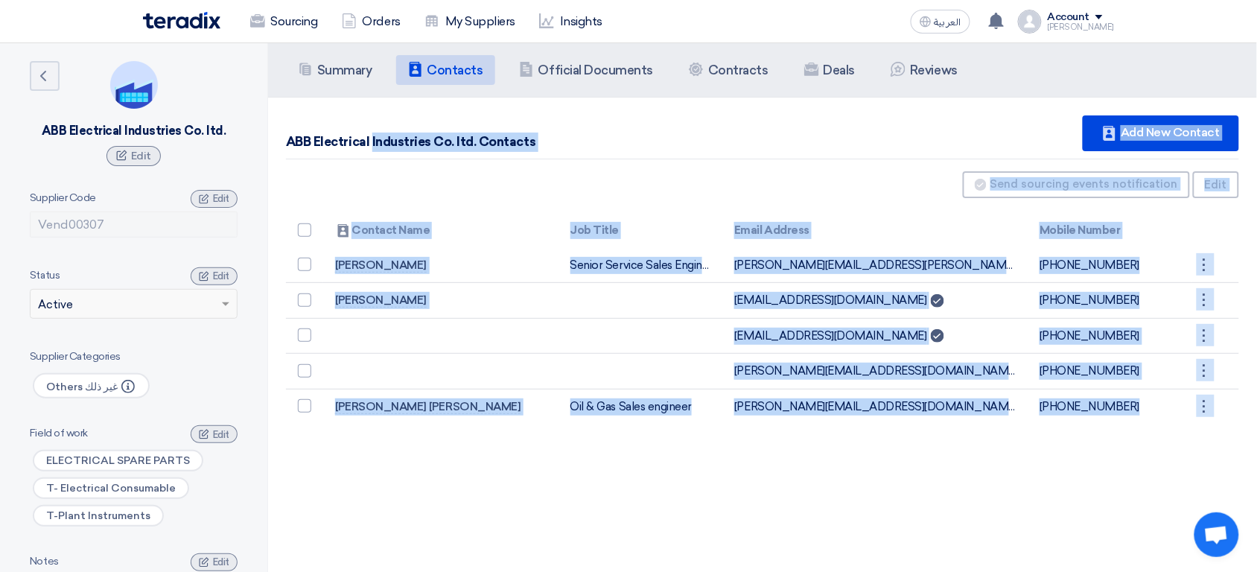
drag, startPoint x: 347, startPoint y: 122, endPoint x: 1166, endPoint y: 432, distance: 876.4
click at [1166, 432] on div "ABB Electrical Industries Co. ltd. Contacts Contacts Add New Contact Can Receiv…" at bounding box center [762, 270] width 989 height 344
click at [715, 499] on div "Summary Summary Contacts Contacts Company Officials Official Documents Contract…" at bounding box center [762, 329] width 989 height 572
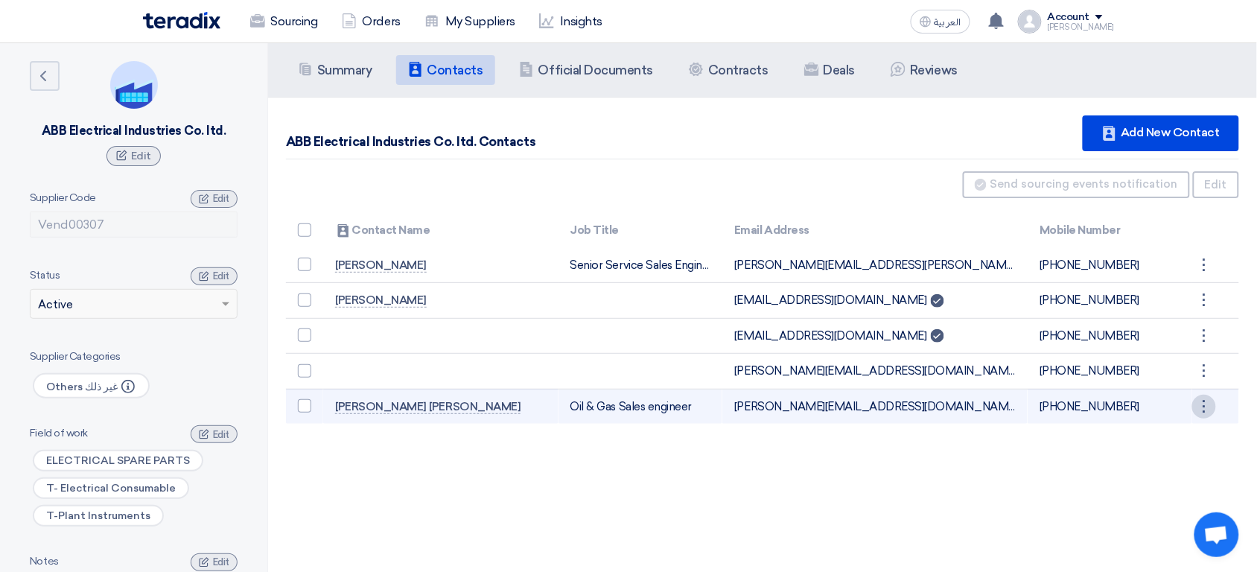
click at [1204, 277] on div "⋮" at bounding box center [1204, 265] width 24 height 24
click at [1180, 438] on link "Edit" at bounding box center [1178, 435] width 73 height 22
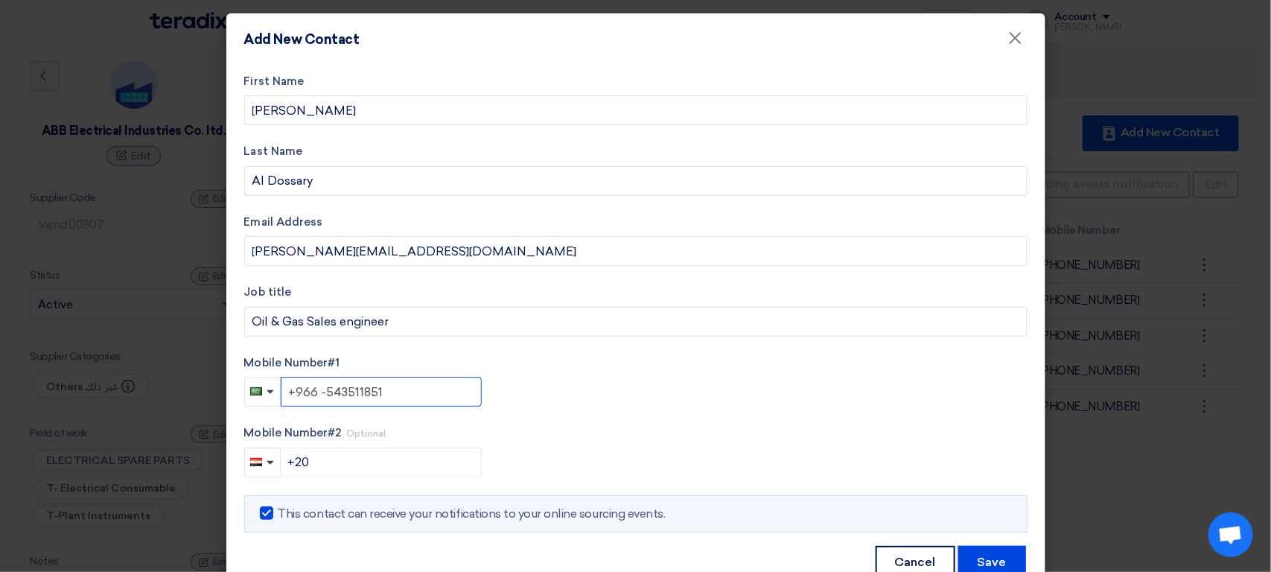
click at [313, 393] on input "+966 -543511851" at bounding box center [381, 392] width 201 height 30
type input "+966543511851"
click at [990, 564] on button "Save" at bounding box center [992, 562] width 68 height 33
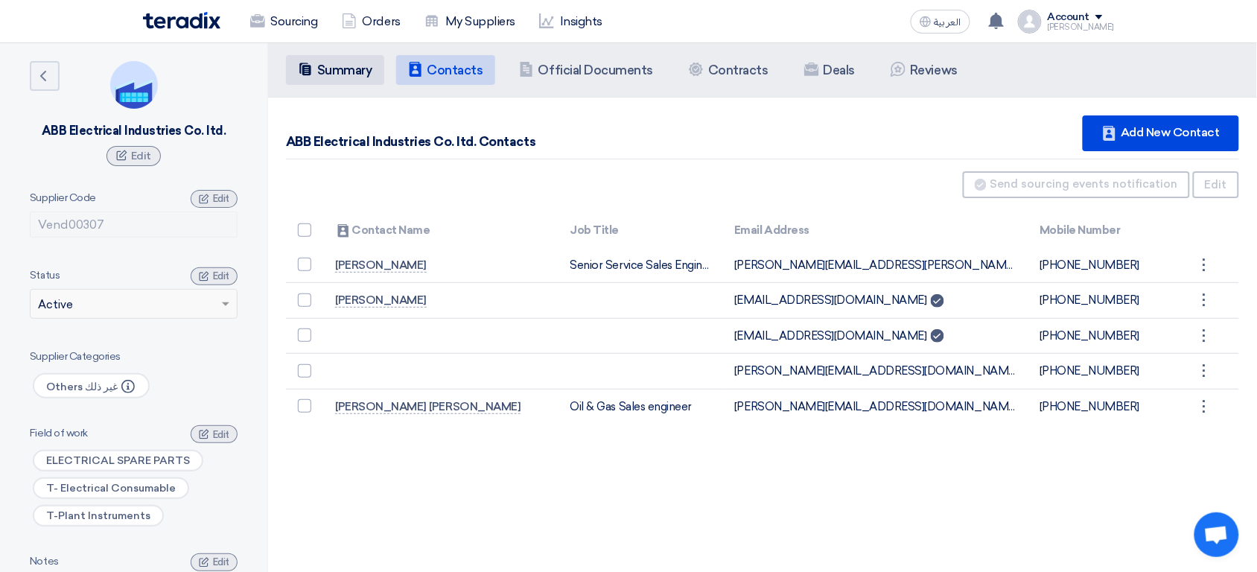
click at [347, 68] on h5 "Summary" at bounding box center [344, 70] width 55 height 15
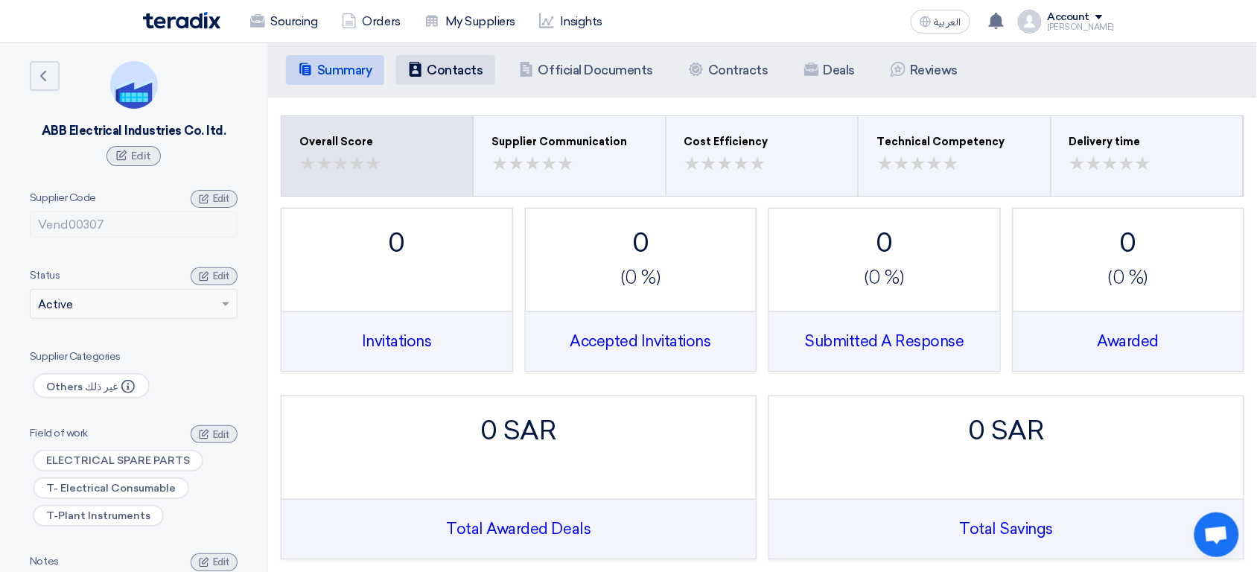
click at [429, 67] on h5 "Contacts" at bounding box center [455, 70] width 56 height 15
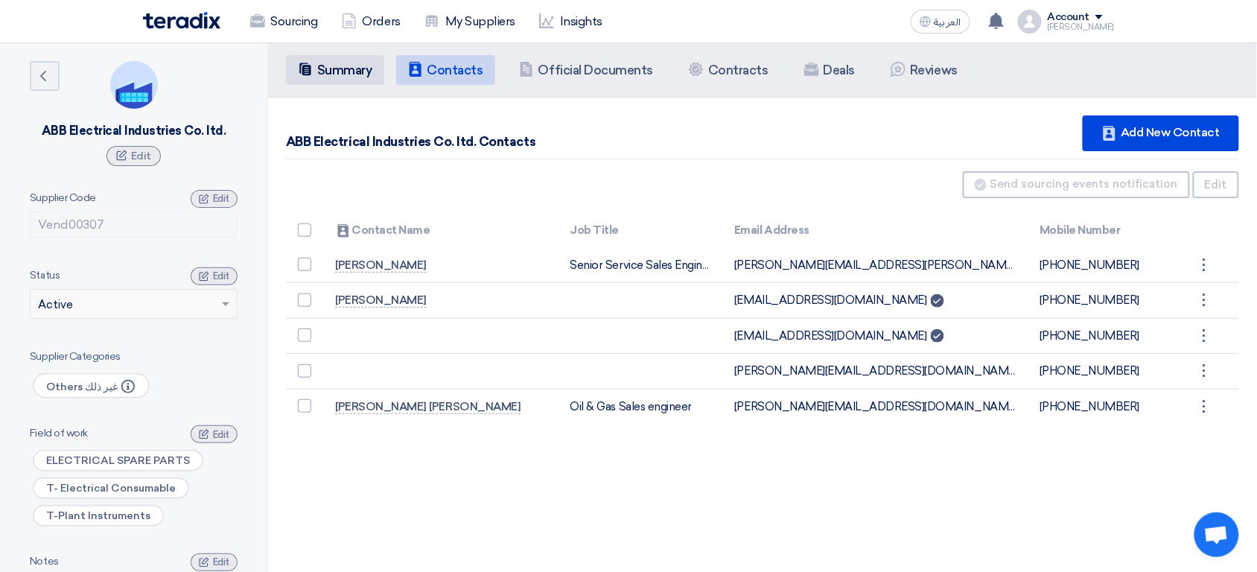
click at [340, 75] on h5 "Summary" at bounding box center [344, 70] width 55 height 15
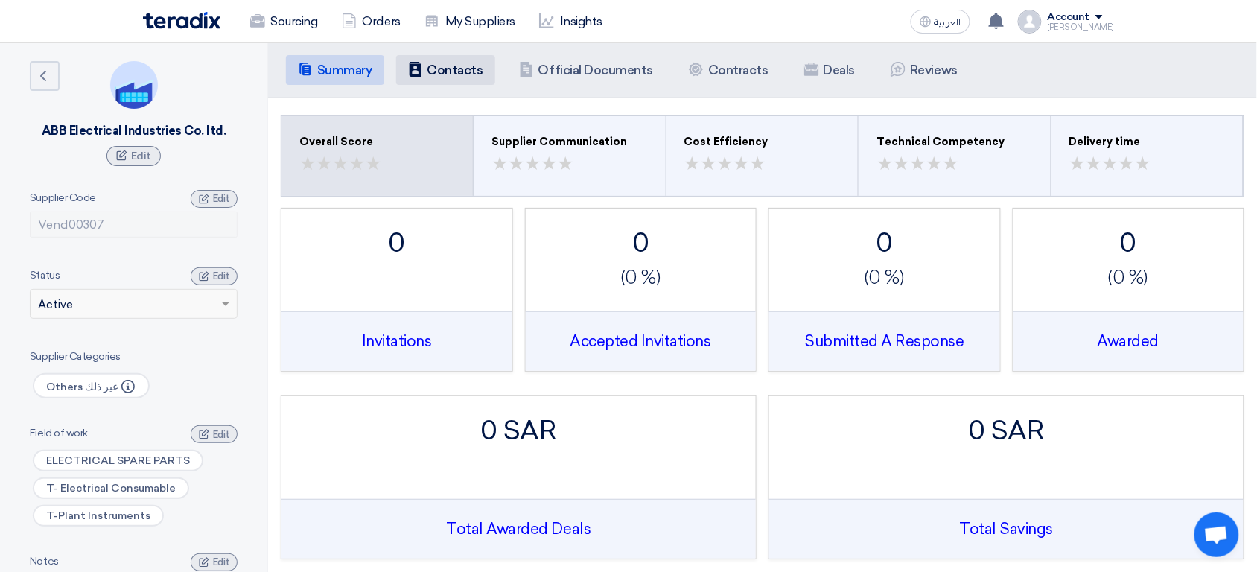
click at [426, 66] on li "Contacts Contacts" at bounding box center [445, 70] width 99 height 30
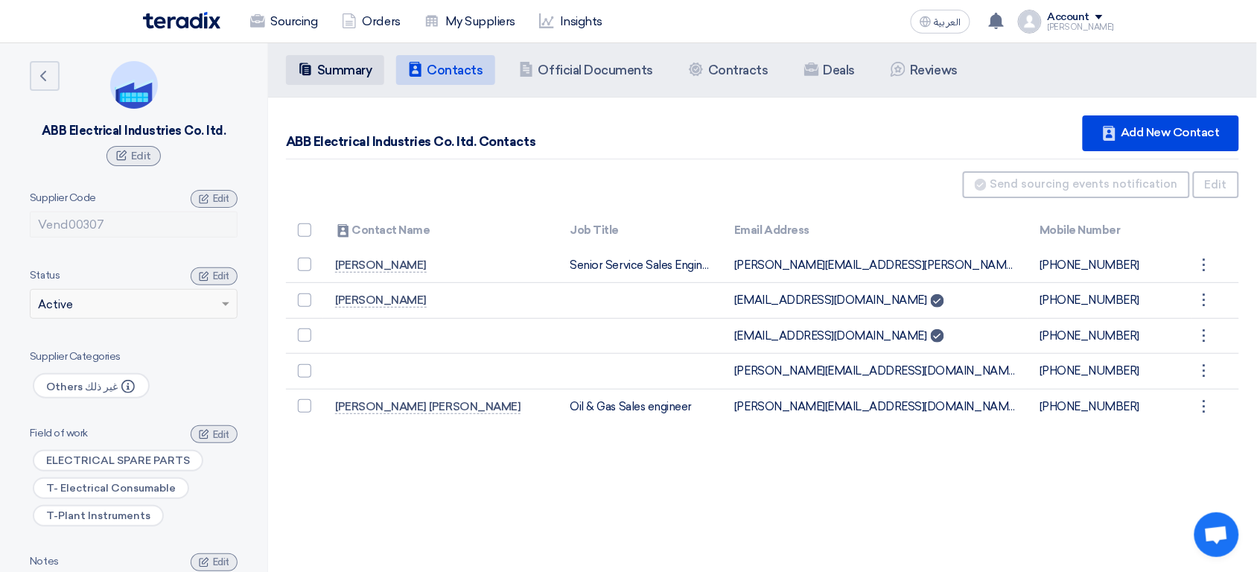
click at [361, 77] on h5 "Summary" at bounding box center [344, 70] width 55 height 15
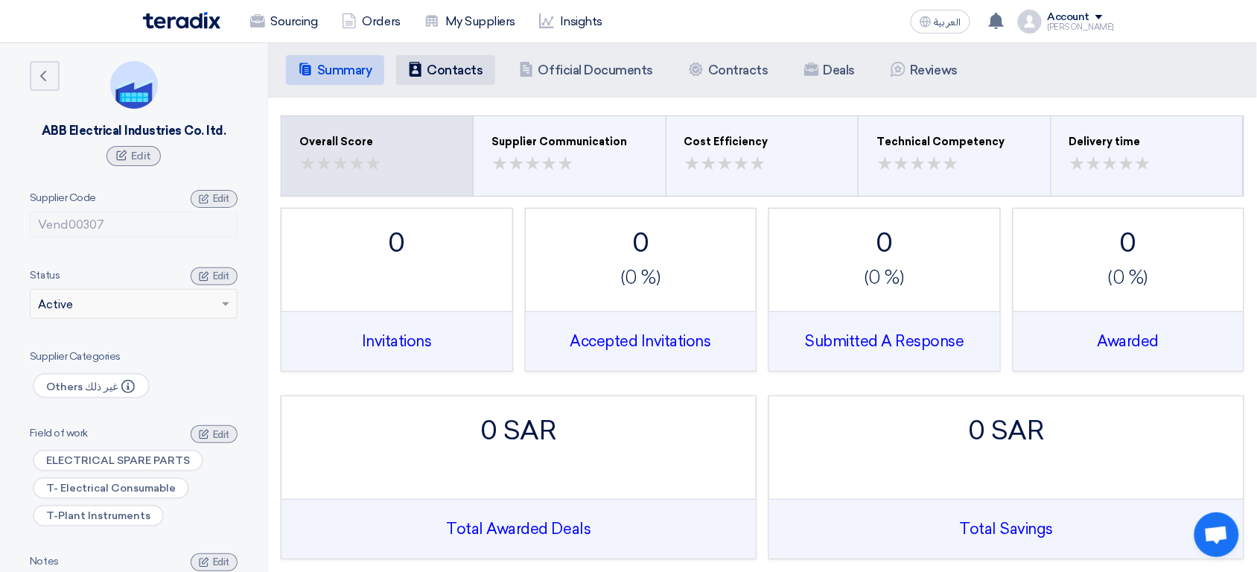
click at [431, 71] on h5 "Contacts" at bounding box center [455, 70] width 56 height 15
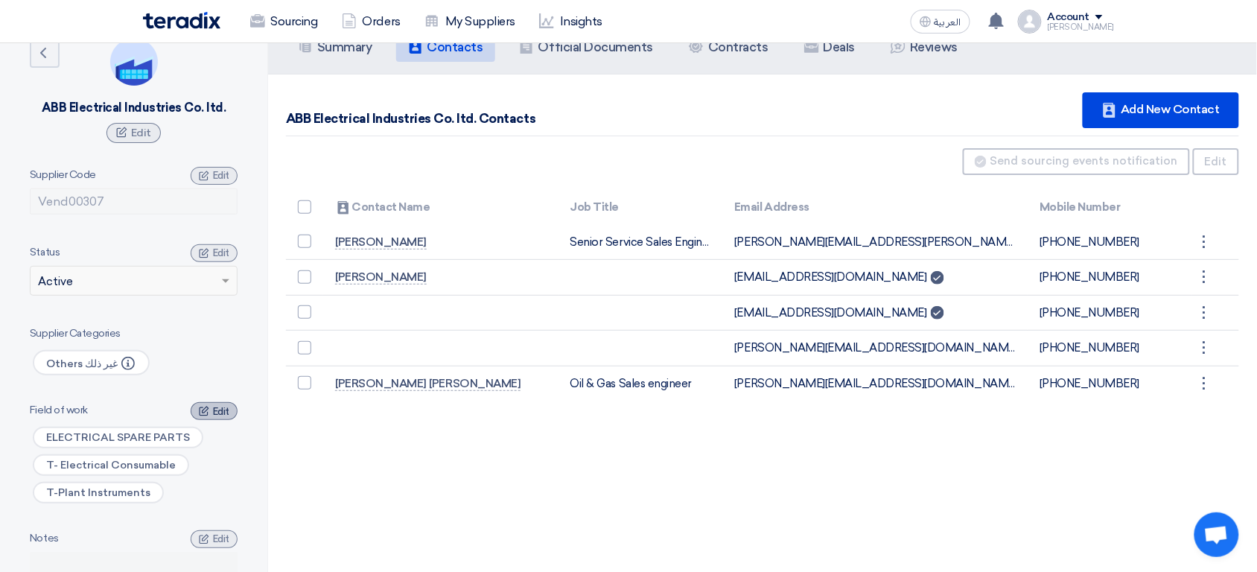
scroll to position [9, 0]
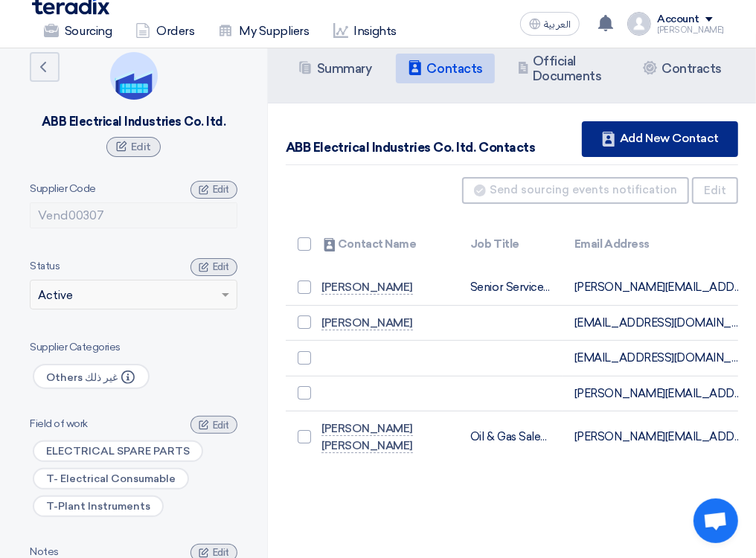
click at [652, 140] on div "Contacts Add New Contact" at bounding box center [660, 139] width 156 height 36
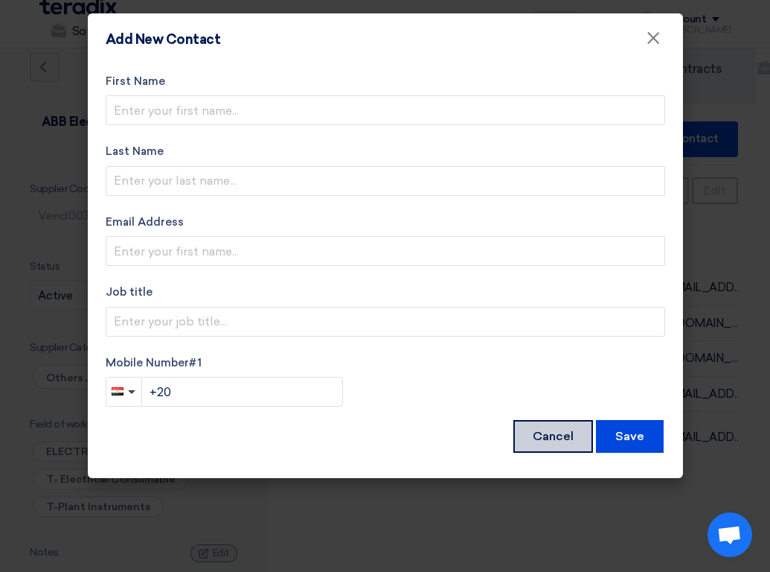
click at [584, 437] on button "Cancel" at bounding box center [554, 436] width 80 height 33
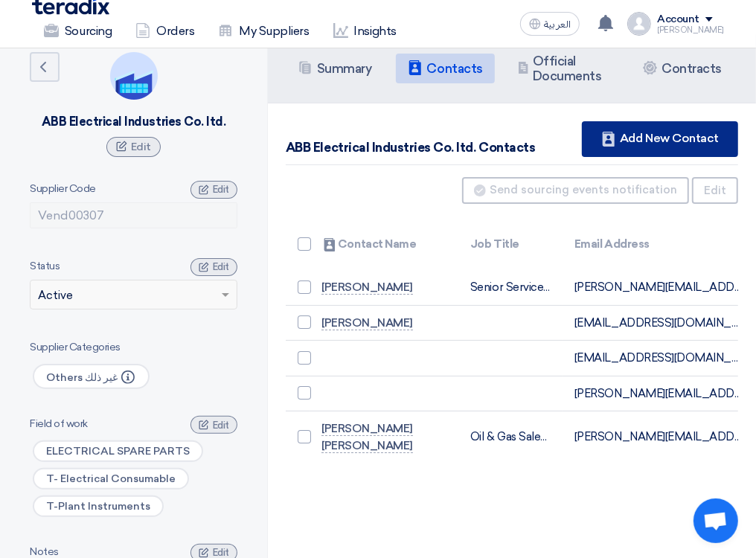
click at [555, 133] on div "ABB Electrical Industries Co. ltd. Contacts Contacts Add New Contact" at bounding box center [512, 143] width 453 height 44
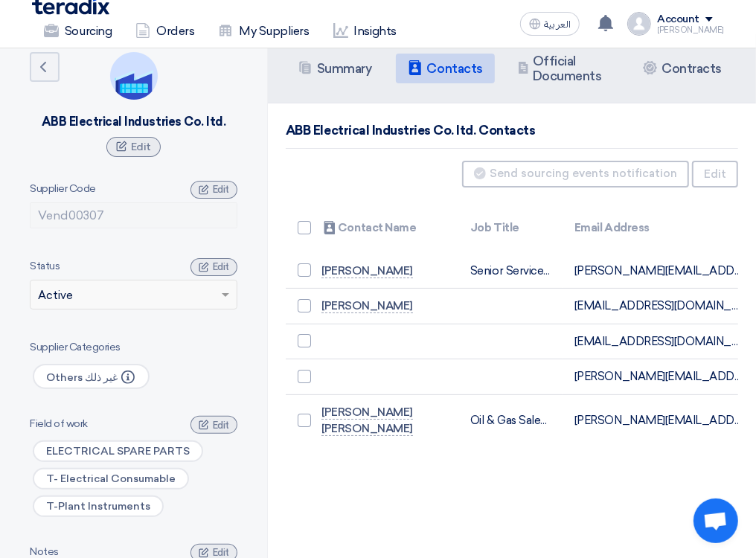
drag, startPoint x: 549, startPoint y: 128, endPoint x: 645, endPoint y: 135, distance: 97.0
click at [645, 135] on div "ABB Electrical Industries Co. ltd. Contacts" at bounding box center [512, 135] width 453 height 28
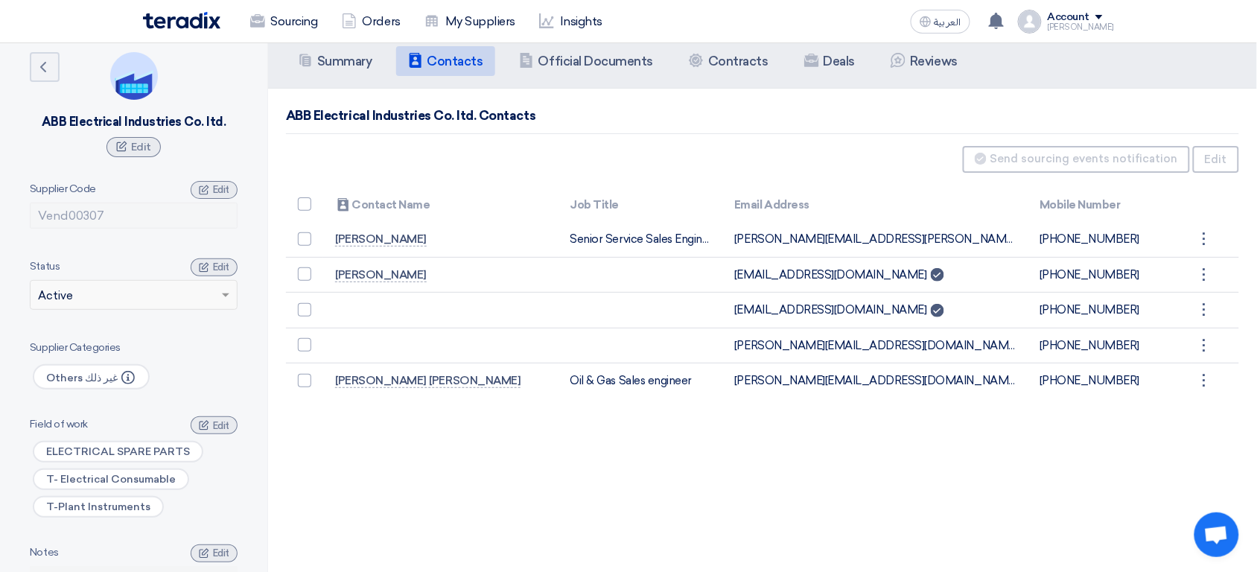
click at [650, 509] on div "Summary Summary Contacts Contacts Company Officials Official Documents Contract…" at bounding box center [762, 320] width 989 height 572
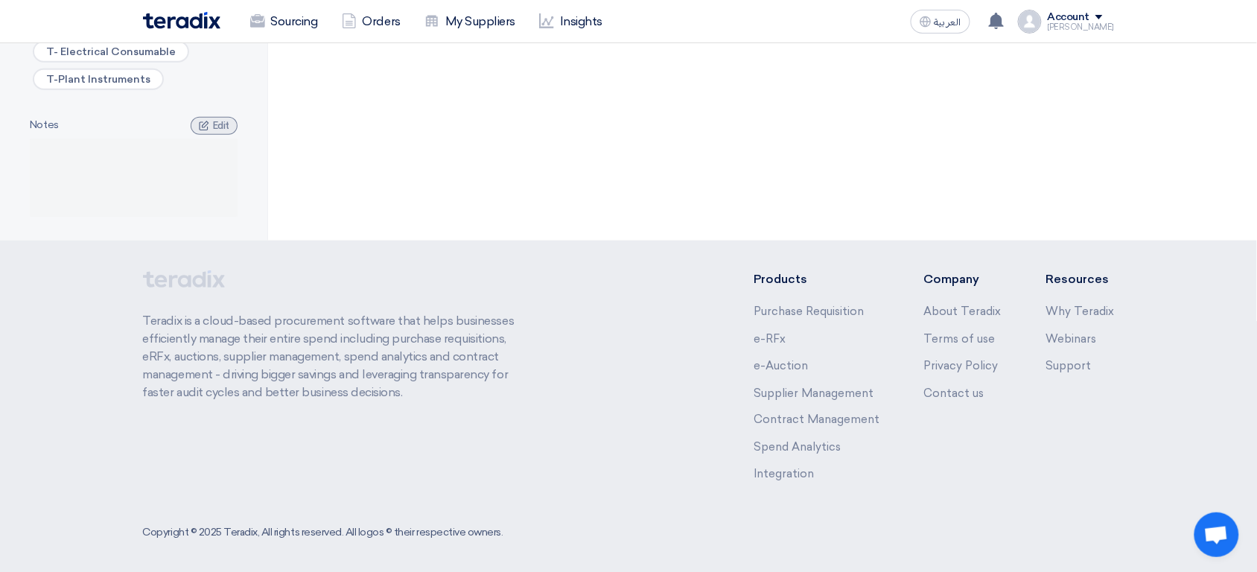
scroll to position [0, 0]
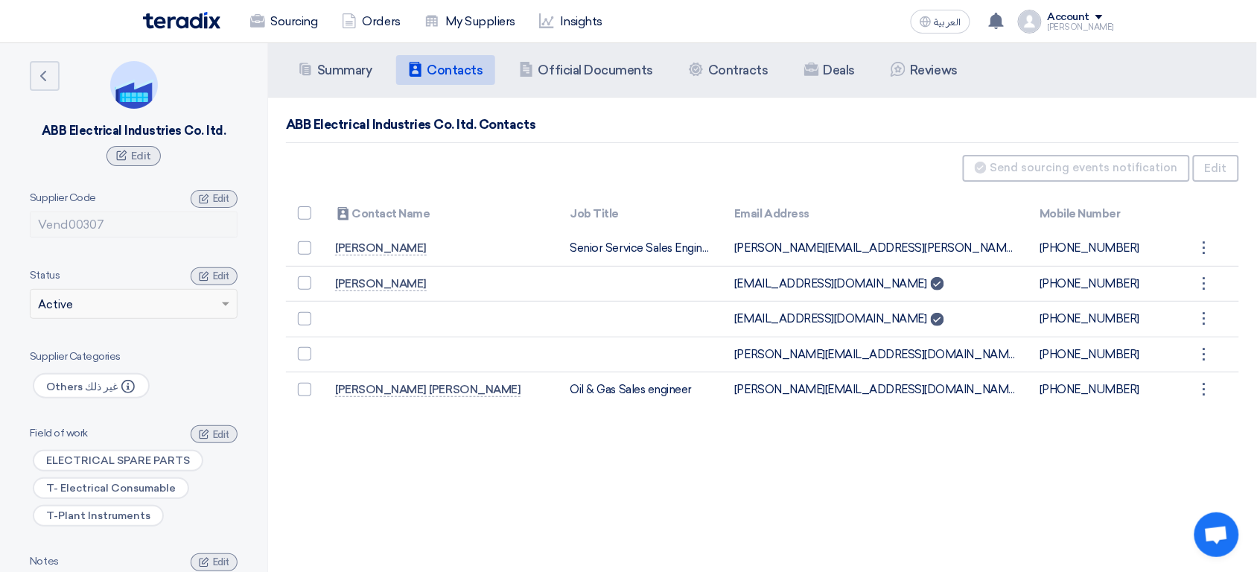
click at [650, 509] on div "Summary Summary Contacts Contacts Company Officials Official Documents Contract…" at bounding box center [762, 329] width 989 height 572
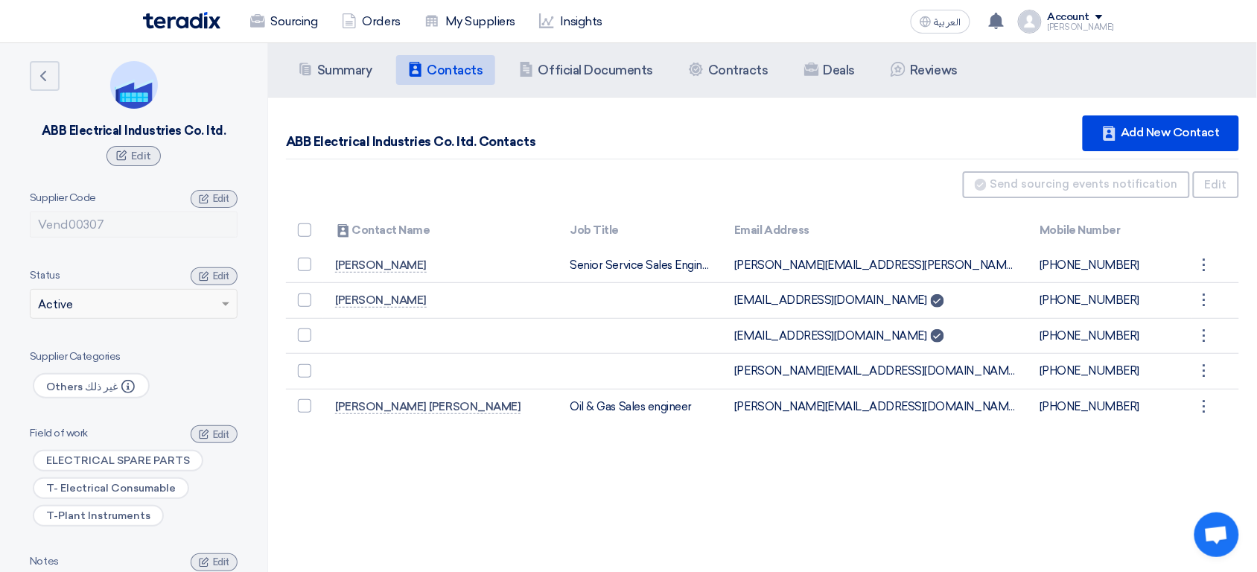
click at [189, 304] on div "× Active" at bounding box center [125, 304] width 188 height 17
click at [225, 278] on span "Edit" at bounding box center [221, 275] width 16 height 11
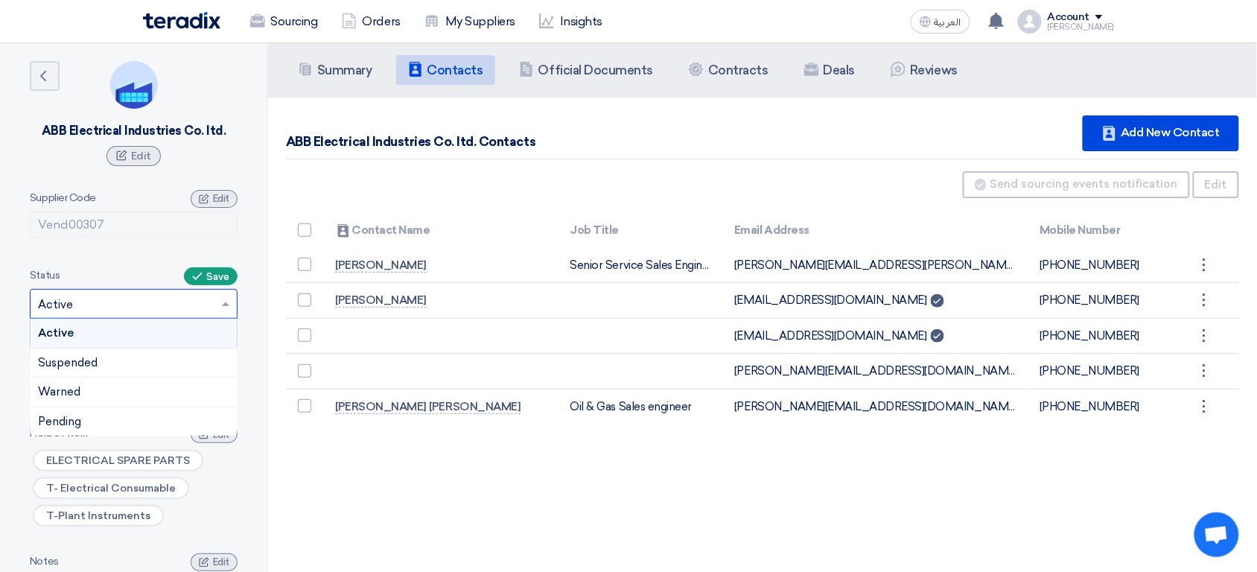
click at [213, 302] on input "text" at bounding box center [126, 305] width 176 height 25
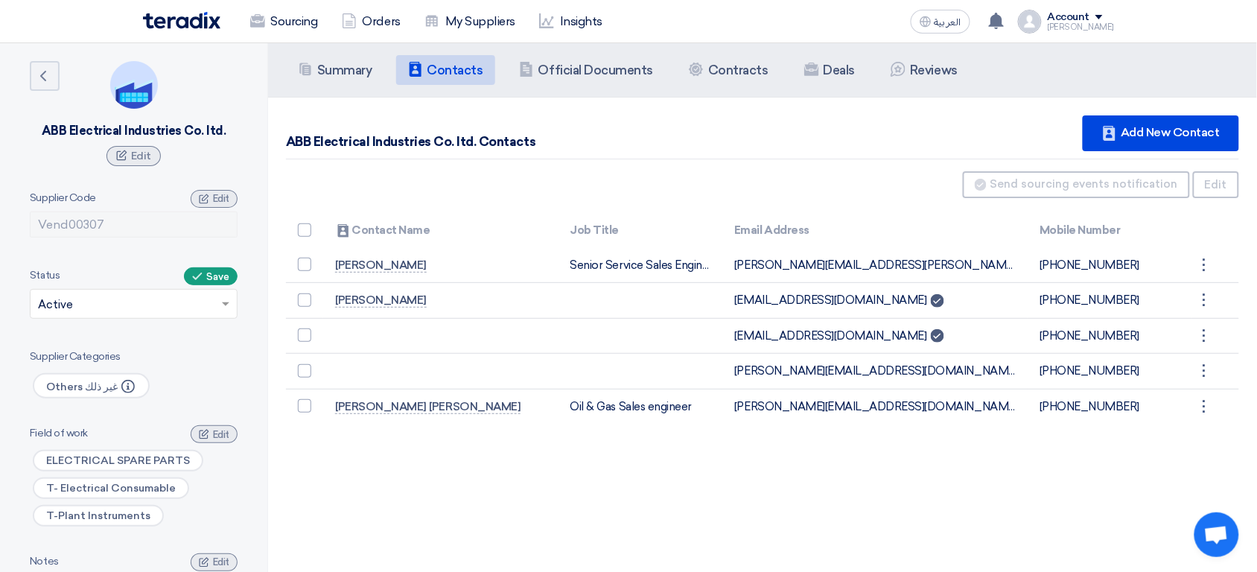
click at [249, 280] on aside "Back ABB Electrical Industries Co. ltd. Edit Supplier Code Vend00307 Edit Statu…" at bounding box center [134, 359] width 268 height 633
click at [229, 275] on button "Save" at bounding box center [211, 276] width 54 height 18
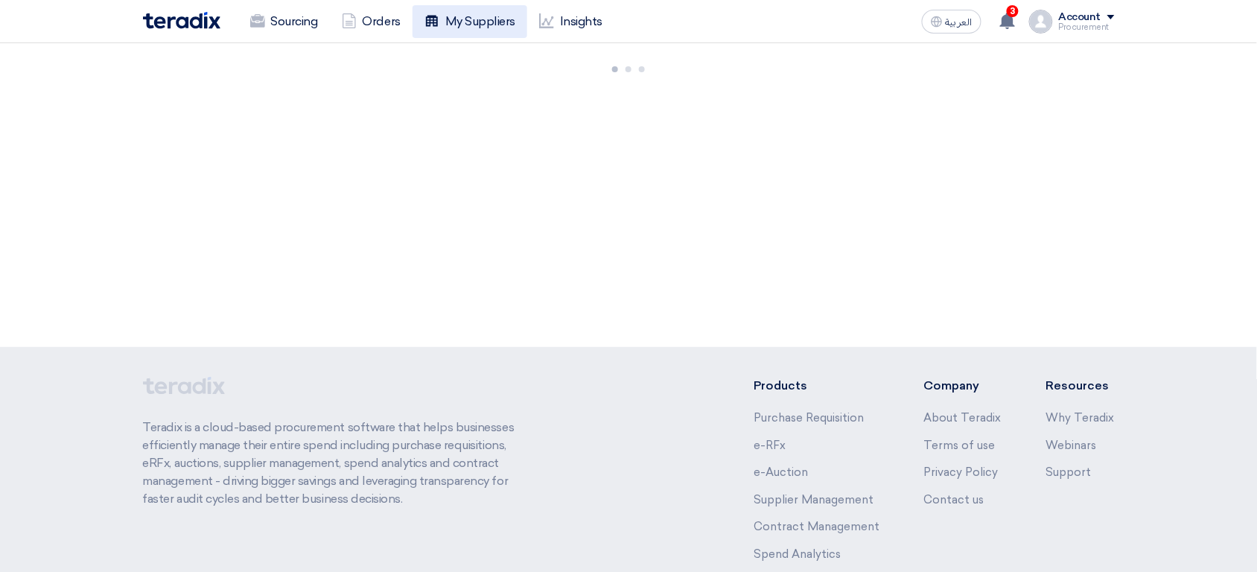
click at [473, 27] on link "My Suppliers" at bounding box center [469, 21] width 115 height 33
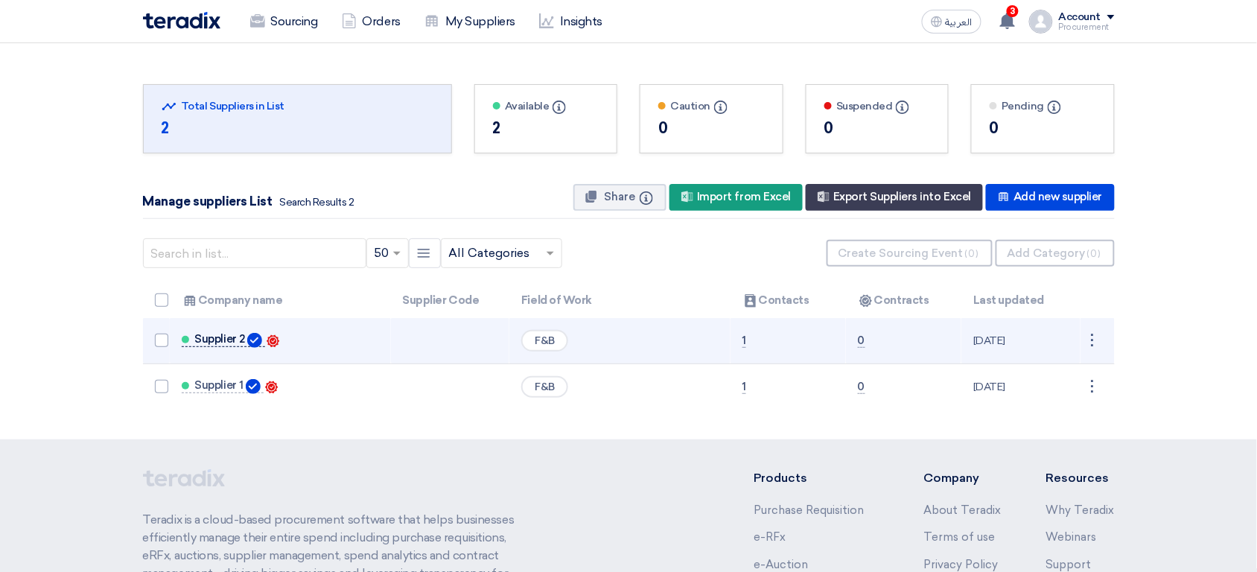
click at [217, 339] on span "Supplier 2" at bounding box center [220, 339] width 50 height 12
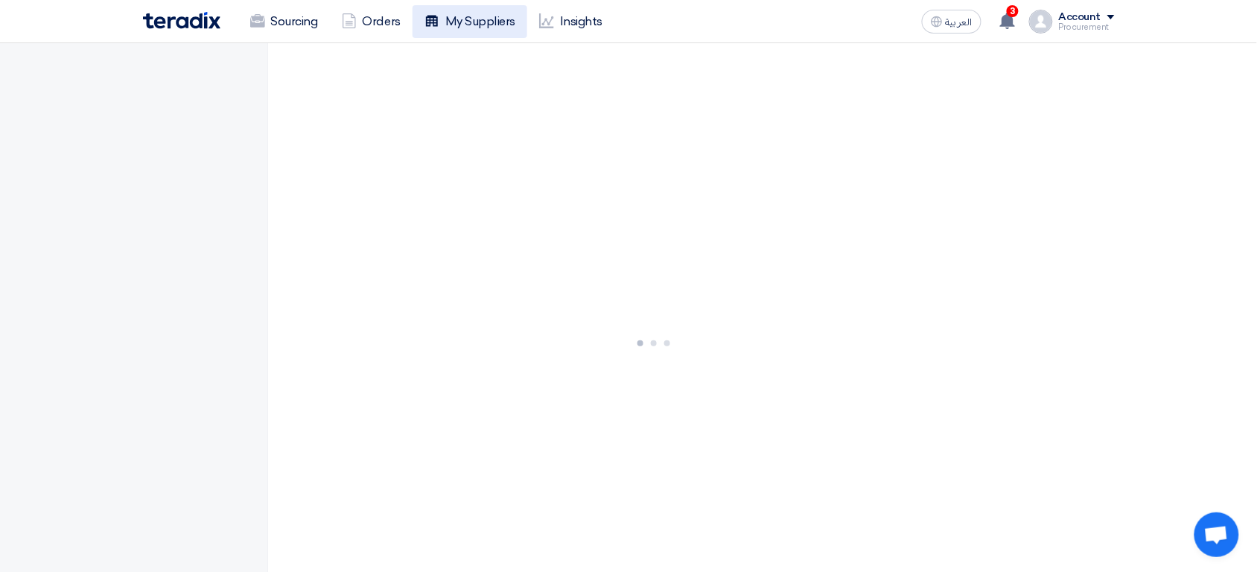
click at [461, 20] on link "My Suppliers" at bounding box center [469, 21] width 115 height 33
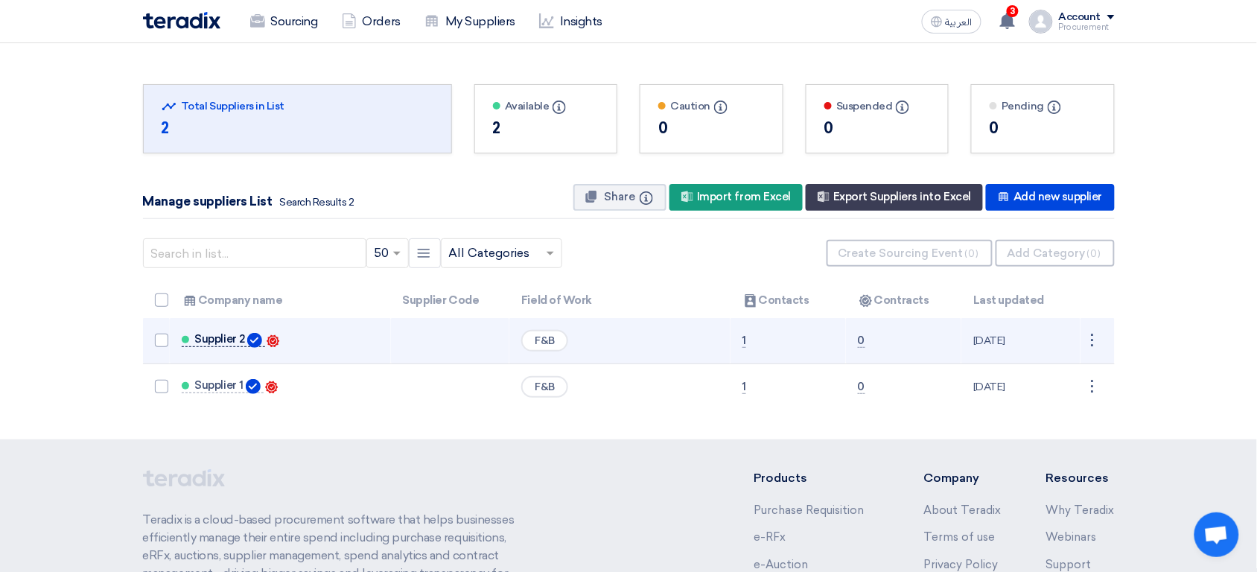
click at [222, 345] on link "Supplier 2" at bounding box center [223, 340] width 83 height 14
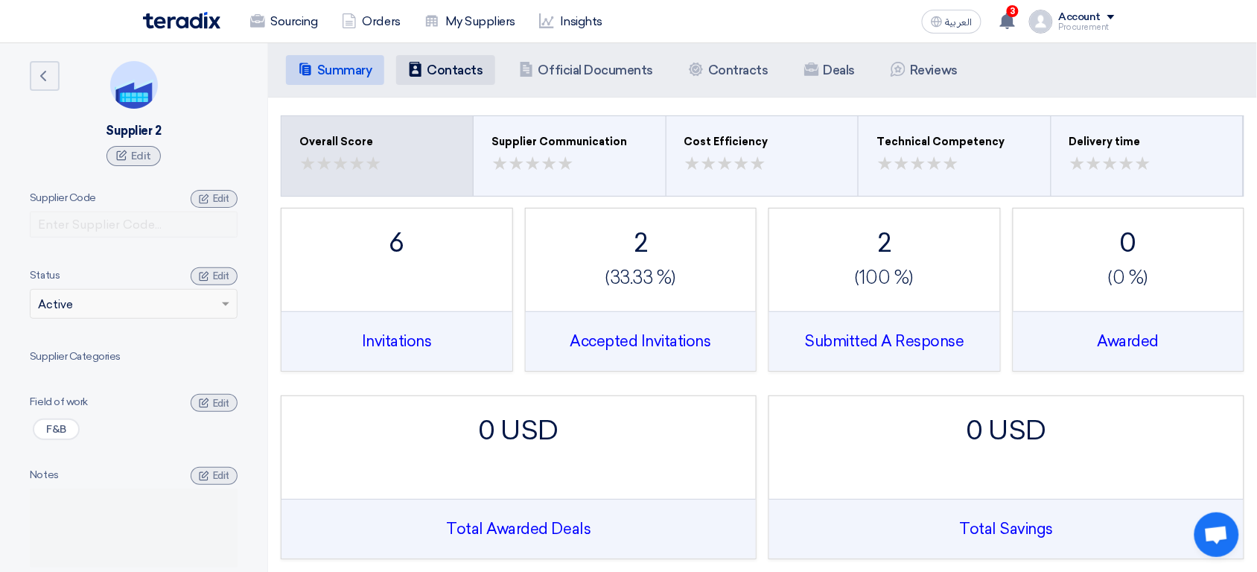
click at [453, 71] on h5 "Contacts" at bounding box center [455, 70] width 56 height 15
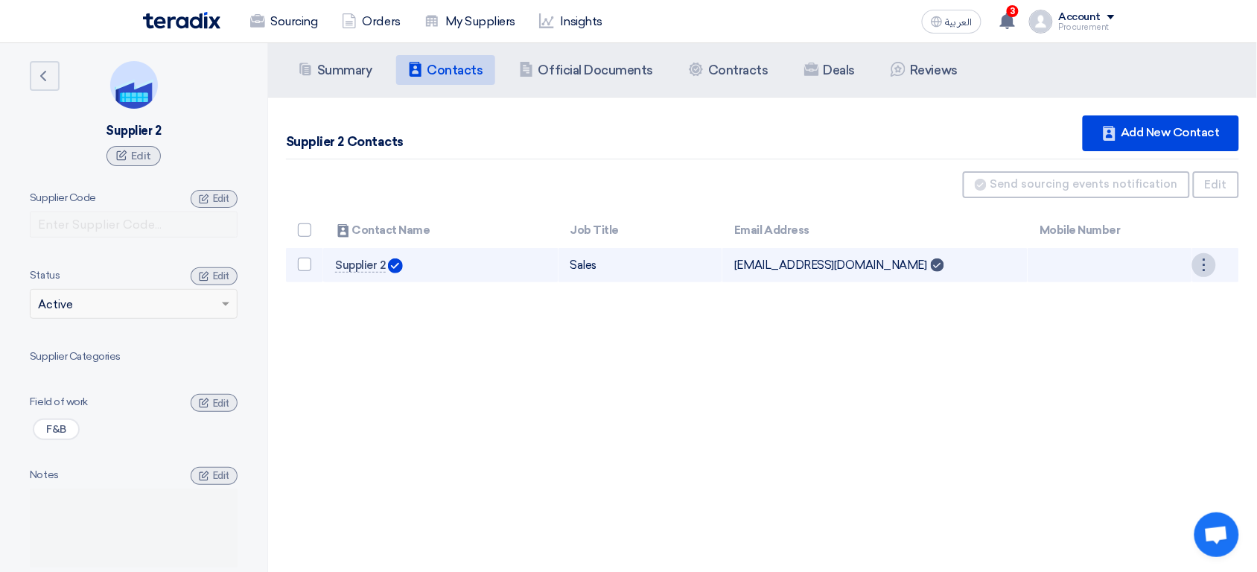
click at [1208, 266] on div "⋮" at bounding box center [1204, 265] width 24 height 24
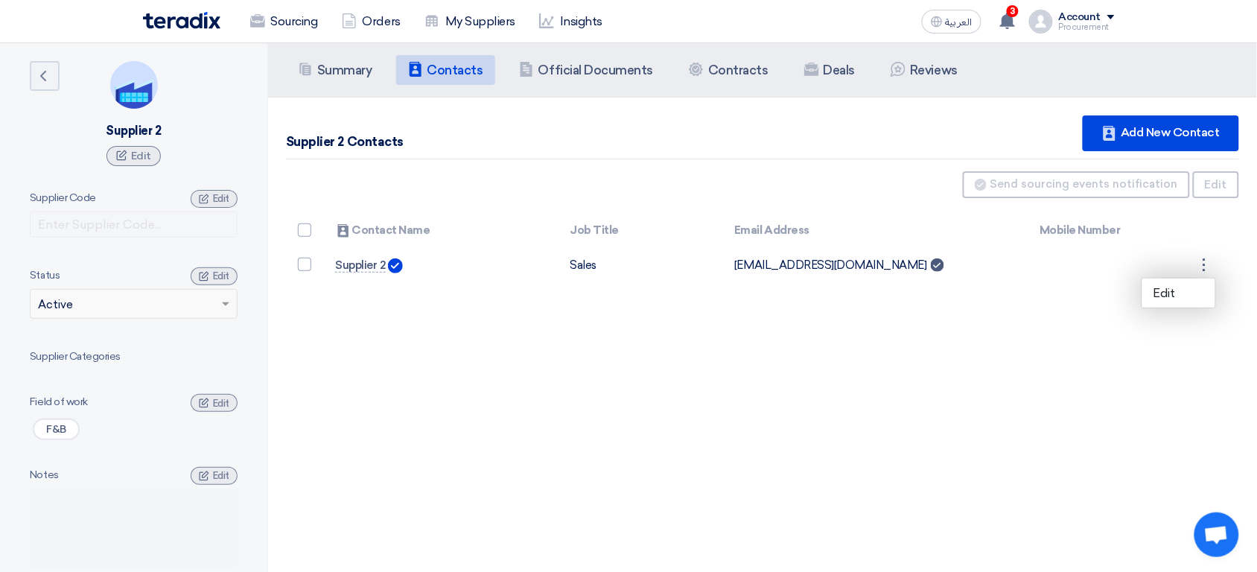
click at [867, 406] on div "Summary Summary Contacts Contacts Company Officials Official Documents Contract…" at bounding box center [762, 329] width 989 height 572
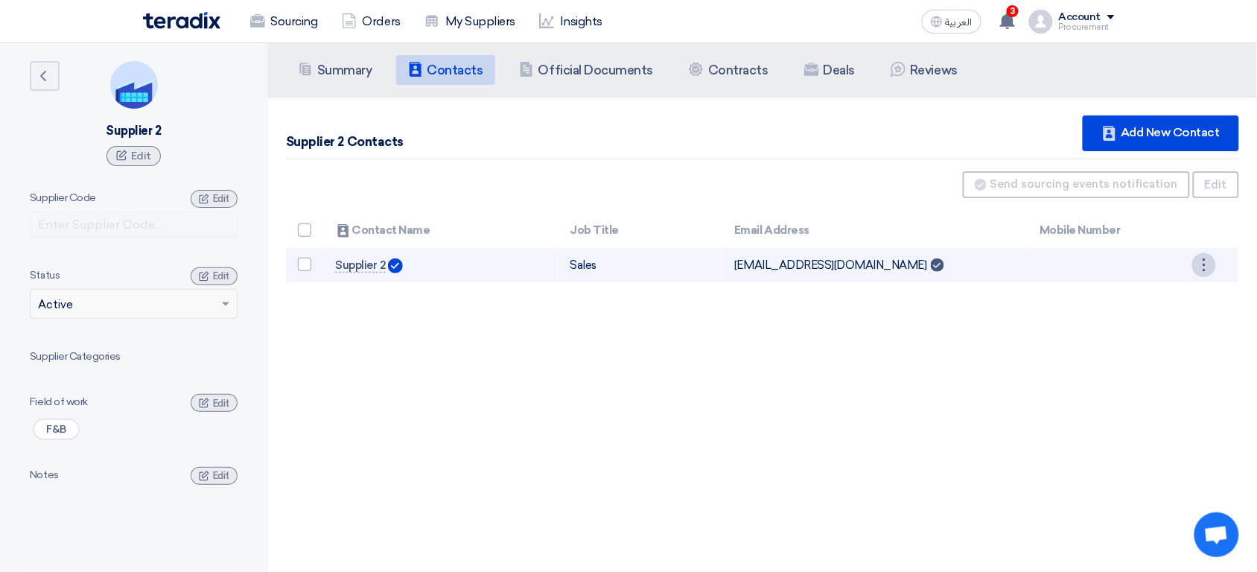
click at [1210, 261] on div "⋮" at bounding box center [1204, 265] width 24 height 24
click at [1205, 261] on div "⋮" at bounding box center [1204, 265] width 24 height 24
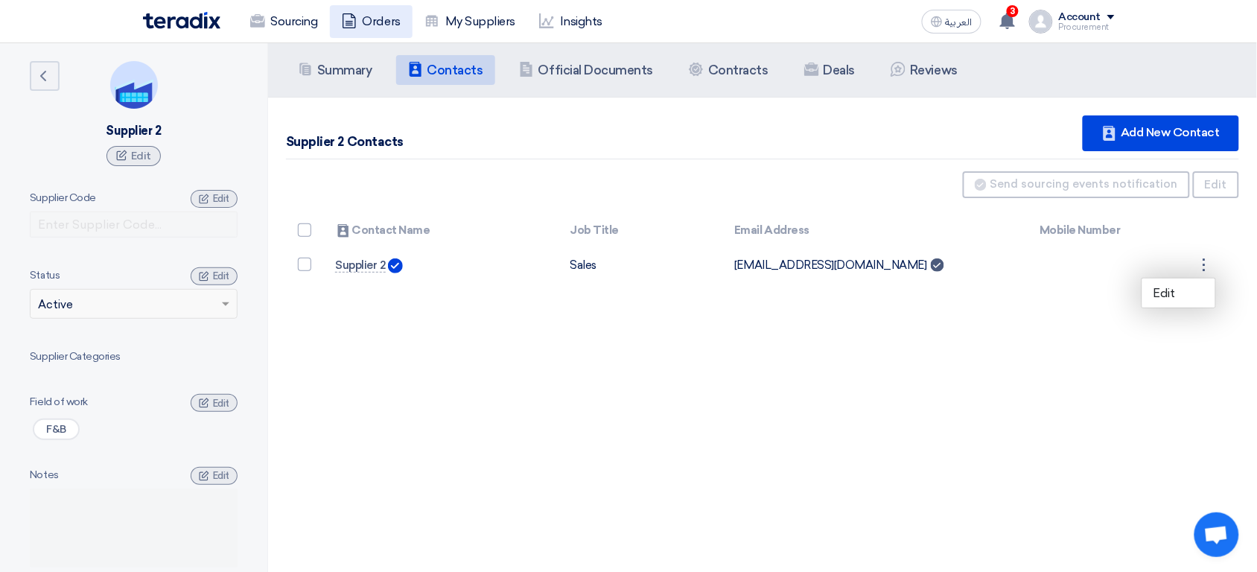
click at [368, 25] on link "Orders" at bounding box center [371, 21] width 83 height 33
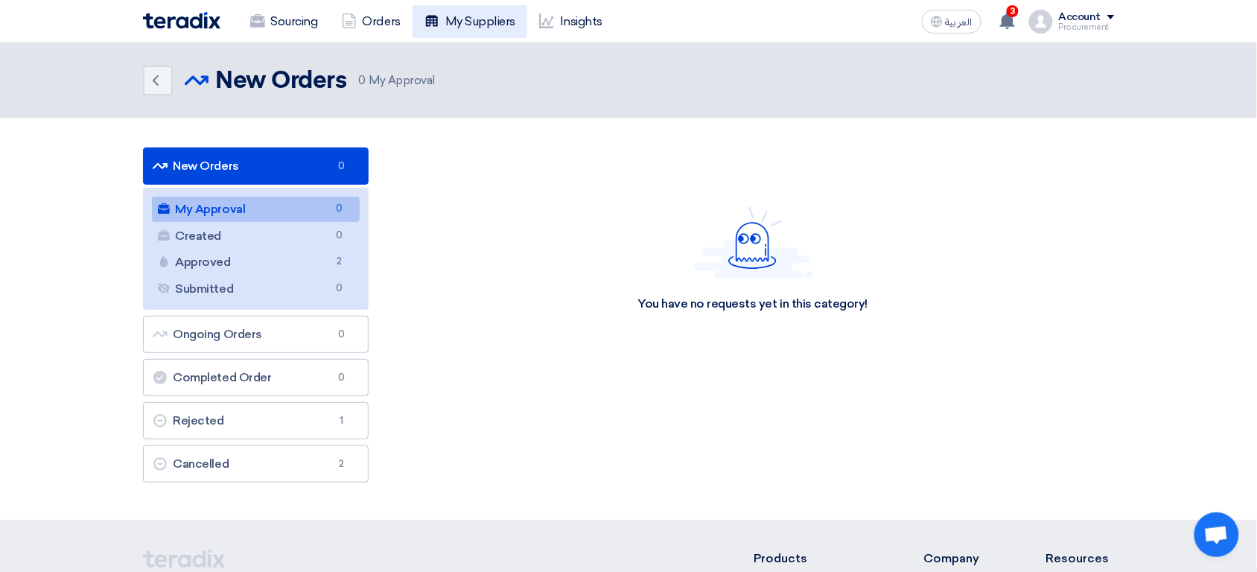
click at [478, 31] on link "My Suppliers" at bounding box center [469, 21] width 115 height 33
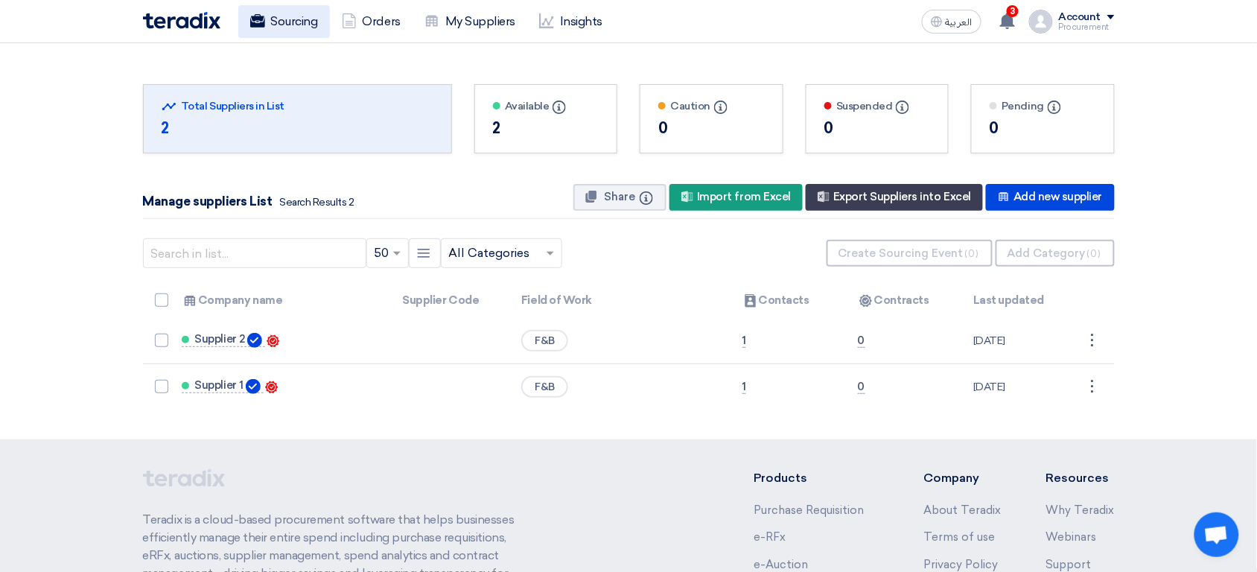
click at [281, 27] on link "Sourcing" at bounding box center [284, 21] width 92 height 33
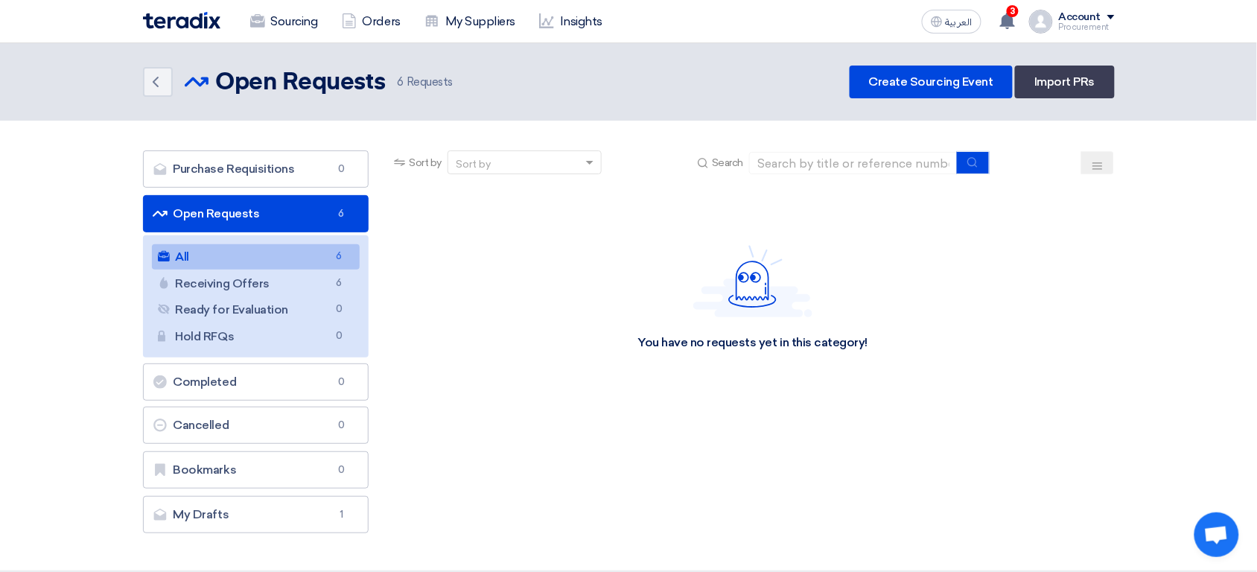
click at [1064, 23] on div "Procurement" at bounding box center [1087, 27] width 56 height 8
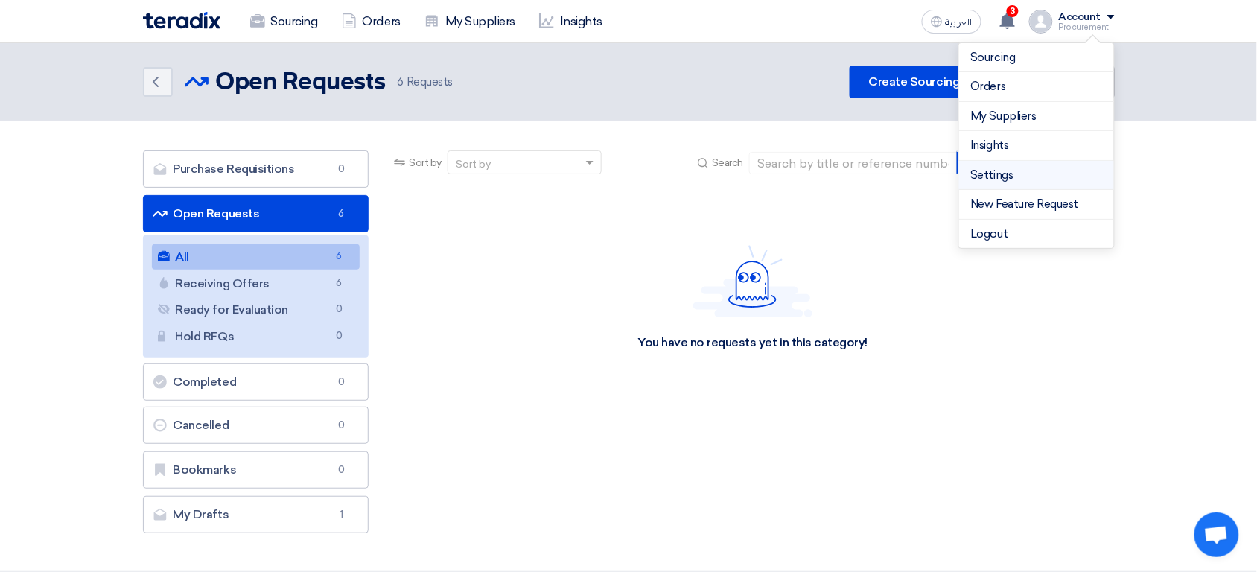
click at [1027, 173] on link "Settings" at bounding box center [1036, 175] width 131 height 17
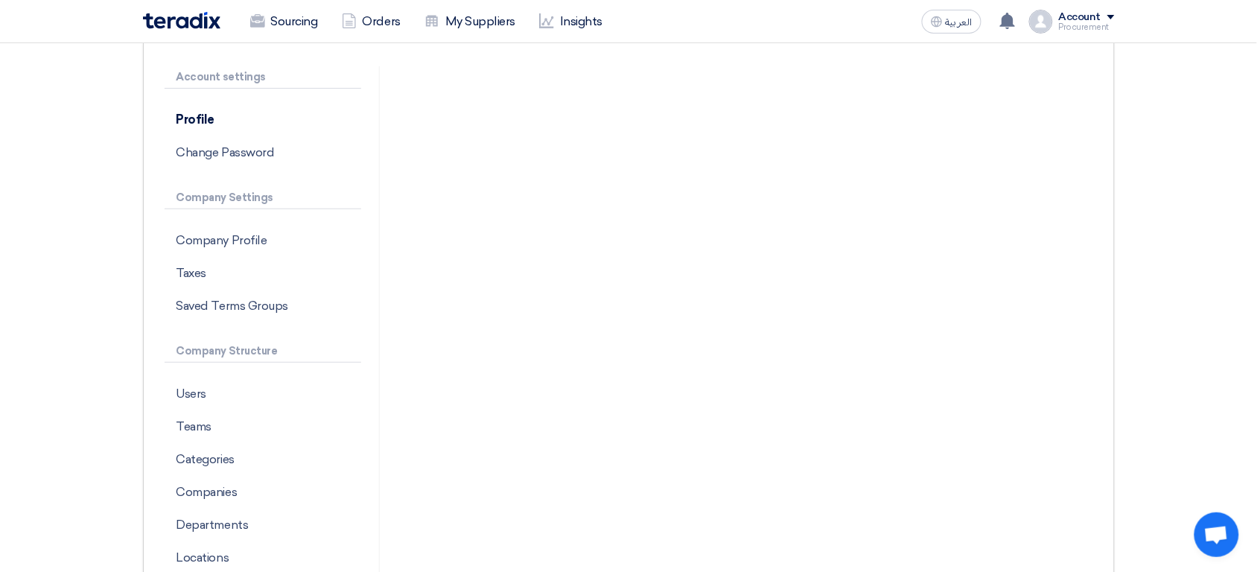
scroll to position [145, 0]
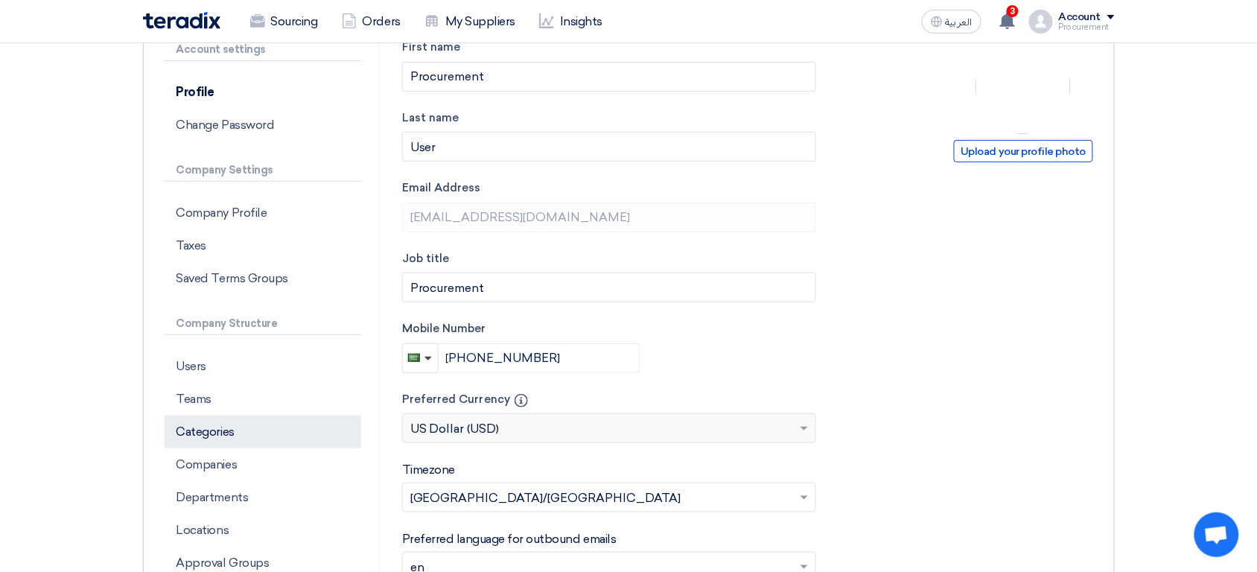
click at [240, 440] on p "Categories" at bounding box center [263, 431] width 197 height 33
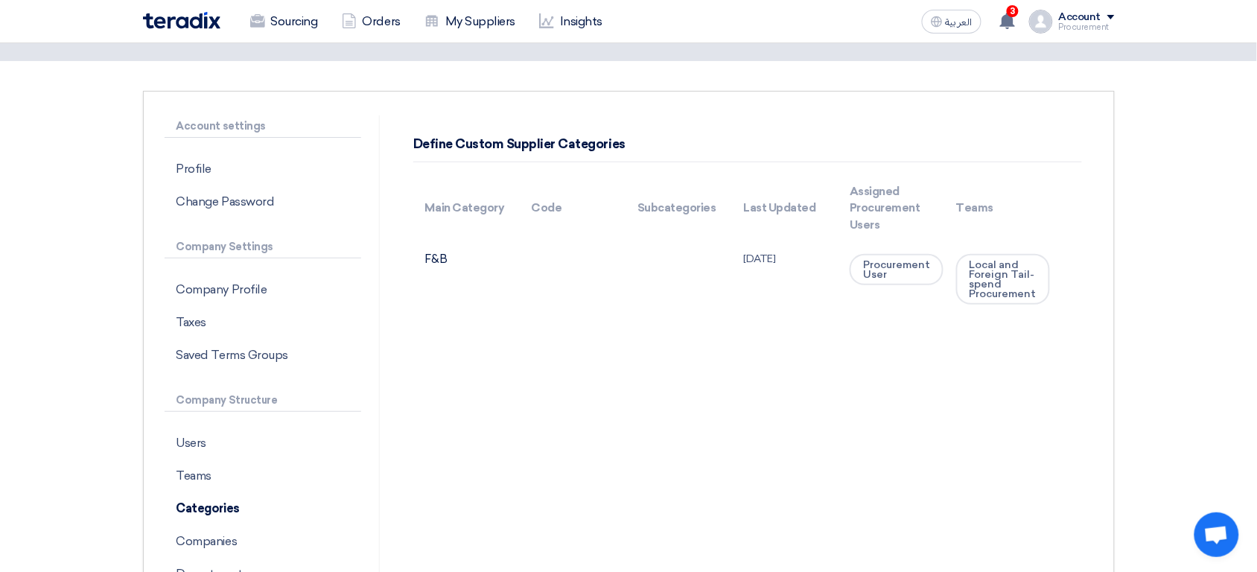
scroll to position [62, 0]
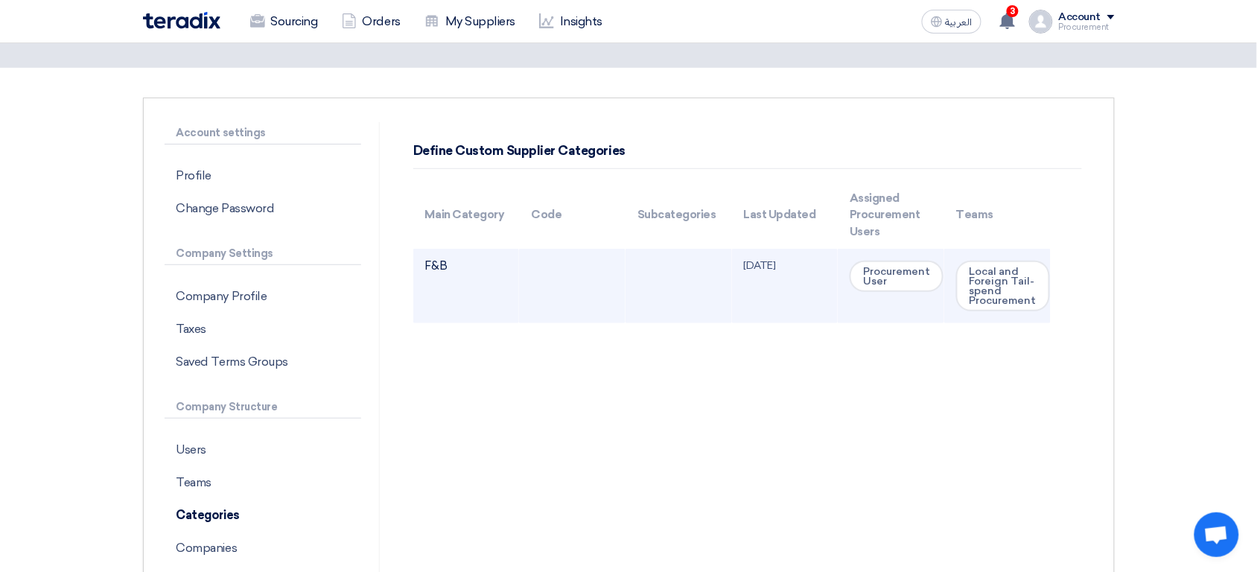
click at [444, 263] on td "F&B" at bounding box center [466, 286] width 106 height 74
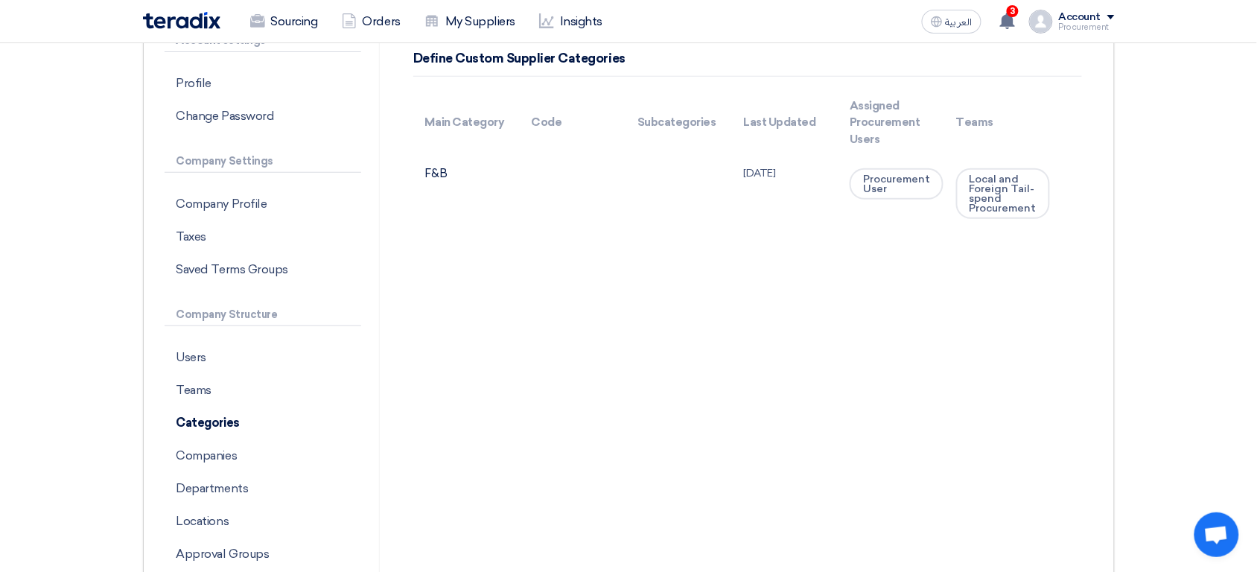
scroll to position [209, 0]
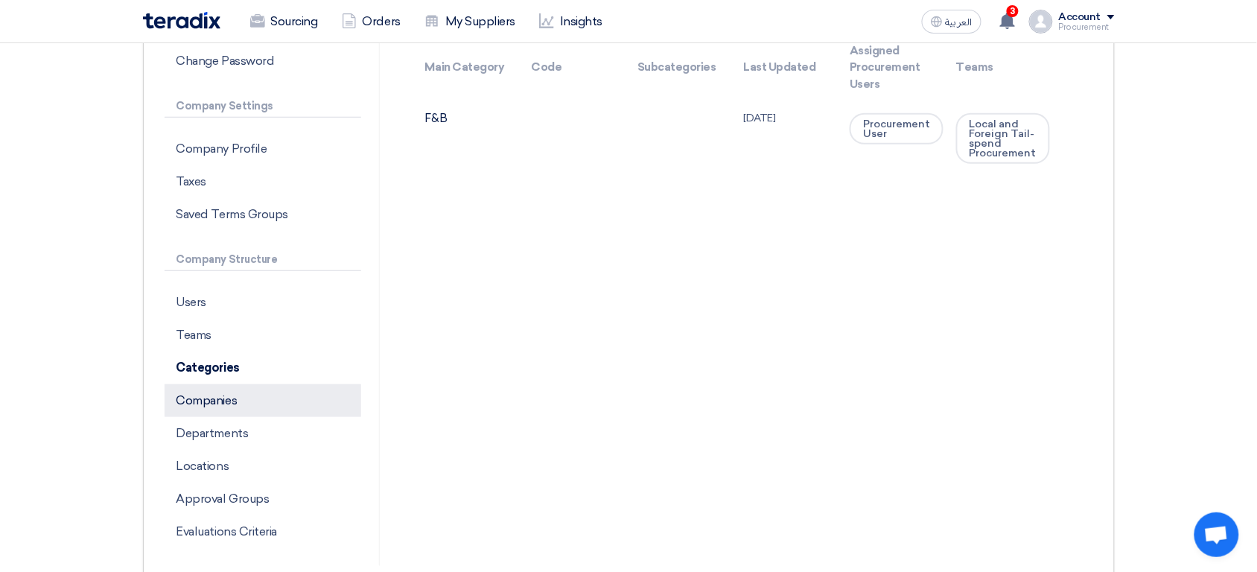
click at [237, 393] on p "Companies" at bounding box center [263, 400] width 197 height 33
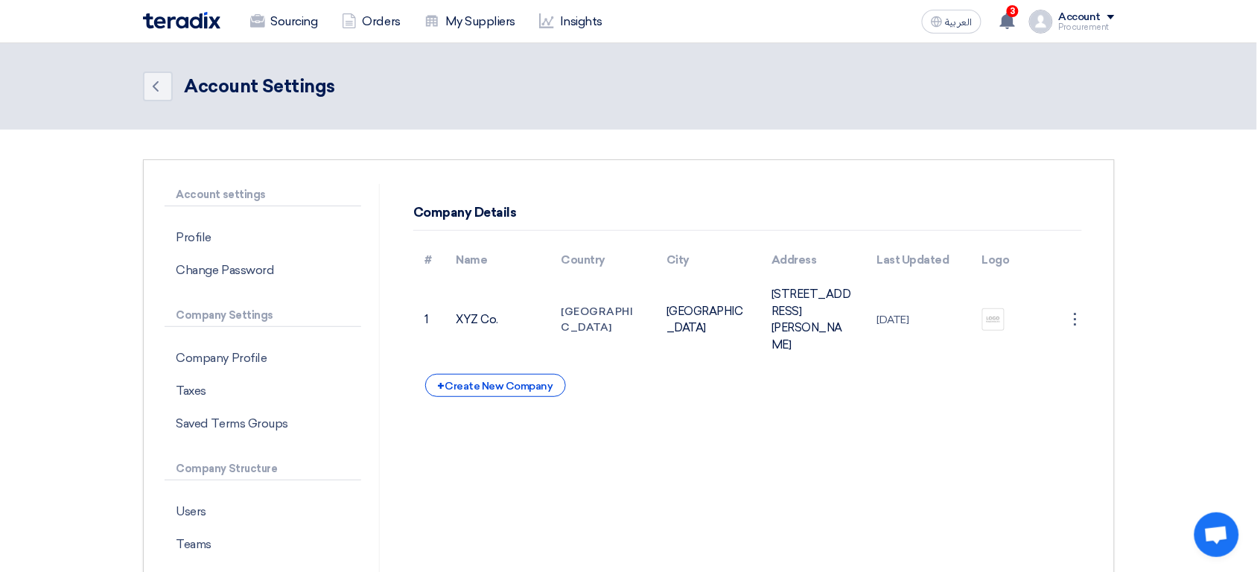
scroll to position [11, 0]
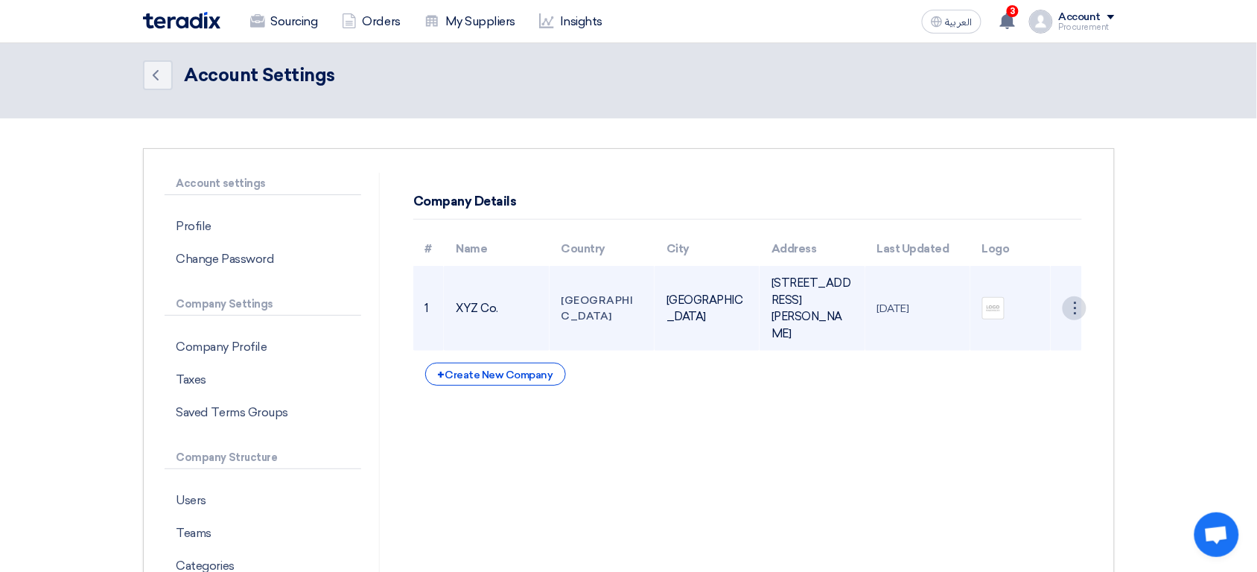
click at [1069, 316] on div "⋮" at bounding box center [1074, 308] width 24 height 24
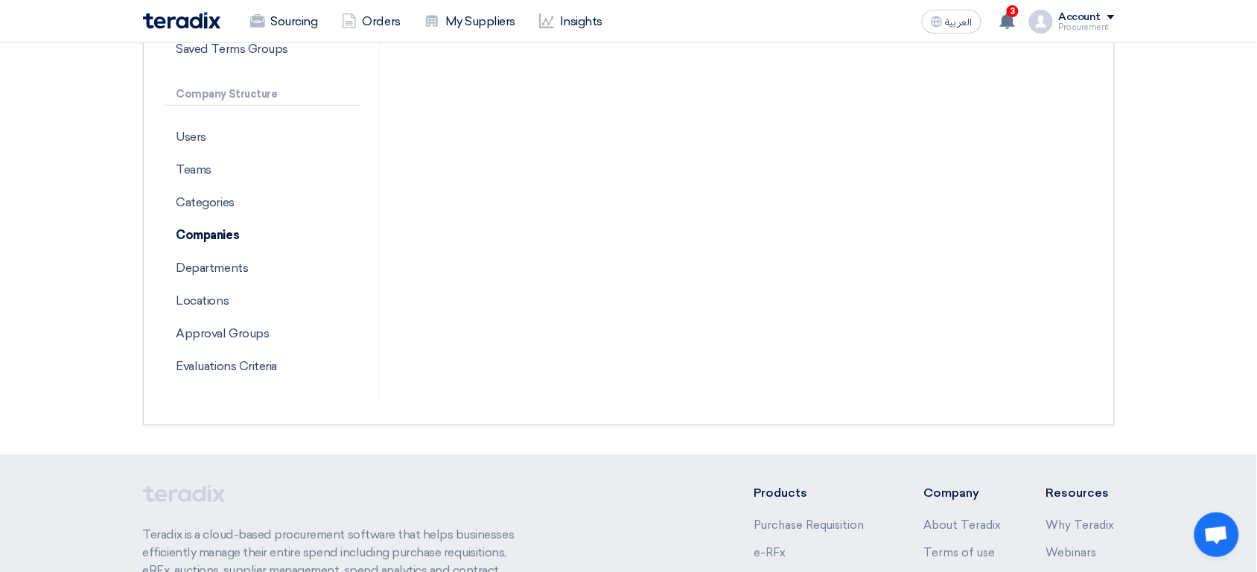
scroll to position [404, 0]
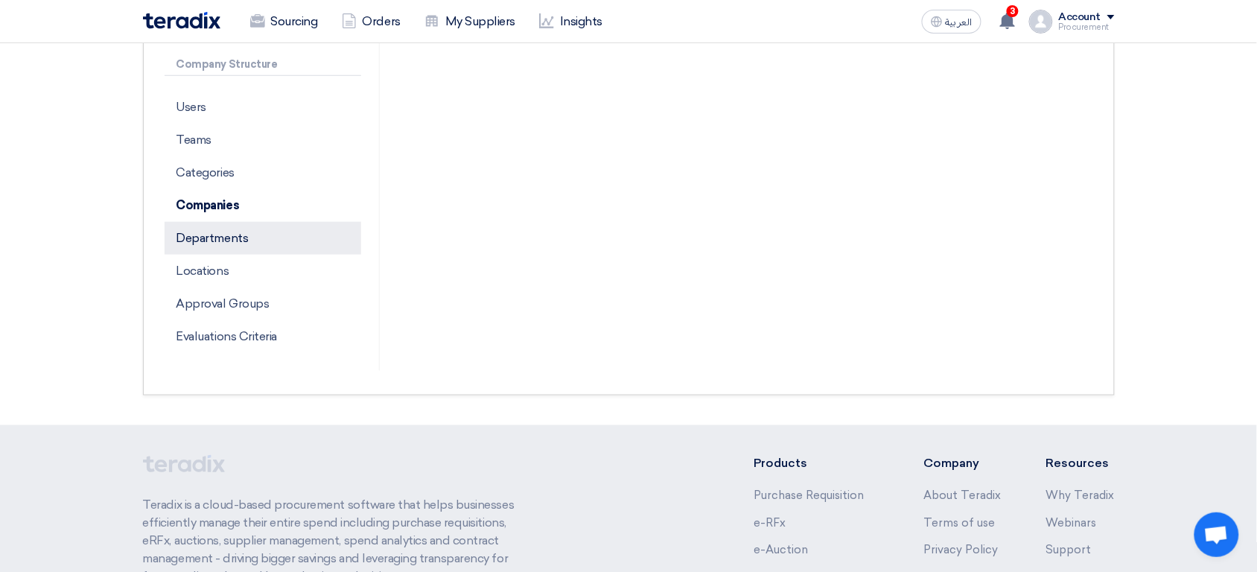
click at [307, 227] on p "Departments" at bounding box center [263, 238] width 197 height 33
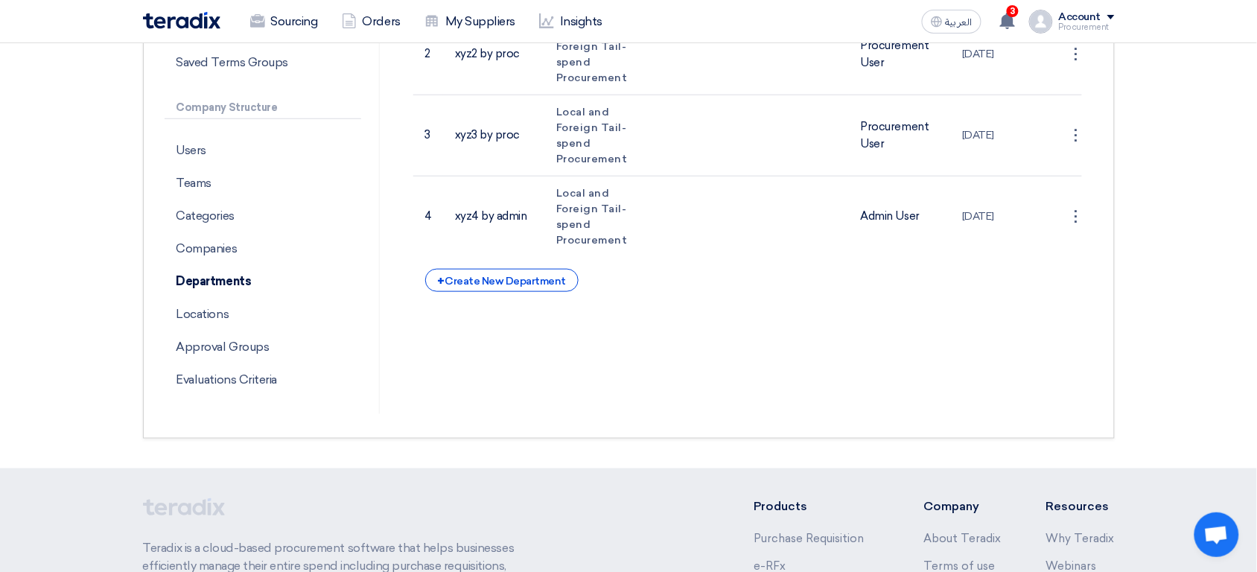
scroll to position [352, 0]
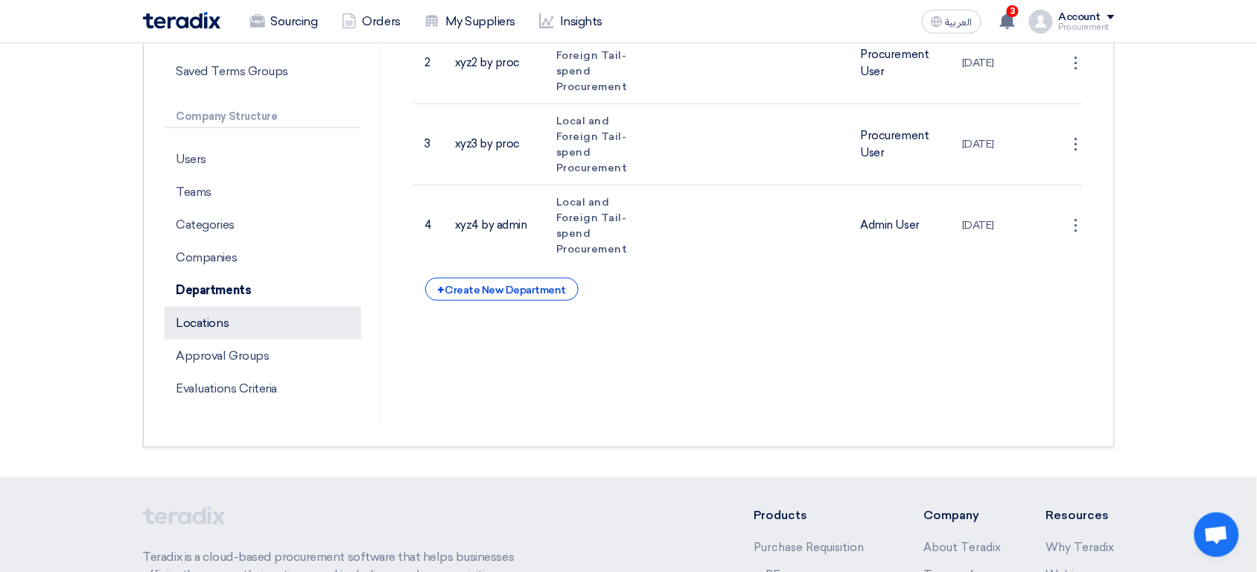
click at [267, 323] on p "Locations" at bounding box center [263, 323] width 197 height 33
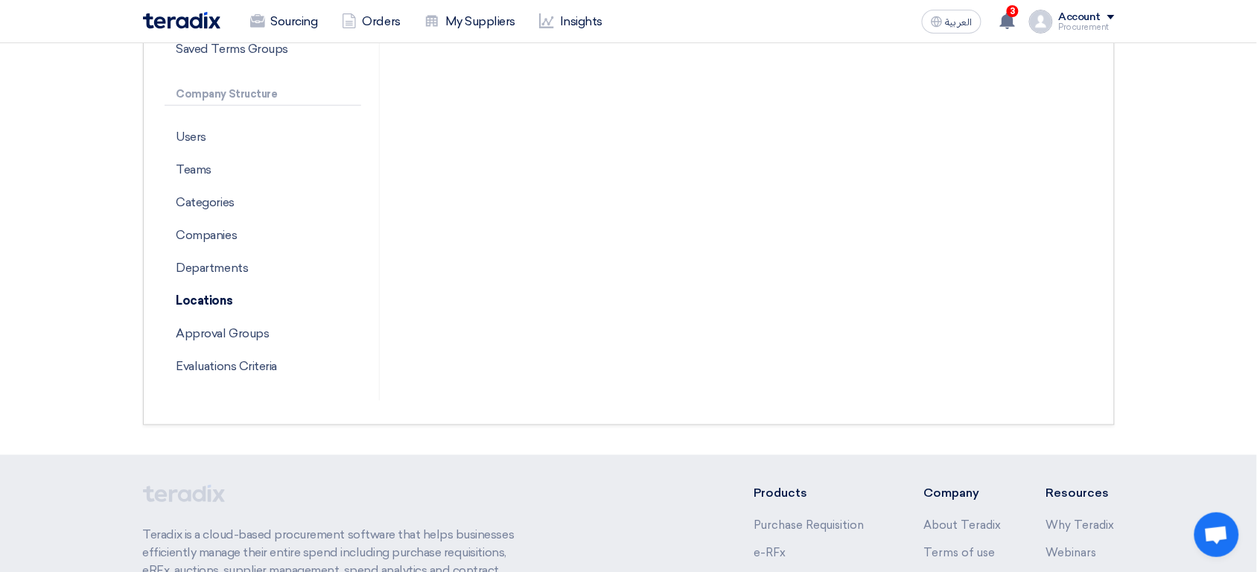
scroll to position [377, 0]
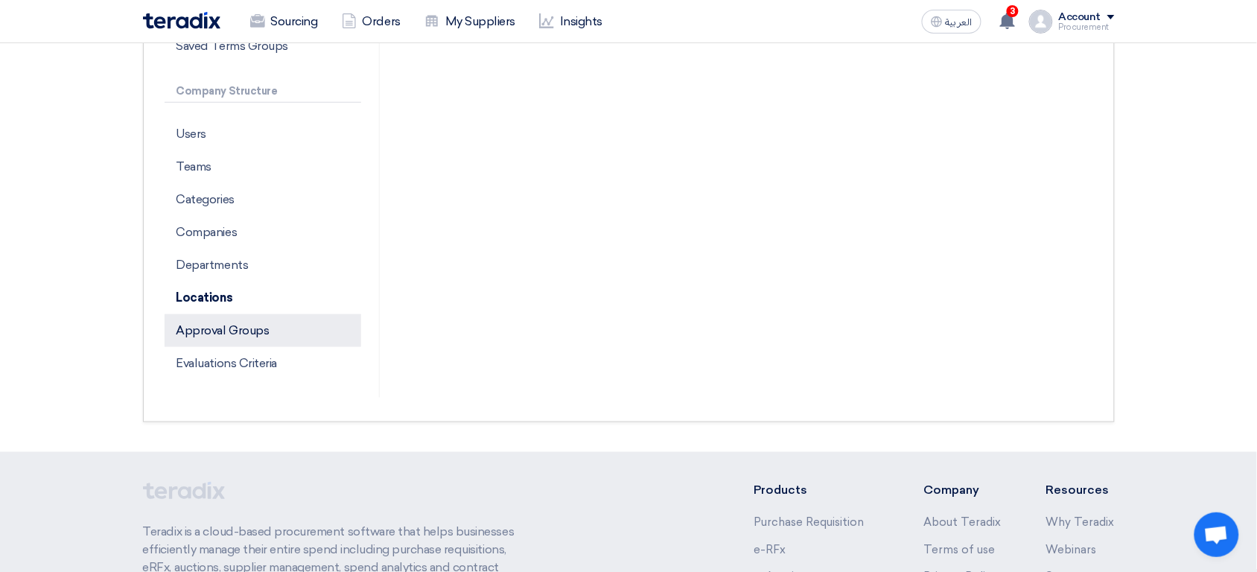
click at [292, 334] on p "Approval Groups" at bounding box center [263, 330] width 197 height 33
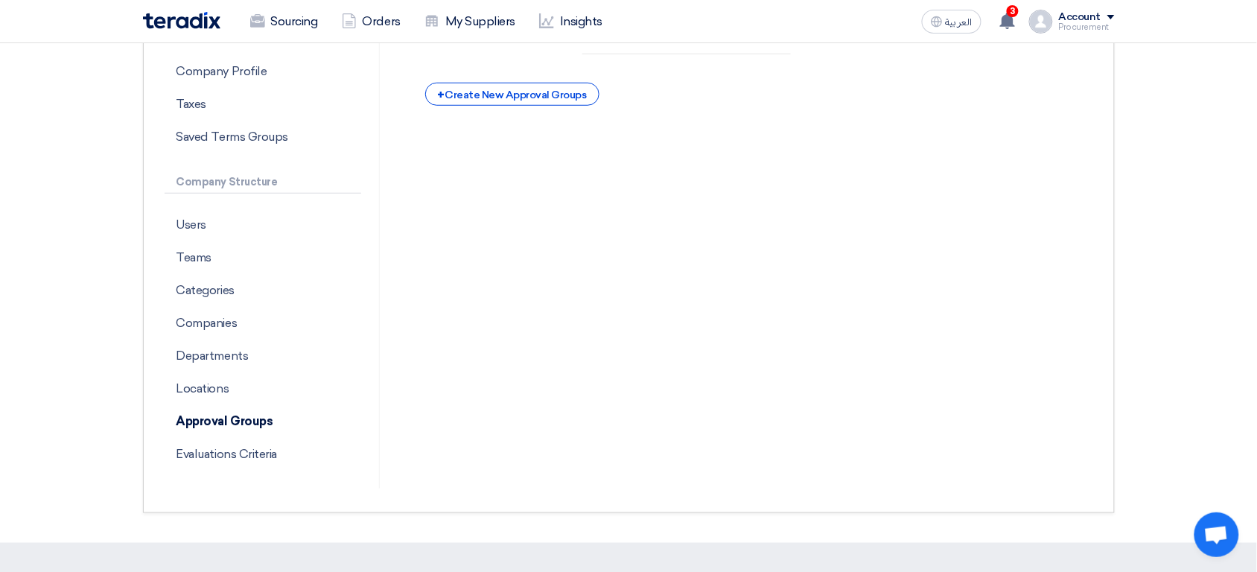
scroll to position [377, 0]
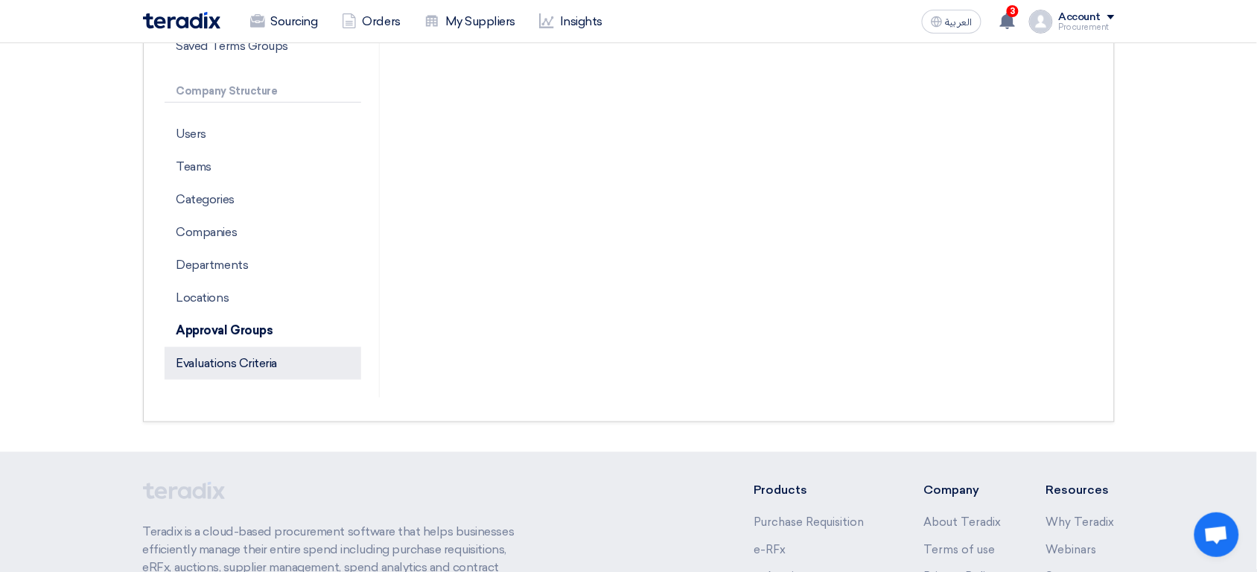
click at [274, 376] on p "Evaluations Criteria" at bounding box center [263, 363] width 197 height 33
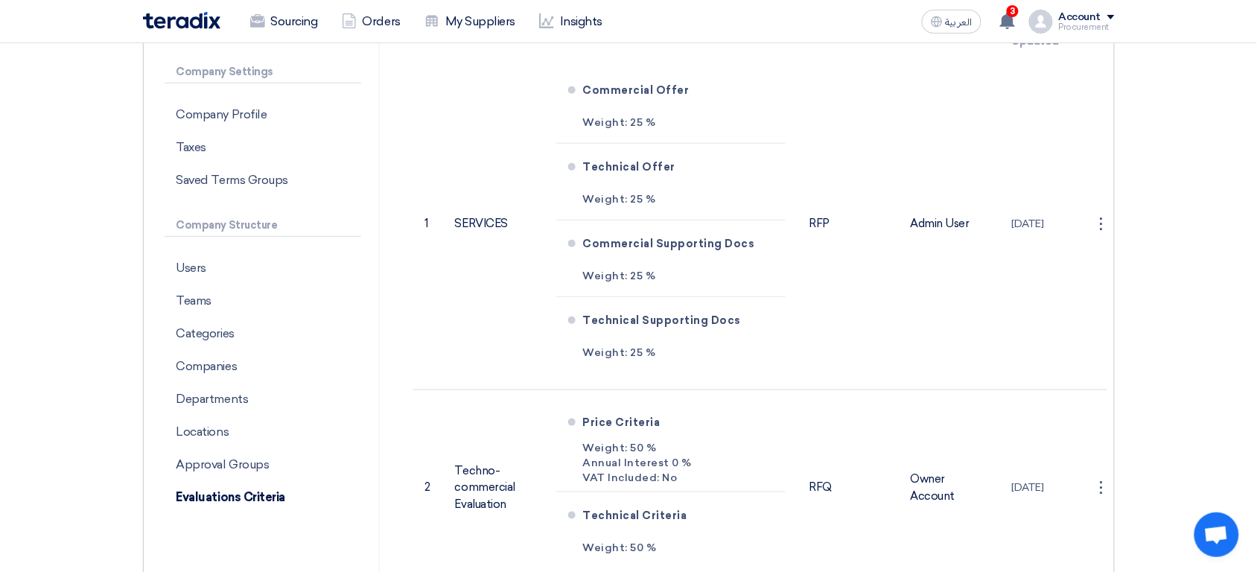
scroll to position [273, 0]
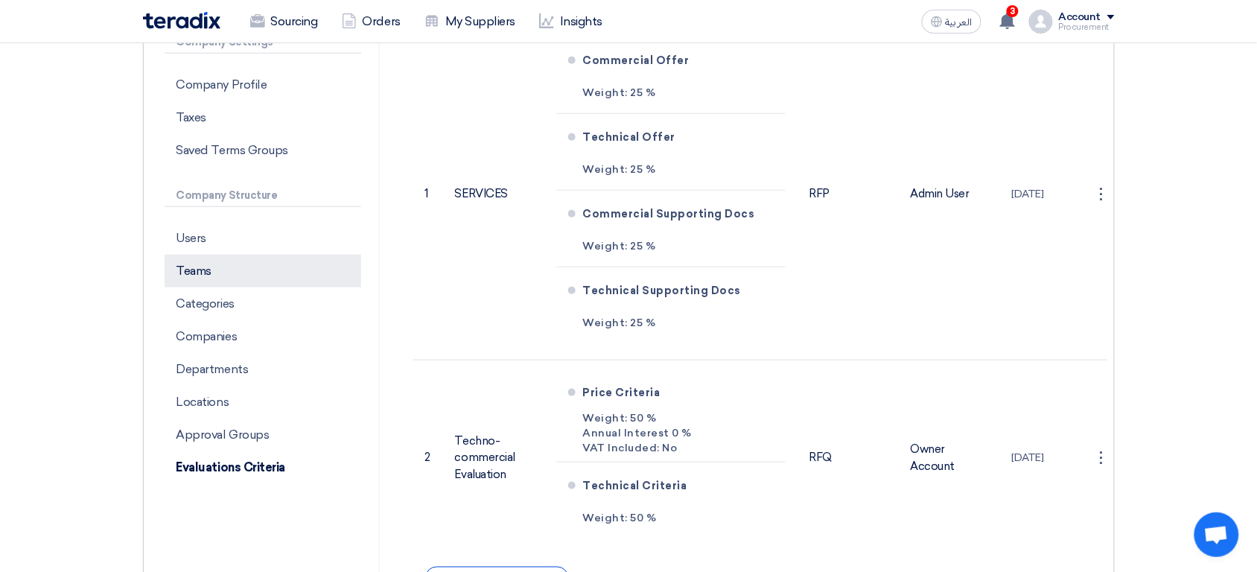
click at [251, 264] on p "Teams" at bounding box center [263, 271] width 197 height 33
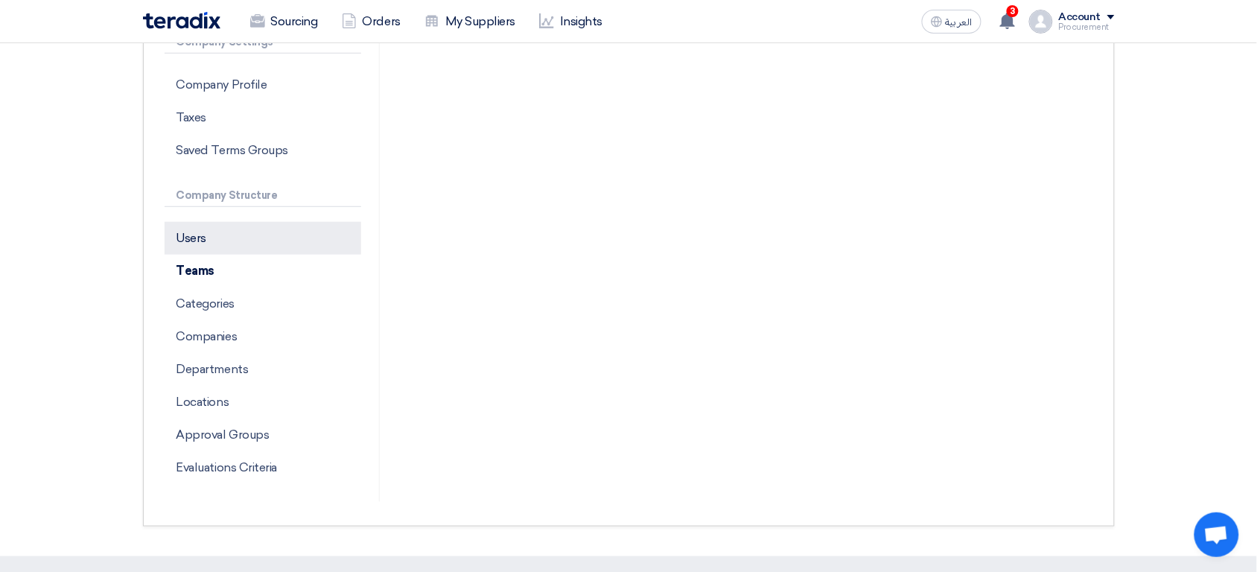
click at [215, 237] on p "Users" at bounding box center [263, 238] width 197 height 33
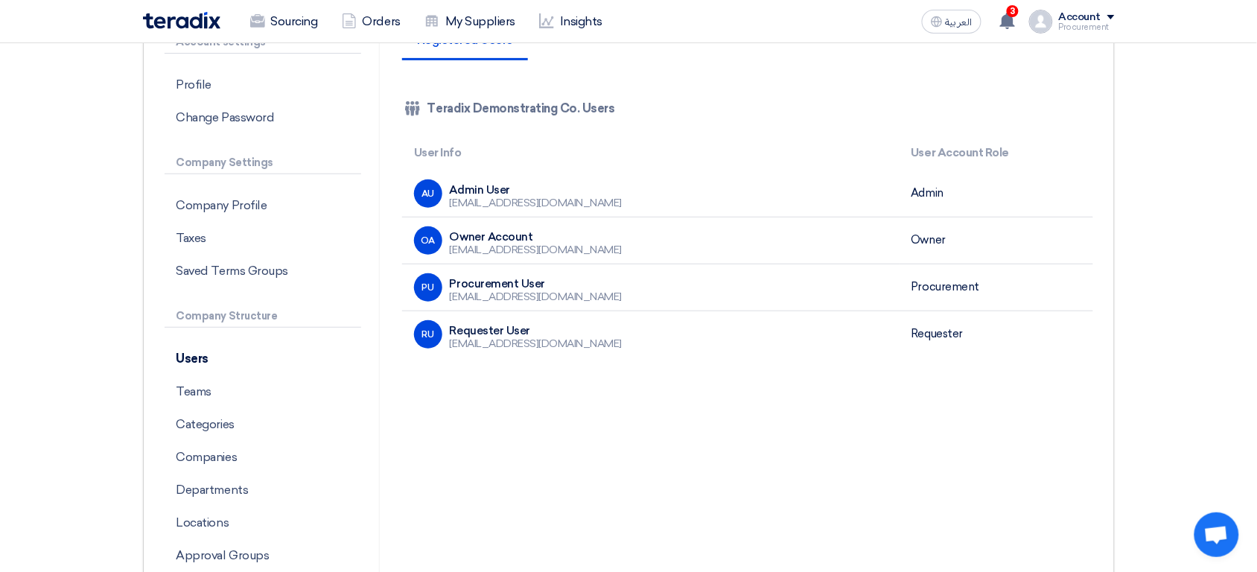
scroll to position [121, 0]
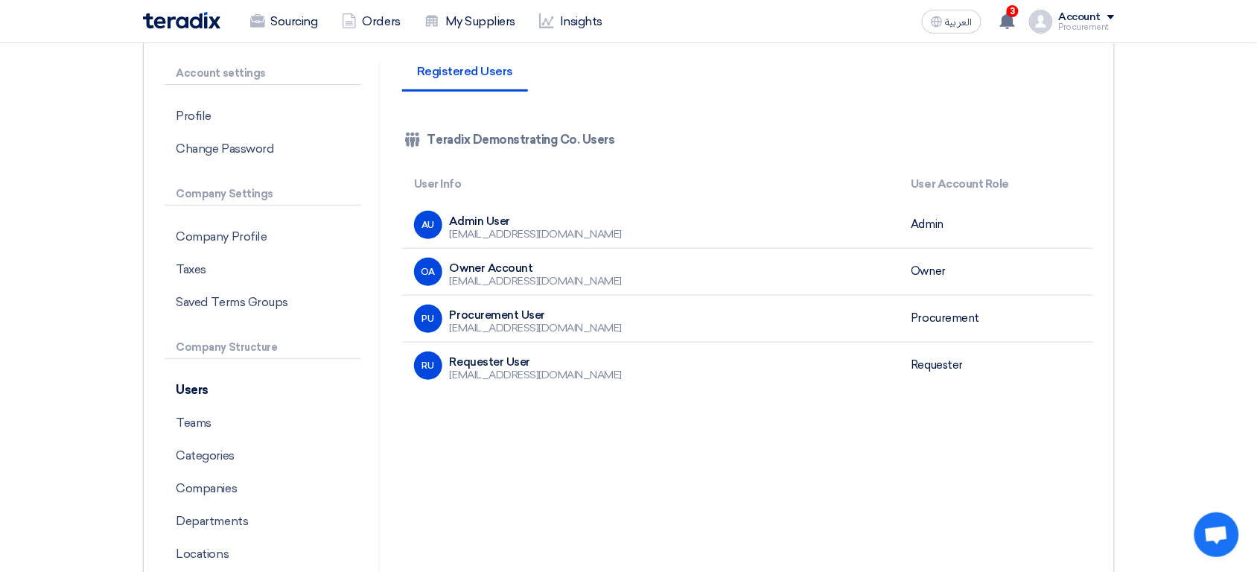
click at [943, 316] on td "Procurement" at bounding box center [996, 318] width 194 height 47
click at [942, 364] on td "Requester" at bounding box center [996, 365] width 194 height 47
click at [856, 416] on div "Registered Users Company Team Teradix Demonstrating Co. Users User Info User Ac…" at bounding box center [747, 358] width 713 height 591
click at [663, 433] on div "Registered Users Company Team Teradix Demonstrating Co. Users User Info User Ac…" at bounding box center [747, 358] width 713 height 591
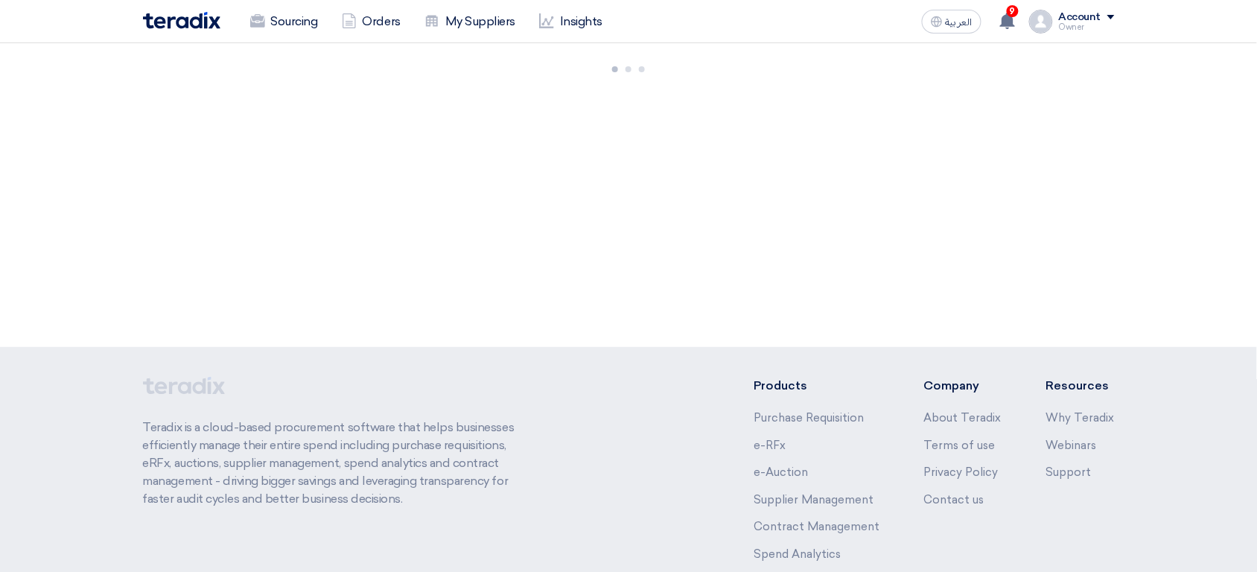
click at [1092, 25] on div "Owner" at bounding box center [1087, 27] width 56 height 8
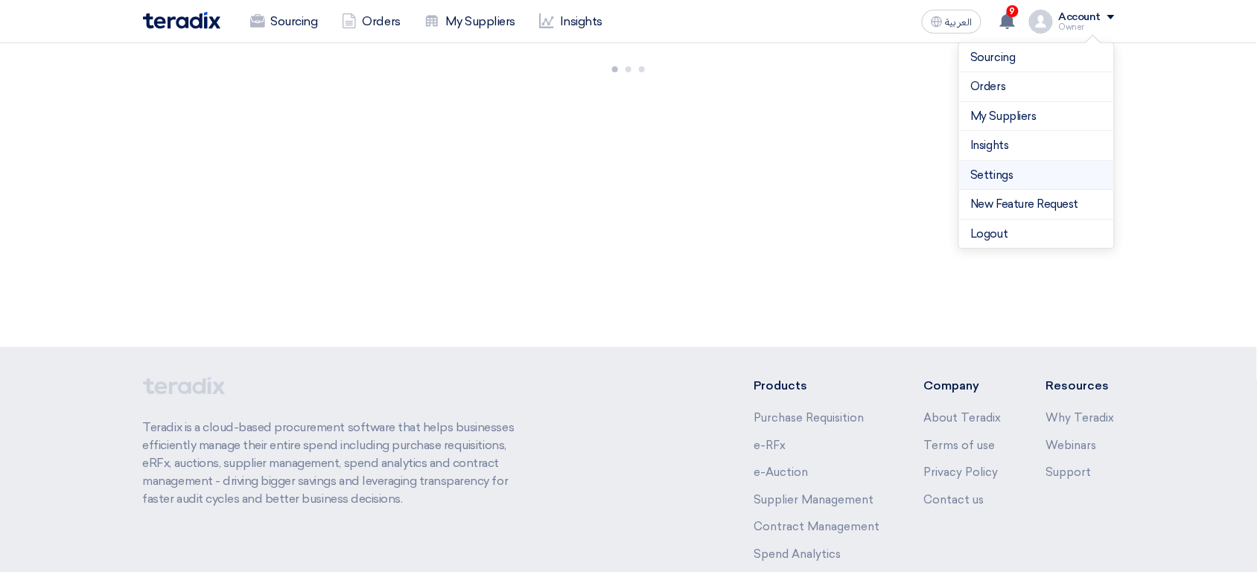
click at [1010, 170] on link "Settings" at bounding box center [1036, 175] width 131 height 17
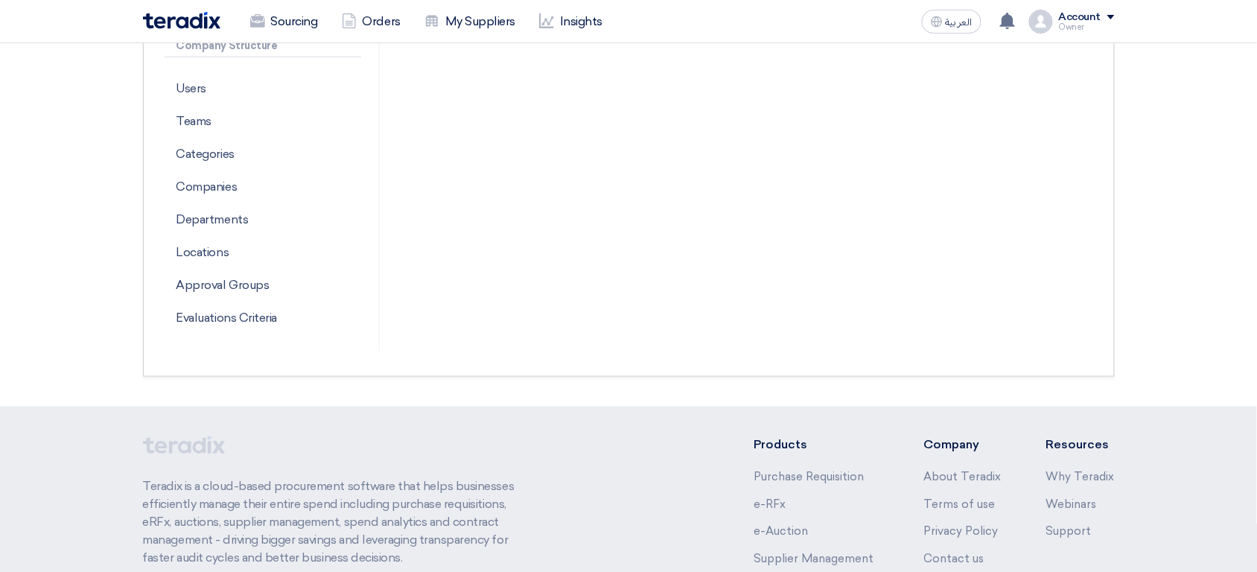
scroll to position [406, 0]
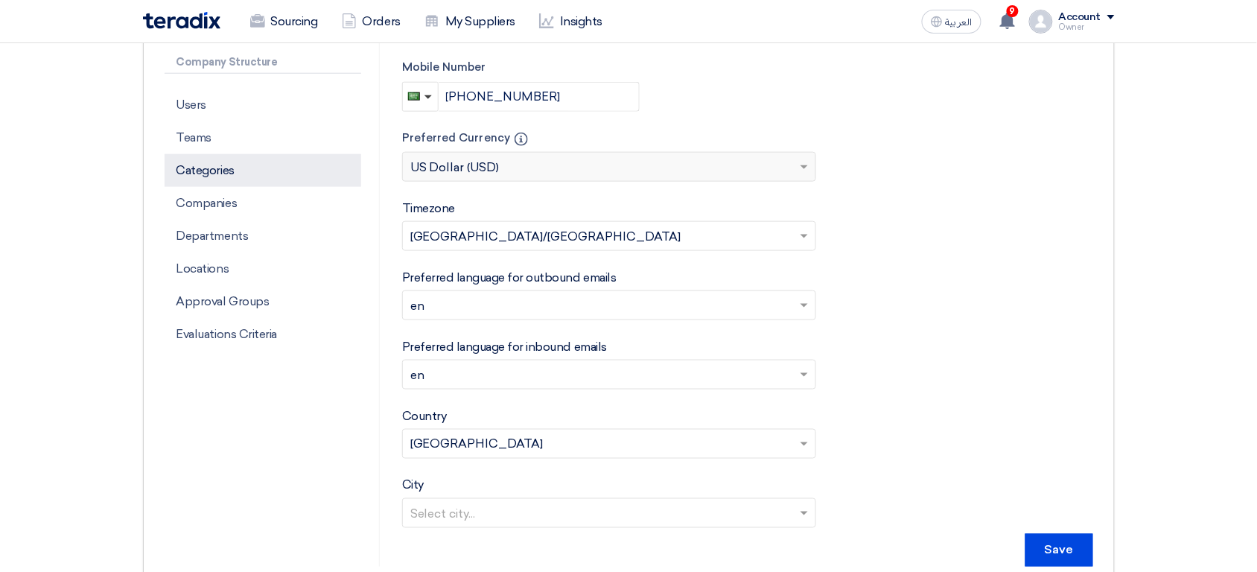
click at [252, 178] on p "Categories" at bounding box center [263, 170] width 197 height 33
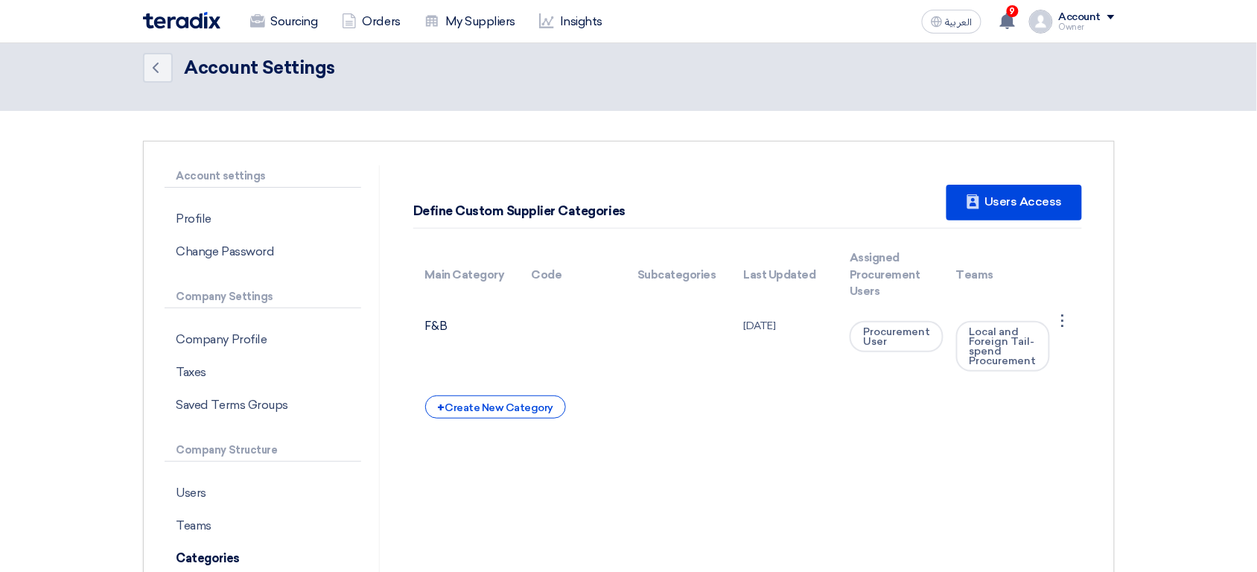
scroll to position [10, 0]
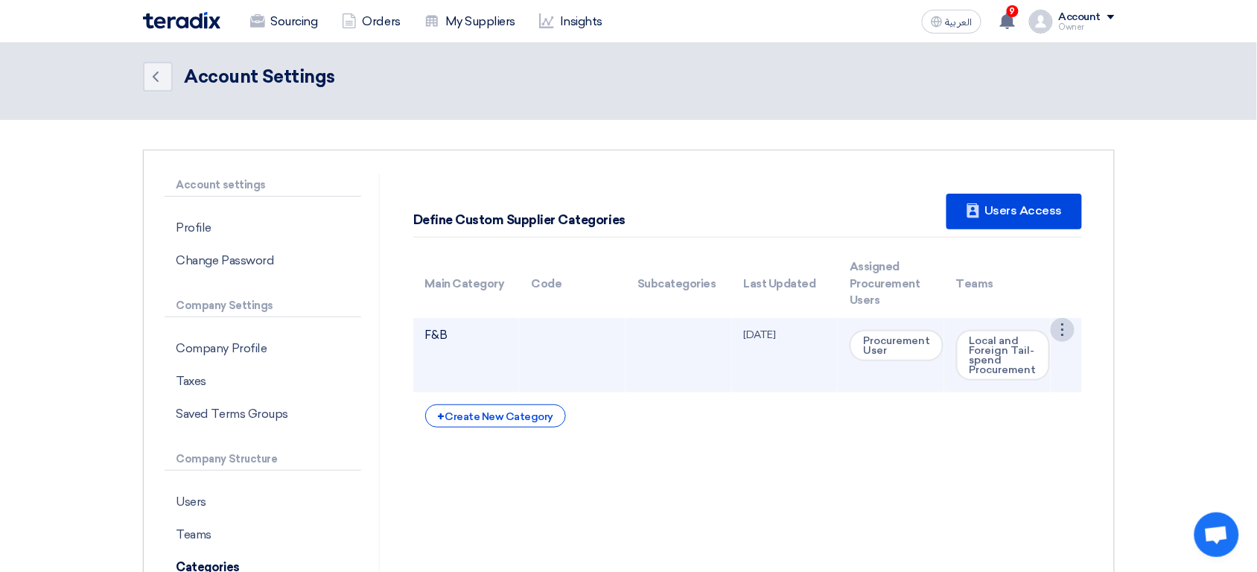
click at [1068, 332] on div "⋮" at bounding box center [1062, 330] width 24 height 24
click at [1030, 354] on link "Edit Category" at bounding box center [1025, 358] width 97 height 22
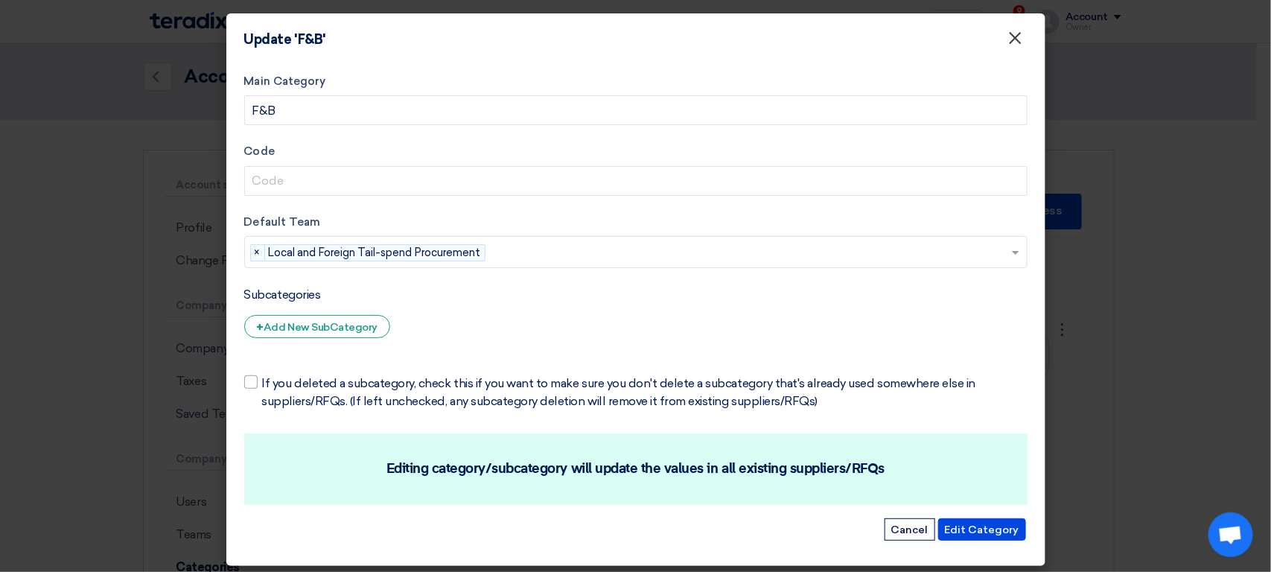
click at [1008, 39] on span "×" at bounding box center [1015, 42] width 15 height 30
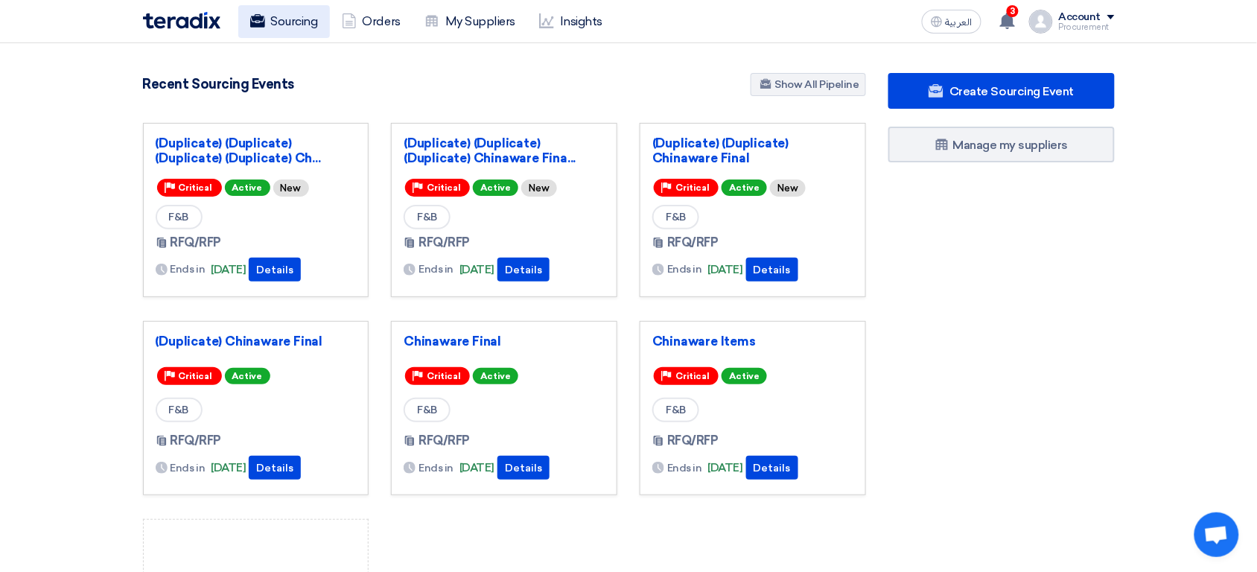
click at [296, 35] on link "Sourcing" at bounding box center [284, 21] width 92 height 33
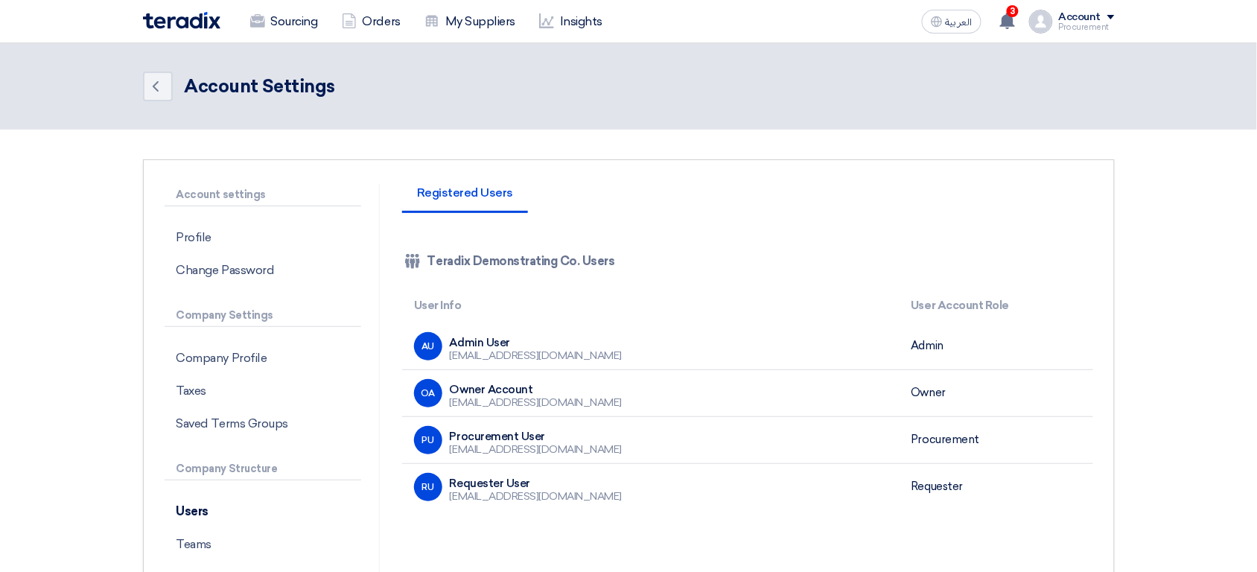
scroll to position [121, 0]
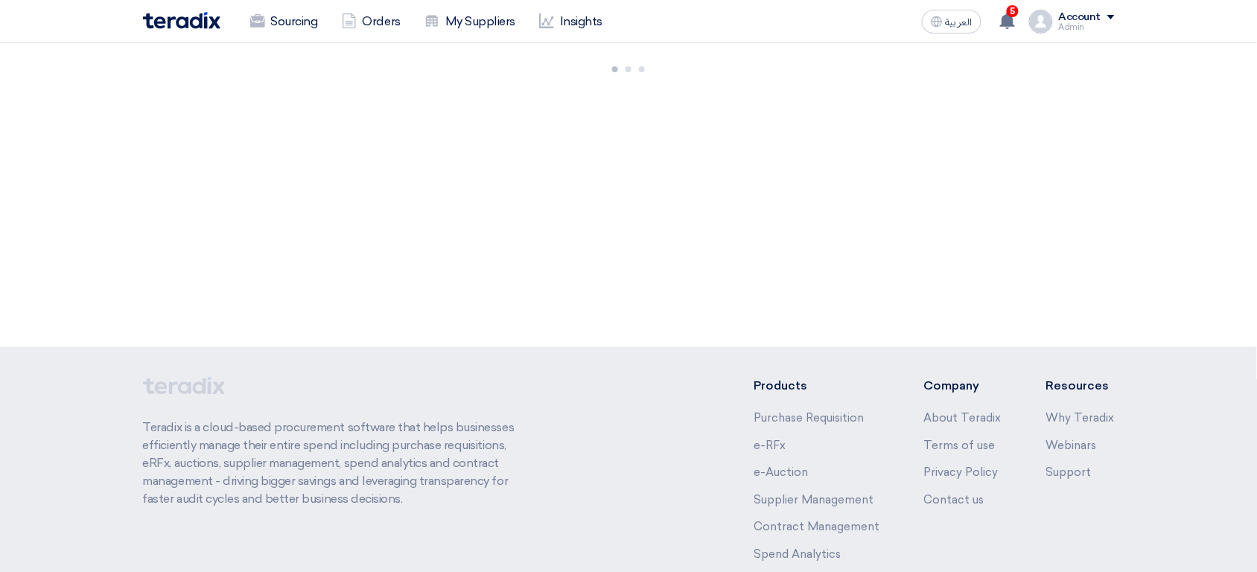
click at [1094, 14] on div "Account" at bounding box center [1080, 17] width 42 height 13
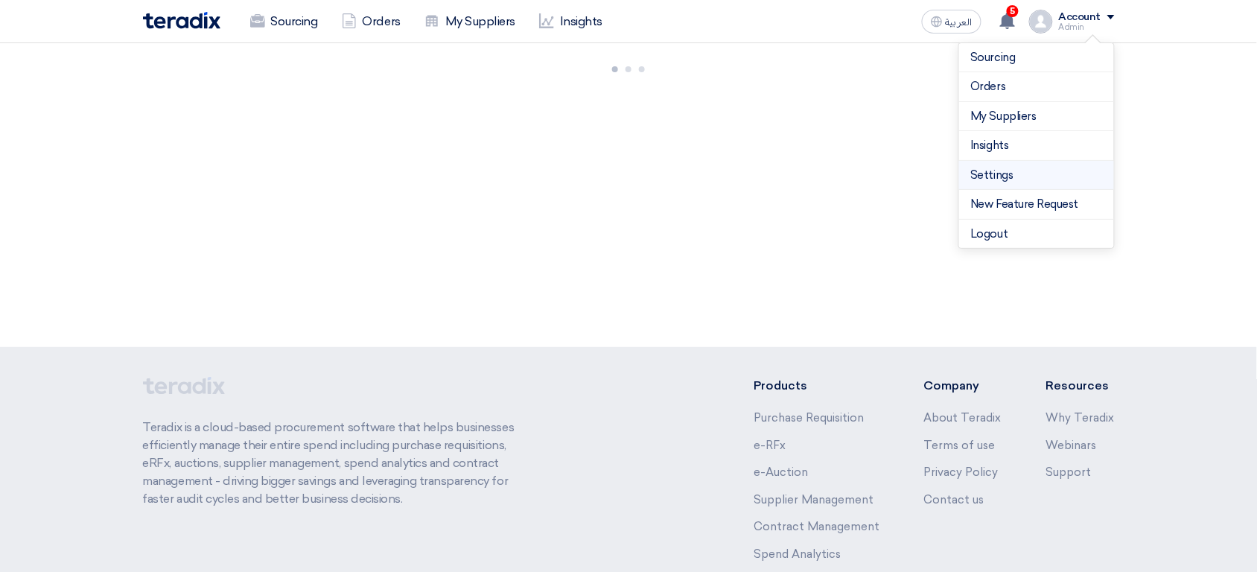
click at [1003, 180] on link "Settings" at bounding box center [1036, 175] width 131 height 17
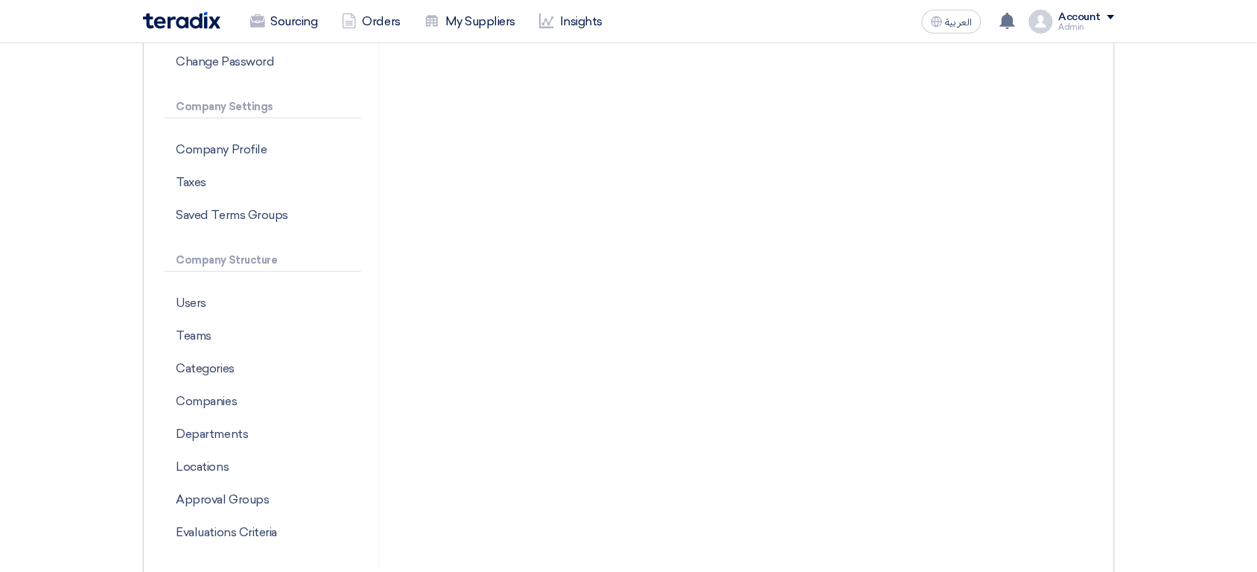
scroll to position [239, 0]
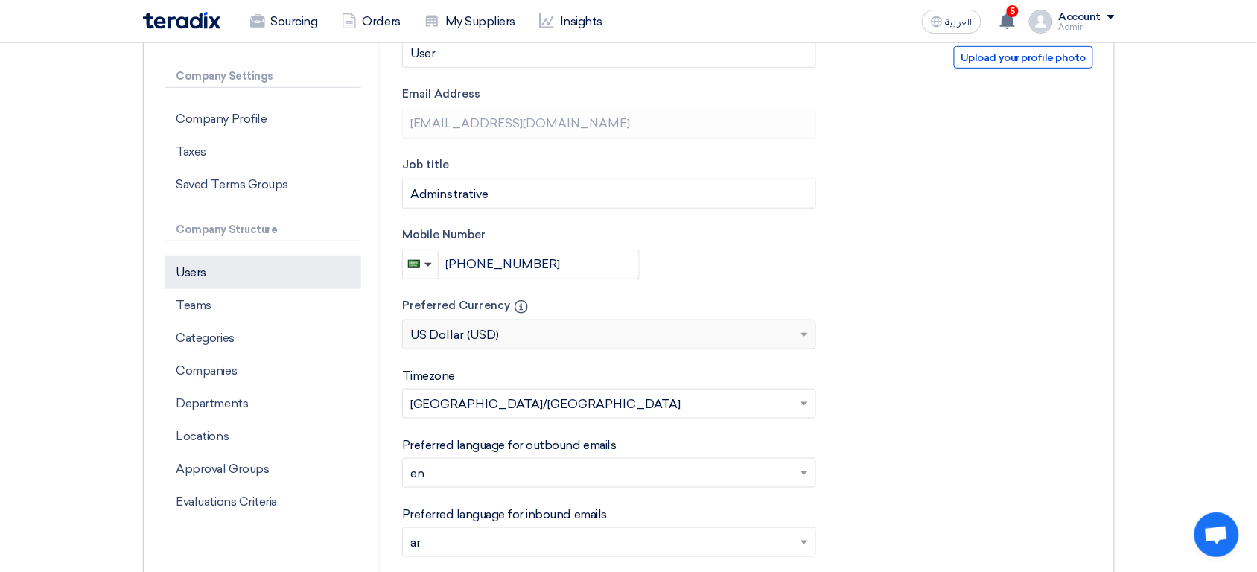
click at [234, 274] on p "Users" at bounding box center [263, 272] width 197 height 33
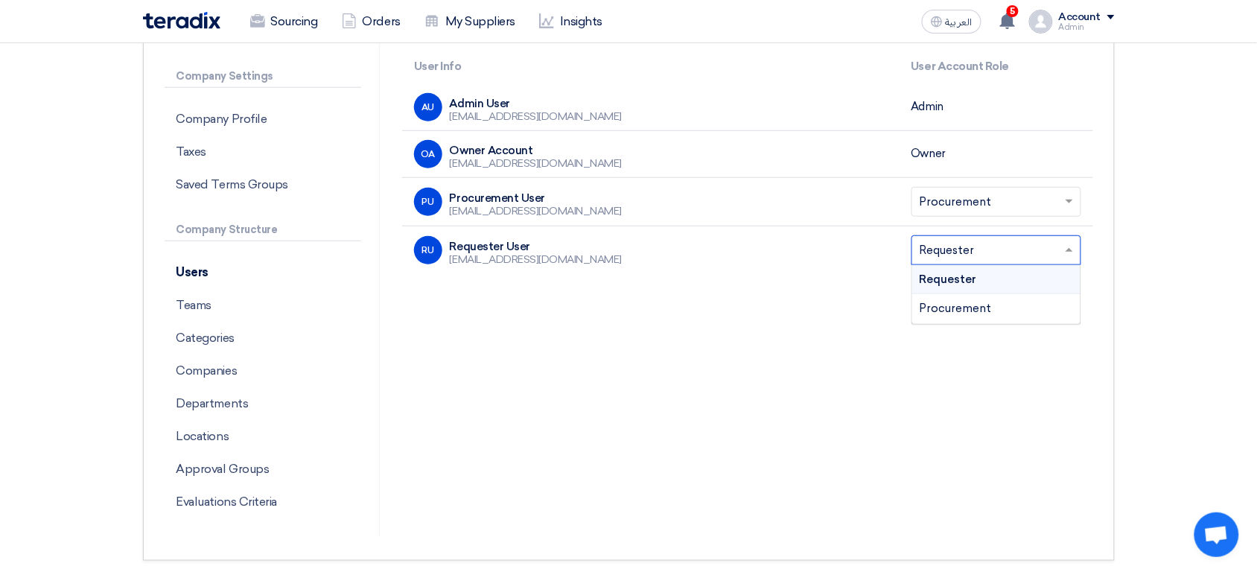
click at [969, 251] on input "text" at bounding box center [988, 251] width 138 height 25
click at [715, 328] on div "Registered Users Invite New Users Company Team Teradix Demonstrating Co. Users …" at bounding box center [747, 240] width 713 height 591
click at [954, 187] on div "Select Account Role × Procurement" at bounding box center [996, 202] width 170 height 30
click at [767, 345] on div "Registered Users Invite New Users Company Team Teradix Demonstrating Co. Users …" at bounding box center [747, 240] width 713 height 591
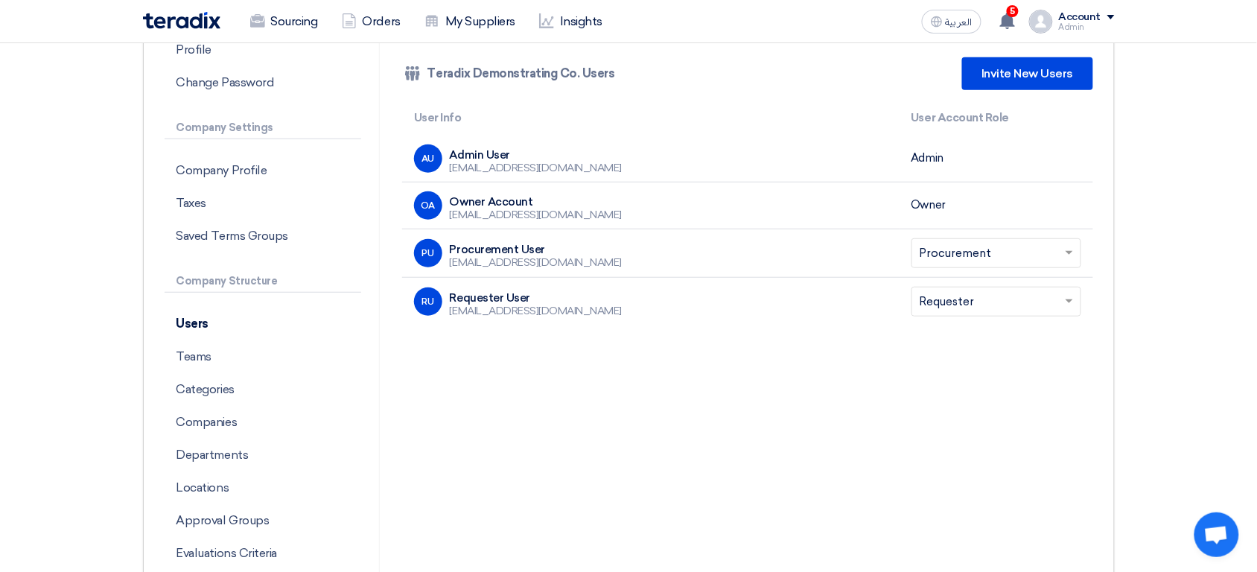
scroll to position [173, 0]
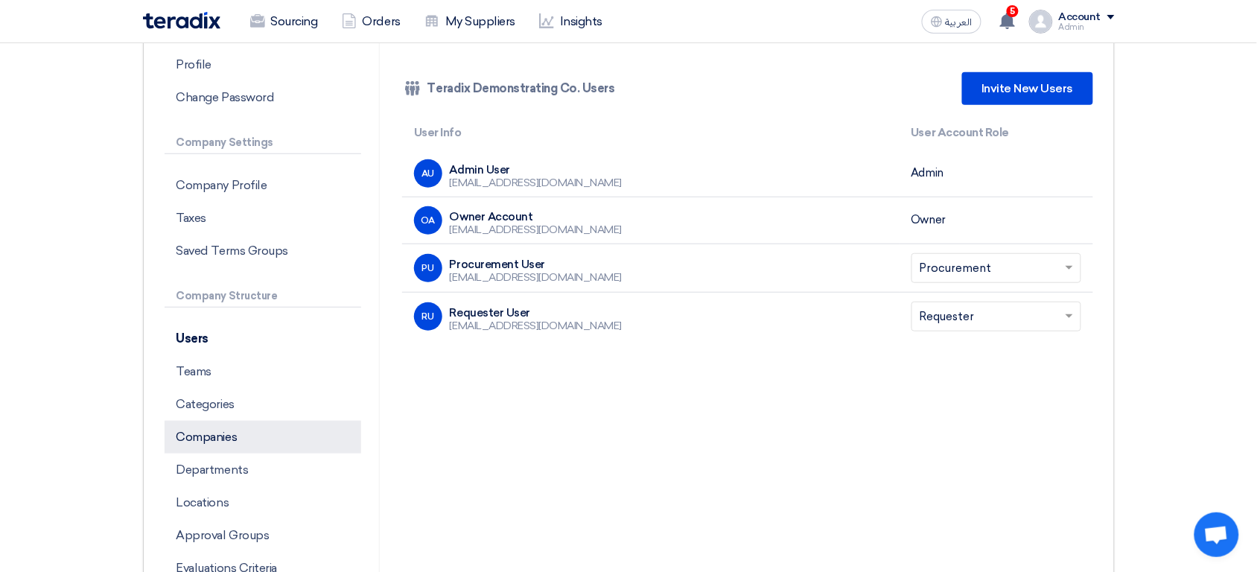
click at [228, 438] on p "Companies" at bounding box center [263, 437] width 197 height 33
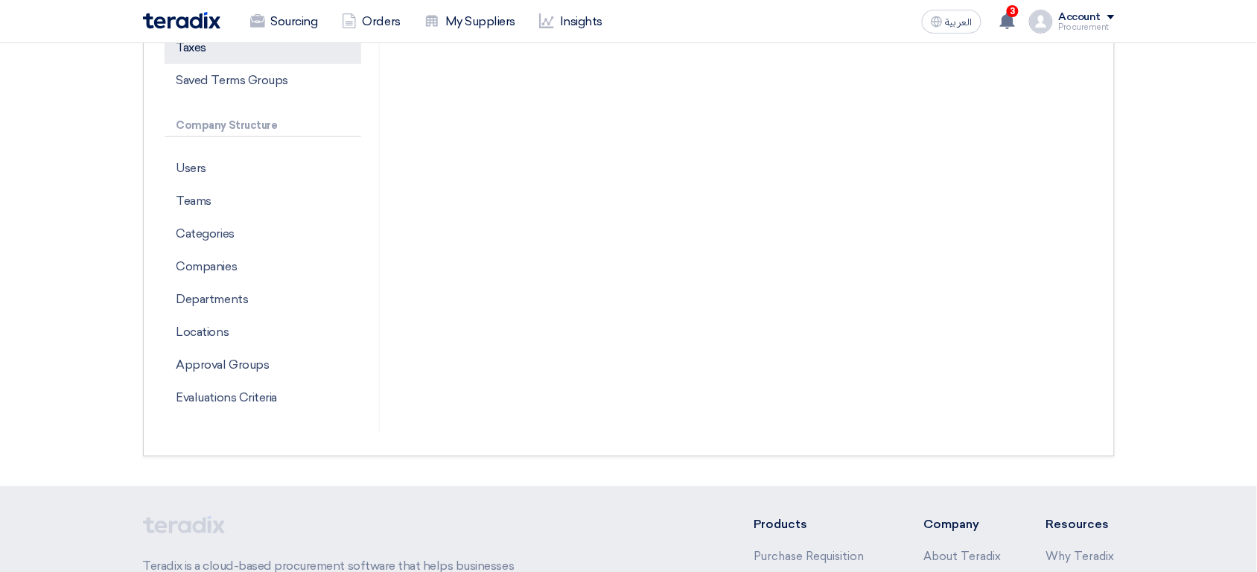
scroll to position [347, 0]
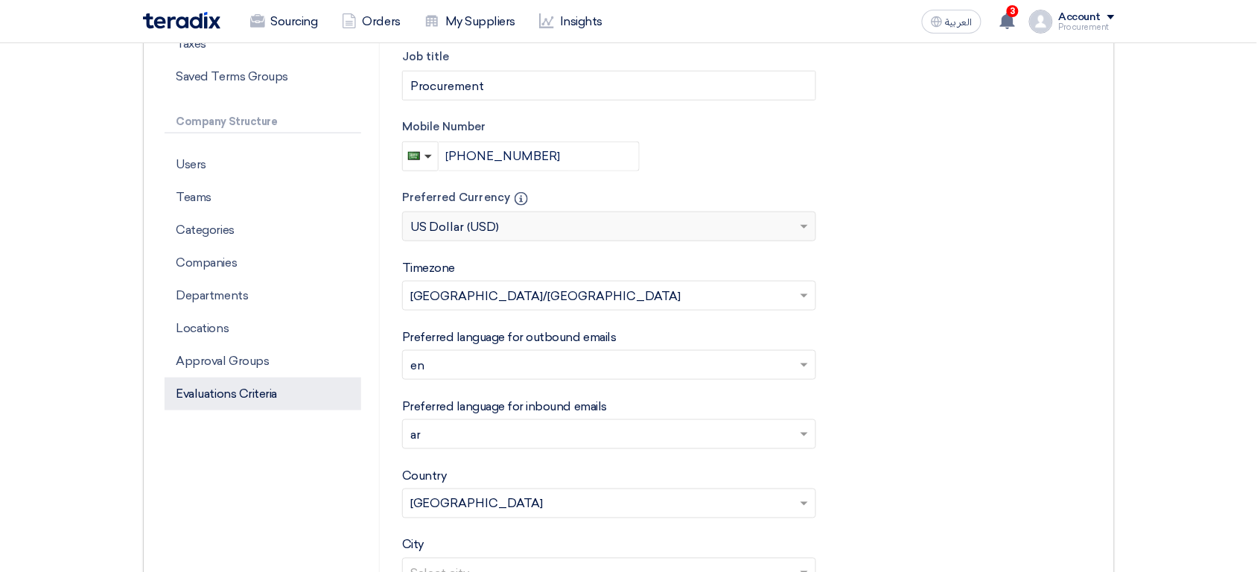
click at [250, 394] on p "Evaluations Criteria" at bounding box center [263, 393] width 197 height 33
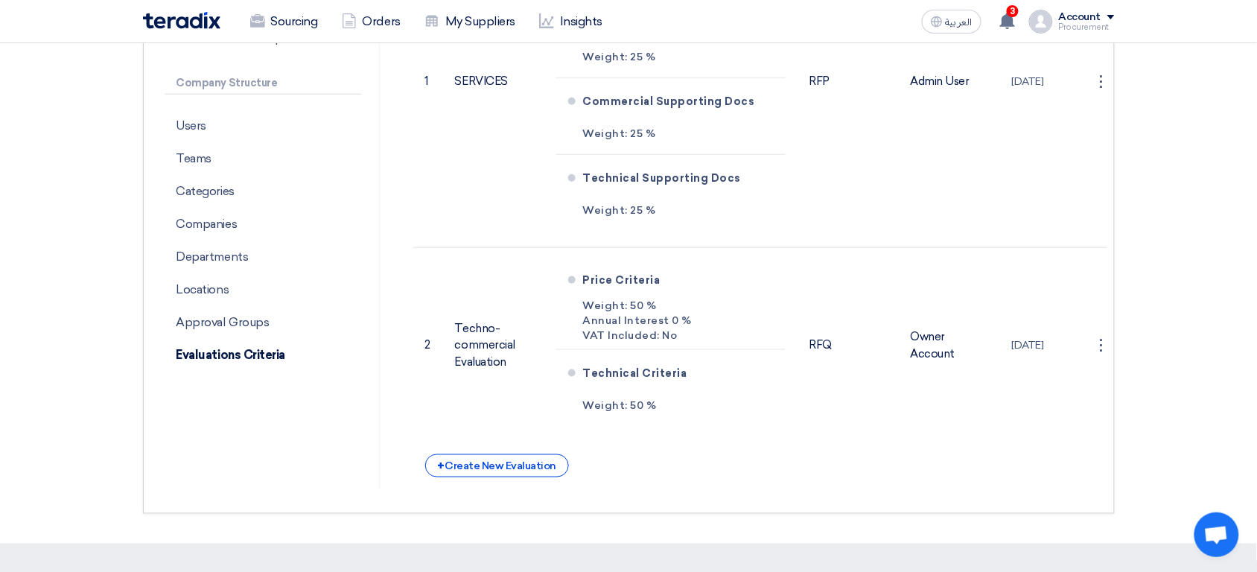
scroll to position [430, 0]
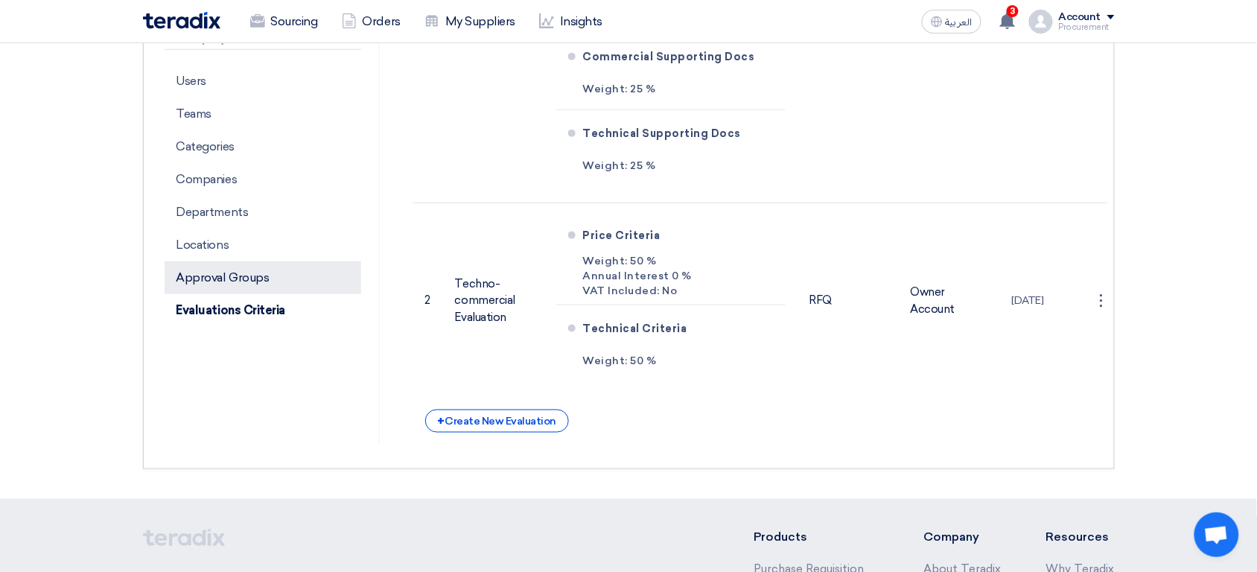
click at [232, 272] on p "Approval Groups" at bounding box center [263, 277] width 197 height 33
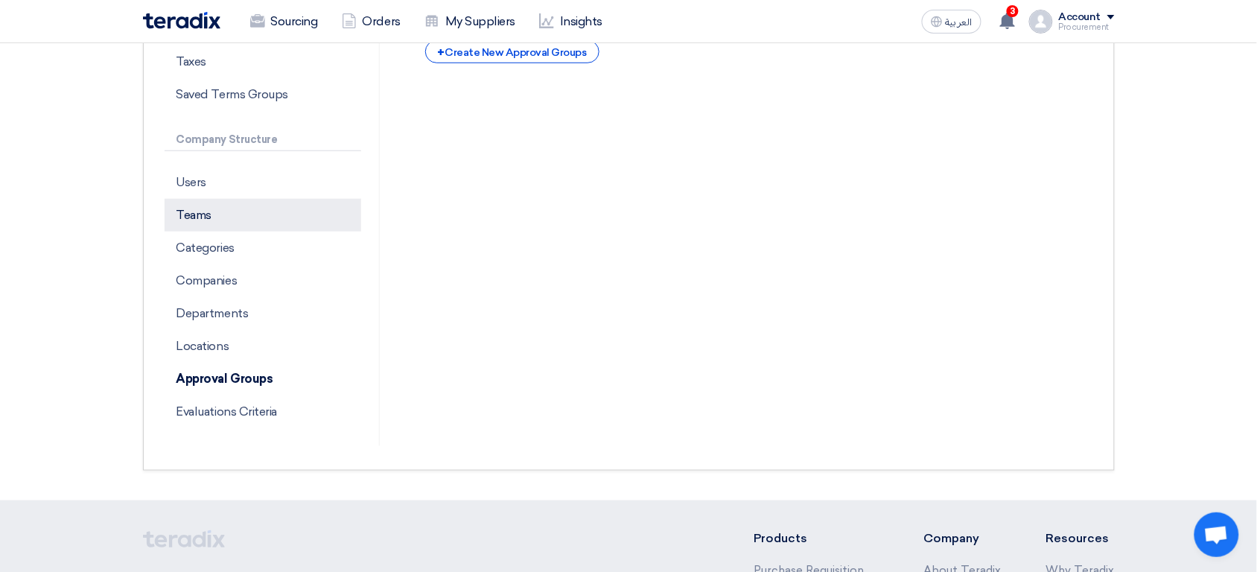
scroll to position [310, 0]
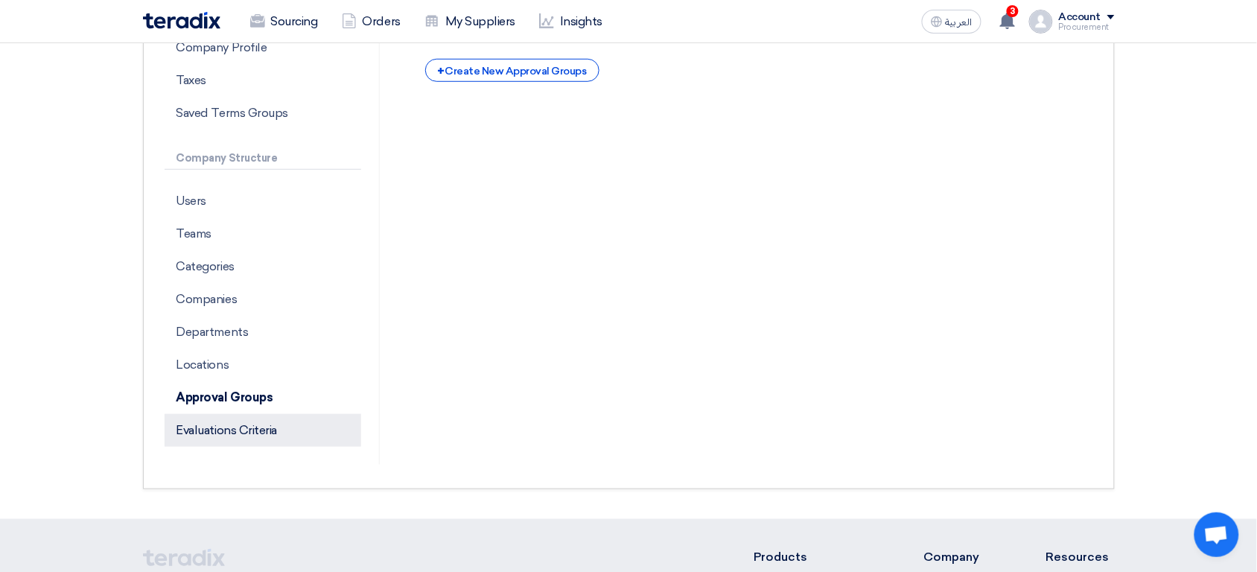
click at [205, 432] on p "Evaluations Criteria" at bounding box center [263, 430] width 197 height 33
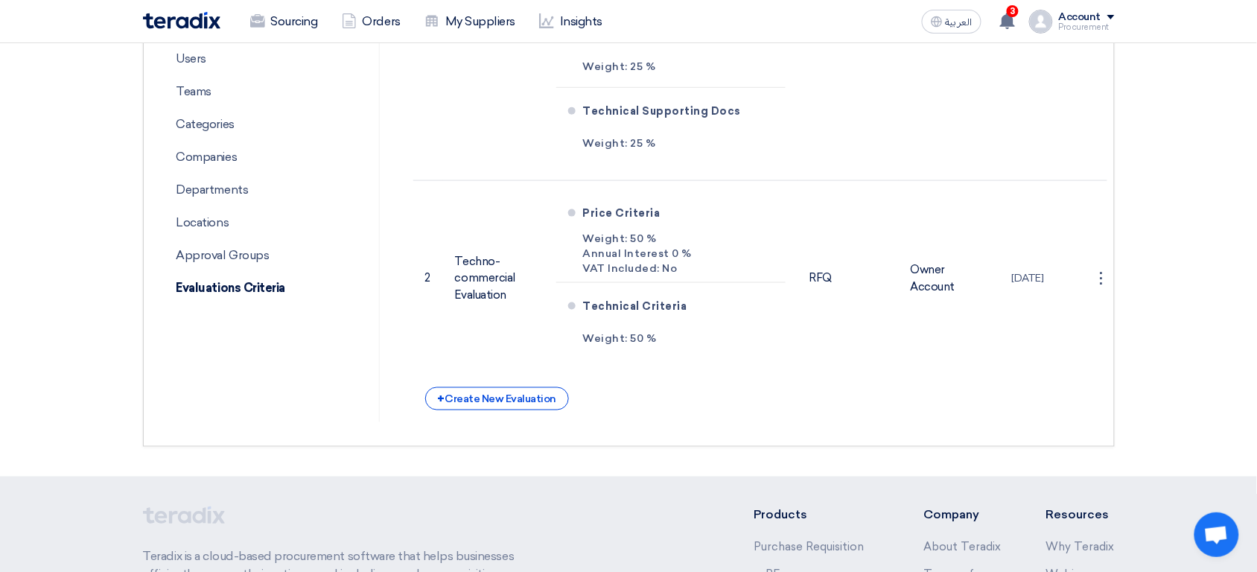
scroll to position [418, 0]
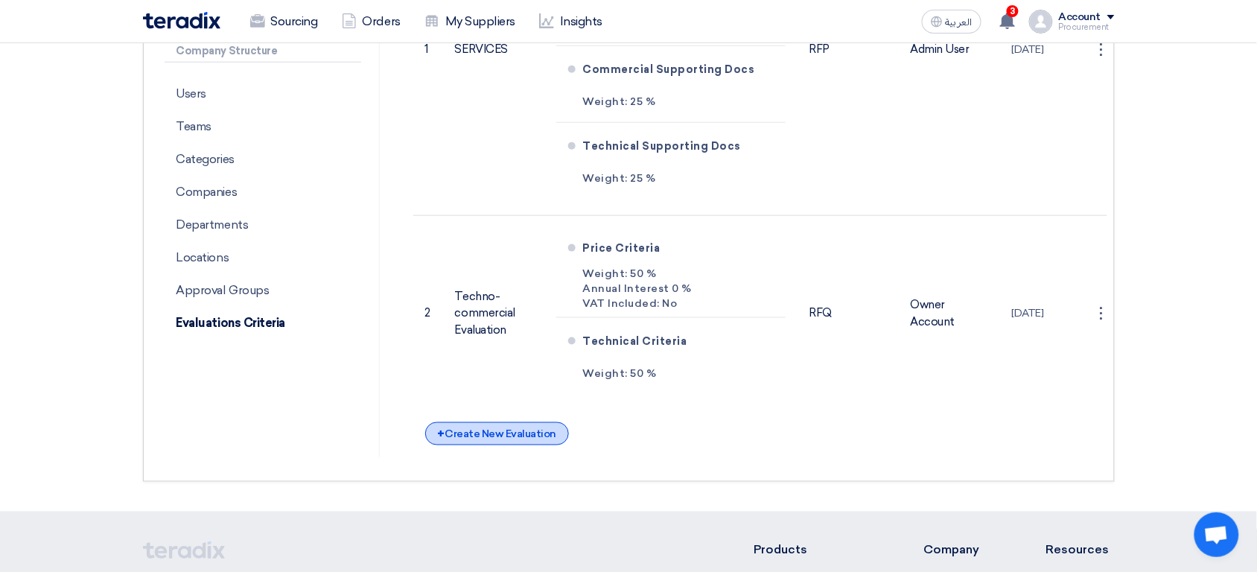
click at [511, 444] on div "+ Create New Evaluation" at bounding box center [497, 433] width 144 height 23
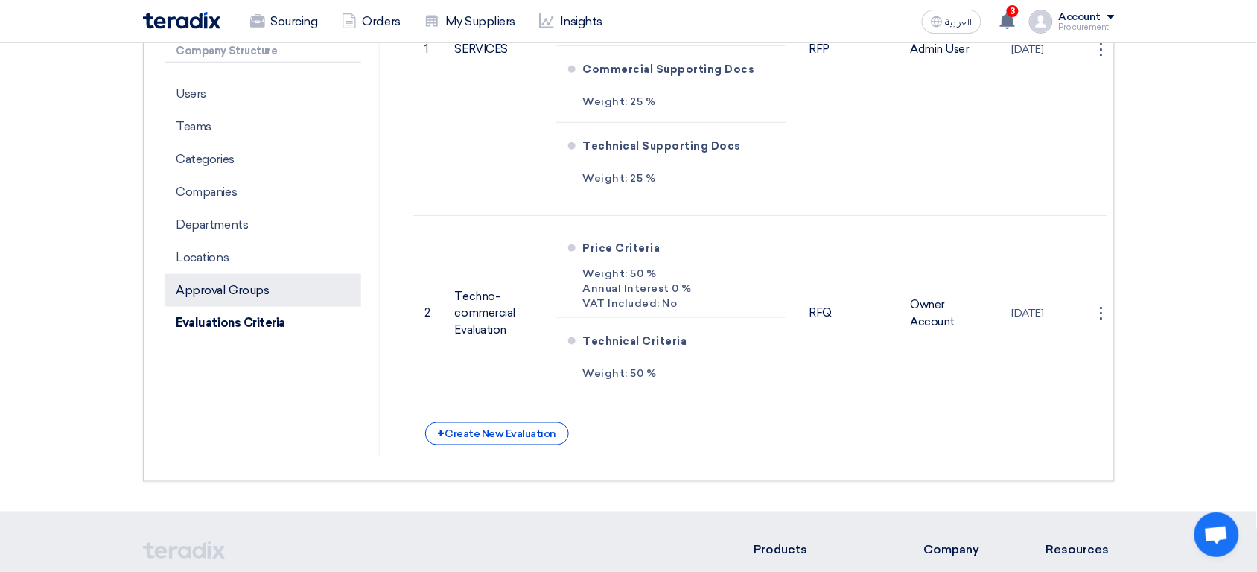
click at [285, 284] on p "Approval Groups" at bounding box center [263, 290] width 197 height 33
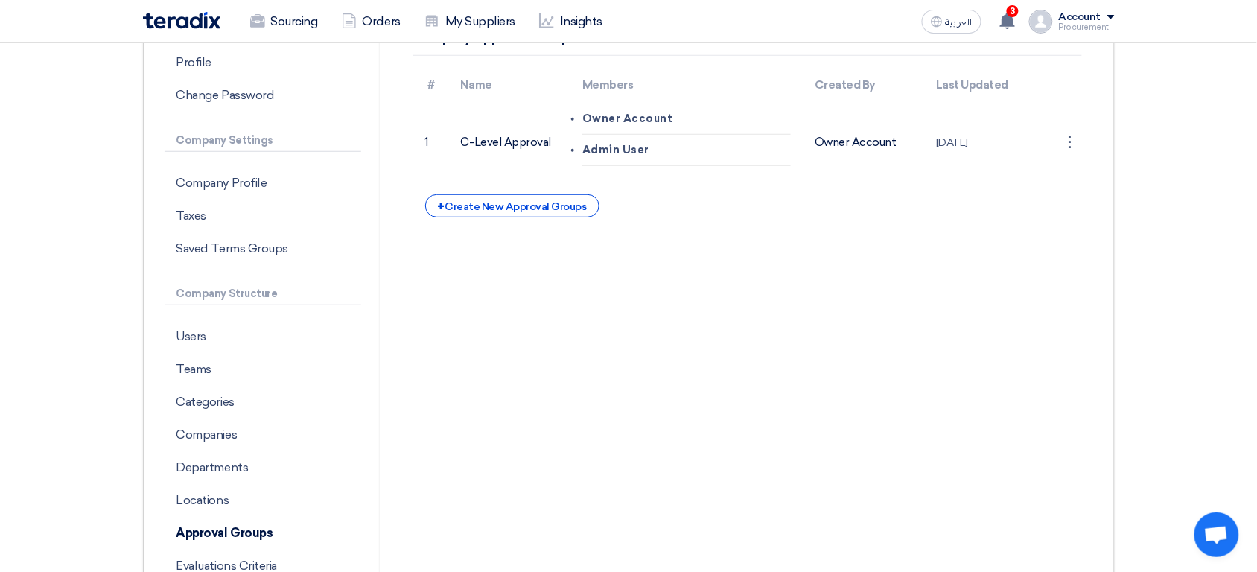
scroll to position [179, 0]
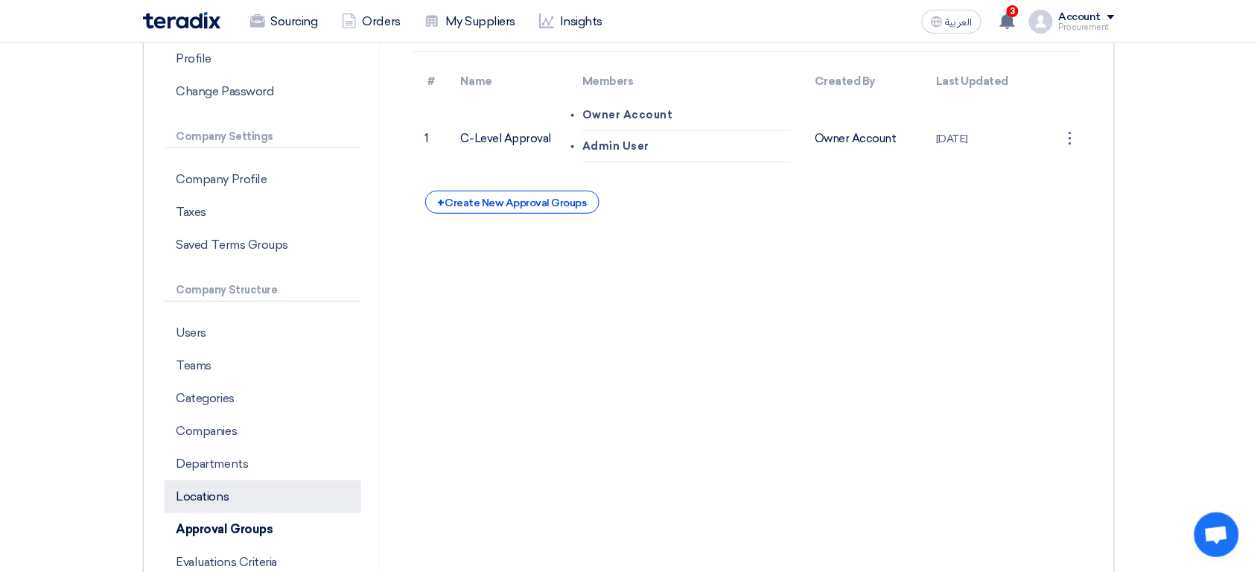
click at [299, 490] on p "Locations" at bounding box center [263, 496] width 197 height 33
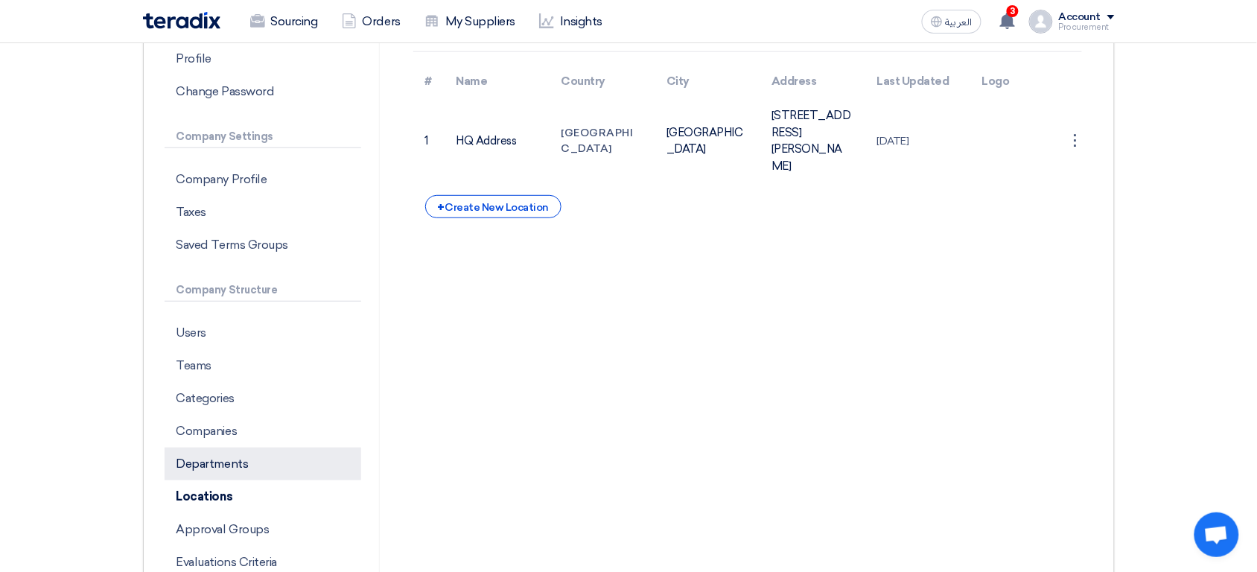
click at [304, 462] on p "Departments" at bounding box center [263, 463] width 197 height 33
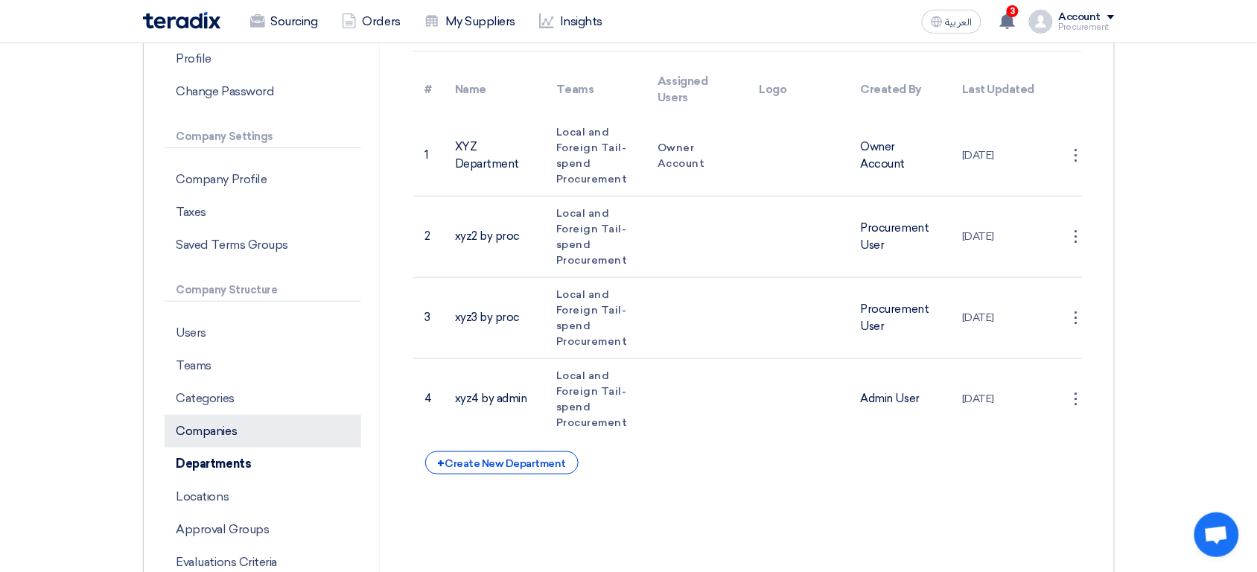
click at [238, 435] on p "Companies" at bounding box center [263, 431] width 197 height 33
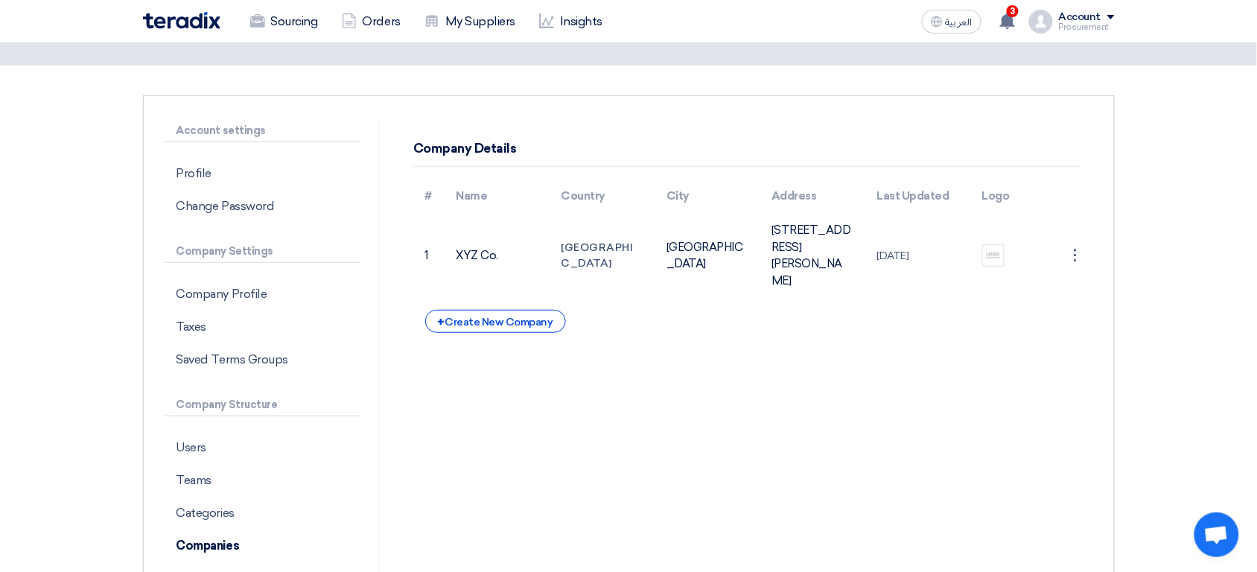
scroll to position [68, 0]
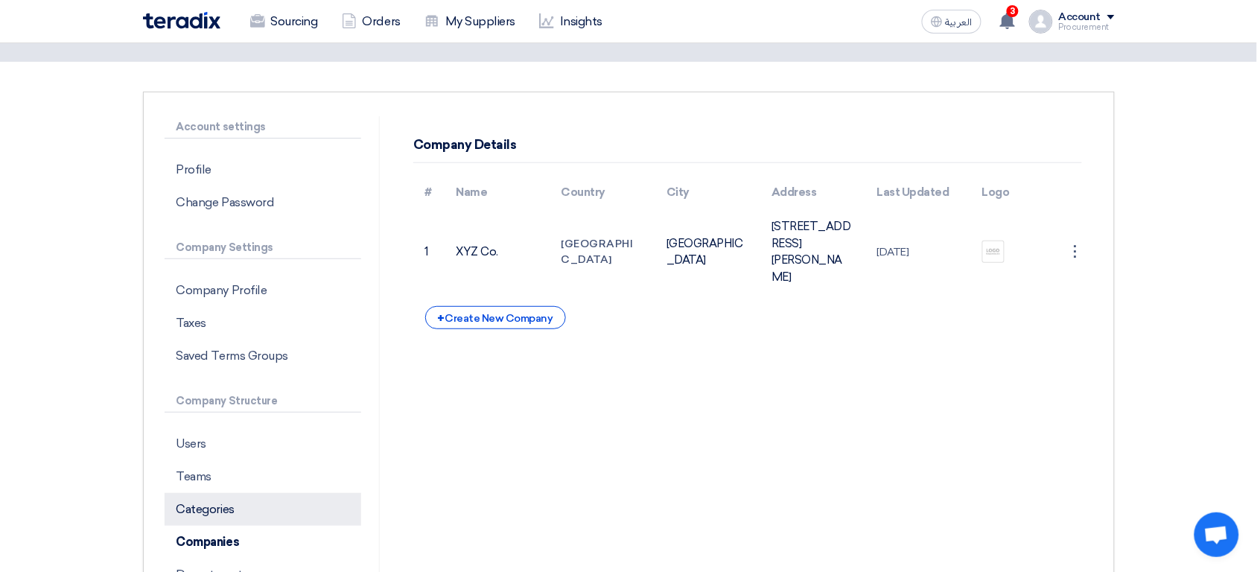
click at [270, 514] on p "Categories" at bounding box center [263, 509] width 197 height 33
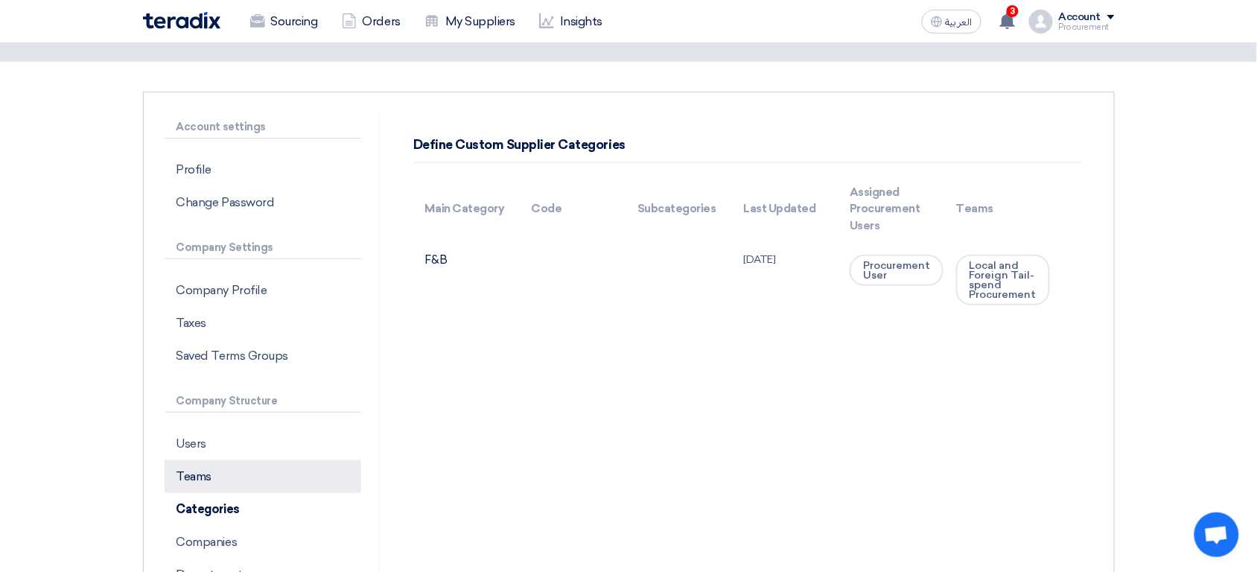
click at [262, 478] on p "Teams" at bounding box center [263, 476] width 197 height 33
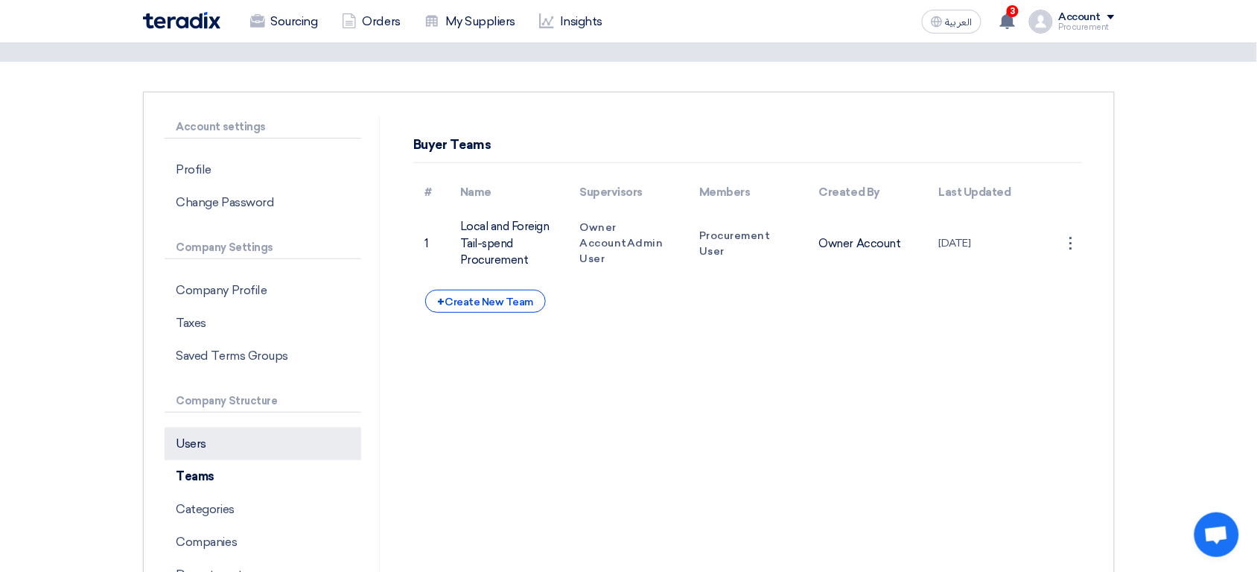
click at [252, 435] on p "Users" at bounding box center [263, 443] width 197 height 33
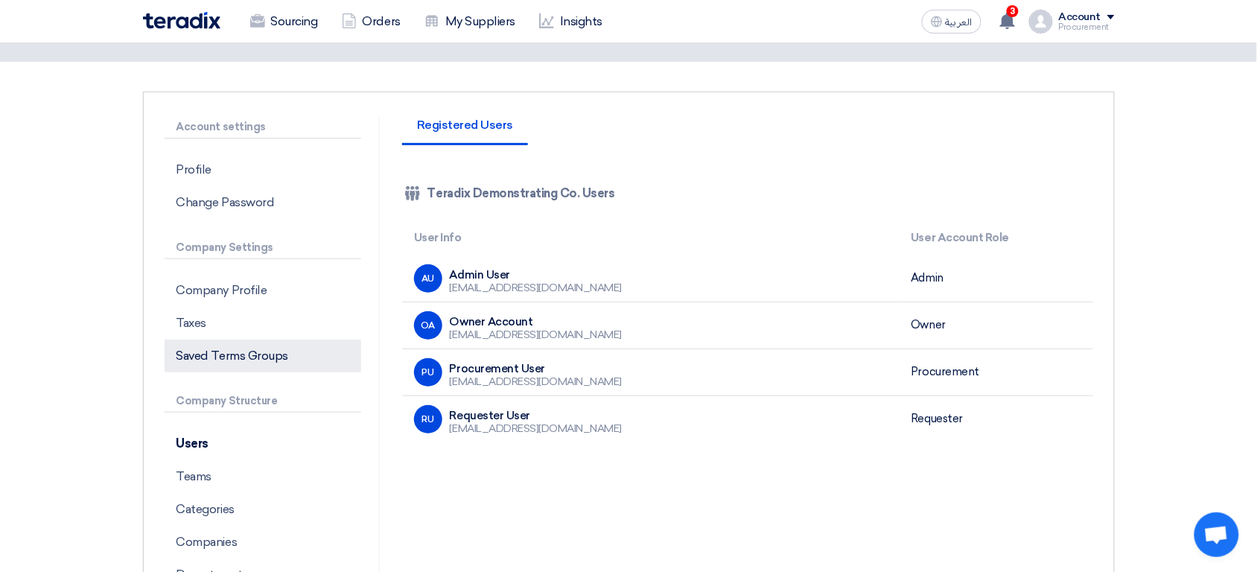
click at [231, 361] on p "Saved Terms Groups" at bounding box center [263, 355] width 197 height 33
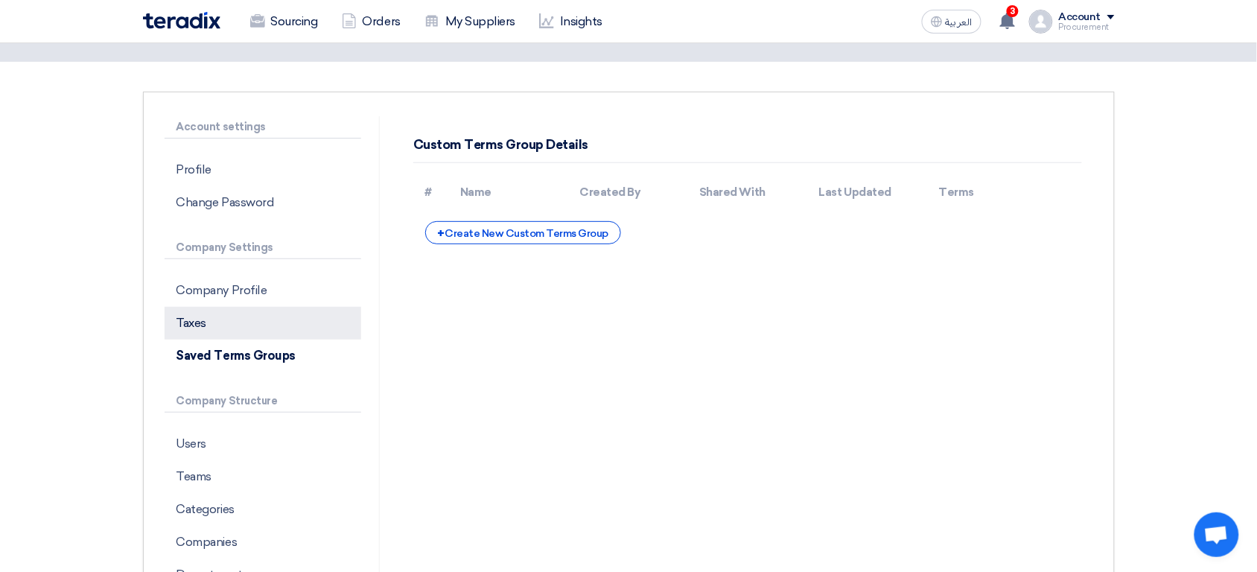
click at [270, 327] on p "Taxes" at bounding box center [263, 323] width 197 height 33
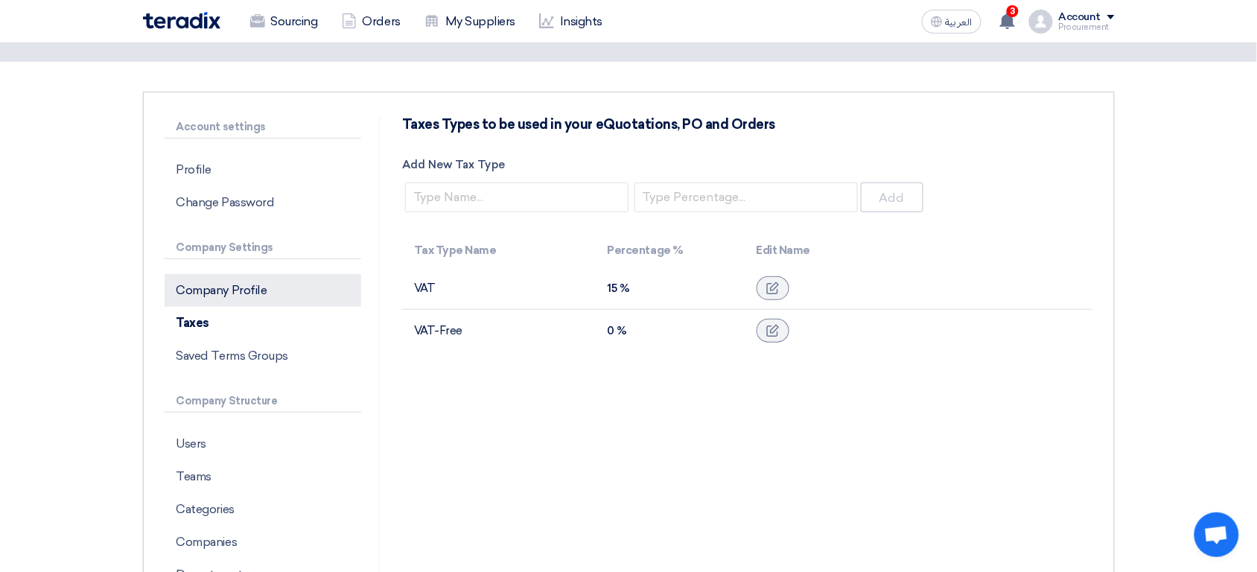
click at [283, 282] on p "Company Profile" at bounding box center [263, 290] width 197 height 33
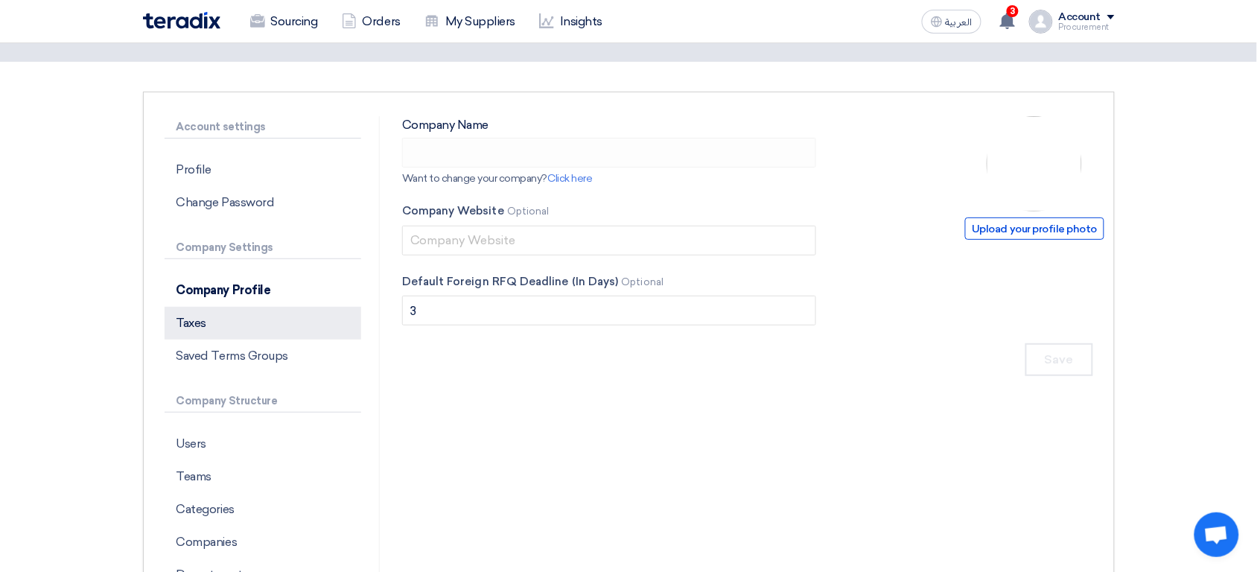
type input "Teradix Demonstrating Co."
type input "999"
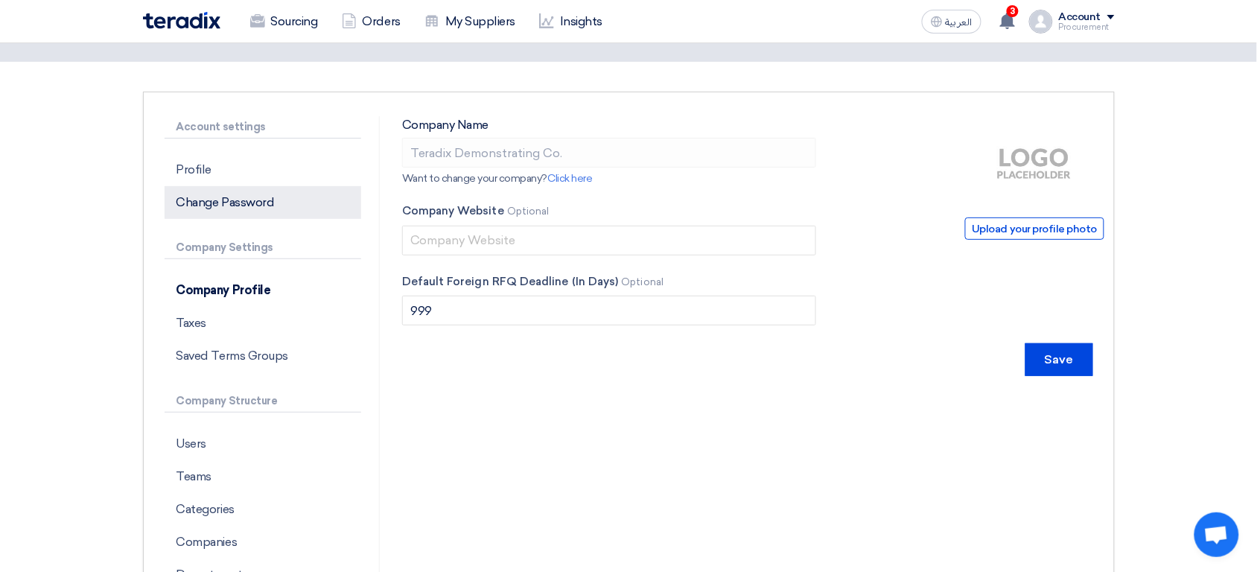
click at [241, 209] on p "Change Password" at bounding box center [263, 202] width 197 height 33
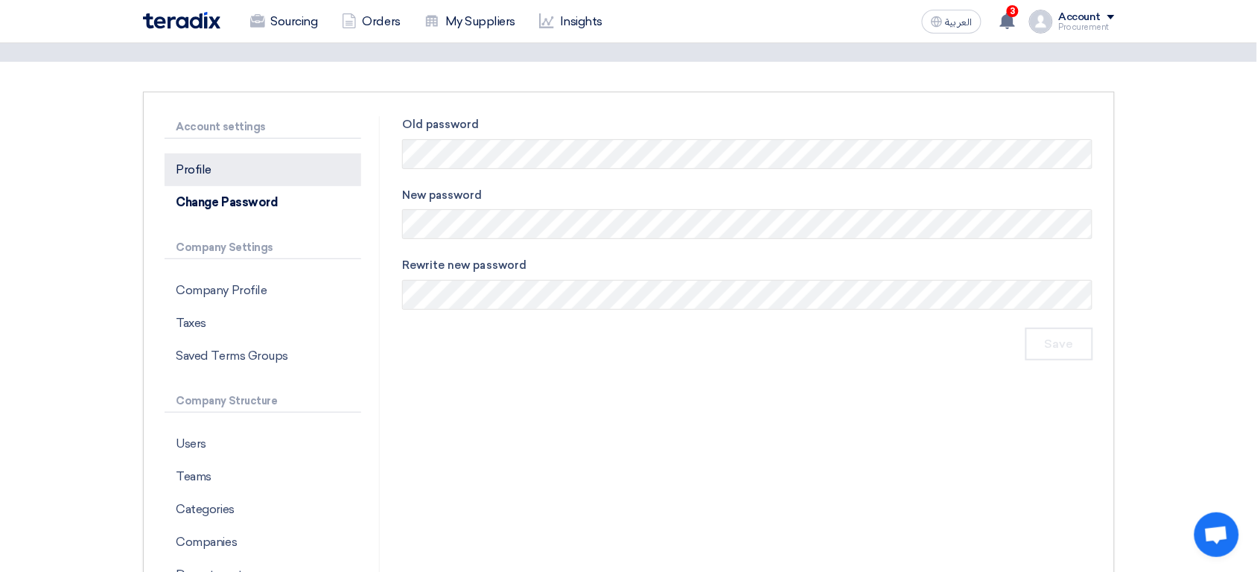
click at [267, 173] on p "Profile" at bounding box center [263, 169] width 197 height 33
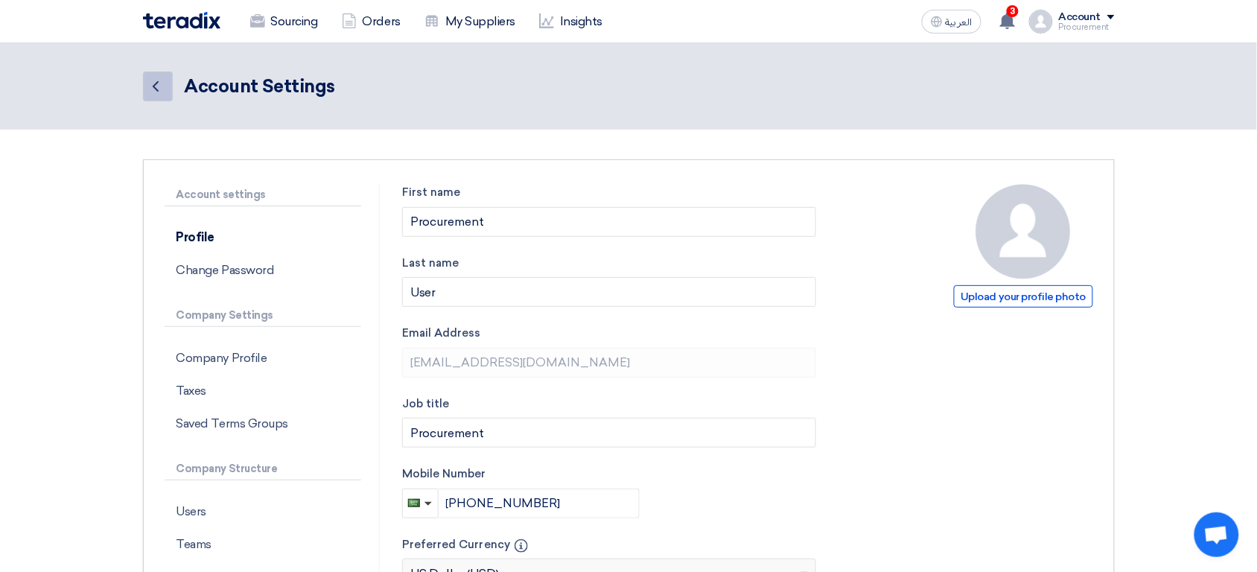
click at [165, 90] on link "Back" at bounding box center [158, 86] width 30 height 30
